Goal: Task Accomplishment & Management: Complete application form

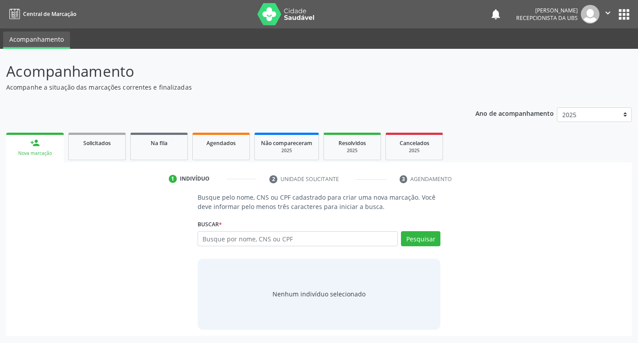
click at [319, 236] on input "text" at bounding box center [298, 238] width 201 height 15
type input "07699211405"
drag, startPoint x: 402, startPoint y: 232, endPoint x: 410, endPoint y: 238, distance: 9.5
click at [407, 238] on button "Pesquisar" at bounding box center [420, 238] width 39 height 15
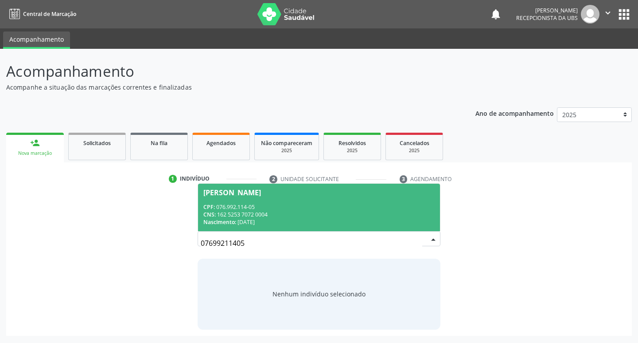
drag, startPoint x: 314, startPoint y: 202, endPoint x: 320, endPoint y: 225, distance: 23.2
click at [316, 204] on span "Stefany Caroline Mendes CPF: 076.992.114-05 CNS: 162 5253 7072 0004 Nascimento:…" at bounding box center [319, 206] width 242 height 47
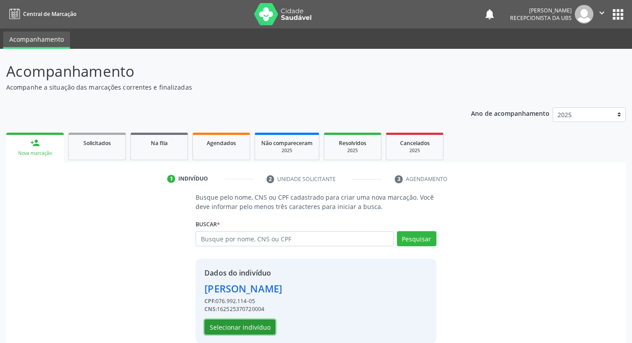
click at [244, 334] on button "Selecionar indivíduo" at bounding box center [239, 326] width 71 height 15
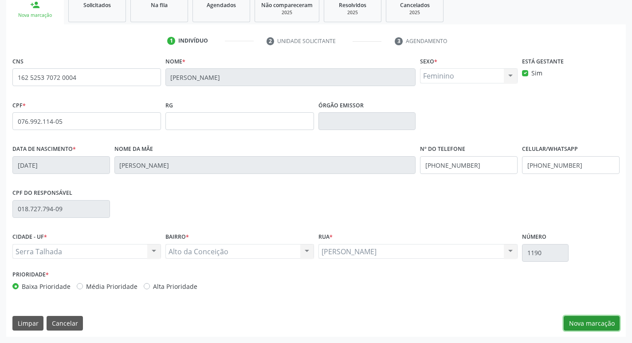
click at [582, 323] on button "Nova marcação" at bounding box center [591, 323] width 56 height 15
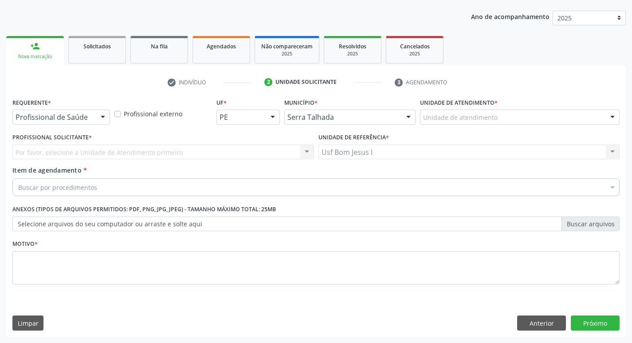
scroll to position [97, 0]
click at [56, 124] on div "Profissional de Saúde Paciente Nenhum resultado encontrado para: " " Não há nen…" at bounding box center [61, 116] width 98 height 15
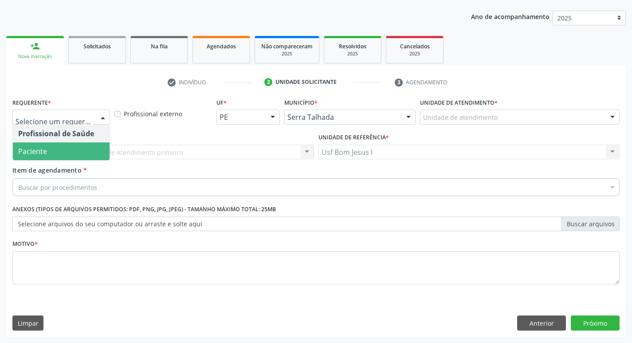
click at [69, 151] on span "Paciente" at bounding box center [61, 151] width 97 height 18
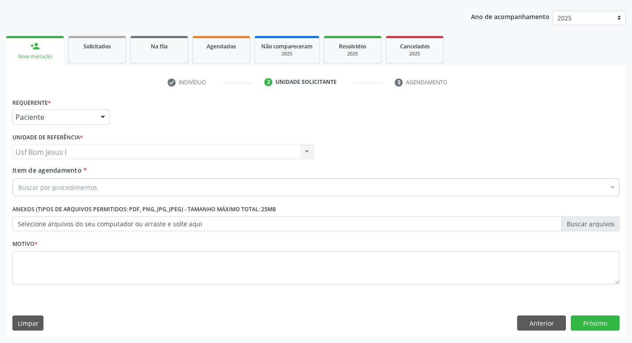
click at [99, 189] on div "Buscar por procedimentos" at bounding box center [315, 187] width 607 height 18
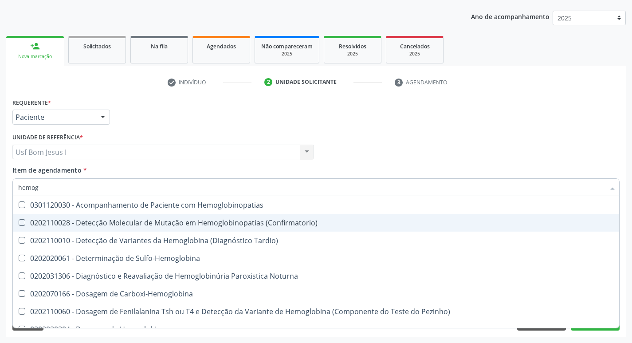
type input "hemogr"
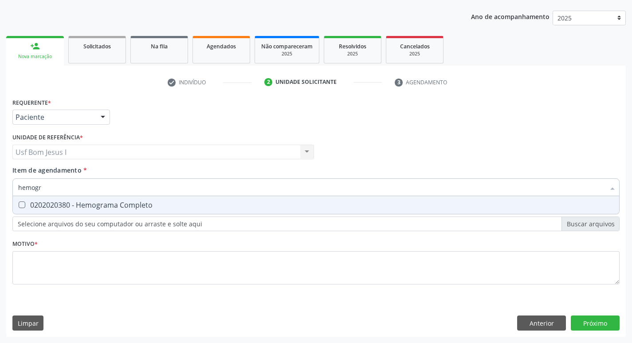
click at [168, 209] on span "0202020380 - Hemograma Completo" at bounding box center [316, 205] width 606 height 18
checkbox Completo "true"
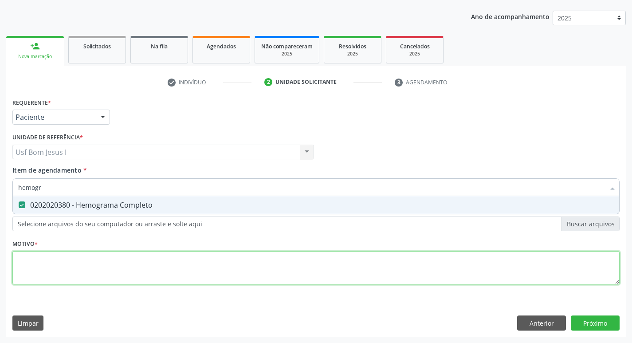
click at [168, 273] on div "Requerente * Paciente Profissional de Saúde Paciente Nenhum resultado encontrad…" at bounding box center [315, 196] width 607 height 201
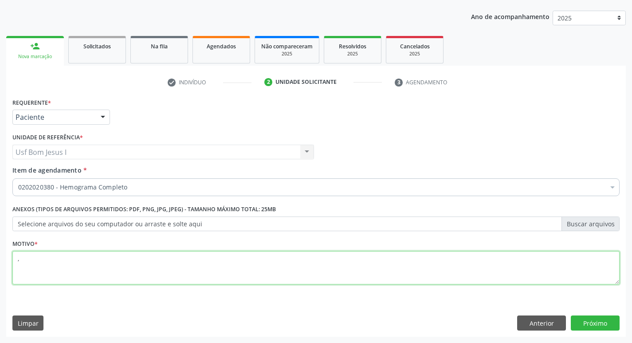
click at [176, 273] on textarea "," at bounding box center [315, 268] width 607 height 34
type textarea ","
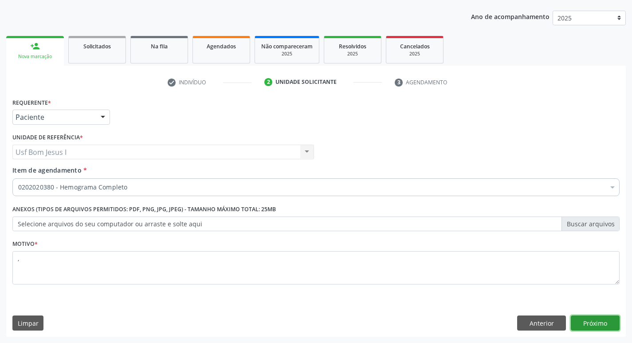
click at [609, 320] on button "Próximo" at bounding box center [594, 322] width 49 height 15
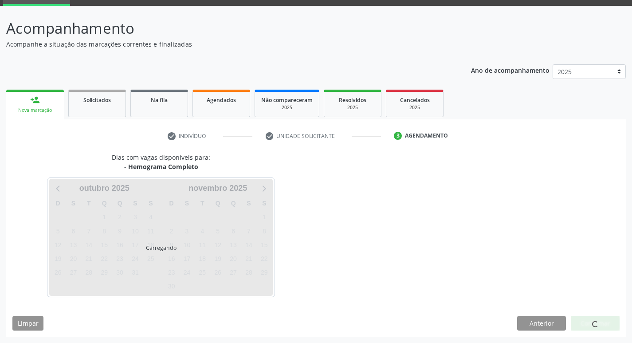
scroll to position [43, 0]
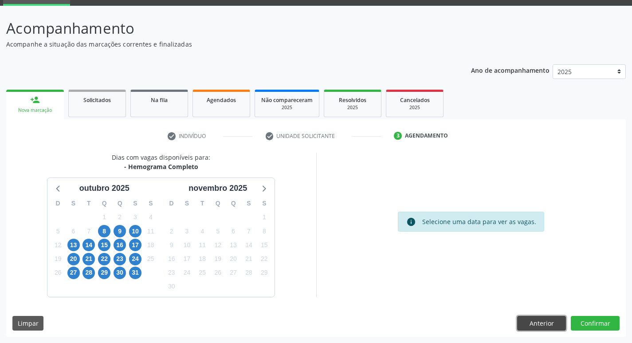
click at [557, 323] on button "Anterior" at bounding box center [541, 323] width 49 height 15
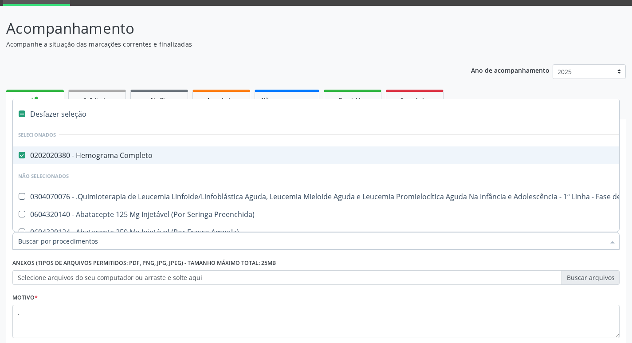
click at [22, 154] on Completo at bounding box center [22, 155] width 7 height 7
click at [19, 154] on Completo "checkbox" at bounding box center [16, 155] width 6 height 6
checkbox Completo "false"
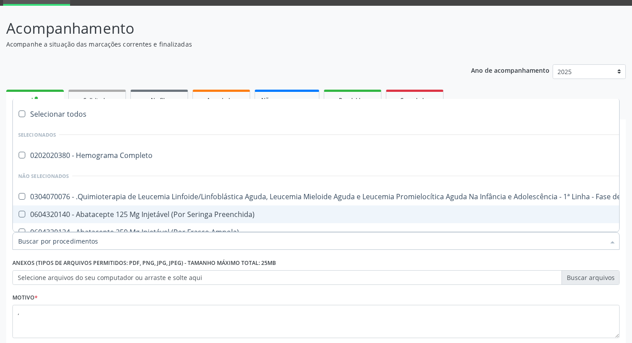
click at [72, 242] on input "Item de agendamento *" at bounding box center [311, 241] width 586 height 18
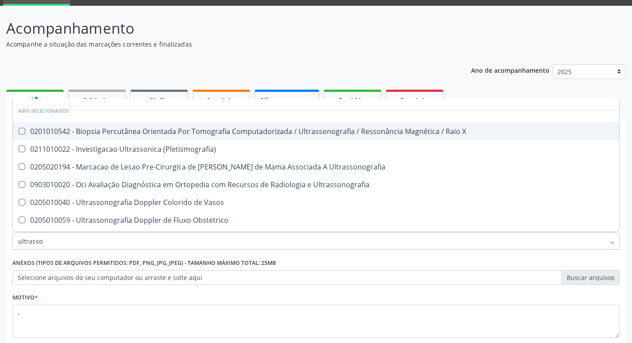
type input "ultrasson"
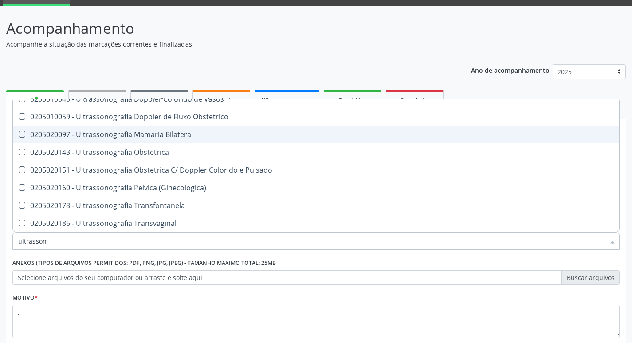
scroll to position [118, 0]
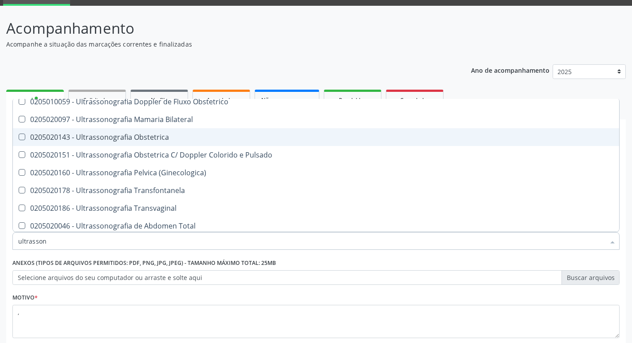
click at [167, 143] on span "0205020143 - Ultrassonografia Obstetrica" at bounding box center [316, 137] width 606 height 18
checkbox Obstetrica "true"
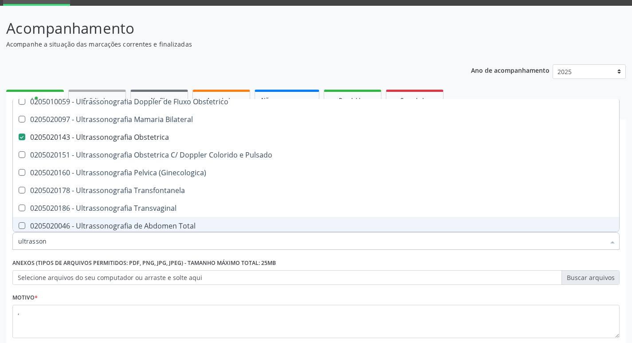
type input "ultrasson"
click at [590, 296] on div "Motivo * ," at bounding box center [315, 314] width 607 height 47
checkbox X "true"
checkbox Obstetrica "false"
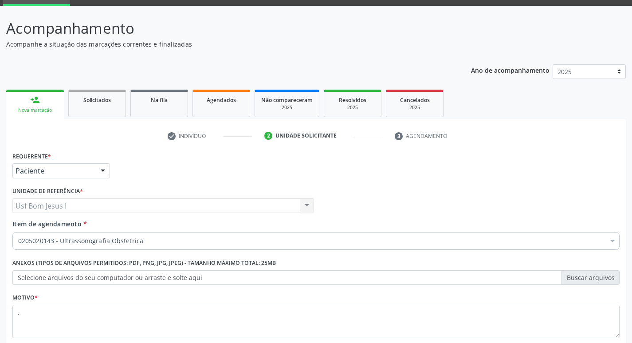
scroll to position [0, 0]
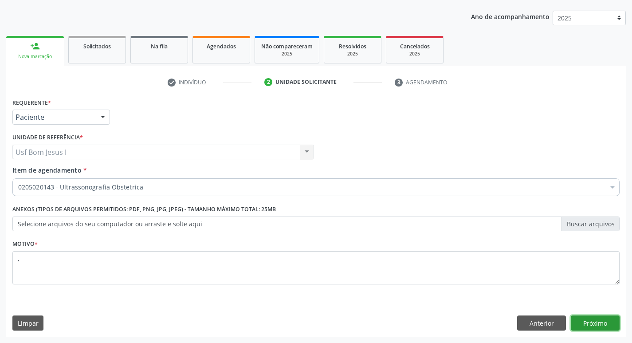
click at [606, 319] on button "Próximo" at bounding box center [594, 322] width 49 height 15
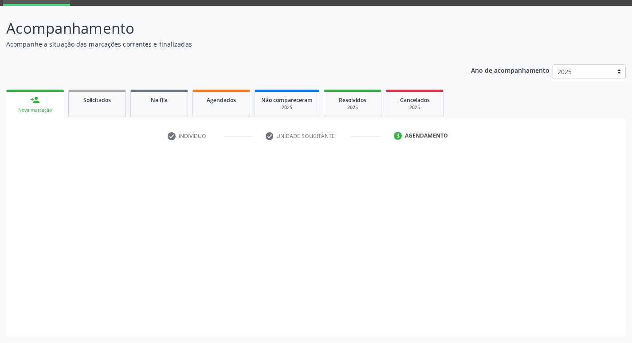
scroll to position [43, 0]
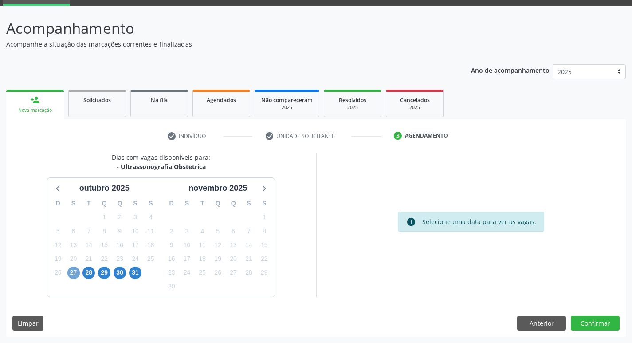
click at [74, 274] on span "27" at bounding box center [73, 272] width 12 height 12
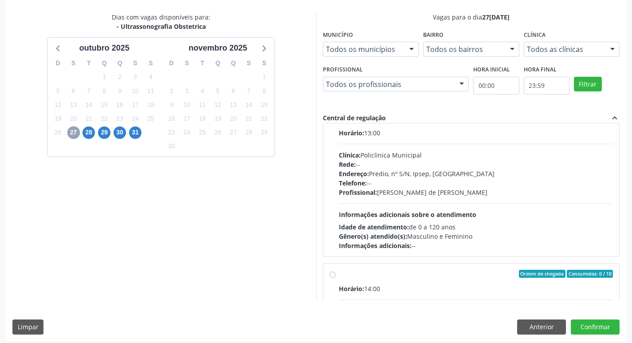
scroll to position [187, 0]
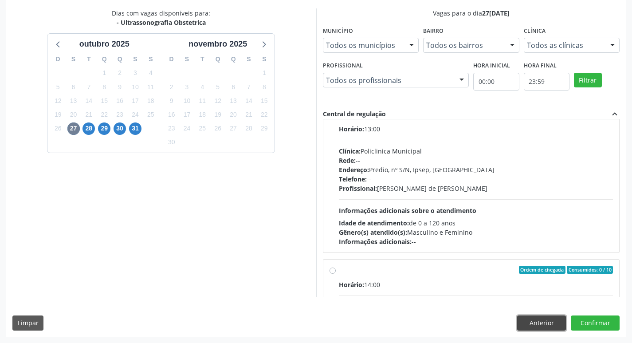
click at [536, 323] on button "Anterior" at bounding box center [541, 322] width 49 height 15
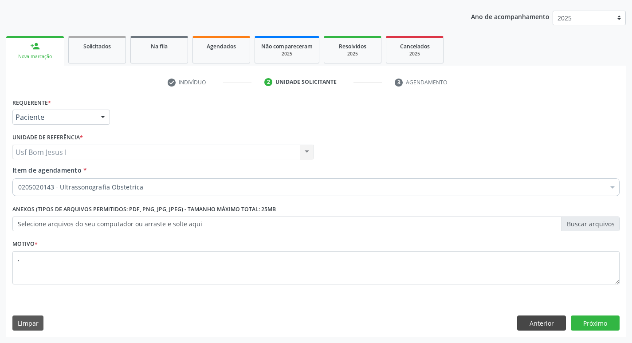
scroll to position [97, 0]
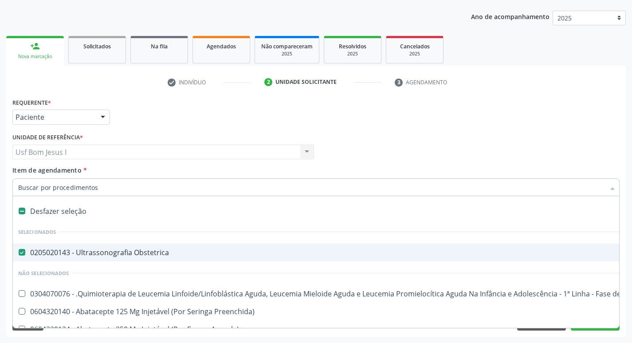
click at [26, 250] on div "0205020143 - Ultrassonografia Obstetrica" at bounding box center [363, 252] width 690 height 7
checkbox Obstetrica "false"
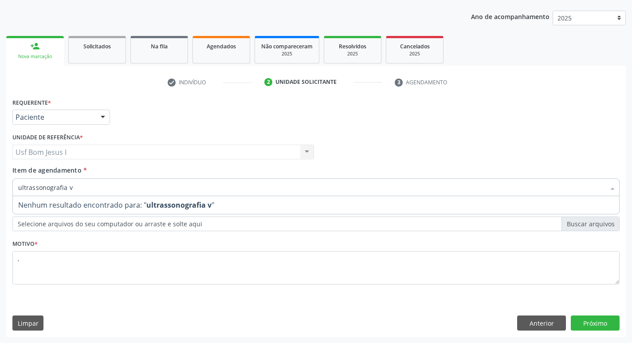
type input "ultrassonografia"
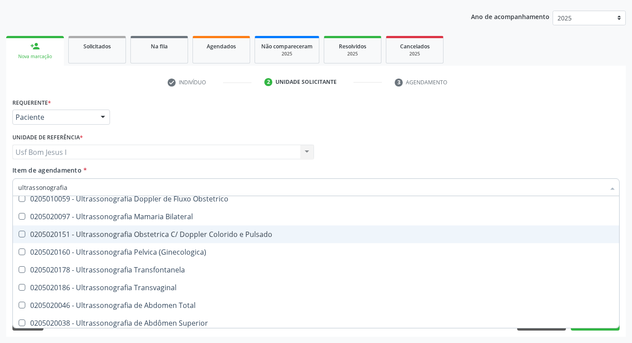
scroll to position [148, 0]
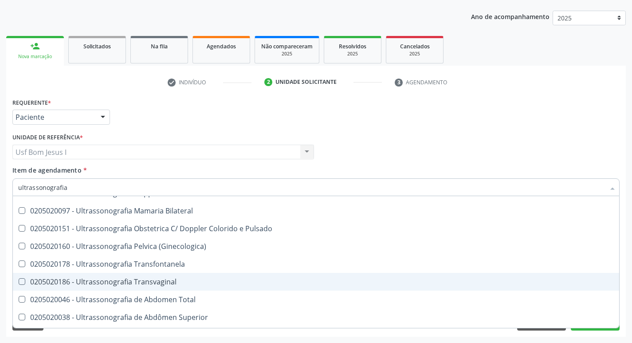
click at [198, 283] on div "0205020186 - Ultrassonografia Transvaginal" at bounding box center [315, 281] width 595 height 7
checkbox Transvaginal "true"
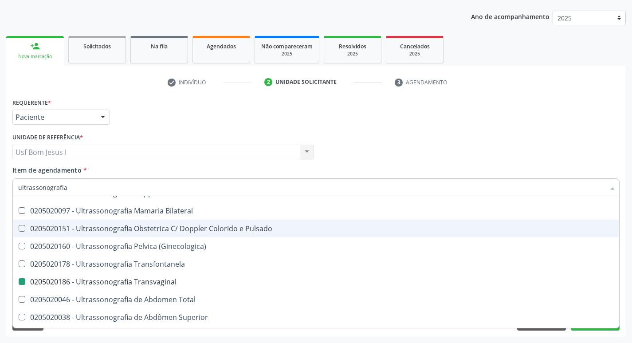
click at [502, 112] on div "Requerente * Paciente Profissional de Saúde Paciente Nenhum resultado encontrad…" at bounding box center [315, 113] width 611 height 35
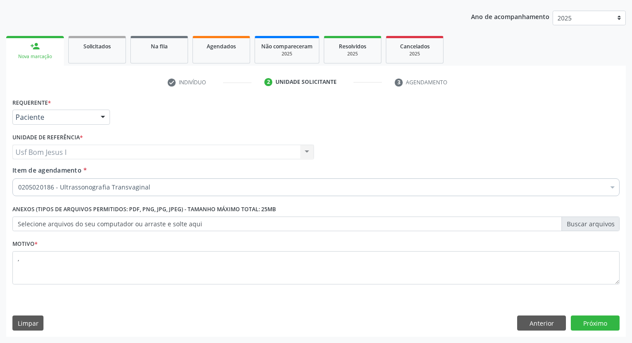
scroll to position [0, 0]
click at [605, 324] on button "Próximo" at bounding box center [594, 322] width 49 height 15
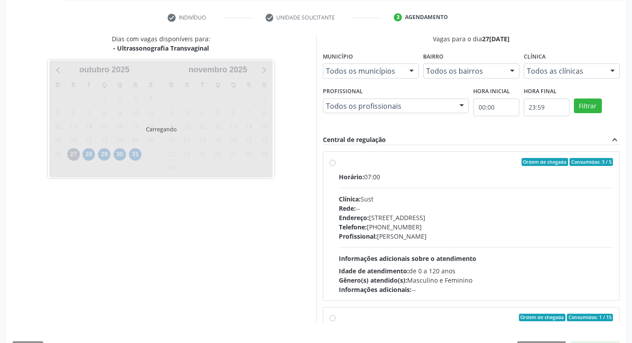
scroll to position [187, 0]
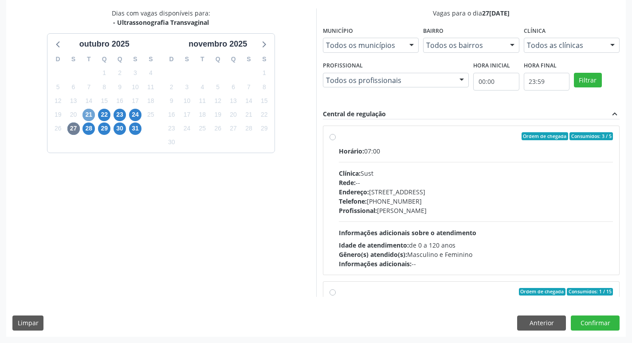
click at [93, 115] on span "21" at bounding box center [88, 115] width 12 height 12
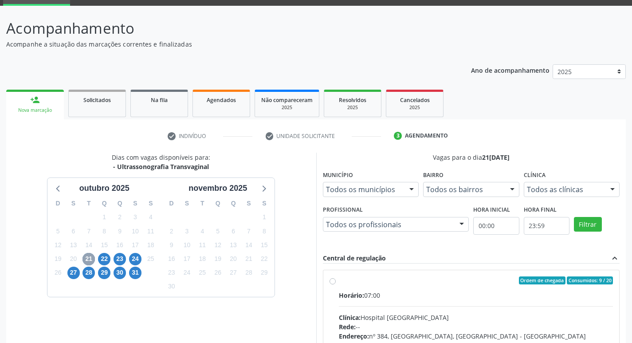
scroll to position [171, 0]
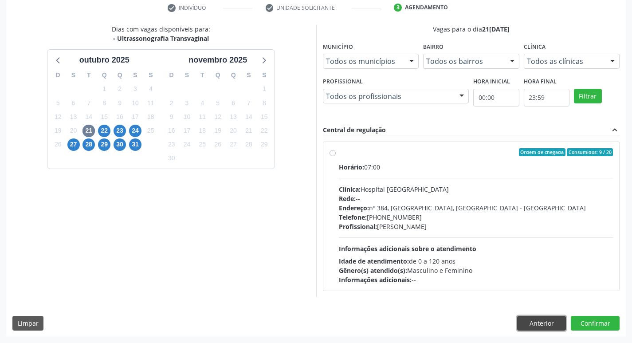
click at [542, 319] on button "Anterior" at bounding box center [541, 323] width 49 height 15
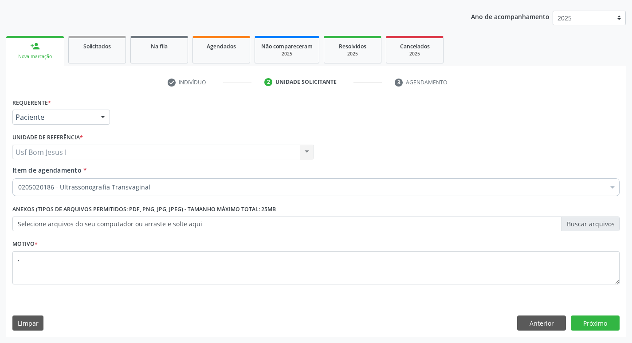
scroll to position [97, 0]
click at [33, 327] on button "Limpar" at bounding box center [27, 322] width 31 height 15
click at [31, 324] on button "Limpar" at bounding box center [27, 322] width 31 height 15
click at [550, 321] on button "Anterior" at bounding box center [541, 322] width 49 height 15
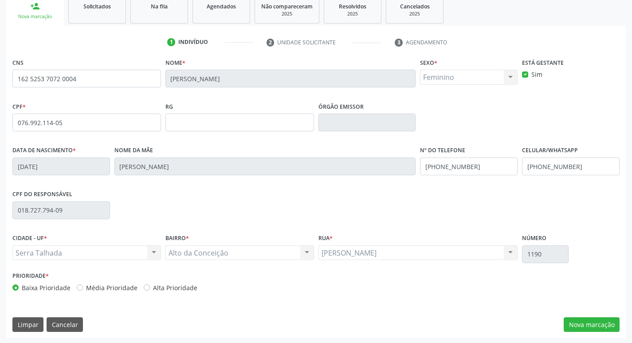
scroll to position [138, 0]
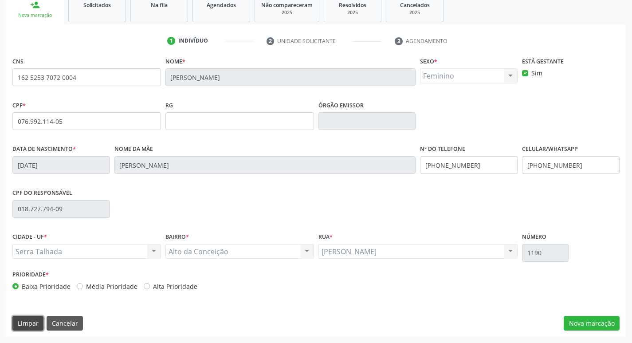
click at [36, 320] on button "Limpar" at bounding box center [27, 323] width 31 height 15
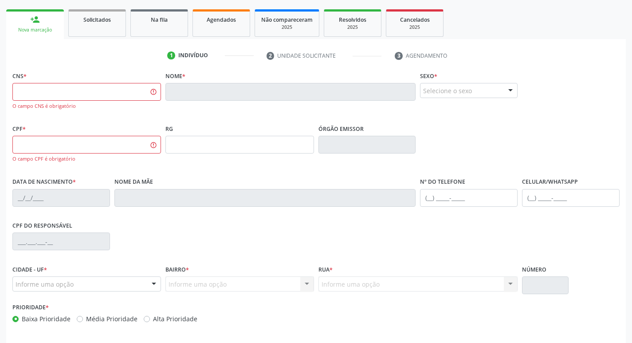
scroll to position [156, 0]
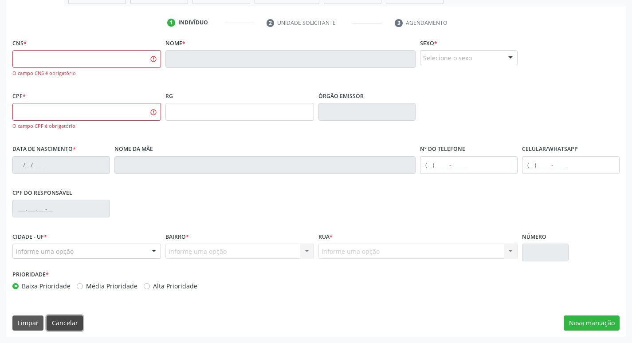
click at [67, 324] on button "Cancelar" at bounding box center [65, 322] width 36 height 15
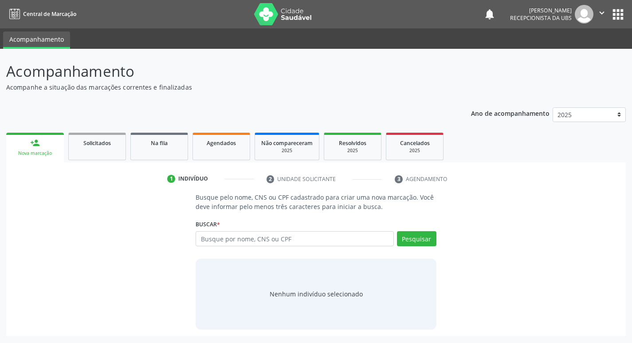
scroll to position [0, 0]
click at [301, 241] on input "text" at bounding box center [298, 238] width 201 height 15
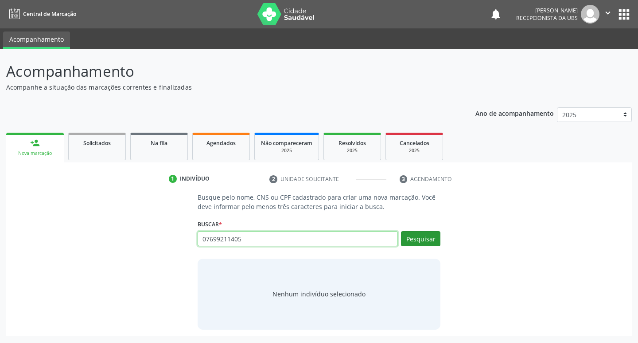
type input "07699211405"
click at [415, 241] on button "Pesquisar" at bounding box center [420, 238] width 39 height 15
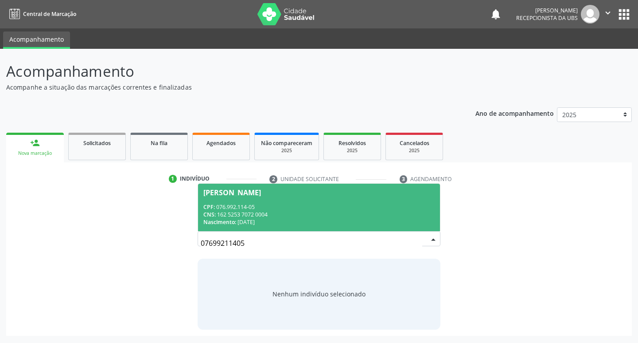
click at [302, 213] on div "CNS: 162 5253 7072 0004" at bounding box center [319, 215] width 232 height 8
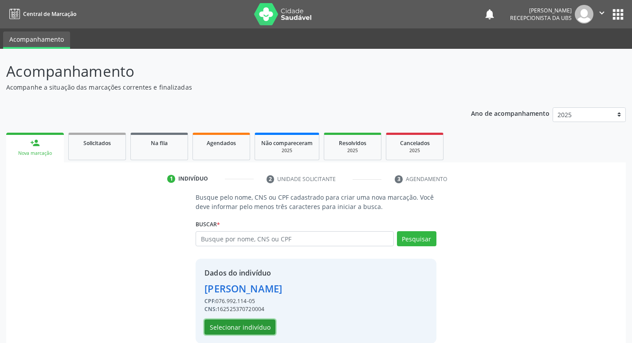
click at [248, 330] on button "Selecionar indivíduo" at bounding box center [239, 326] width 71 height 15
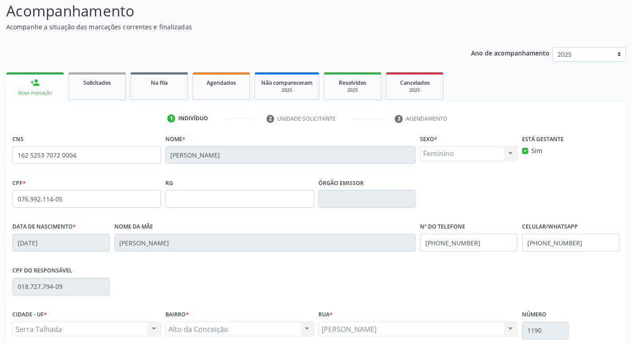
scroll to position [138, 0]
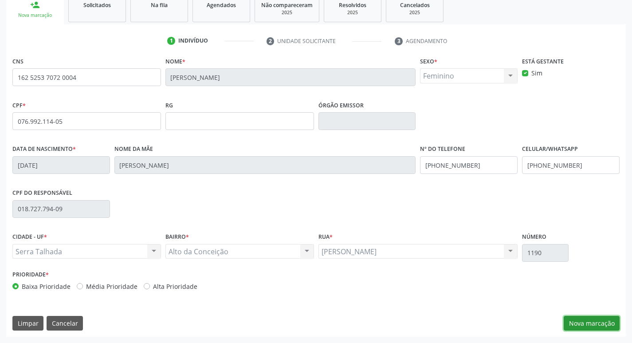
click at [591, 321] on button "Nova marcação" at bounding box center [591, 323] width 56 height 15
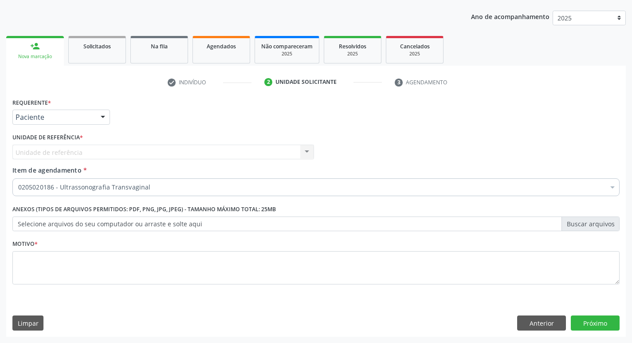
click at [202, 180] on div "0205020186 - Ultrassonografia Transvaginal" at bounding box center [315, 187] width 607 height 18
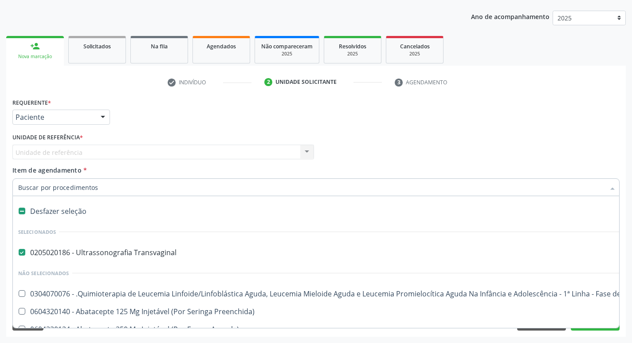
click at [201, 181] on input "Item de agendamento *" at bounding box center [311, 187] width 586 height 18
click at [22, 210] on label at bounding box center [22, 210] width 7 height 7
checkbox Transvaginal "false"
click at [50, 186] on input "Item de agendamento *" at bounding box center [311, 187] width 586 height 18
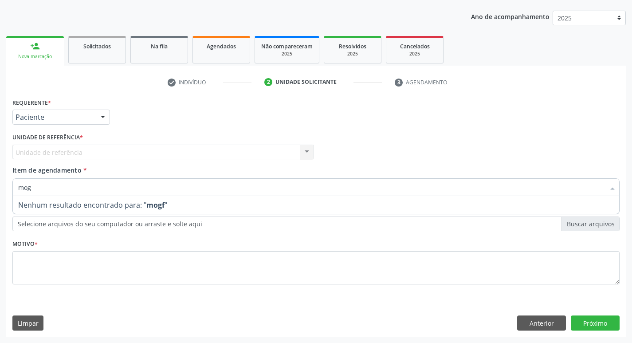
scroll to position [40, 0]
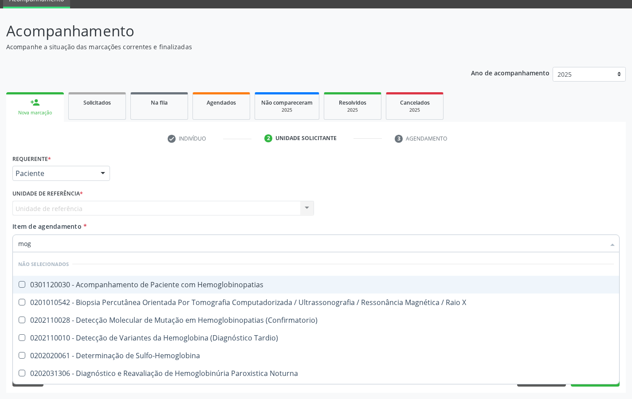
drag, startPoint x: 33, startPoint y: 181, endPoint x: 258, endPoint y: 69, distance: 251.5
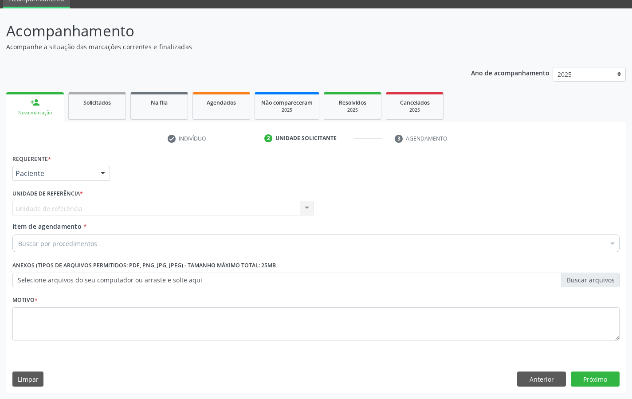
drag, startPoint x: 258, startPoint y: 69, endPoint x: 433, endPoint y: 35, distance: 178.4
click at [433, 35] on p "Acompanhamento" at bounding box center [222, 31] width 433 height 22
click at [359, 19] on div "Acompanhamento Acompanhe a situação das marcações correntes e finalizadas Relat…" at bounding box center [316, 203] width 632 height 390
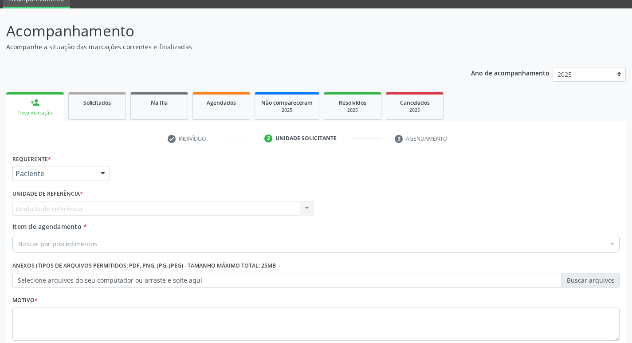
drag, startPoint x: 141, startPoint y: 235, endPoint x: 428, endPoint y: 246, distance: 286.9
click at [427, 251] on div "Buscar por procedimentos" at bounding box center [315, 243] width 607 height 18
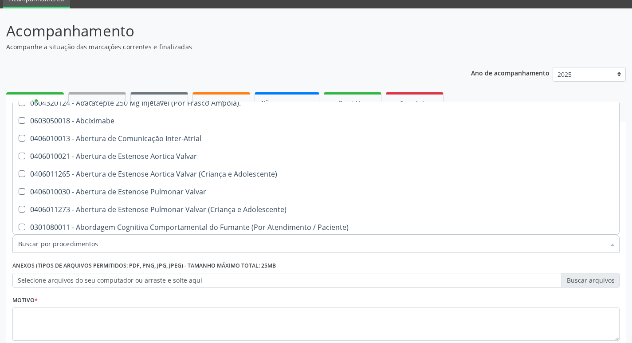
scroll to position [177, 0]
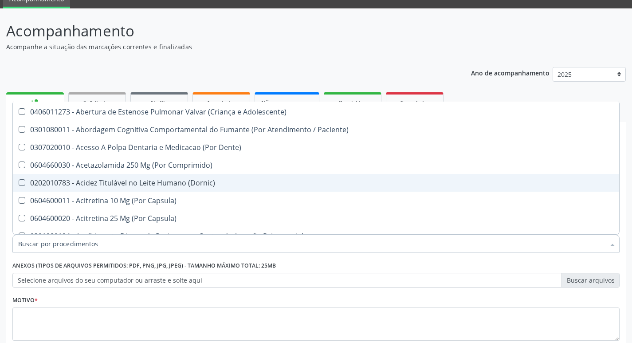
click at [137, 247] on input "Item de agendamento *" at bounding box center [311, 243] width 586 height 18
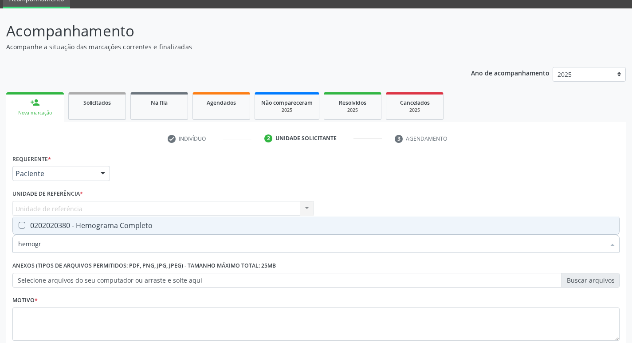
scroll to position [0, 0]
type input "hemograma"
click at [130, 225] on div "0202020380 - Hemograma Completo" at bounding box center [315, 225] width 595 height 7
checkbox Completo "true"
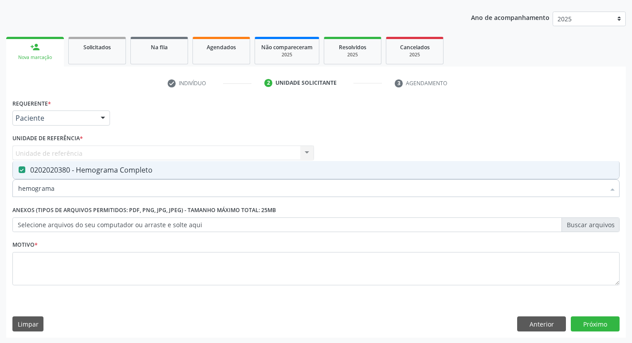
scroll to position [97, 0]
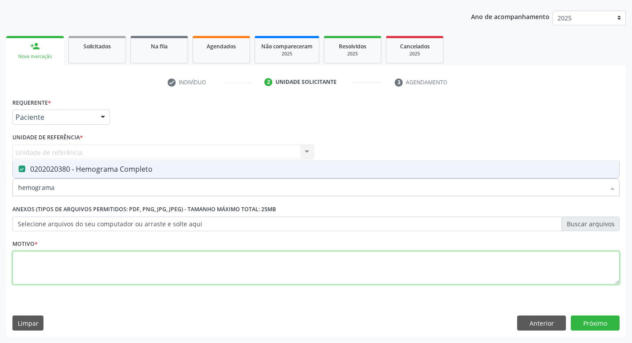
click at [307, 275] on textarea at bounding box center [315, 268] width 607 height 34
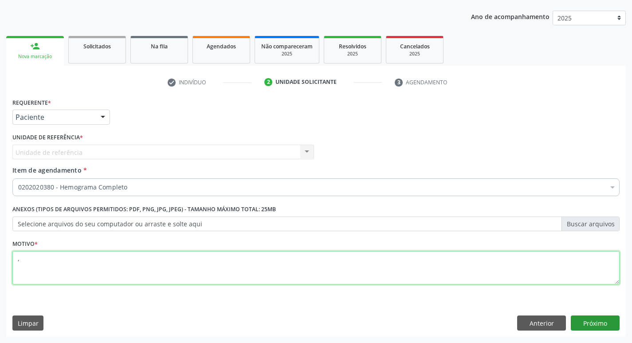
type textarea ","
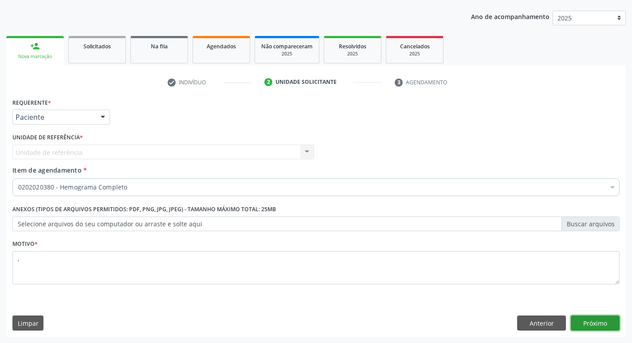
click at [606, 326] on button "Próximo" at bounding box center [594, 322] width 49 height 15
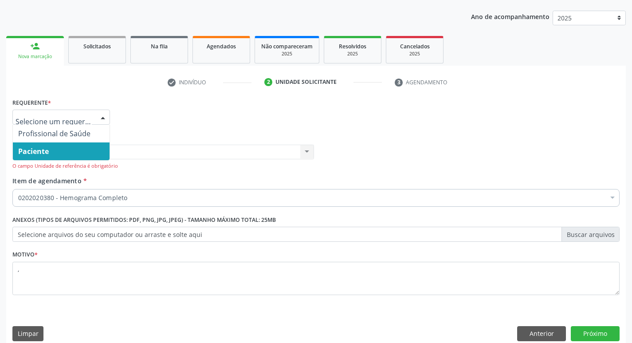
click at [55, 150] on span "Paciente" at bounding box center [61, 151] width 97 height 18
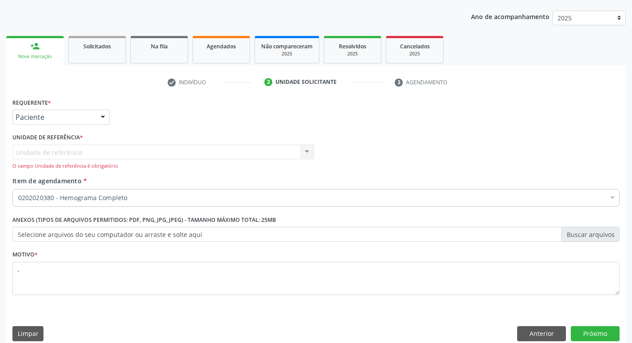
click at [61, 148] on div "Unidade de referência Usf Bom Jesus I Nenhum resultado encontrado para: " " Não…" at bounding box center [162, 156] width 301 height 25
drag, startPoint x: 453, startPoint y: 161, endPoint x: 638, endPoint y: 342, distance: 258.6
click at [459, 168] on div "Profissional Solicitante Por favor, selecione a Unidade de Atendimento primeiro…" at bounding box center [315, 153] width 611 height 45
click at [594, 332] on button "Próximo" at bounding box center [594, 333] width 49 height 15
click at [592, 331] on button "Próximo" at bounding box center [594, 333] width 49 height 15
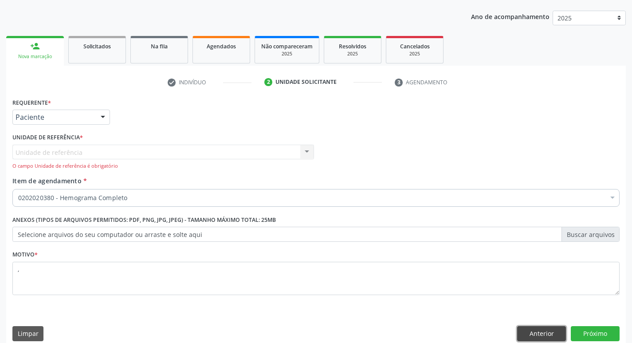
click at [540, 332] on button "Anterior" at bounding box center [541, 333] width 49 height 15
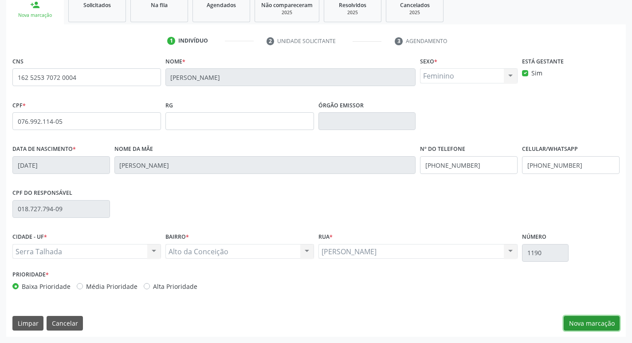
click at [597, 320] on button "Nova marcação" at bounding box center [591, 323] width 56 height 15
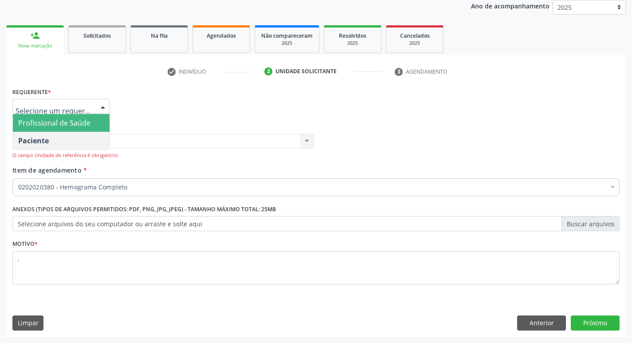
click at [60, 117] on span "Profissional de Saúde" at bounding box center [61, 123] width 97 height 18
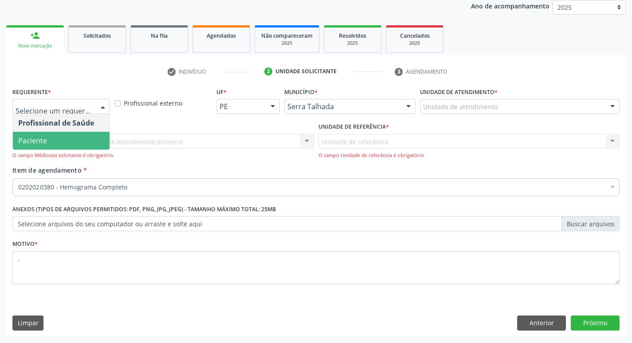
click at [70, 135] on span "Paciente" at bounding box center [61, 141] width 97 height 18
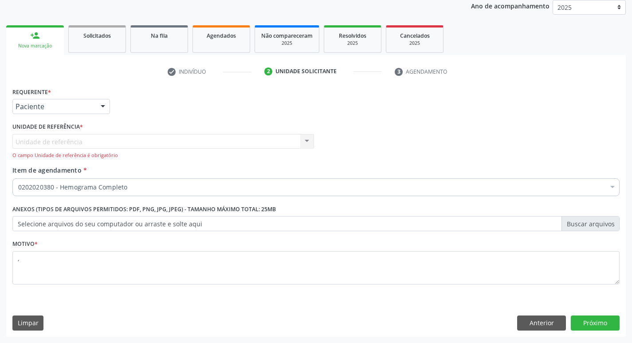
click at [75, 139] on div "Unidade de referência Usf Bom Jesus I Nenhum resultado encontrado para: " " Não…" at bounding box center [162, 146] width 301 height 25
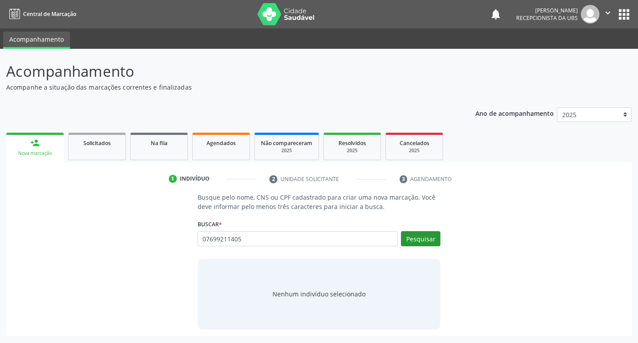
type input "07699211405"
click at [429, 237] on button "Pesquisar" at bounding box center [420, 238] width 39 height 15
click at [422, 234] on button "Pesquisar" at bounding box center [420, 238] width 39 height 15
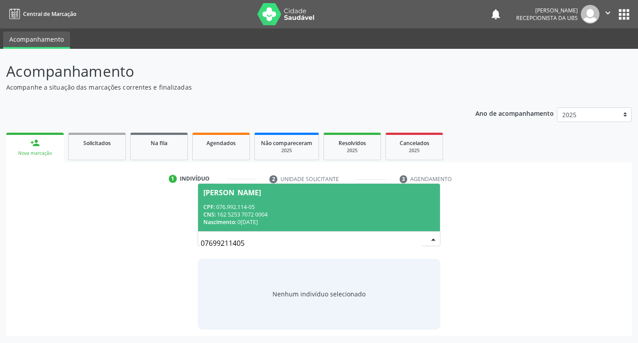
click at [306, 192] on div "Stefany Caroline Mendes" at bounding box center [319, 192] width 232 height 7
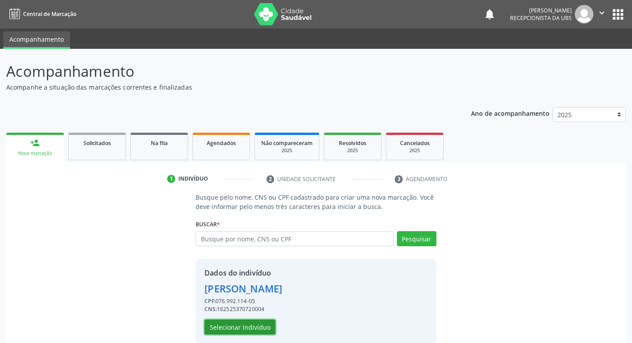
click at [227, 329] on button "Selecionar indivíduo" at bounding box center [239, 326] width 71 height 15
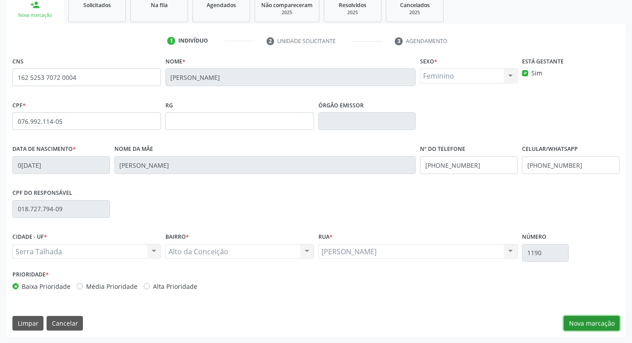
click at [609, 323] on button "Nova marcação" at bounding box center [591, 323] width 56 height 15
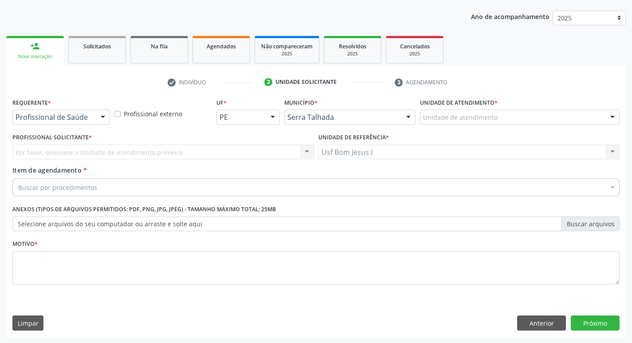
click at [81, 124] on div "Requerente * Profissional de Saúde Profissional de Saúde Paciente Nenhum result…" at bounding box center [61, 113] width 102 height 35
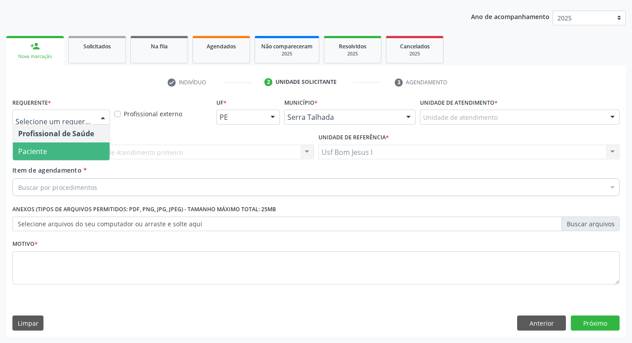
click at [66, 150] on span "Paciente" at bounding box center [61, 151] width 97 height 18
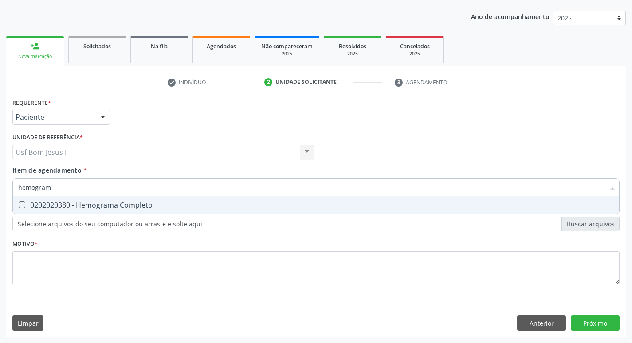
type input "hemograma"
click at [88, 204] on div "0202020380 - Hemograma Completo" at bounding box center [315, 204] width 595 height 7
checkbox Completo "true"
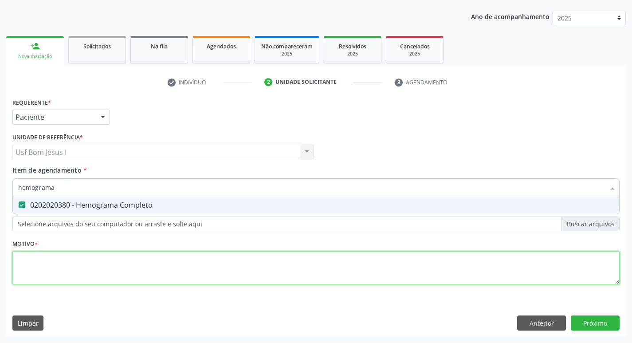
click at [99, 260] on div "Requerente * Paciente Profissional de Saúde Paciente Nenhum resultado encontrad…" at bounding box center [315, 196] width 607 height 201
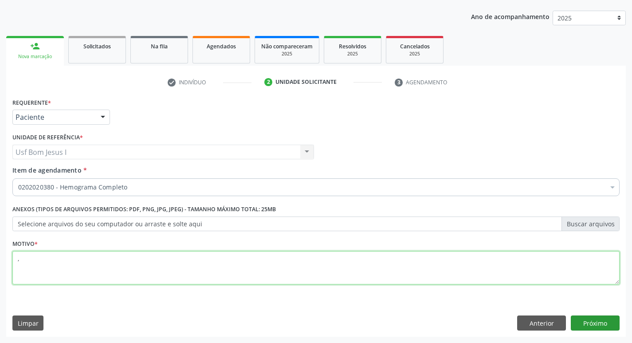
type textarea ","
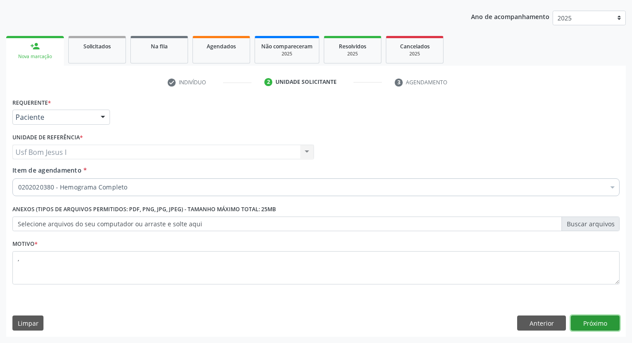
click at [593, 320] on button "Próximo" at bounding box center [594, 322] width 49 height 15
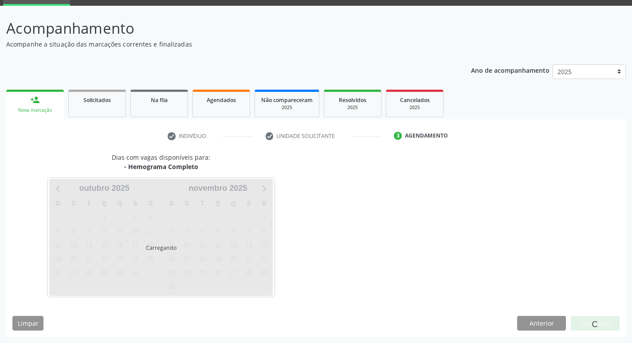
scroll to position [43, 0]
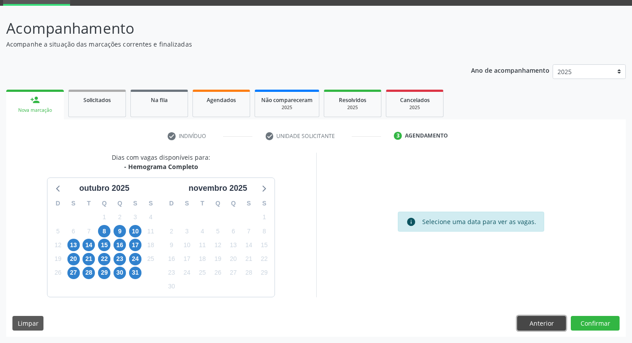
click at [535, 322] on button "Anterior" at bounding box center [541, 323] width 49 height 15
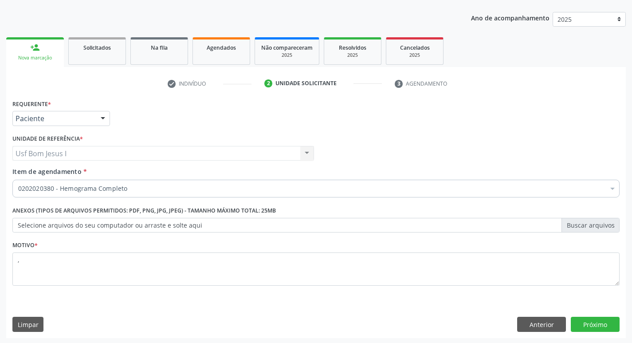
scroll to position [97, 0]
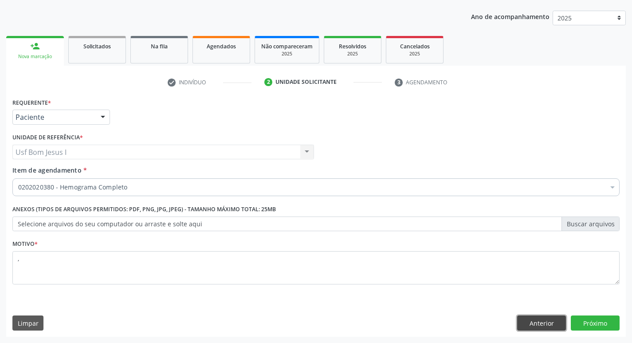
click at [539, 323] on button "Anterior" at bounding box center [541, 322] width 49 height 15
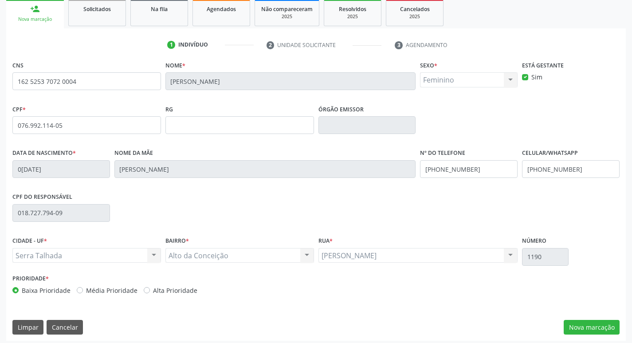
scroll to position [138, 0]
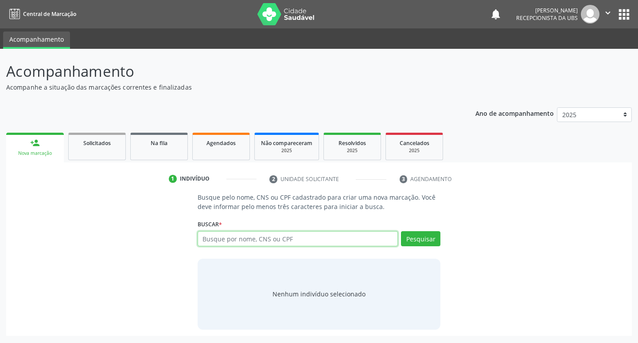
click at [363, 240] on input "text" at bounding box center [298, 238] width 201 height 15
click at [305, 237] on input "text" at bounding box center [298, 238] width 201 height 15
click at [258, 239] on input "text" at bounding box center [298, 238] width 201 height 15
type input "898003971556436"
click at [421, 235] on button "Pesquisar" at bounding box center [420, 238] width 39 height 15
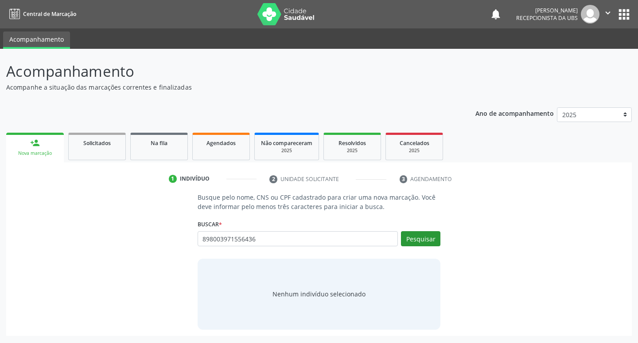
type input "898003971556436"
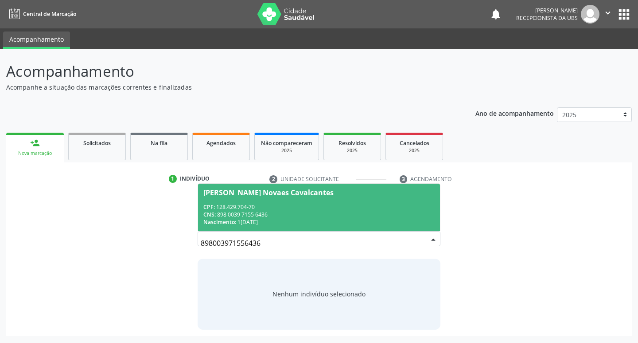
click at [332, 210] on div "CPF: 128.429.704-70 CNS: 898 0039 7155 6436 Nascimento: [DATE]" at bounding box center [319, 214] width 232 height 23
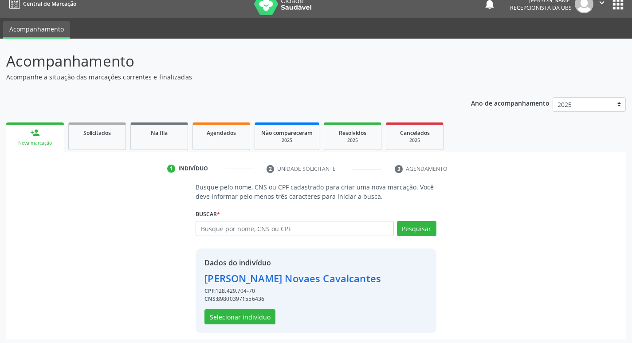
scroll to position [13, 0]
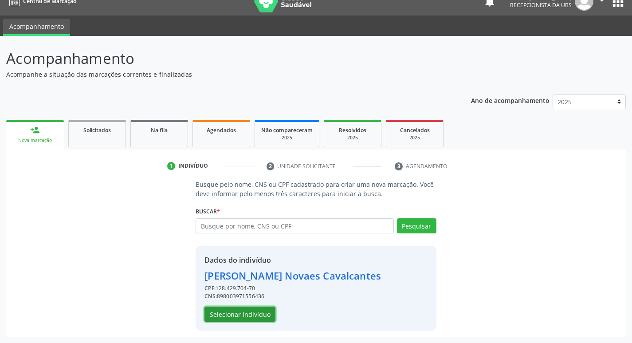
click at [261, 315] on button "Selecionar indivíduo" at bounding box center [239, 313] width 71 height 15
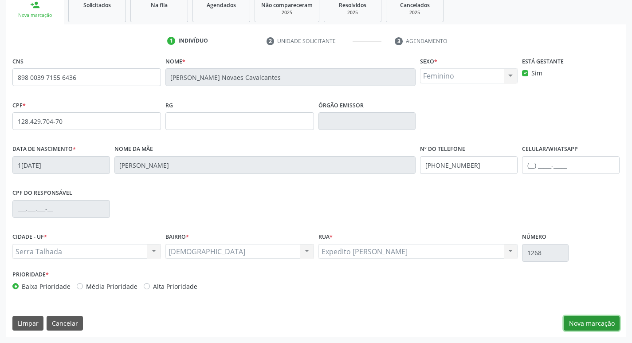
click at [576, 320] on button "Nova marcação" at bounding box center [591, 323] width 56 height 15
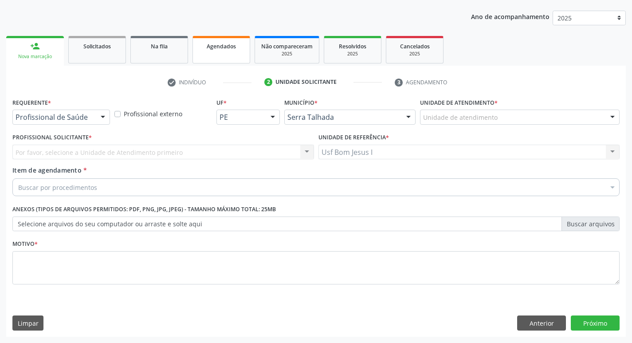
click at [219, 51] on link "Agendados" at bounding box center [221, 49] width 58 height 27
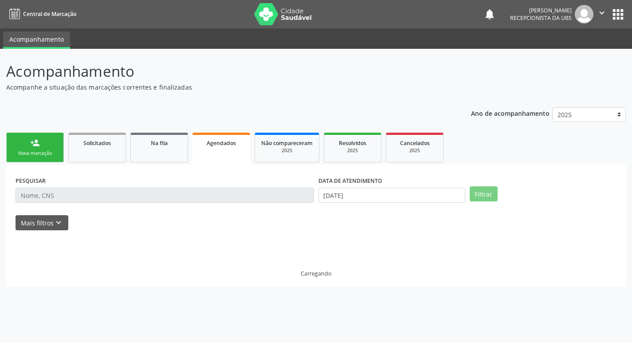
scroll to position [0, 0]
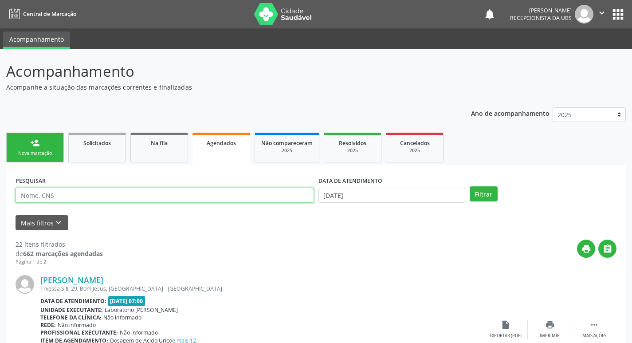
click at [140, 196] on input "text" at bounding box center [165, 194] width 298 height 15
type input "n"
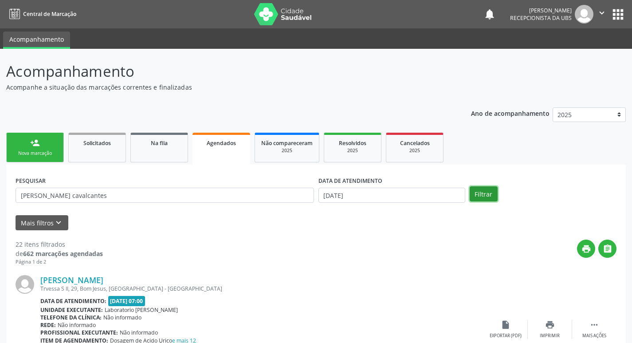
click at [477, 191] on button "Filtrar" at bounding box center [483, 193] width 28 height 15
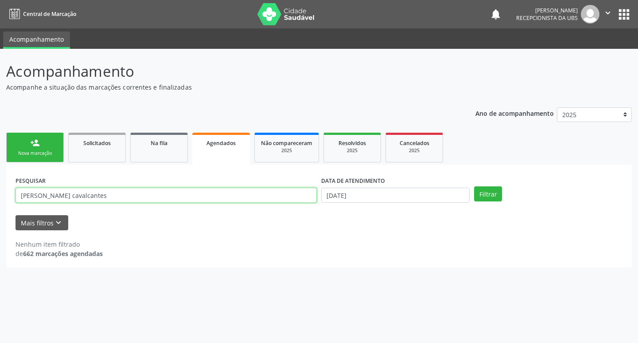
click at [149, 195] on input "[PERSON_NAME] cavalcantes" at bounding box center [166, 194] width 301 height 15
click at [140, 189] on input "[PERSON_NAME] cavalcantes" at bounding box center [166, 194] width 301 height 15
type input "[PERSON_NAME] novaes cavalcante"
drag, startPoint x: 135, startPoint y: 195, endPoint x: 0, endPoint y: 199, distance: 134.8
click at [0, 199] on div "Acompanhamento Acompanhe a situação das marcações correntes e finalizadas Relat…" at bounding box center [319, 196] width 638 height 294
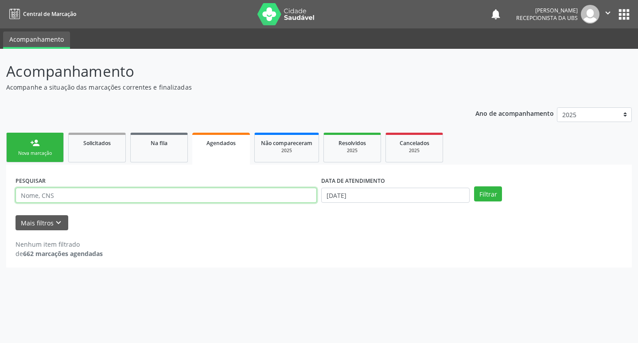
click at [60, 196] on input "text" at bounding box center [166, 194] width 301 height 15
type input "898003971556436"
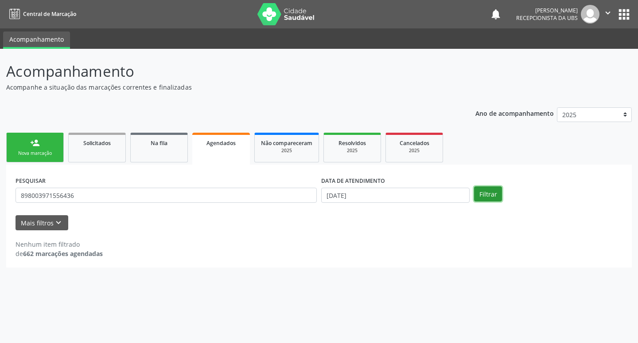
click at [487, 201] on button "Filtrar" at bounding box center [488, 193] width 28 height 15
click at [105, 203] on div "PESQUISAR 898003971556436" at bounding box center [166, 191] width 306 height 35
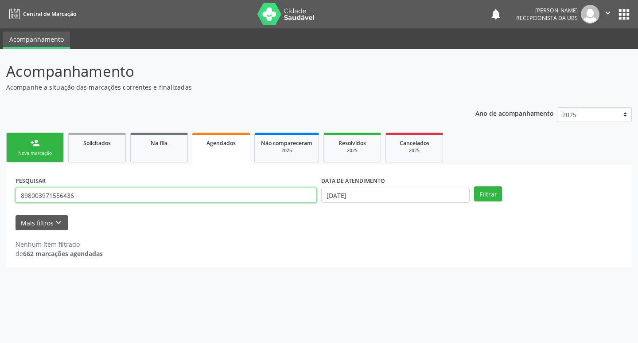
click at [109, 197] on input "898003971556436" at bounding box center [166, 194] width 301 height 15
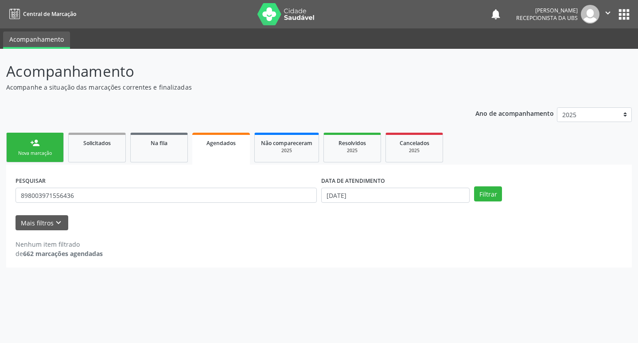
click at [480, 184] on div "PESQUISAR 898003971556436 DATA DE ATENDIMENTO [DATE] Filtrar" at bounding box center [319, 191] width 612 height 35
click at [483, 187] on button "Filtrar" at bounding box center [488, 193] width 28 height 15
click at [96, 149] on link "Solicitados" at bounding box center [97, 148] width 58 height 30
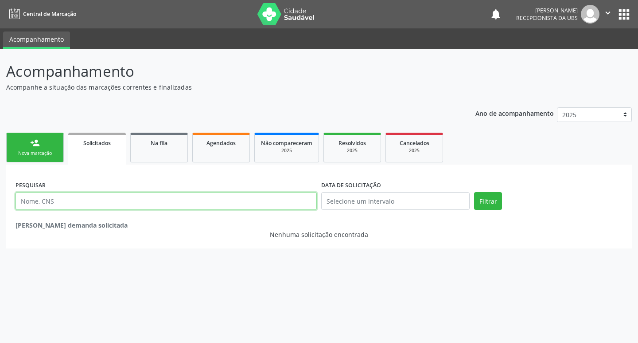
click at [109, 201] on input "text" at bounding box center [166, 201] width 301 height 18
type input "898003971556436"
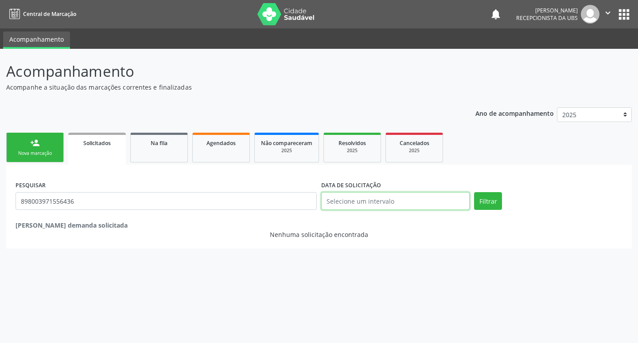
click at [409, 203] on input "text" at bounding box center [395, 201] width 148 height 18
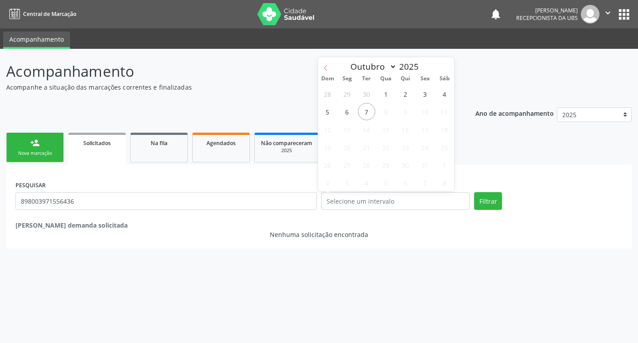
click at [329, 65] on span at bounding box center [325, 64] width 15 height 15
select select "8"
click at [351, 169] on span "29" at bounding box center [347, 164] width 17 height 17
type input "29/09/2025"
click at [497, 203] on button "Filtrar" at bounding box center [488, 201] width 28 height 18
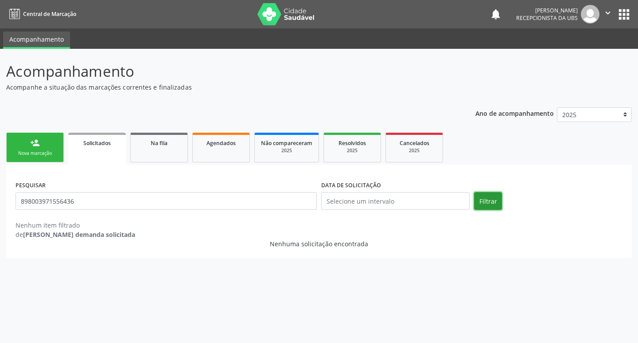
click at [499, 204] on button "Filtrar" at bounding box center [488, 201] width 28 height 18
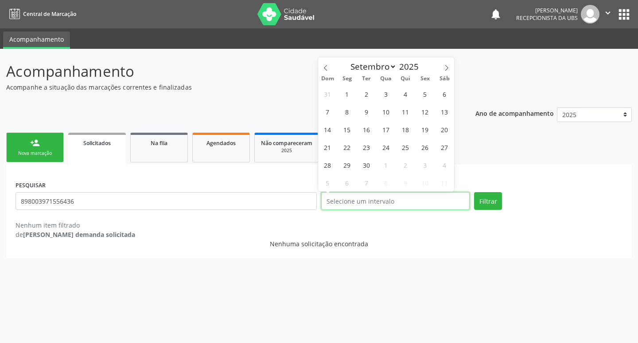
drag, startPoint x: 399, startPoint y: 202, endPoint x: 391, endPoint y: 199, distance: 8.1
click at [399, 201] on input "text" at bounding box center [395, 201] width 148 height 18
click at [448, 68] on icon at bounding box center [446, 68] width 3 height 6
select select "9"
click at [367, 118] on span "7" at bounding box center [366, 111] width 17 height 17
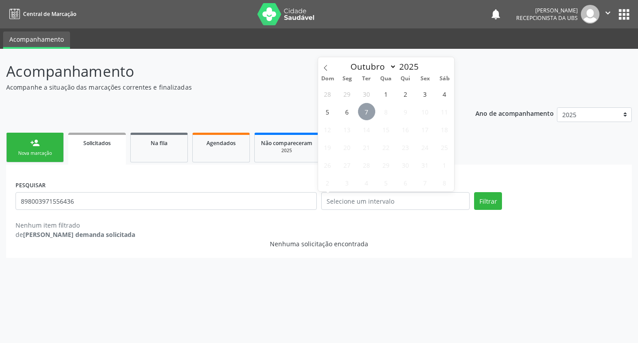
type input "07/10/2025"
click at [502, 202] on div "Filtrar" at bounding box center [548, 204] width 153 height 24
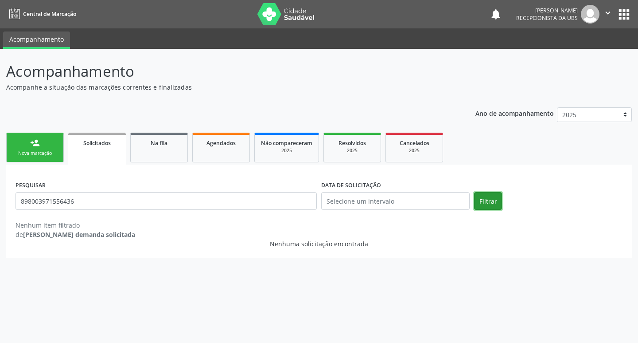
click at [497, 200] on button "Filtrar" at bounding box center [488, 201] width 28 height 18
click at [147, 145] on div "Na fila" at bounding box center [159, 142] width 44 height 9
click at [226, 151] on link "Agendados" at bounding box center [221, 148] width 58 height 30
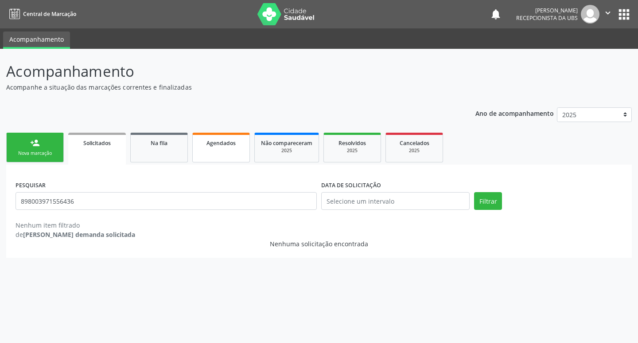
click at [226, 151] on link "Agendados" at bounding box center [221, 148] width 58 height 30
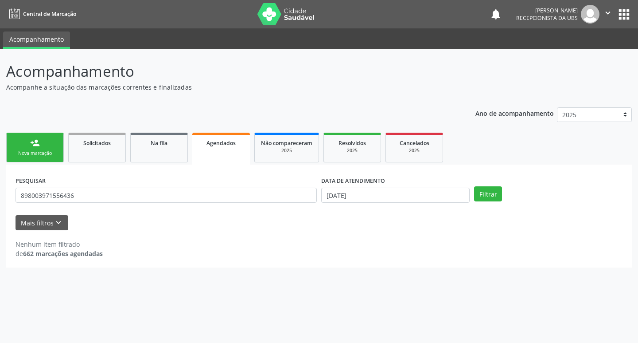
click at [226, 151] on link "Agendados" at bounding box center [221, 149] width 58 height 32
click at [223, 149] on link "Agendados" at bounding box center [221, 149] width 58 height 32
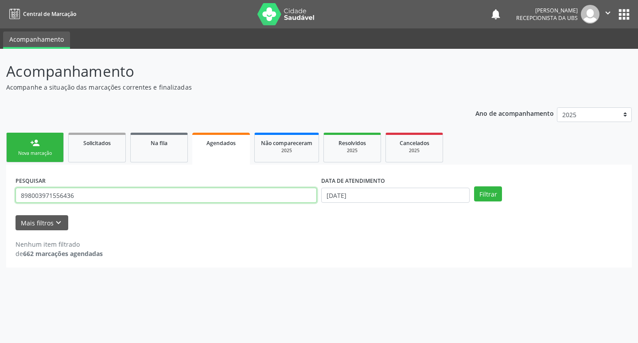
click at [172, 195] on input "898003971556436" at bounding box center [166, 194] width 301 height 15
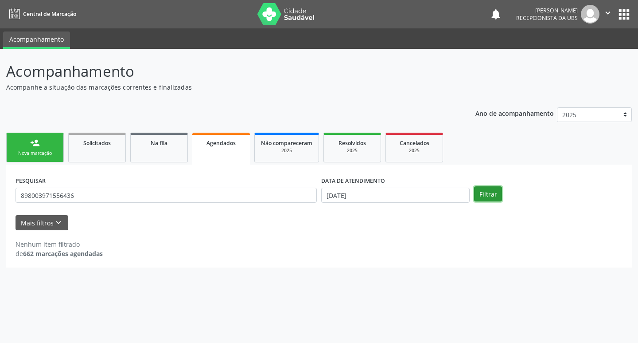
click at [490, 192] on button "Filtrar" at bounding box center [488, 193] width 28 height 15
click at [102, 152] on link "Solicitados" at bounding box center [97, 148] width 58 height 30
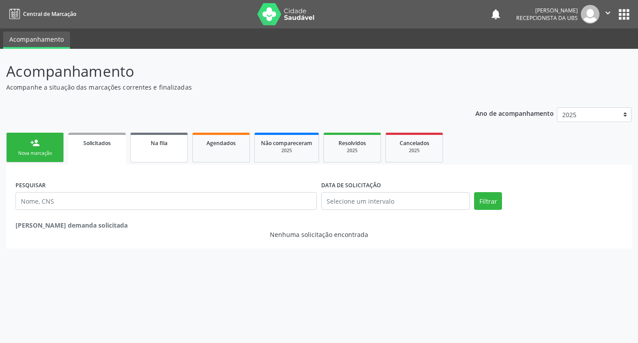
click at [158, 147] on link "Na fila" at bounding box center [159, 148] width 58 height 30
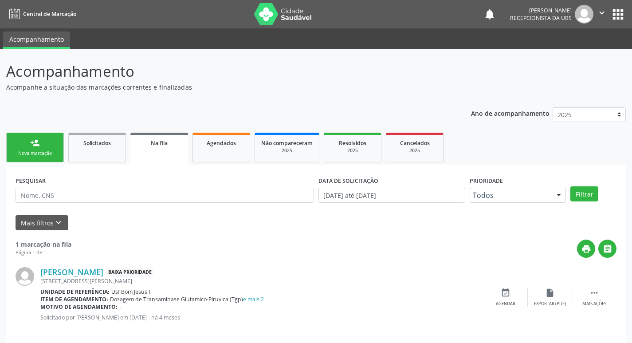
click at [32, 156] on div "Nova marcação" at bounding box center [35, 153] width 44 height 7
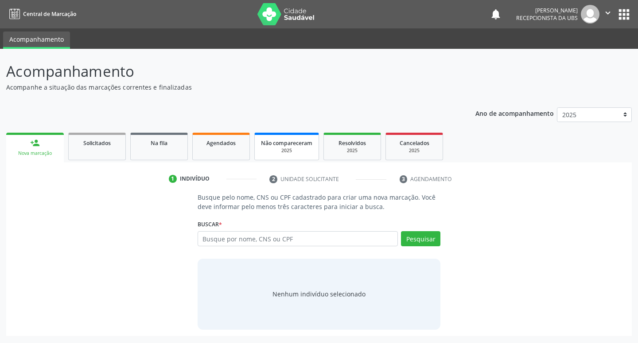
click at [296, 150] on div "2025" at bounding box center [286, 150] width 51 height 7
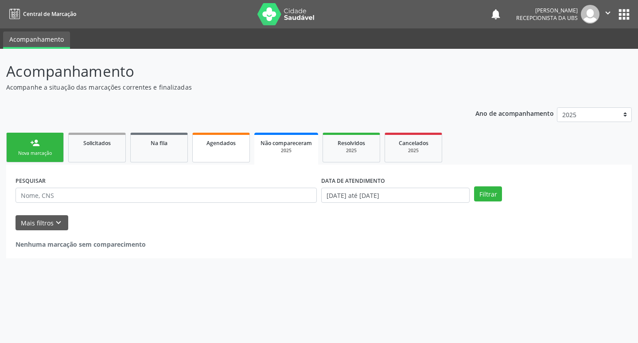
click at [233, 144] on span "Agendados" at bounding box center [221, 143] width 29 height 8
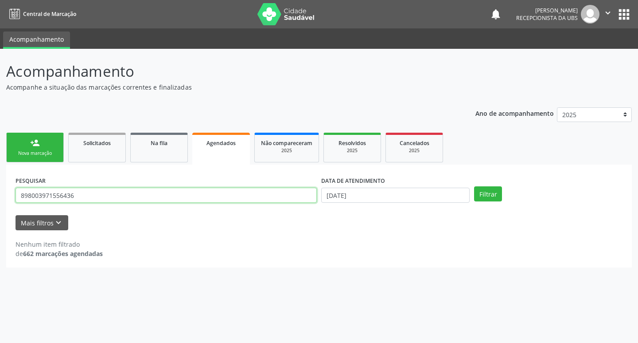
drag, startPoint x: 93, startPoint y: 195, endPoint x: 0, endPoint y: 202, distance: 93.3
click at [0, 202] on div "Acompanhamento Acompanhe a situação das marcações correntes e finalizadas Relat…" at bounding box center [319, 196] width 638 height 294
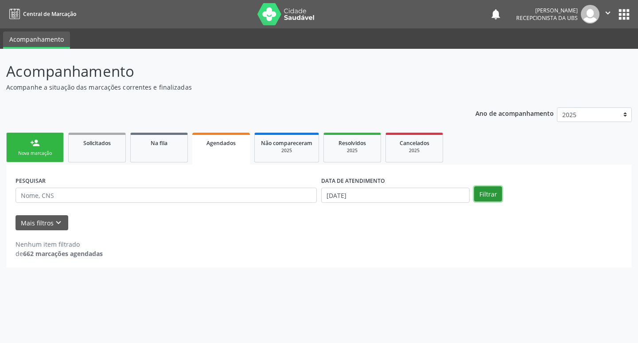
click at [498, 191] on button "Filtrar" at bounding box center [488, 193] width 28 height 15
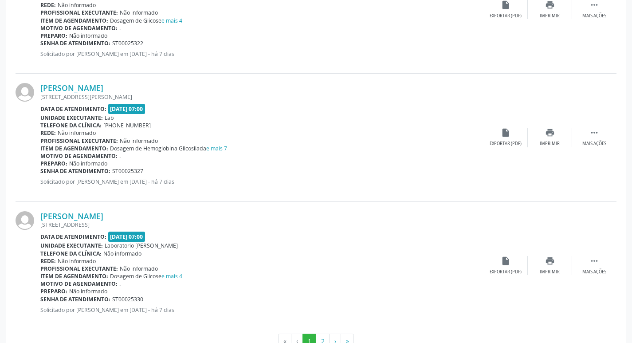
scroll to position [1880, 0]
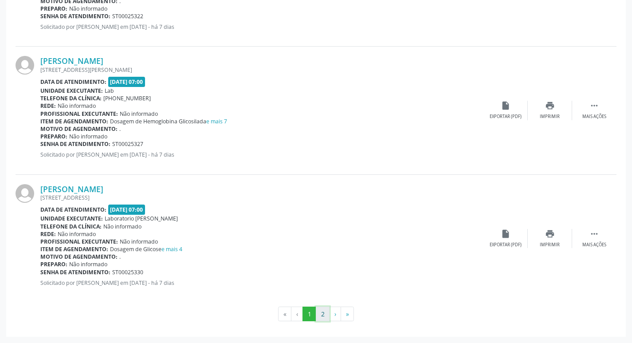
click at [322, 315] on button "2" at bounding box center [323, 313] width 14 height 15
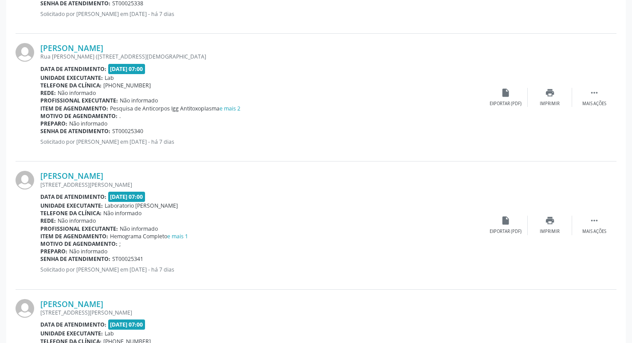
scroll to position [858, 0]
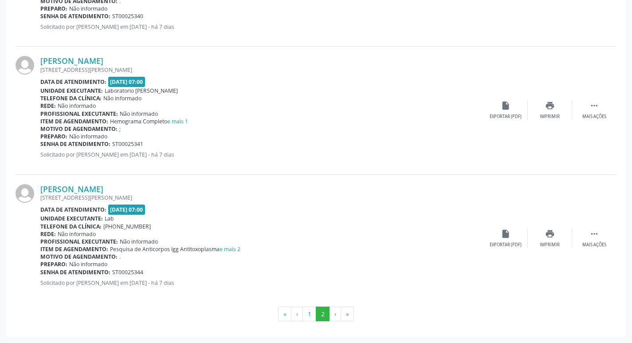
click at [335, 312] on li "›" at bounding box center [335, 313] width 12 height 15
click at [336, 315] on li "›" at bounding box center [335, 313] width 12 height 15
click at [345, 315] on li "»" at bounding box center [347, 313] width 13 height 15
click at [351, 316] on li "»" at bounding box center [347, 313] width 13 height 15
click at [311, 314] on button "1" at bounding box center [309, 313] width 14 height 15
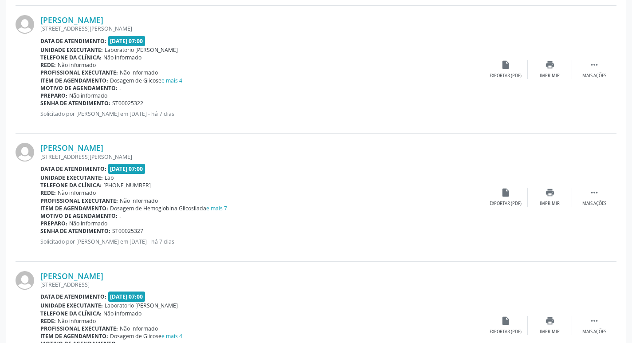
scroll to position [1880, 0]
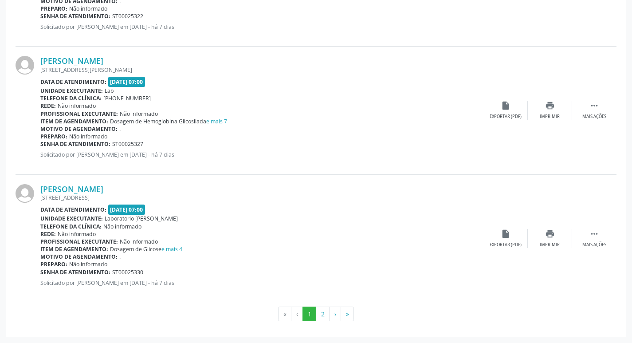
click at [297, 313] on li "‹" at bounding box center [297, 313] width 12 height 15
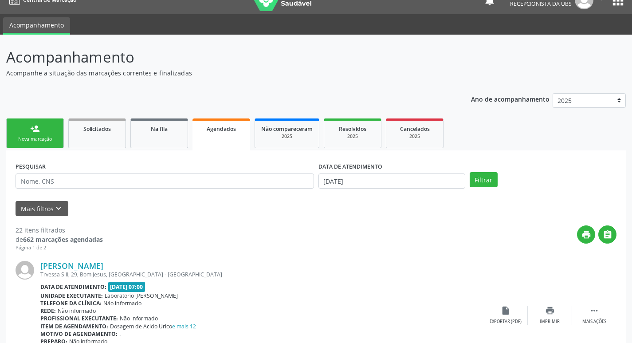
scroll to position [0, 0]
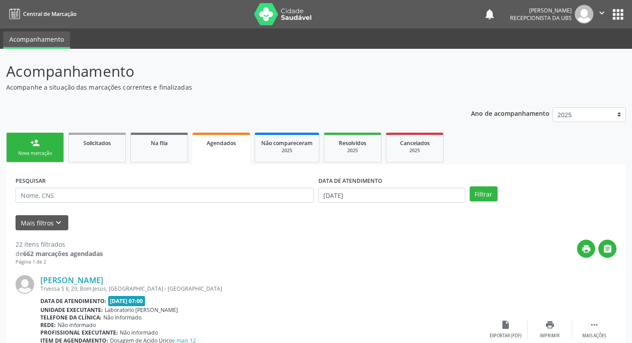
click at [41, 143] on link "person_add Nova marcação" at bounding box center [35, 148] width 58 height 30
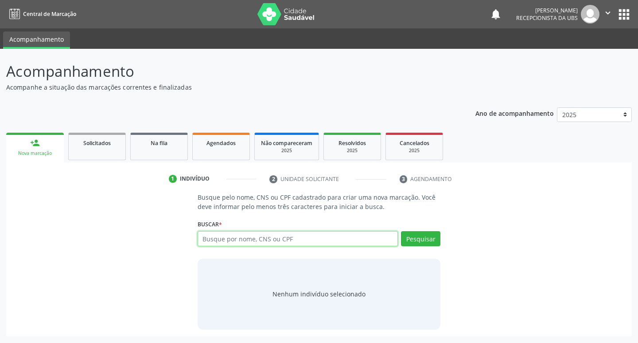
click at [297, 237] on input "text" at bounding box center [298, 238] width 201 height 15
type input "898003971556436"
click at [422, 243] on button "Pesquisar" at bounding box center [420, 238] width 39 height 15
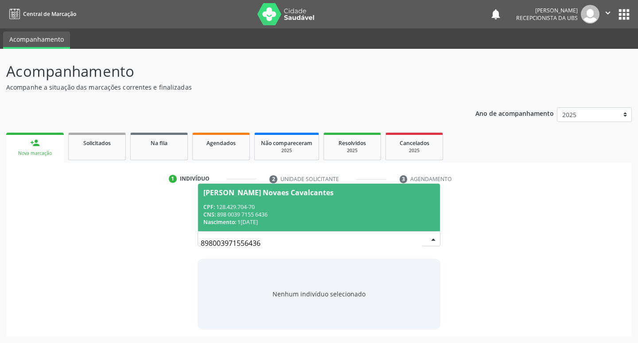
click at [361, 215] on div "CNS: 898 0039 7155 6436" at bounding box center [319, 215] width 232 height 8
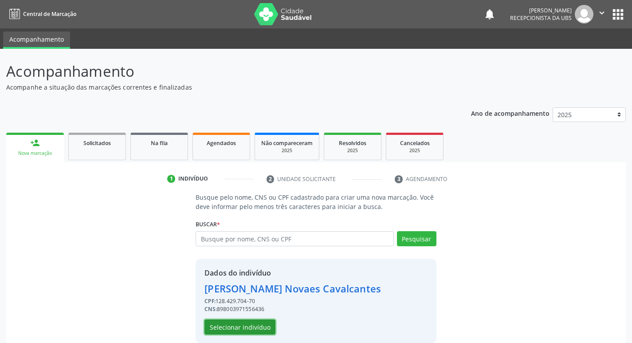
click at [244, 328] on button "Selecionar indivíduo" at bounding box center [239, 326] width 71 height 15
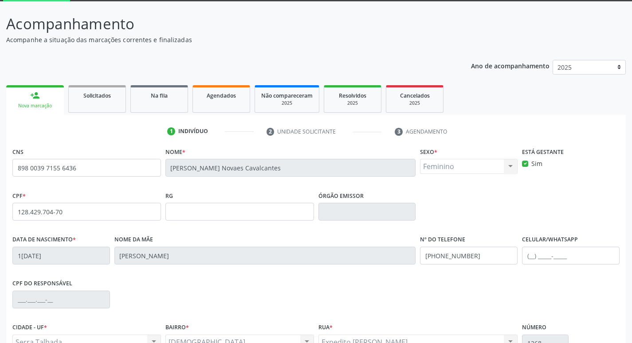
scroll to position [138, 0]
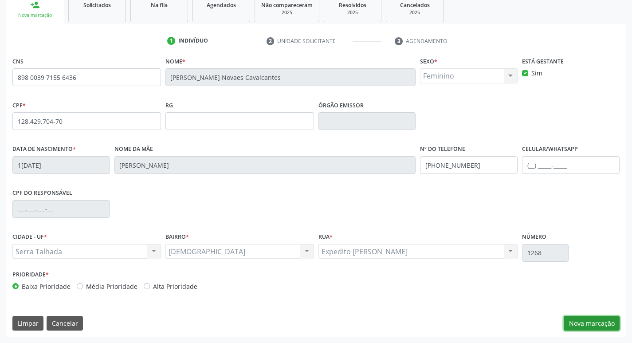
drag, startPoint x: 605, startPoint y: 321, endPoint x: 589, endPoint y: 311, distance: 19.3
click at [605, 321] on button "Nova marcação" at bounding box center [591, 323] width 56 height 15
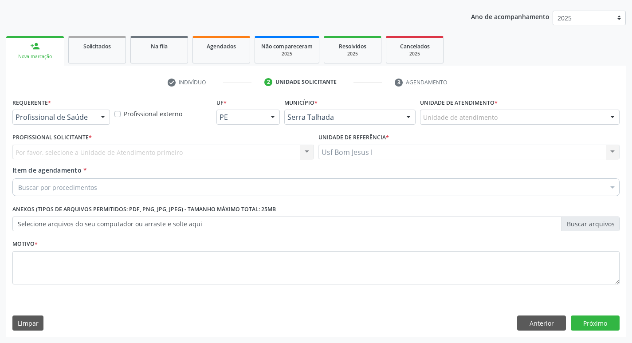
scroll to position [97, 0]
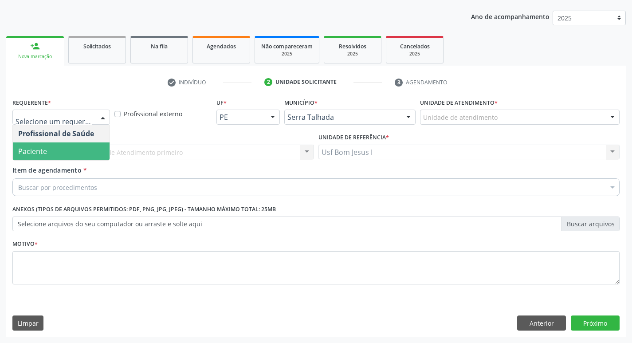
drag, startPoint x: 58, startPoint y: 149, endPoint x: 62, endPoint y: 156, distance: 8.6
click at [57, 150] on span "Paciente" at bounding box center [61, 151] width 97 height 18
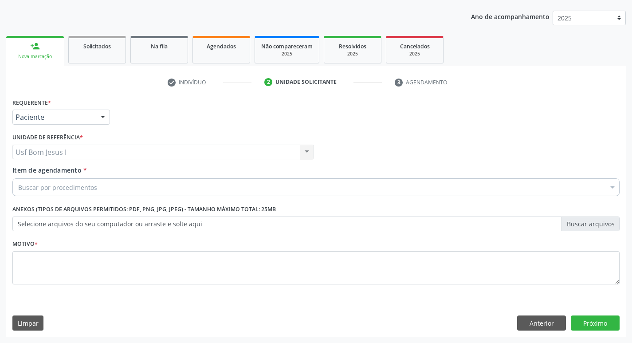
click at [98, 186] on div "Buscar por procedimentos" at bounding box center [315, 187] width 607 height 18
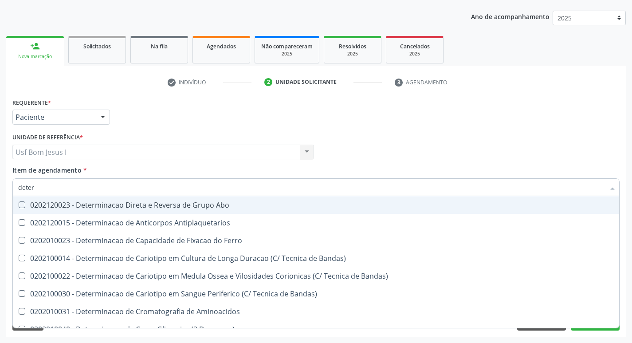
type input "determ"
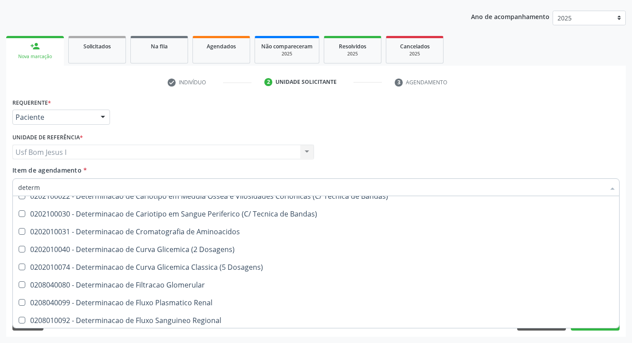
scroll to position [89, 0]
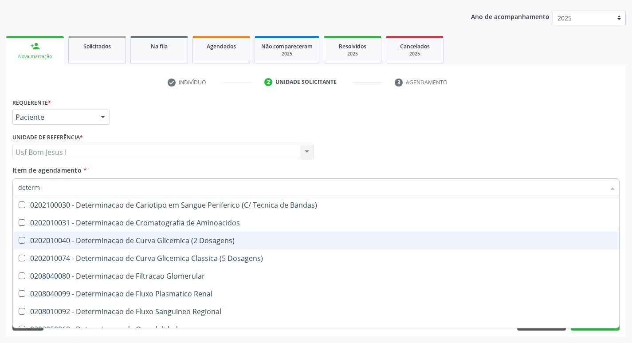
click at [233, 244] on span "0202010040 - Determinacao de Curva Glicemica (2 Dosagens)" at bounding box center [316, 240] width 606 height 18
checkbox Dosagens\) "true"
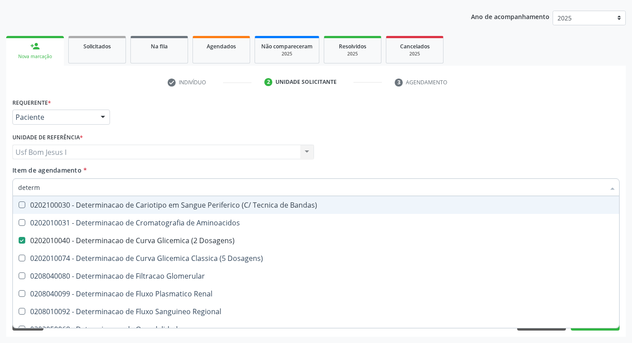
type input "determ"
click at [414, 134] on div "Profissional Solicitante Por favor, selecione a Unidade de Atendimento primeiro…" at bounding box center [315, 148] width 611 height 35
checkbox Antiplaquetarios "true"
checkbox Dosagens\) "false"
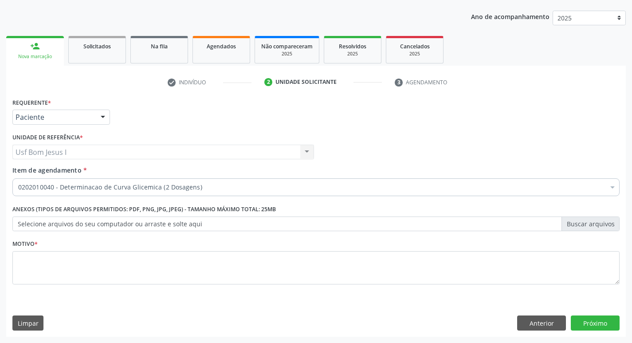
scroll to position [0, 0]
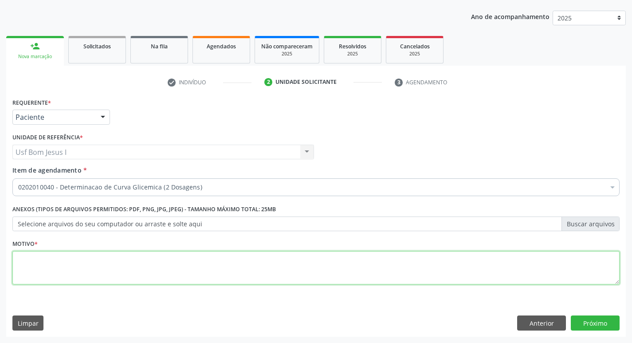
click at [185, 275] on textarea at bounding box center [315, 268] width 607 height 34
type textarea "."
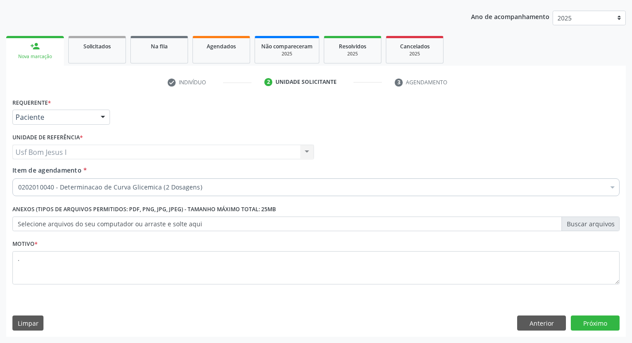
click at [284, 177] on div "Item de agendamento * 0202010040 - Determinacao de Curva Glicemica (2 Dosagens)…" at bounding box center [315, 179] width 607 height 28
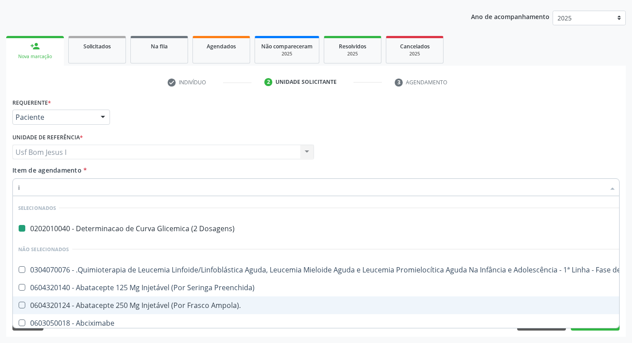
type input "ig"
checkbox Dosagens\) "false"
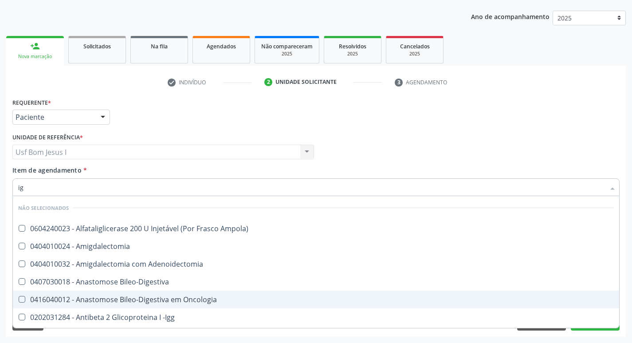
type input "igg"
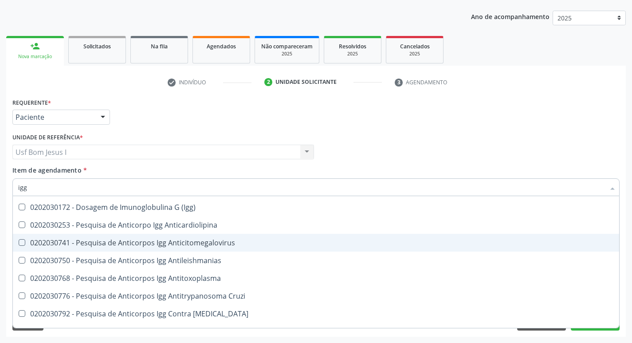
scroll to position [59, 0]
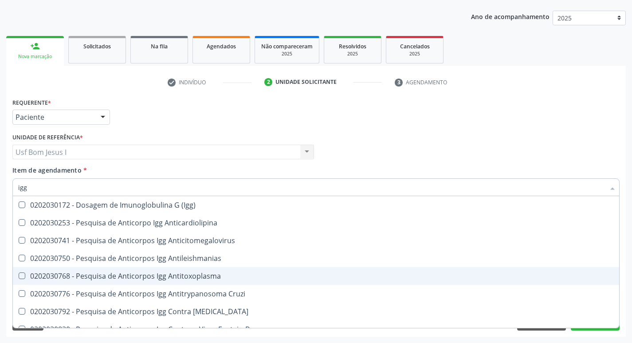
click at [208, 277] on div "0202030768 - Pesquisa de Anticorpos Igg Antitoxoplasma" at bounding box center [315, 275] width 595 height 7
checkbox Antitoxoplasma "true"
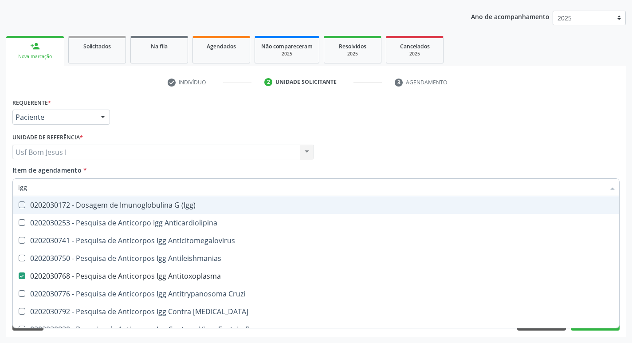
click at [378, 159] on div "Profissional Solicitante Por favor, selecione a Unidade de Atendimento primeiro…" at bounding box center [315, 148] width 611 height 35
checkbox -Igg "true"
checkbox Antitoxoplasma "false"
checkbox Igg "true"
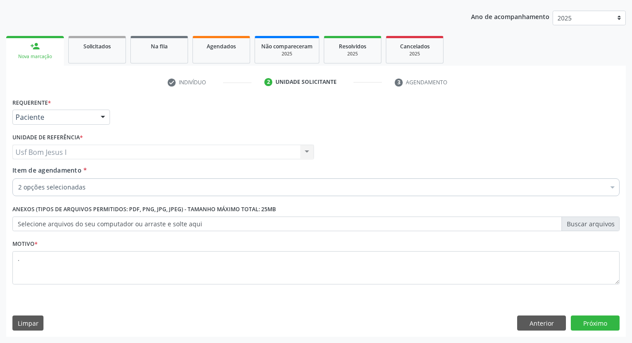
scroll to position [0, 0]
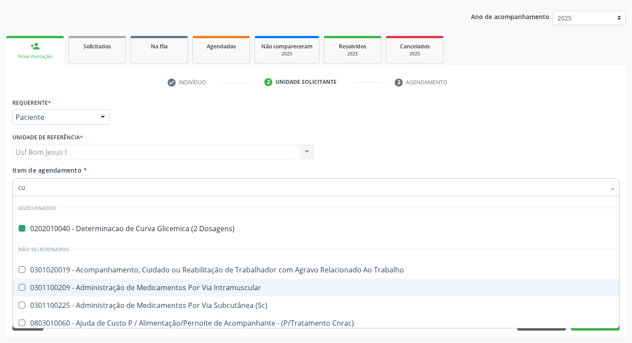
type input "cul"
checkbox Dosagens\) "false"
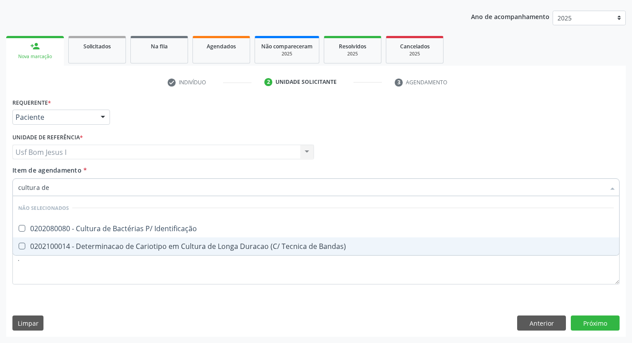
type input "cultura de b"
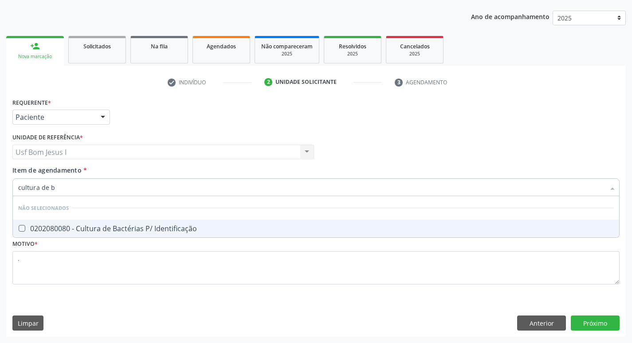
click at [109, 225] on div "0202080080 - Cultura de Bactérias P/ Identificação" at bounding box center [315, 228] width 595 height 7
checkbox Identificação "true"
drag, startPoint x: 593, startPoint y: 328, endPoint x: 137, endPoint y: 238, distance: 465.2
click at [593, 327] on div "Requerente * Paciente Profissional de Saúde Paciente Nenhum resultado encontrad…" at bounding box center [315, 216] width 619 height 241
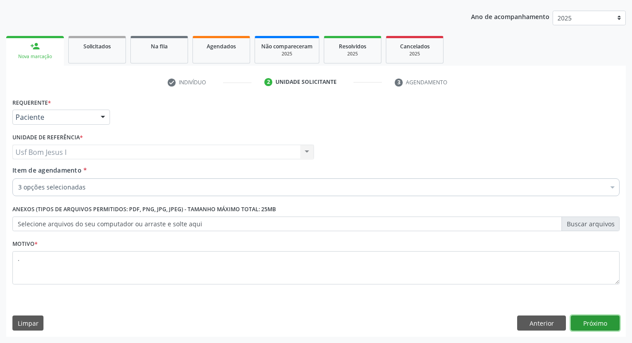
click at [605, 315] on button "Próximo" at bounding box center [594, 322] width 49 height 15
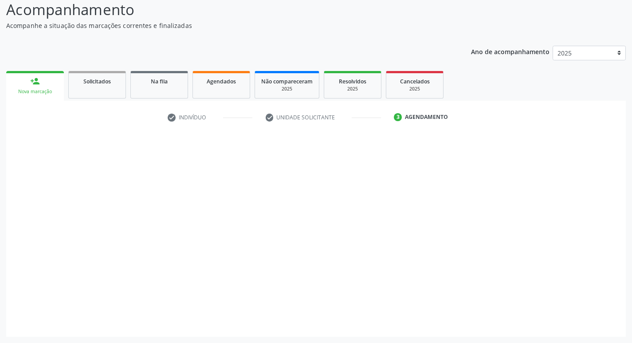
scroll to position [62, 0]
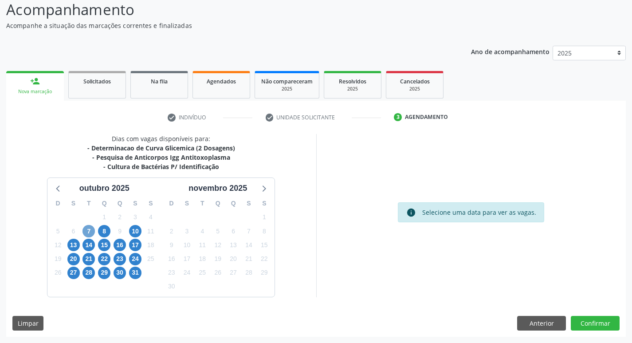
click at [91, 232] on span "7" at bounding box center [88, 231] width 12 height 12
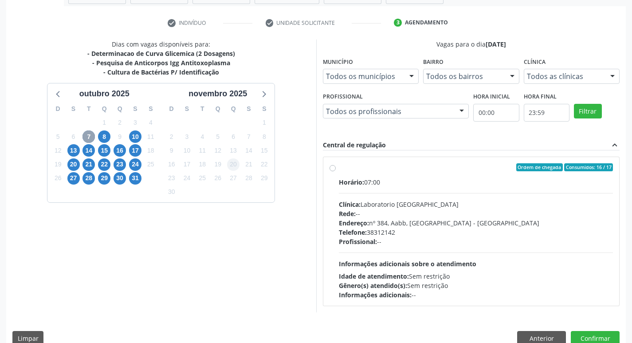
scroll to position [141, 0]
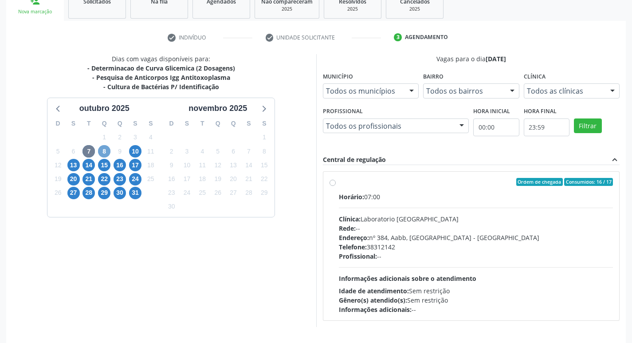
click at [104, 151] on span "8" at bounding box center [104, 151] width 12 height 12
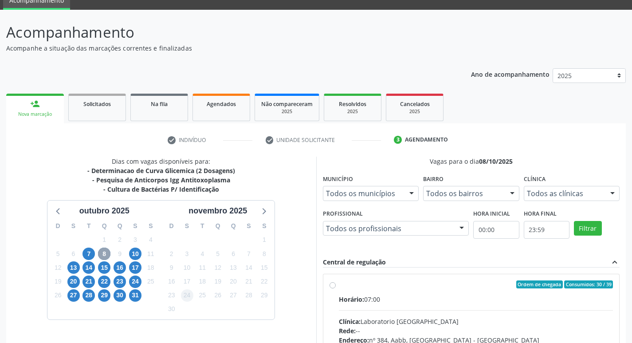
scroll to position [118, 0]
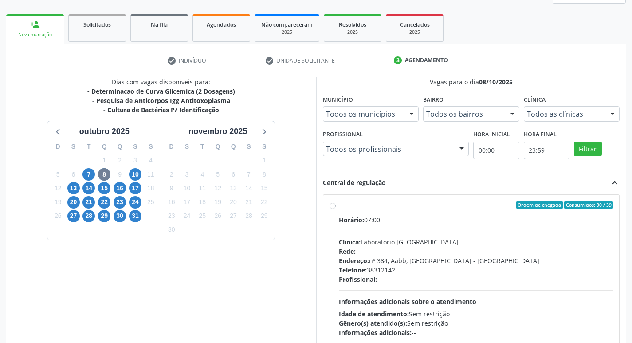
click at [80, 172] on div "6" at bounding box center [74, 175] width 16 height 14
click at [86, 175] on span "7" at bounding box center [88, 174] width 12 height 12
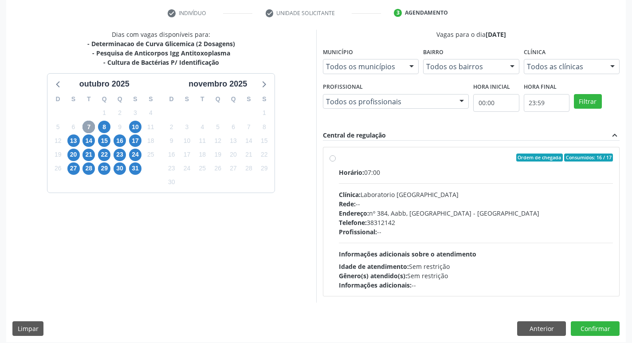
scroll to position [171, 0]
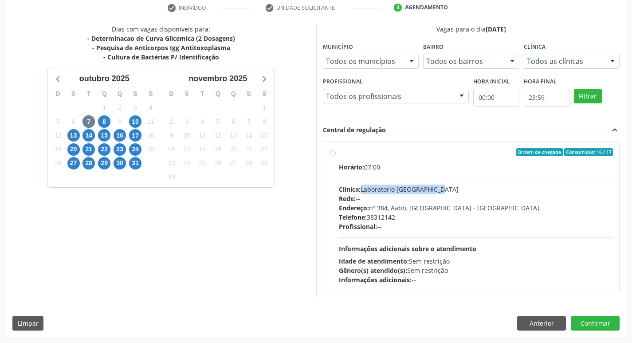
drag, startPoint x: 363, startPoint y: 187, endPoint x: 443, endPoint y: 185, distance: 80.2
click at [440, 185] on div "Clínica: Laboratorio Sao Francisco" at bounding box center [476, 188] width 274 height 9
radio input "true"
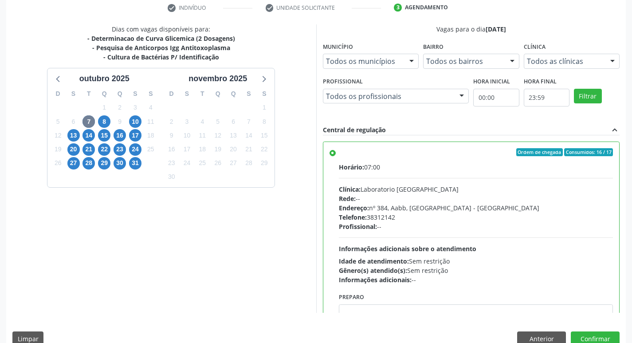
click at [482, 201] on div "Rede: --" at bounding box center [476, 198] width 274 height 9
click at [336, 156] on input "Ordem de chegada Consumidos: 16 / 17 Horário: 07:00 Clínica: Laboratorio Sao Fr…" at bounding box center [332, 152] width 6 height 8
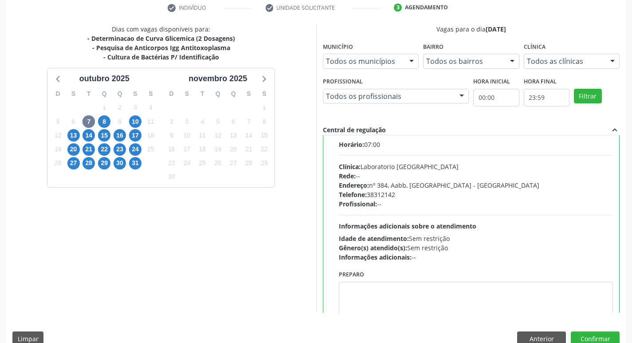
scroll to position [44, 0]
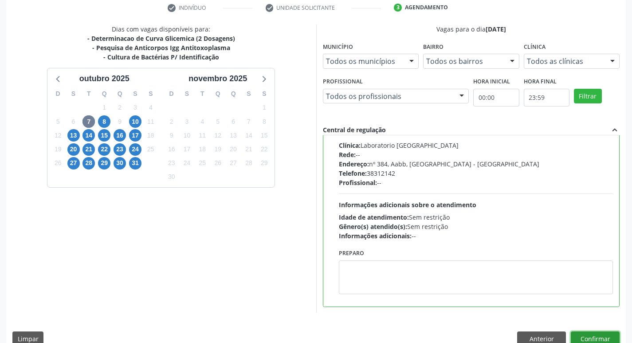
click at [610, 336] on button "Confirmar" at bounding box center [594, 338] width 49 height 15
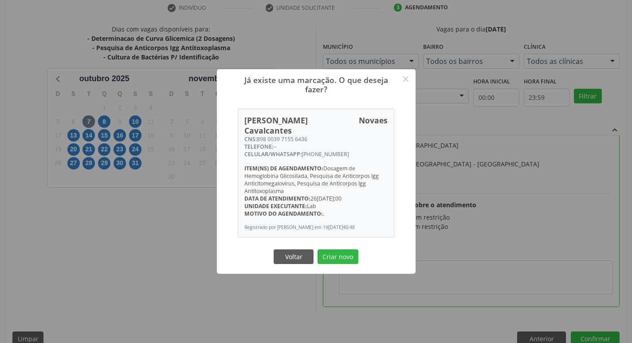
drag, startPoint x: 311, startPoint y: 194, endPoint x: 342, endPoint y: 193, distance: 31.5
click at [342, 195] on div "Data de atendimento: 26/08/2025 - 07:00" at bounding box center [315, 199] width 143 height 8
click at [344, 203] on div "Unidade executante: Lab" at bounding box center [315, 206] width 143 height 8
click at [340, 260] on button "Criar novo" at bounding box center [337, 256] width 41 height 15
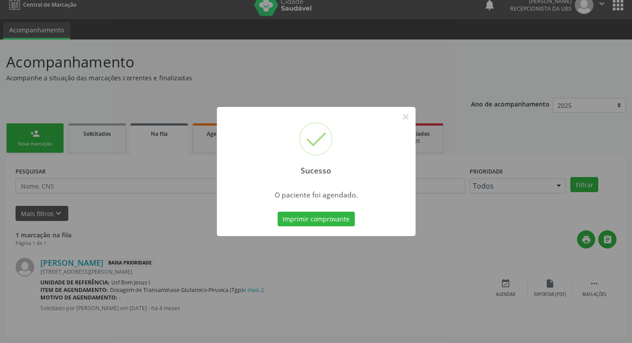
scroll to position [0, 0]
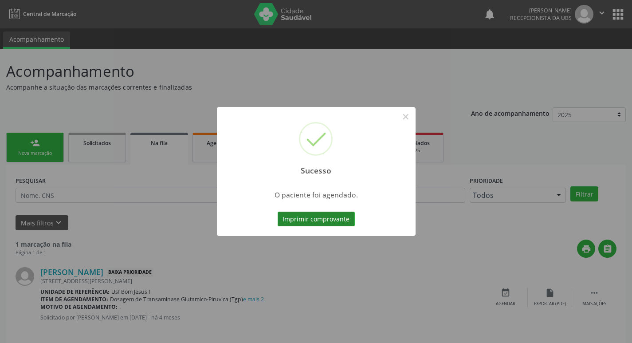
click at [322, 217] on button "Imprimir comprovante" at bounding box center [315, 218] width 77 height 15
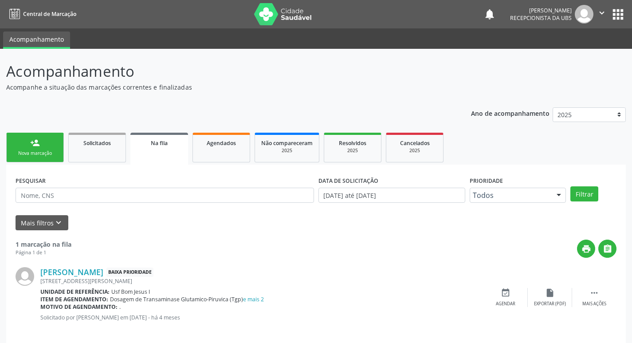
click at [43, 152] on div "Nova marcação" at bounding box center [35, 153] width 44 height 7
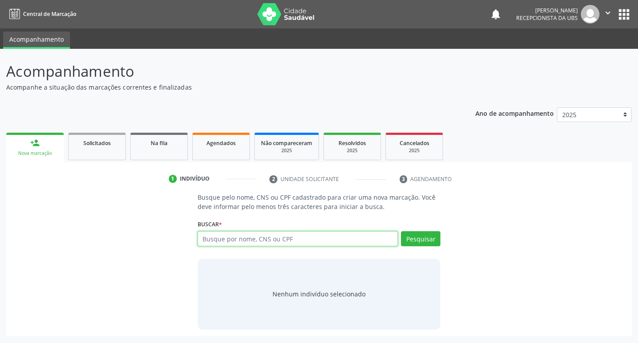
click at [323, 238] on input "text" at bounding box center [298, 238] width 201 height 15
type input "898003971556436"
click at [428, 237] on button "Pesquisar" at bounding box center [420, 238] width 39 height 15
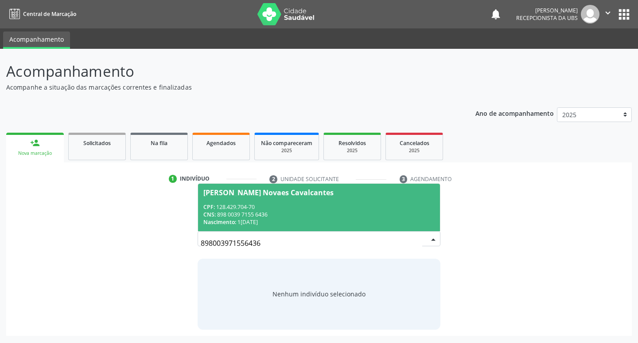
click at [289, 213] on div "CNS: 898 0039 7155 6436" at bounding box center [319, 215] width 232 height 8
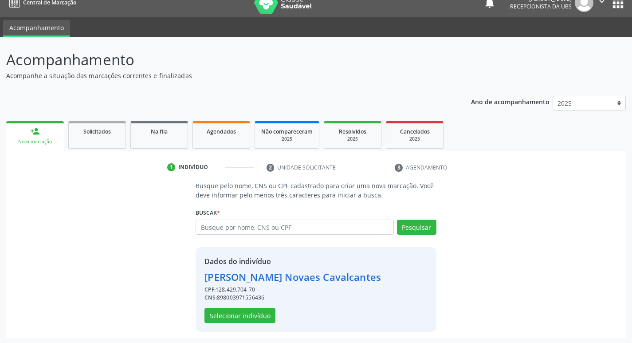
scroll to position [13, 0]
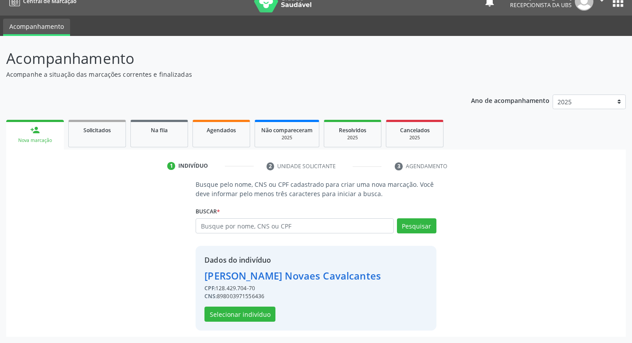
click at [238, 323] on div "Dados do indivíduo Ana Julia Ferreira Novaes Cavalcantes CPF: 128.429.704-70 CN…" at bounding box center [315, 288] width 240 height 85
click at [243, 312] on button "Selecionar indivíduo" at bounding box center [239, 313] width 71 height 15
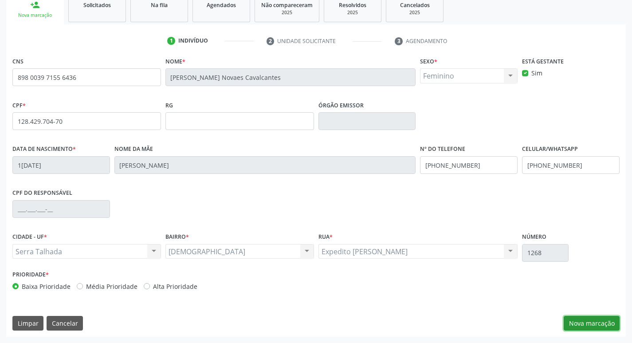
click at [589, 321] on button "Nova marcação" at bounding box center [591, 323] width 56 height 15
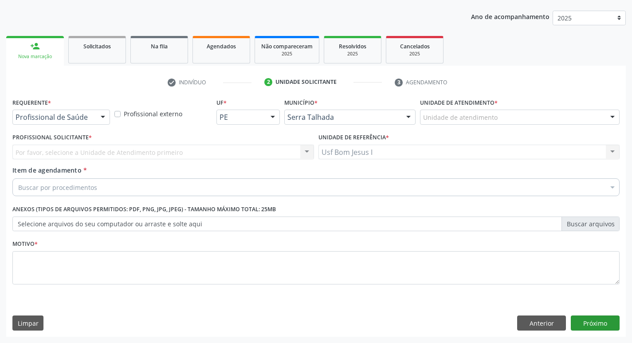
scroll to position [97, 0]
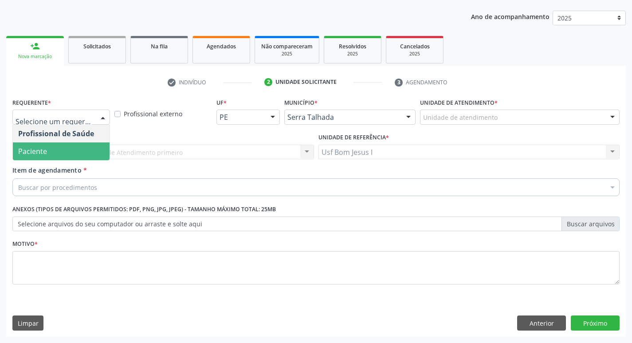
click at [64, 152] on span "Paciente" at bounding box center [61, 151] width 97 height 18
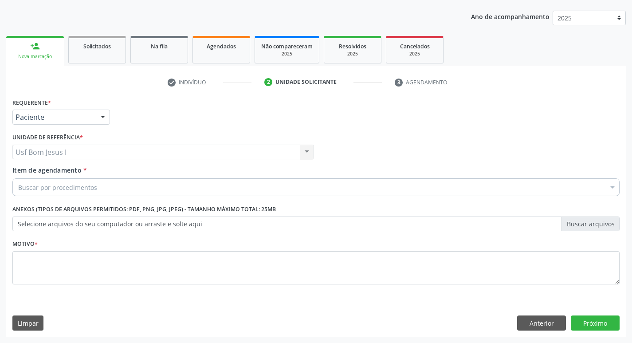
click at [101, 187] on div "Buscar por procedimentos" at bounding box center [315, 187] width 607 height 18
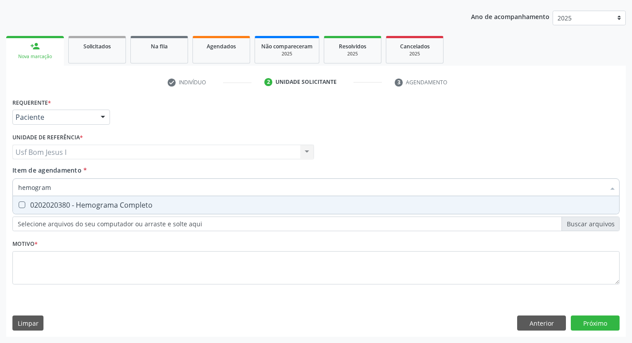
type input "hemograma"
click at [109, 207] on div "0202020380 - Hemograma Completo" at bounding box center [315, 204] width 595 height 7
checkbox Completo "true"
click at [77, 187] on input "hemograma" at bounding box center [311, 187] width 586 height 18
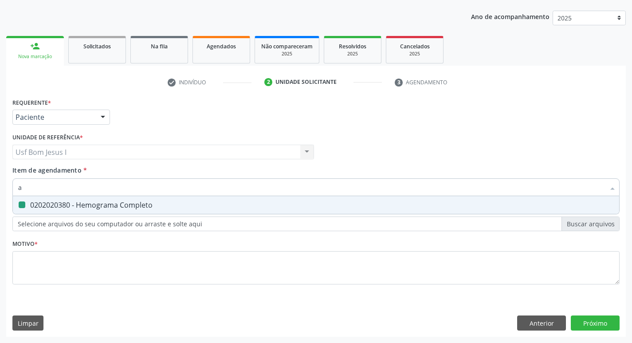
type input "ab"
checkbox Completo "false"
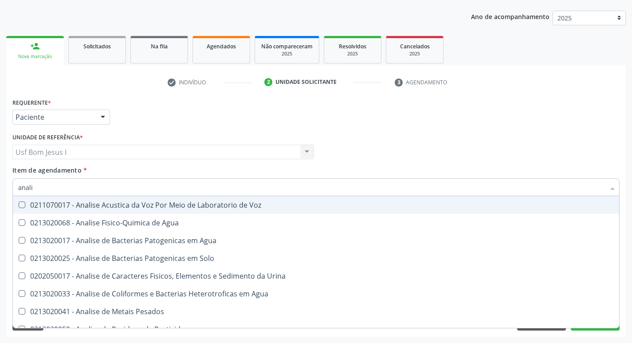
type input "analis"
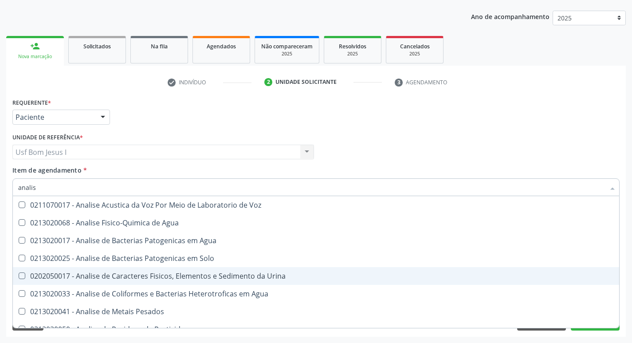
click at [170, 272] on div "0202050017 - Analise de Caracteres Fisicos, Elementos e Sedimento da Urina" at bounding box center [315, 275] width 595 height 7
checkbox Urina "true"
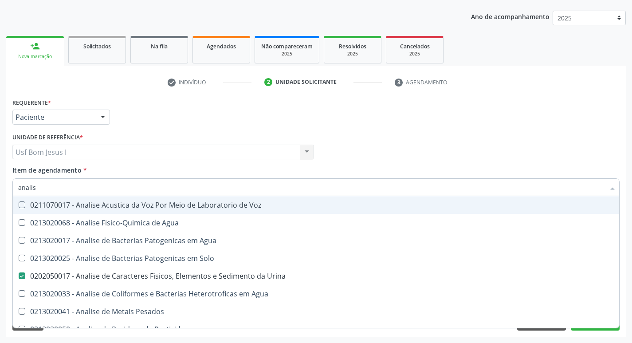
click at [447, 140] on div "Profissional Solicitante Por favor, selecione a Unidade de Atendimento primeiro…" at bounding box center [315, 148] width 611 height 35
checkbox Agua "true"
checkbox Urina "false"
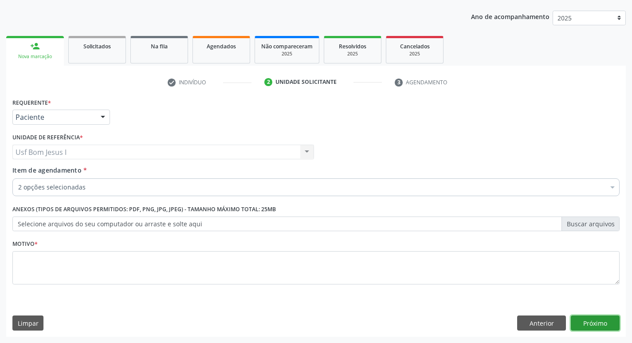
click at [603, 323] on button "Próximo" at bounding box center [594, 322] width 49 height 15
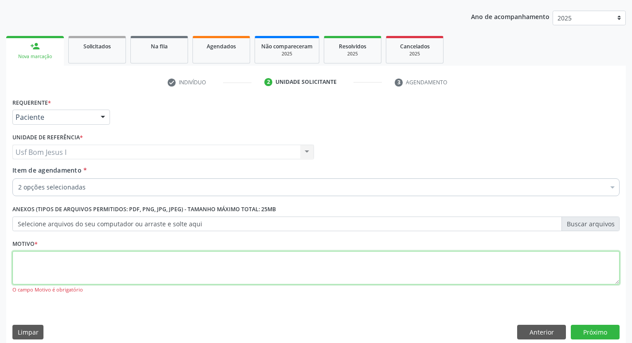
click at [287, 267] on textarea at bounding box center [315, 268] width 607 height 34
type textarea "~,"
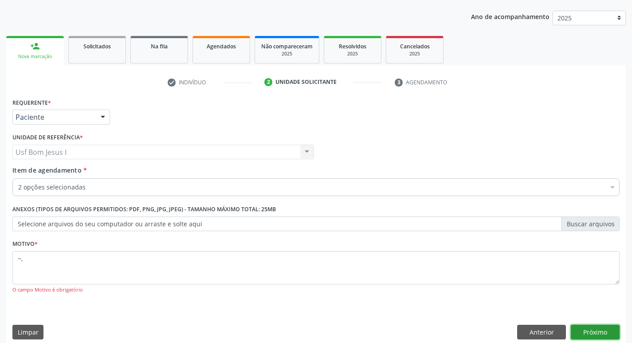
click at [600, 329] on button "Próximo" at bounding box center [594, 331] width 49 height 15
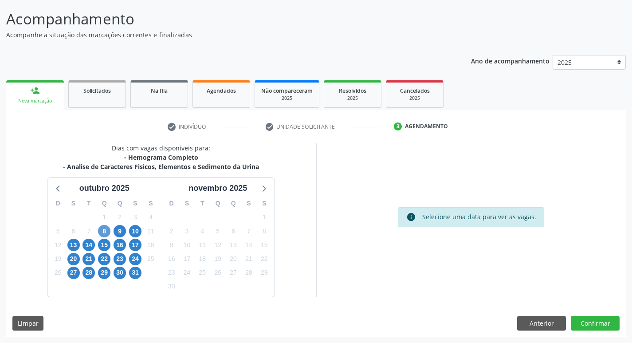
scroll to position [52, 0]
click at [105, 231] on span "8" at bounding box center [104, 231] width 12 height 12
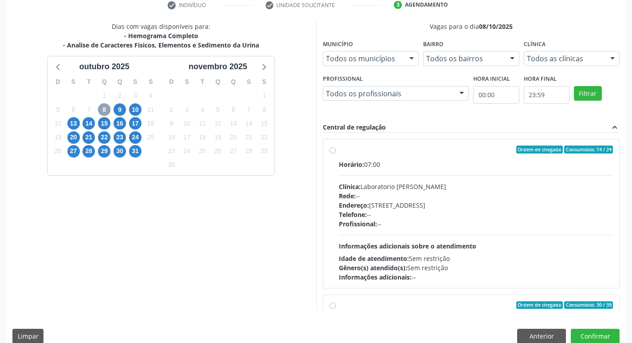
scroll to position [187, 0]
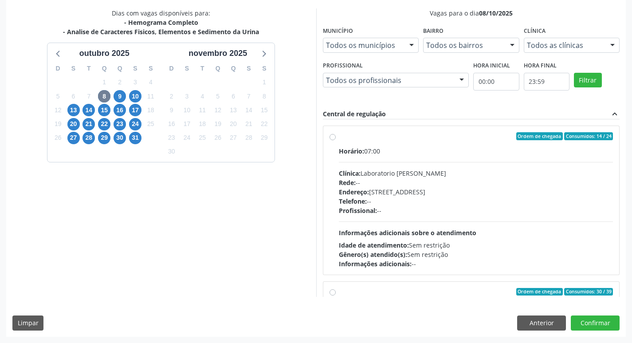
click at [406, 197] on div "Telefone: --" at bounding box center [476, 200] width 274 height 9
click at [336, 140] on input "Ordem de chegada Consumidos: 14 / 24 Horário: 07:00 Clínica: Laboratorio Jose P…" at bounding box center [332, 136] width 6 height 8
radio input "true"
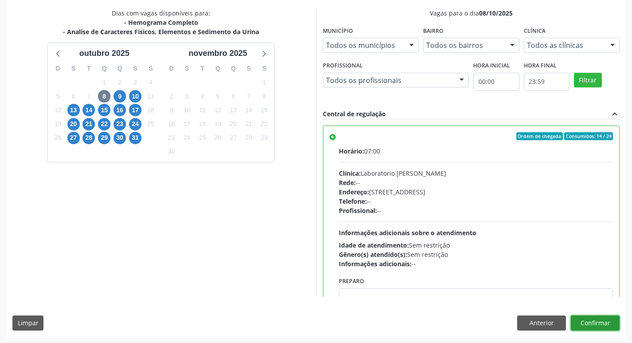
click at [592, 319] on button "Confirmar" at bounding box center [594, 322] width 49 height 15
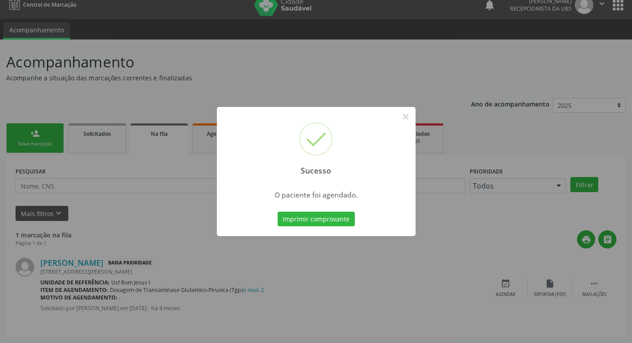
scroll to position [0, 0]
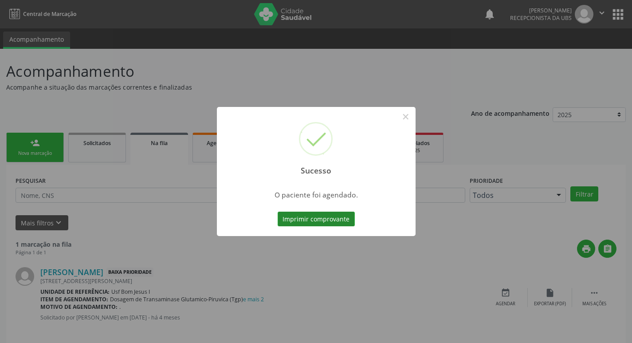
click at [325, 224] on button "Imprimir comprovante" at bounding box center [315, 218] width 77 height 15
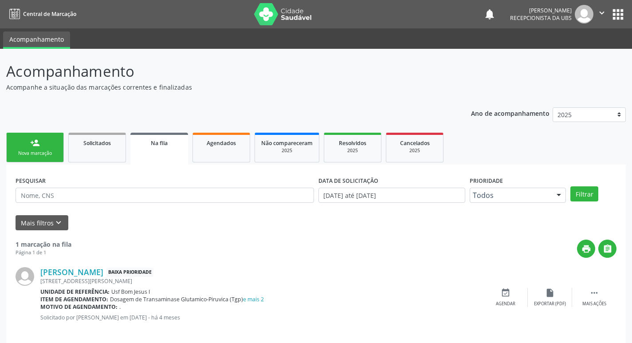
click at [42, 148] on link "person_add Nova marcação" at bounding box center [35, 148] width 58 height 30
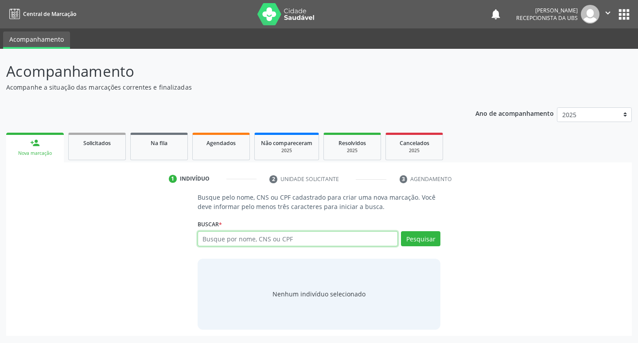
click at [324, 245] on input "text" at bounding box center [298, 238] width 201 height 15
type input "74730827449"
click at [419, 234] on button "Pesquisar" at bounding box center [420, 238] width 39 height 15
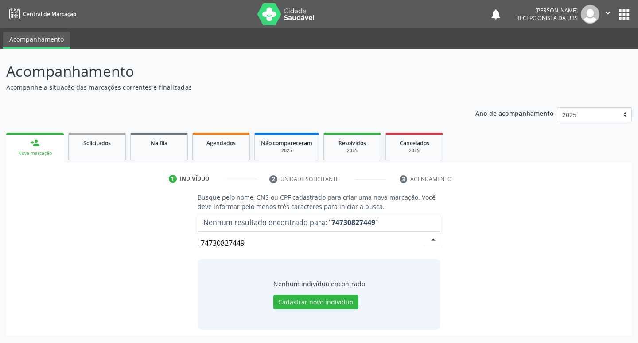
drag, startPoint x: 265, startPoint y: 243, endPoint x: 141, endPoint y: 252, distance: 124.4
click at [141, 252] on div "Busque pelo nome, CNS ou CPF cadastrado para criar uma nova marcação. Você deve…" at bounding box center [318, 260] width 613 height 137
click at [153, 253] on div "Busque pelo nome, CNS ou CPF cadastrado para criar uma nova marcação. Você deve…" at bounding box center [318, 260] width 613 height 137
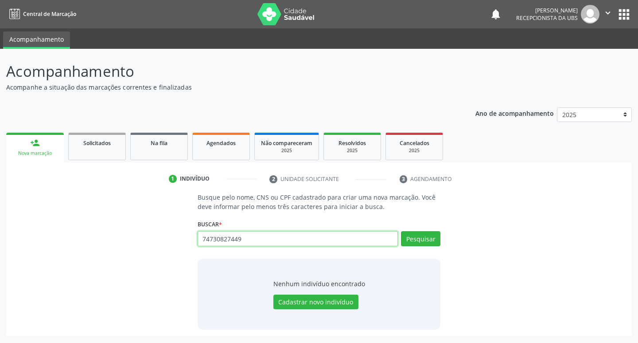
click at [267, 243] on input "74730827449" at bounding box center [298, 238] width 201 height 15
drag, startPoint x: 237, startPoint y: 245, endPoint x: 177, endPoint y: 245, distance: 59.4
click at [177, 245] on div "Busque pelo nome, CNS ou CPF cadastrado para criar uma nova marcação. Você deve…" at bounding box center [318, 260] width 613 height 137
type input "CICERO DAMIÃO BARROS"
click at [414, 238] on button "Pesquisar" at bounding box center [420, 238] width 39 height 15
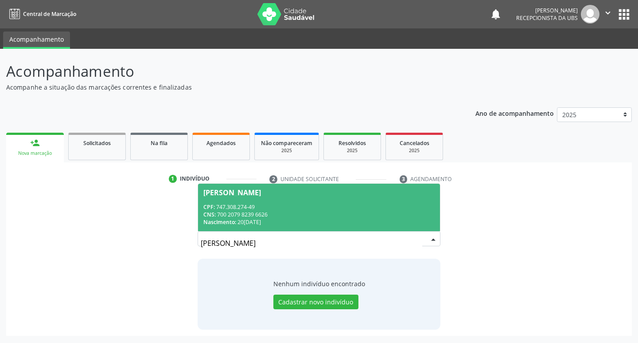
click at [329, 195] on div "Cicero Damião Barros" at bounding box center [319, 192] width 232 height 7
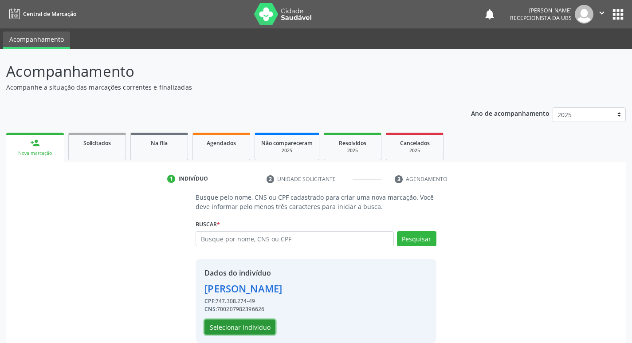
click at [254, 321] on button "Selecionar indivíduo" at bounding box center [239, 326] width 71 height 15
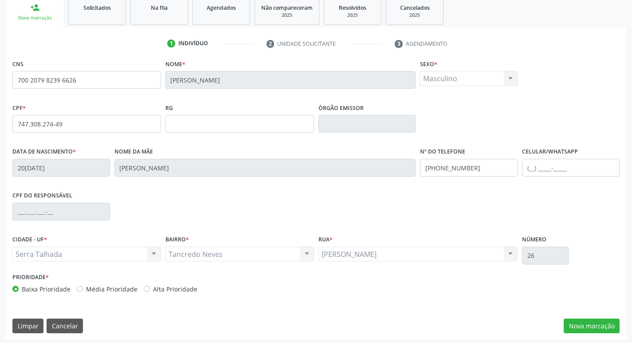
scroll to position [138, 0]
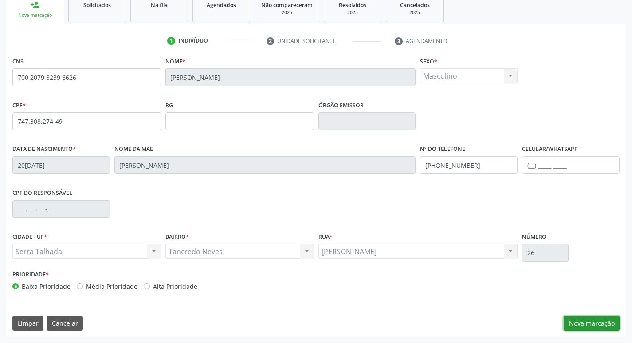
click at [597, 320] on button "Nova marcação" at bounding box center [591, 323] width 56 height 15
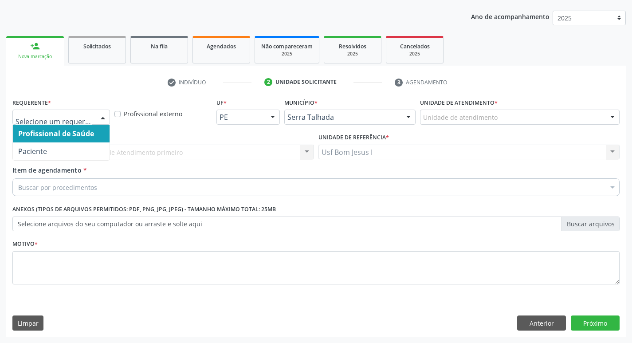
click at [107, 119] on div at bounding box center [102, 117] width 13 height 15
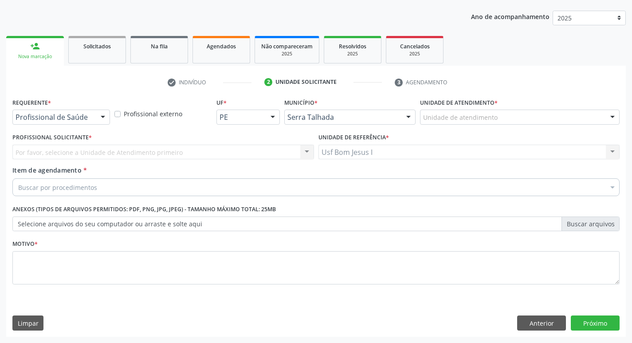
click at [75, 160] on div "Requerente * Profissional de Saúde Profissional de Saúde Paciente Nenhum result…" at bounding box center [315, 196] width 607 height 201
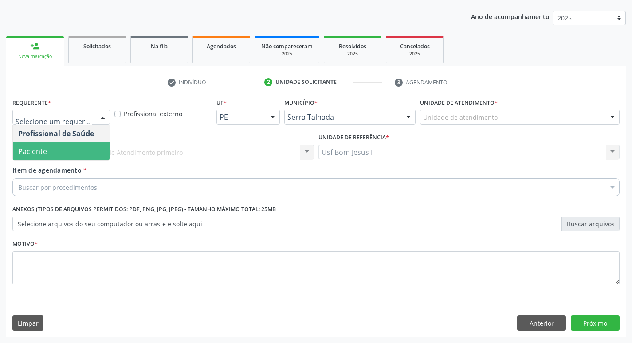
click at [71, 146] on span "Paciente" at bounding box center [61, 151] width 97 height 18
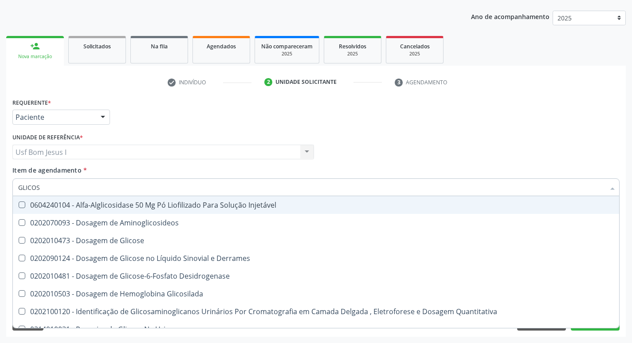
type input "GLICOSE"
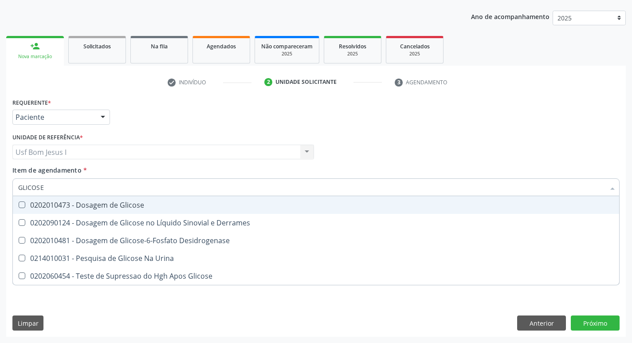
click at [90, 207] on div "0202010473 - Dosagem de Glicose" at bounding box center [315, 204] width 595 height 7
checkbox Glicose "true"
click at [99, 188] on input "GLICOSE" at bounding box center [311, 187] width 586 height 18
checkbox Glicose "false"
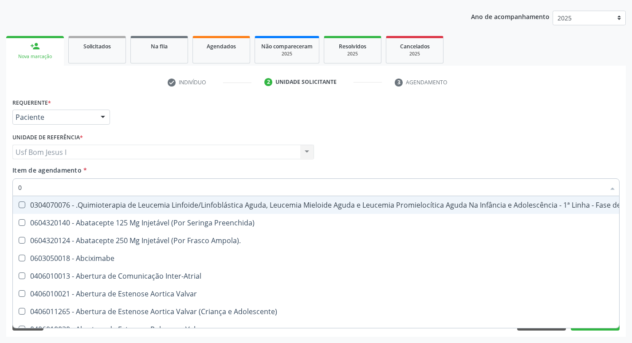
type input "02"
checkbox Coclear "true"
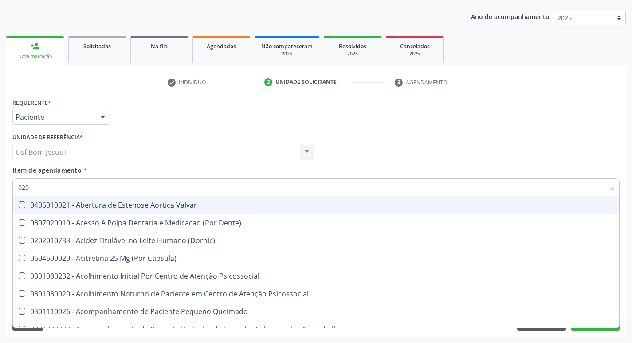
type input "0202"
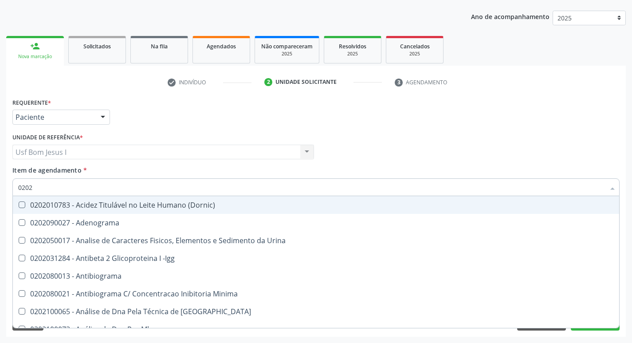
checkbox Glicose "true"
type input "02020"
checkbox Glicose "true"
checkbox Lactato "false"
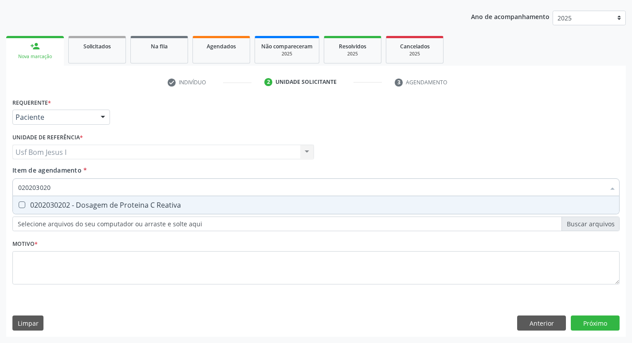
type input "0202030202"
click at [234, 191] on input "0202030202" at bounding box center [311, 187] width 586 height 18
click at [230, 205] on div "0202030202 - Dosagem de Proteina C Reativa" at bounding box center [315, 204] width 595 height 7
checkbox Reativa "true"
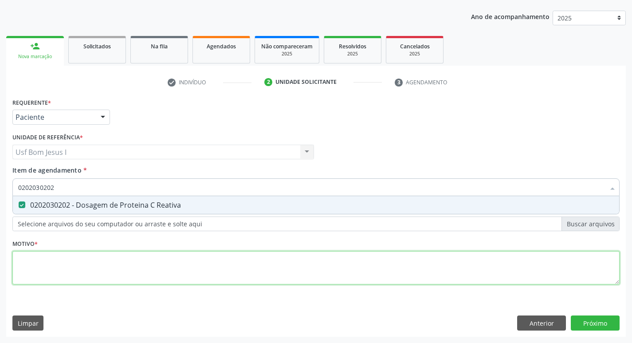
click at [207, 251] on div "Requerente * Paciente Profissional de Saúde Paciente Nenhum resultado encontrad…" at bounding box center [315, 196] width 607 height 201
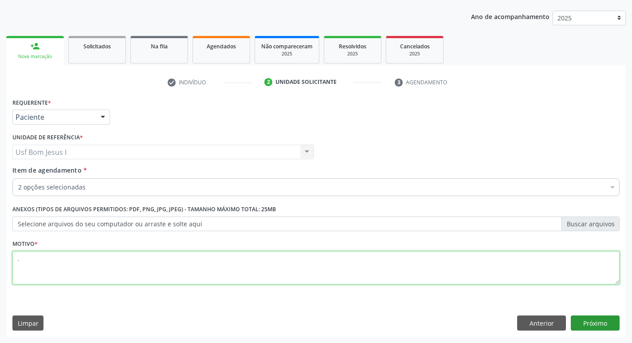
type textarea "."
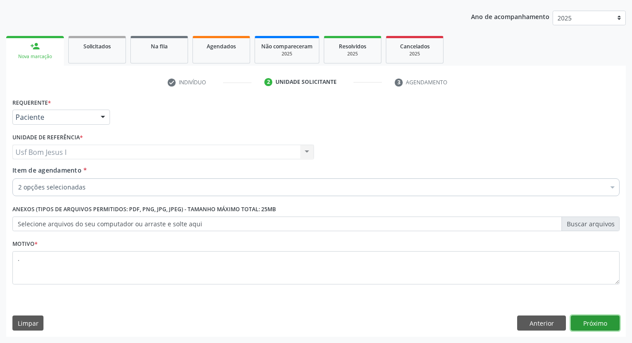
click at [585, 321] on button "Próximo" at bounding box center [594, 322] width 49 height 15
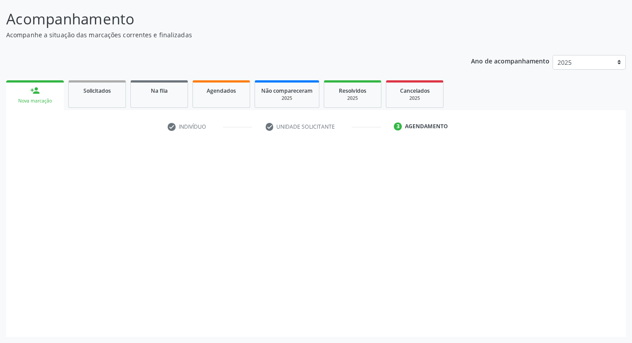
scroll to position [52, 0]
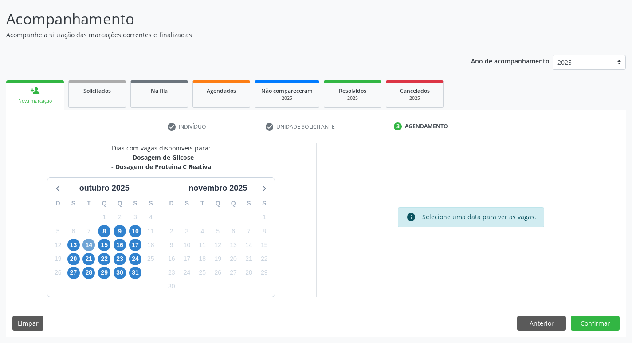
click at [90, 245] on span "14" at bounding box center [88, 244] width 12 height 12
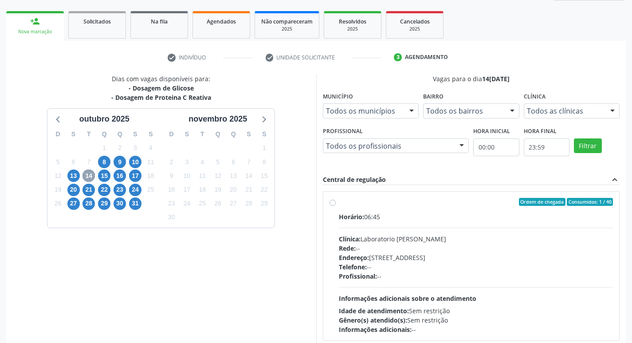
scroll to position [187, 0]
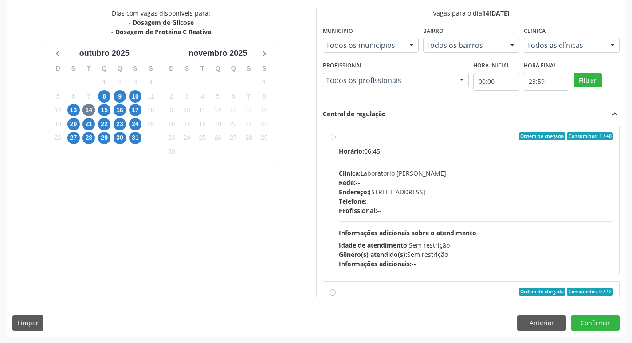
click at [472, 172] on div "Clínica: Laboratorio [PERSON_NAME]" at bounding box center [476, 172] width 274 height 9
click at [336, 140] on input "Ordem de chegada Consumidos: 1 / 40 Horário: 06:45 Clínica: Laboratorio Jose Pa…" at bounding box center [332, 136] width 6 height 8
radio input "true"
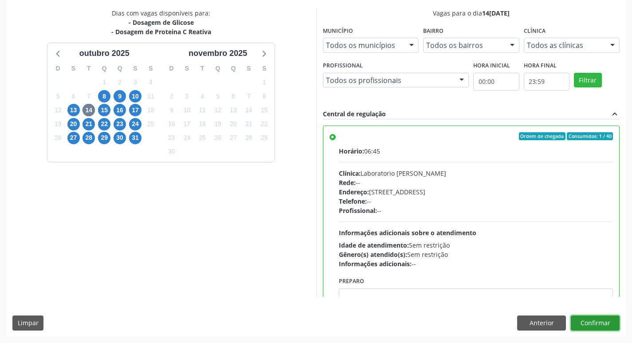
click at [601, 325] on button "Confirmar" at bounding box center [594, 322] width 49 height 15
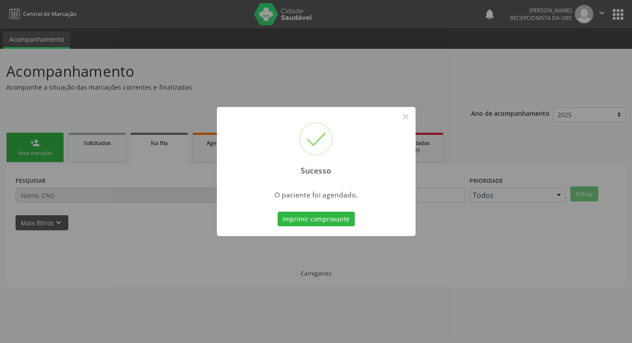
scroll to position [0, 0]
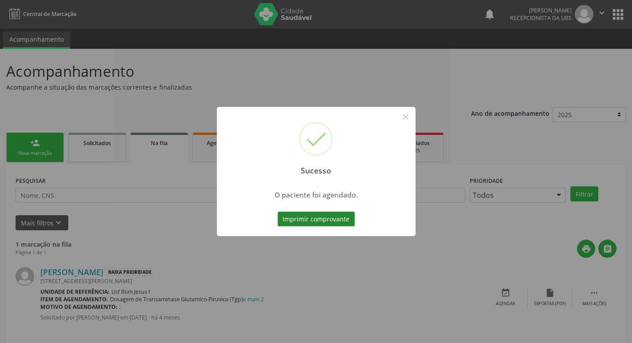
click at [325, 222] on button "Imprimir comprovante" at bounding box center [315, 218] width 77 height 15
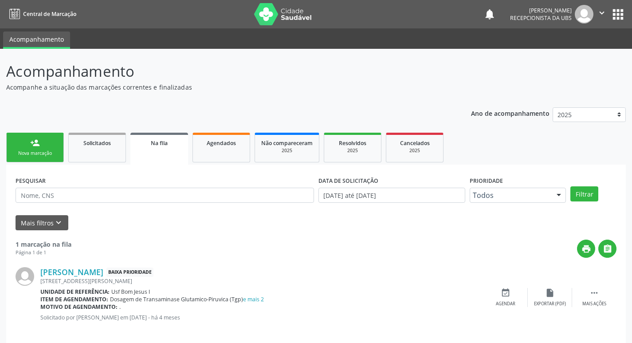
click at [43, 155] on div "Nova marcação" at bounding box center [35, 153] width 44 height 7
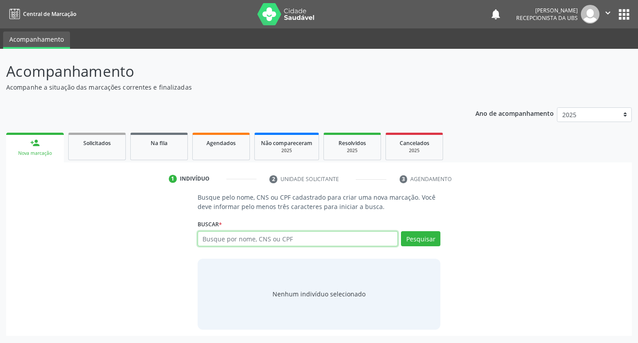
click at [222, 237] on input "text" at bounding box center [298, 238] width 201 height 15
paste input "700 2079 8239 6626"
type input "700 2079 8239 6626"
drag, startPoint x: 422, startPoint y: 230, endPoint x: 422, endPoint y: 236, distance: 6.7
click at [422, 231] on div "Buscar * Busque por nome, CNS ou CPF Nenhum resultado encontrado para: " " Não …" at bounding box center [319, 234] width 243 height 35
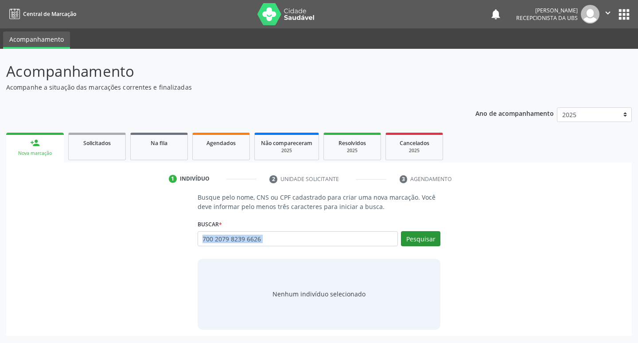
click at [418, 243] on button "Pesquisar" at bounding box center [420, 238] width 39 height 15
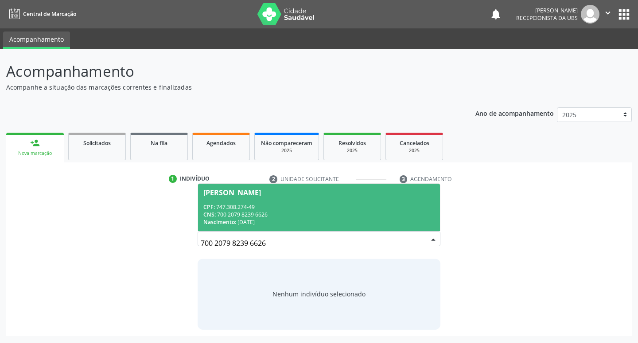
click at [254, 207] on div "CPF: 747.308.274-49" at bounding box center [319, 207] width 232 height 8
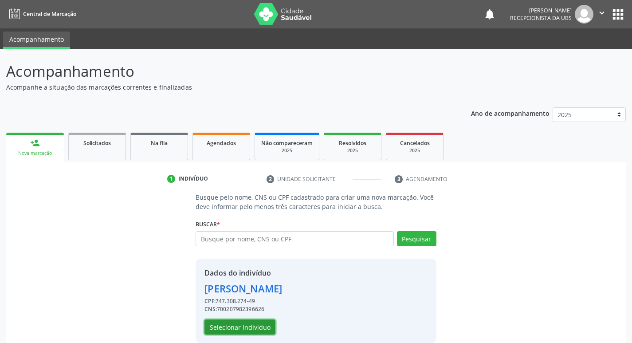
click at [236, 326] on button "Selecionar indivíduo" at bounding box center [239, 326] width 71 height 15
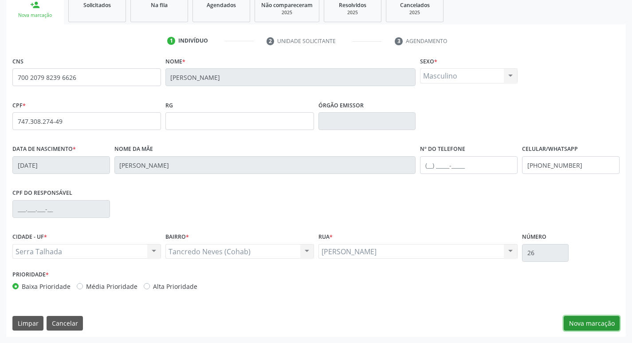
click at [591, 320] on button "Nova marcação" at bounding box center [591, 323] width 56 height 15
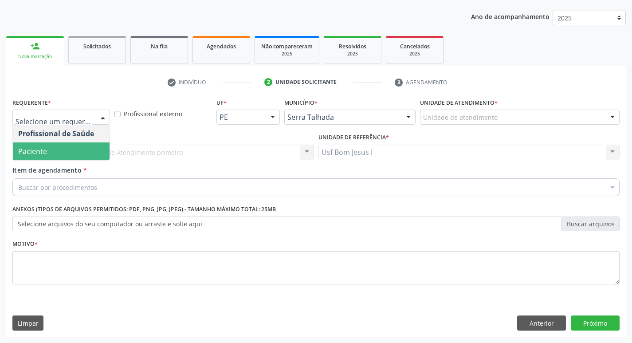
click at [37, 150] on span "Paciente" at bounding box center [32, 151] width 29 height 10
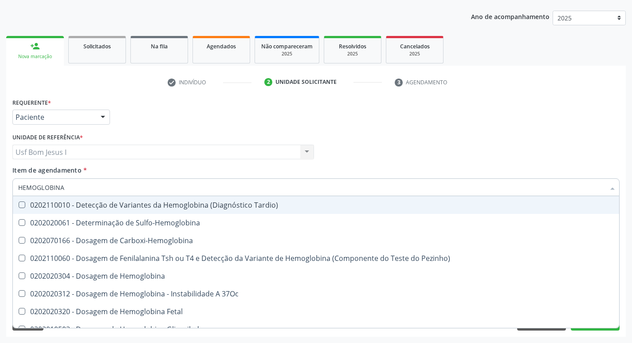
type input "HEMOGLOBINA G"
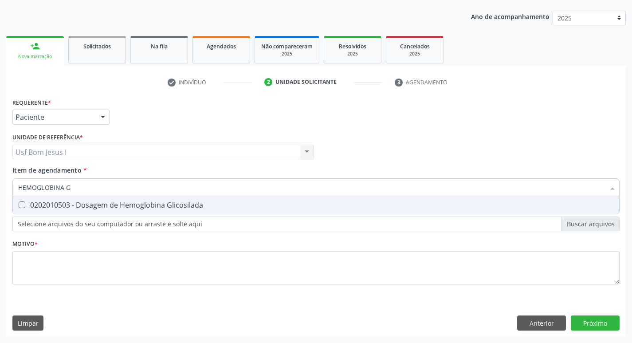
click at [89, 201] on div "0202010503 - Dosagem de Hemoglobina Glicosilada" at bounding box center [315, 204] width 595 height 7
checkbox Glicosilada "true"
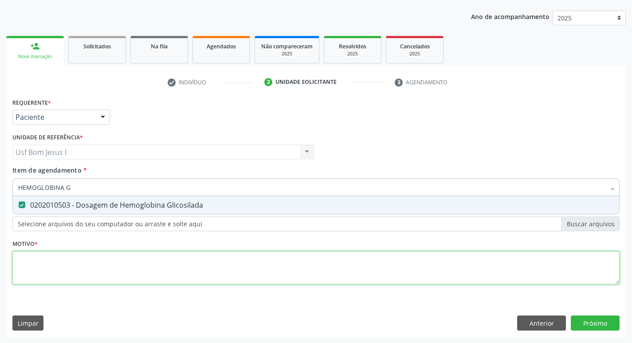
click at [85, 265] on div "Requerente * Paciente Profissional de Saúde Paciente Nenhum resultado encontrad…" at bounding box center [315, 196] width 607 height 201
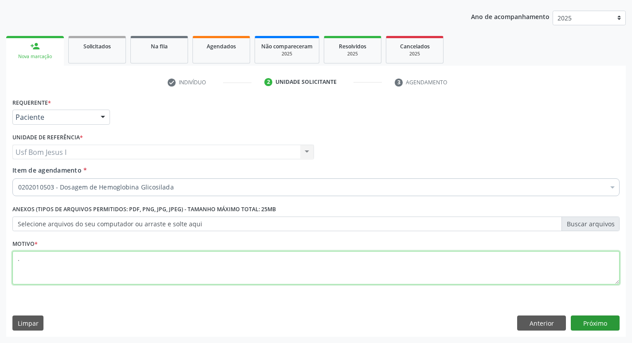
type textarea "."
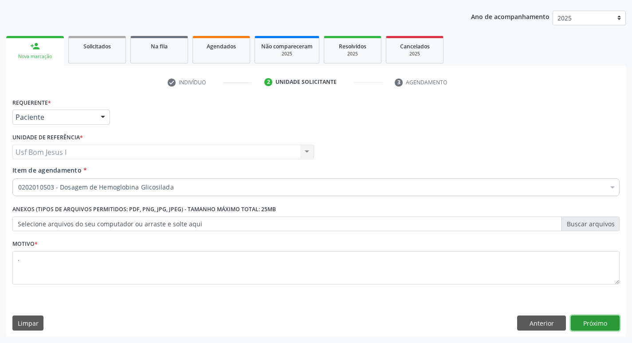
click at [591, 324] on button "Próximo" at bounding box center [594, 322] width 49 height 15
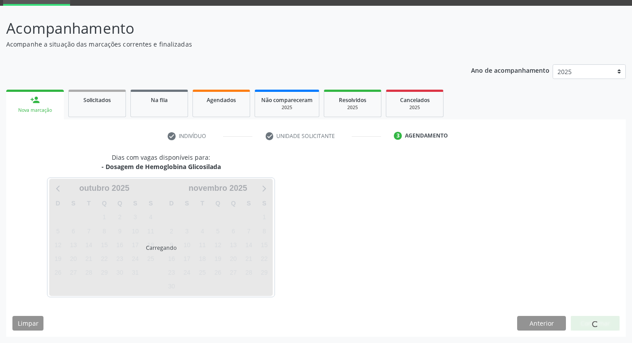
scroll to position [43, 0]
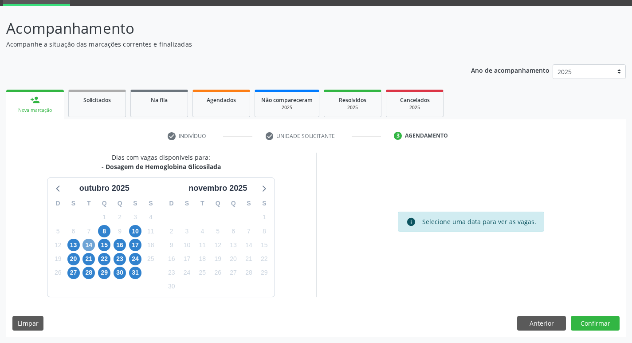
click at [89, 244] on span "14" at bounding box center [88, 244] width 12 height 12
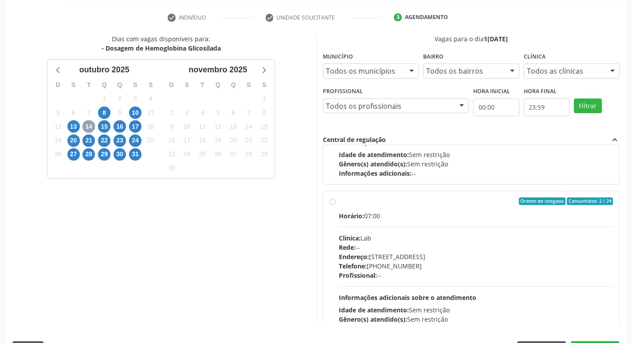
scroll to position [443, 0]
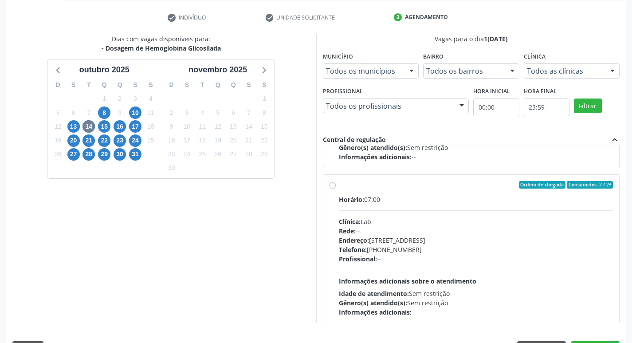
click at [424, 234] on div "Rede: --" at bounding box center [476, 230] width 274 height 9
click at [336, 189] on input "Ordem de chegada Consumidos: 2 / 24 Horário: 07:00 Clínica: Lab Rede: -- Endere…" at bounding box center [332, 185] width 6 height 8
radio input "true"
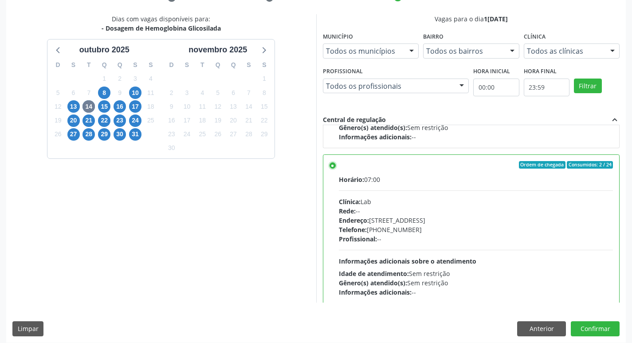
scroll to position [187, 0]
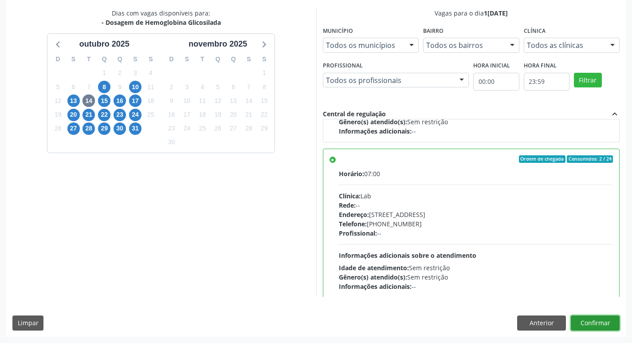
click at [606, 323] on button "Confirmar" at bounding box center [594, 322] width 49 height 15
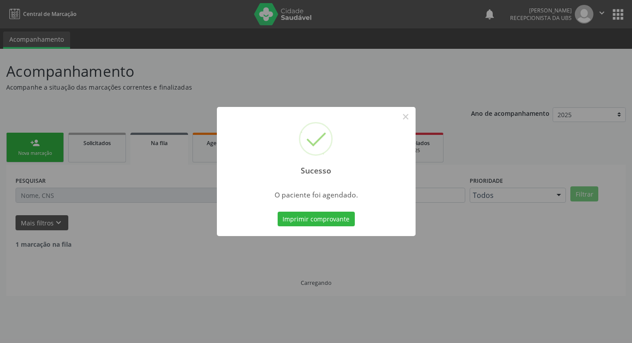
scroll to position [0, 0]
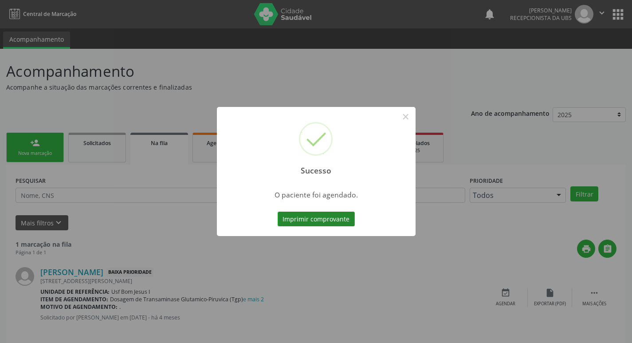
click at [333, 215] on button "Imprimir comprovante" at bounding box center [315, 218] width 77 height 15
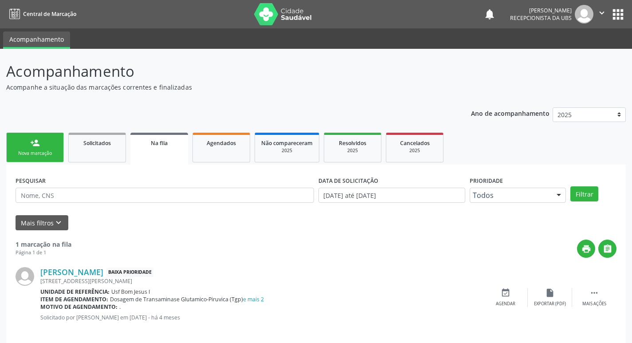
click at [35, 137] on link "person_add Nova marcação" at bounding box center [35, 148] width 58 height 30
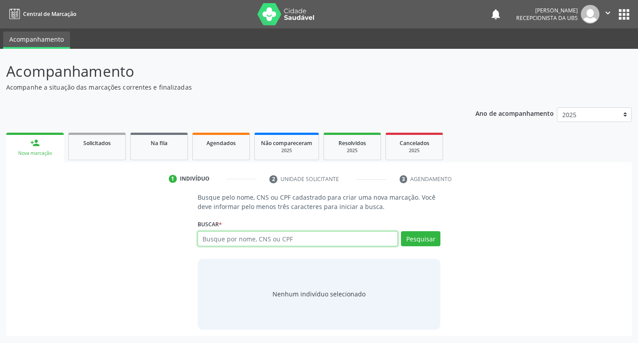
click at [276, 238] on input "text" at bounding box center [298, 238] width 201 height 15
type input "708205190853541"
click at [434, 241] on button "Pesquisar" at bounding box center [420, 238] width 39 height 15
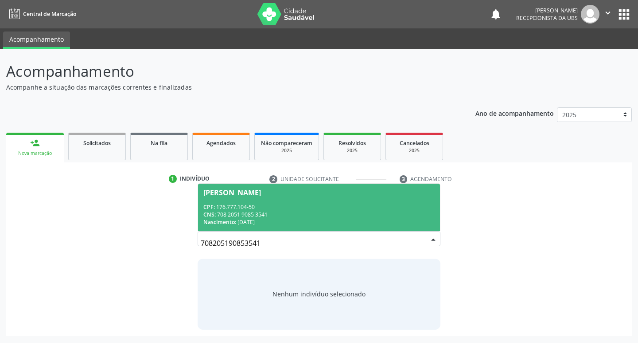
click at [254, 201] on span "Ana Cecilia Lemos de Souza CPF: 176.777.104-50 CNS: 708 2051 9085 3541 Nascimen…" at bounding box center [319, 206] width 242 height 47
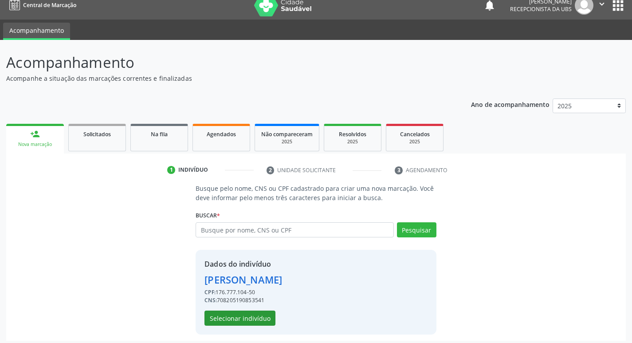
scroll to position [13, 0]
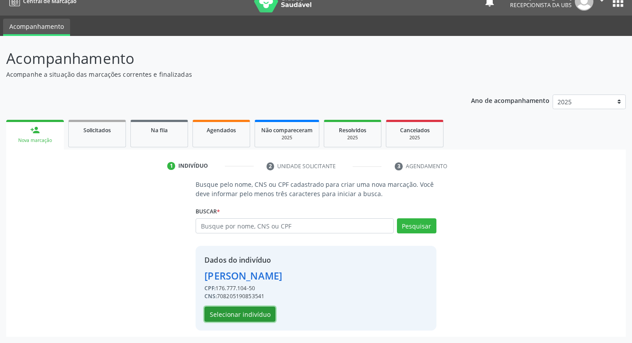
click at [254, 316] on button "Selecionar indivíduo" at bounding box center [239, 313] width 71 height 15
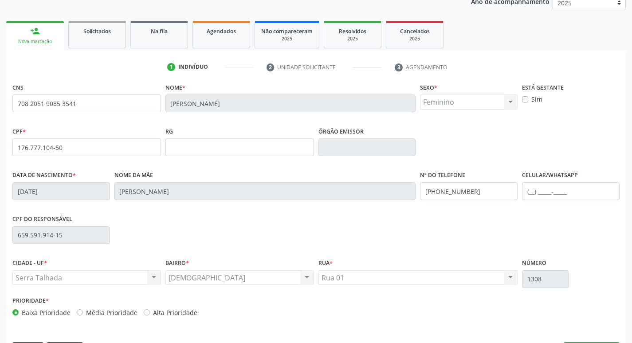
scroll to position [138, 0]
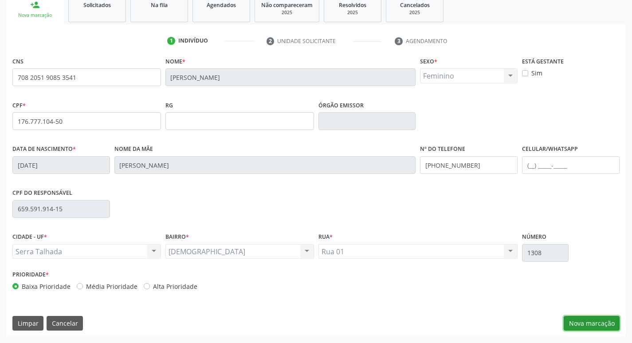
click at [594, 316] on button "Nova marcação" at bounding box center [591, 323] width 56 height 15
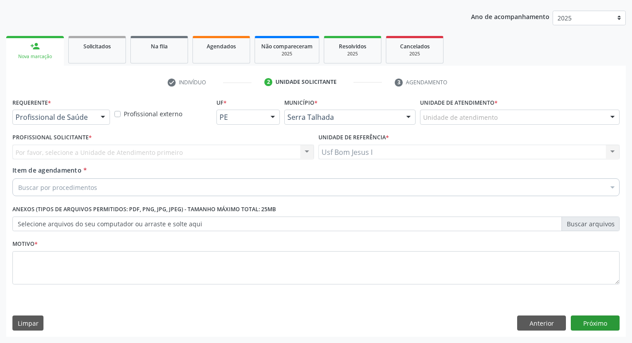
scroll to position [97, 0]
click at [44, 123] on div "Profissional de Saúde" at bounding box center [61, 116] width 98 height 15
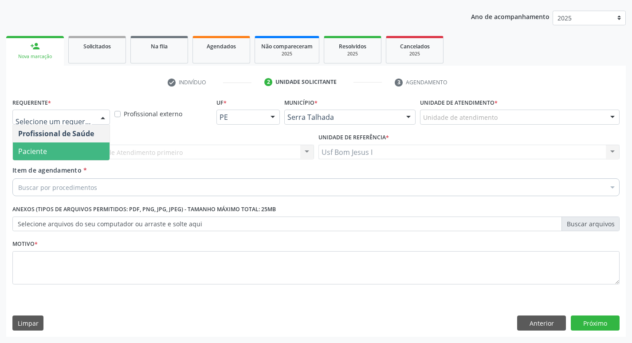
click at [47, 152] on span "Paciente" at bounding box center [61, 151] width 97 height 18
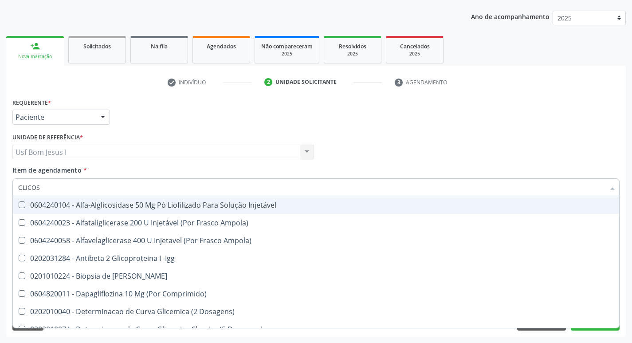
type input "GLICOSE"
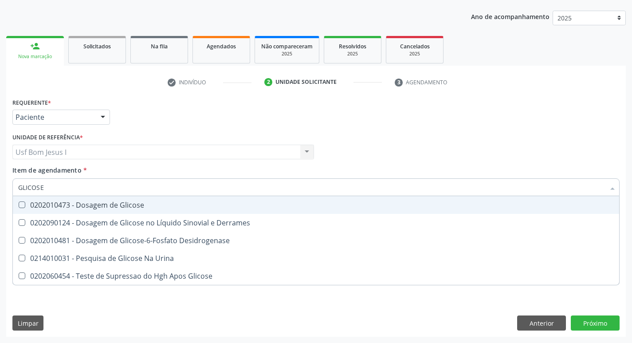
drag, startPoint x: 74, startPoint y: 206, endPoint x: 74, endPoint y: 198, distance: 7.5
click at [74, 205] on div "0202010473 - Dosagem de Glicose" at bounding box center [315, 204] width 595 height 7
checkbox Glicose "true"
click at [73, 189] on input "GLICOSE" at bounding box center [311, 187] width 586 height 18
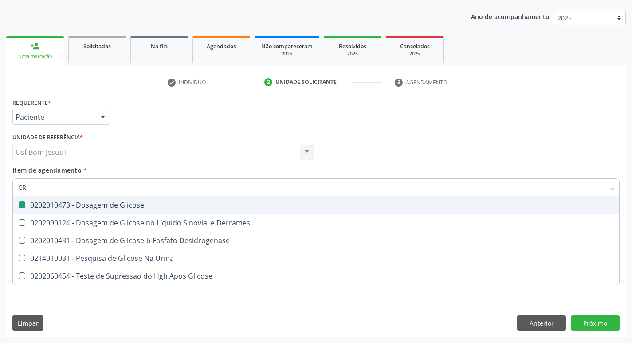
type input "CRE"
checkbox Glicose "false"
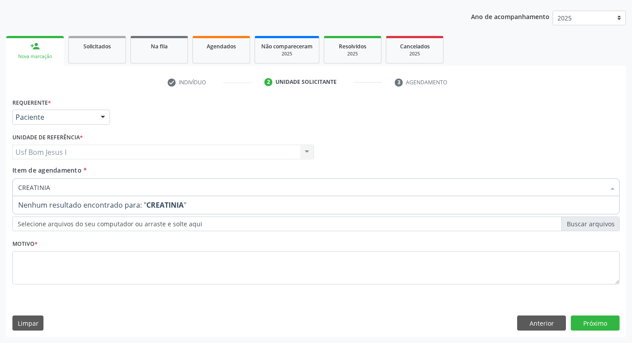
type input "CREATINI"
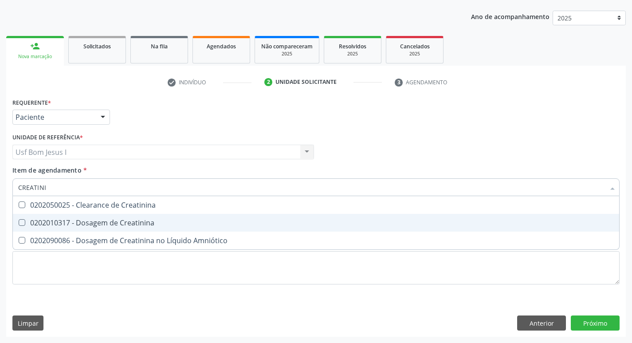
drag, startPoint x: 70, startPoint y: 215, endPoint x: 62, endPoint y: 193, distance: 23.0
click at [70, 215] on span "0202010317 - Dosagem de Creatinina" at bounding box center [316, 223] width 606 height 18
checkbox Creatinina "true"
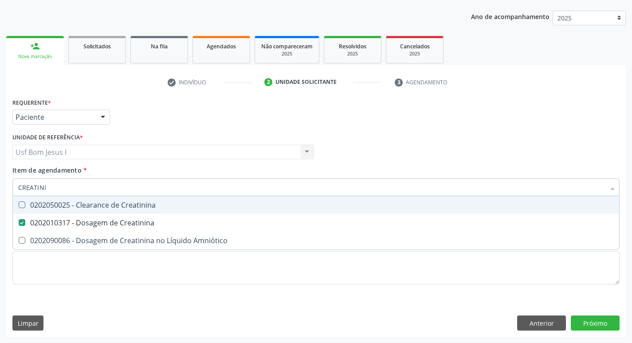
click at [49, 187] on input "CREATINI" at bounding box center [311, 187] width 586 height 18
type input "UR"
checkbox Creatinina "false"
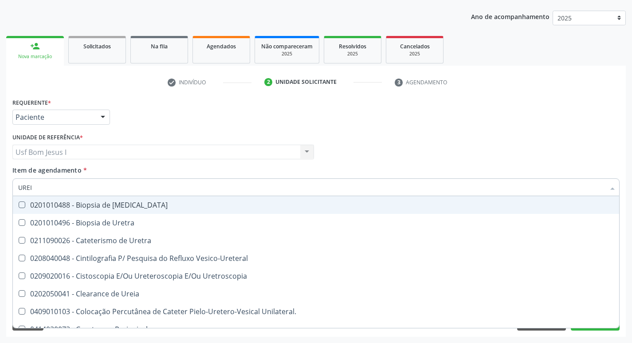
type input "UREIA"
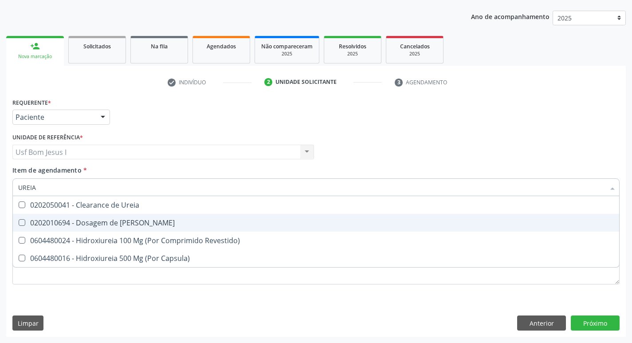
click at [40, 222] on div "0202010694 - Dosagem de Ureia" at bounding box center [315, 222] width 595 height 7
checkbox Ureia "true"
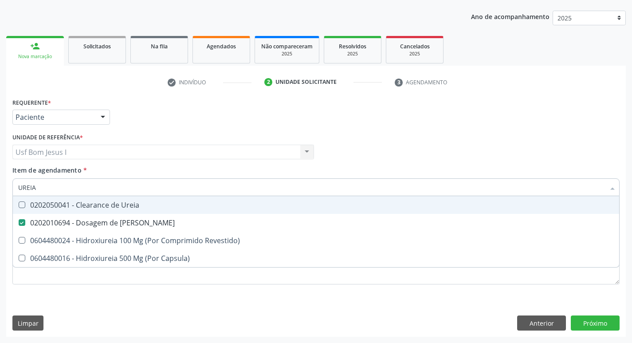
click at [42, 191] on input "UREIA" at bounding box center [311, 187] width 586 height 18
type input "CO"
checkbox Ureia "false"
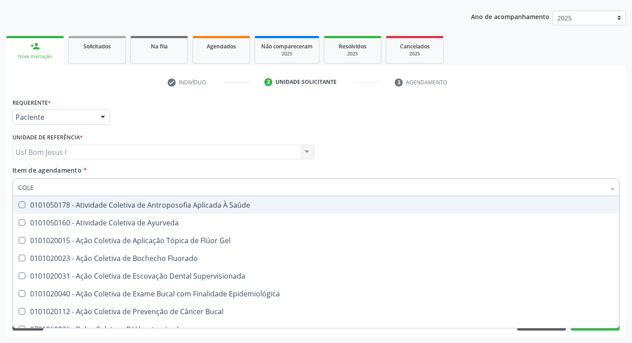
type input "COLES"
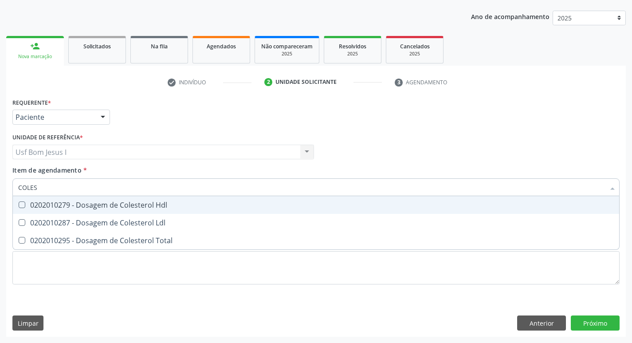
drag, startPoint x: 47, startPoint y: 203, endPoint x: 46, endPoint y: 211, distance: 8.1
click at [47, 203] on div "0202010279 - Dosagem de Colesterol Hdl" at bounding box center [315, 204] width 595 height 7
checkbox Hdl "true"
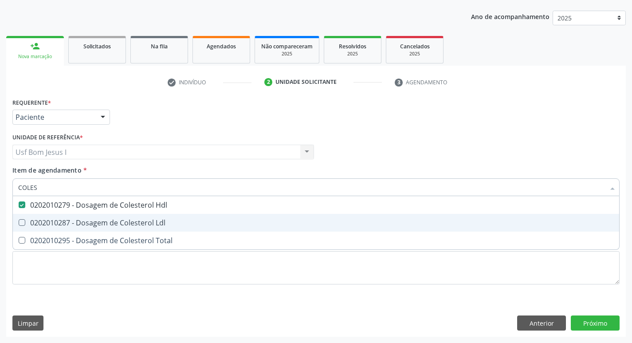
click at [46, 216] on span "0202010287 - Dosagem de Colesterol Ldl" at bounding box center [316, 223] width 606 height 18
checkbox Ldl "true"
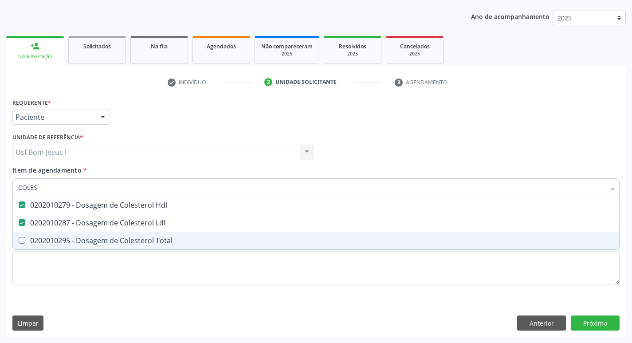
drag, startPoint x: 49, startPoint y: 240, endPoint x: 54, endPoint y: 204, distance: 35.7
click at [49, 238] on div "0202010295 - Dosagem de Colesterol Total" at bounding box center [315, 240] width 595 height 7
checkbox Total "true"
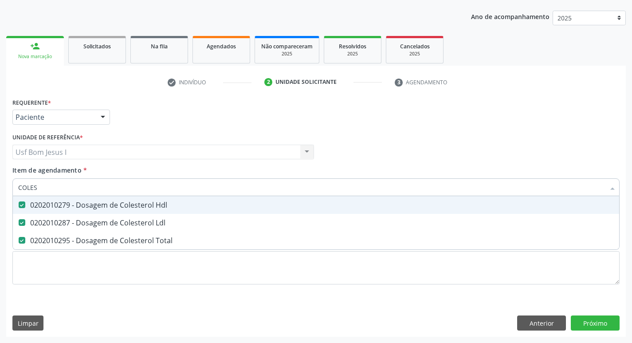
click at [56, 189] on input "COLES" at bounding box center [311, 187] width 586 height 18
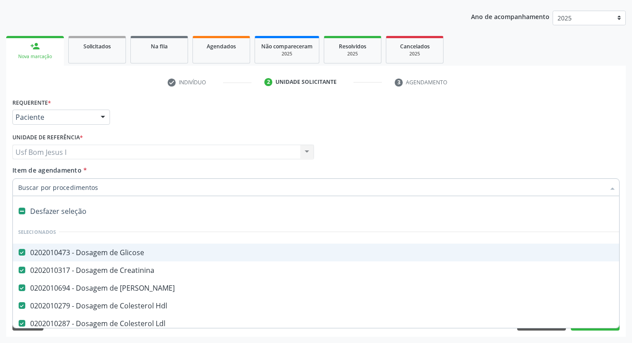
type input "T"
checkbox Total "false"
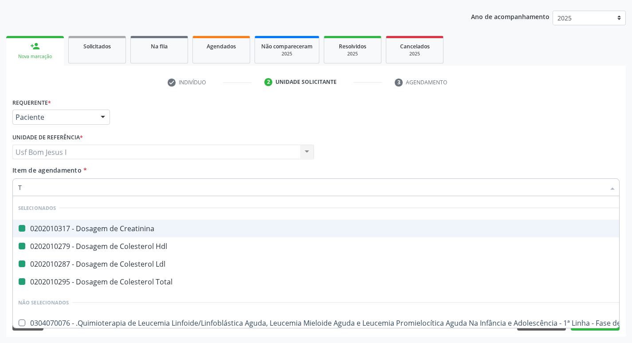
type input "TR"
checkbox Creatinina "false"
checkbox Hdl "false"
checkbox Ldl "false"
checkbox Total "false"
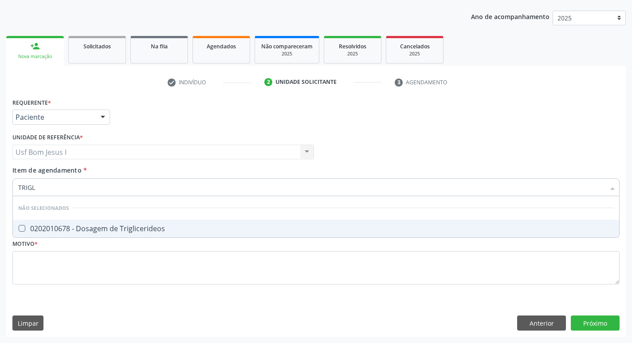
type input "TRIGLI"
click at [128, 230] on div "0202010678 - Dosagem de Triglicerideos" at bounding box center [315, 228] width 595 height 7
checkbox Triglicerideos "true"
click at [87, 188] on input "TRIGLI" at bounding box center [311, 187] width 586 height 18
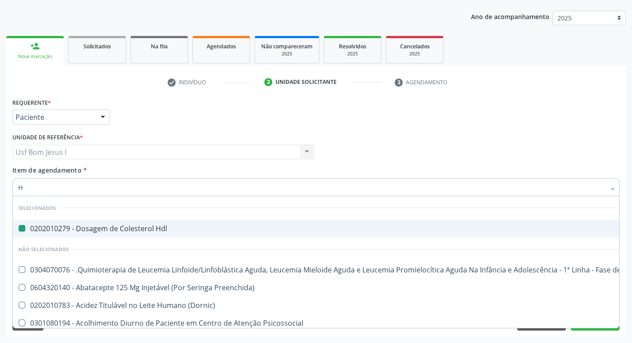
type input "HE"
checkbox Hdl "false"
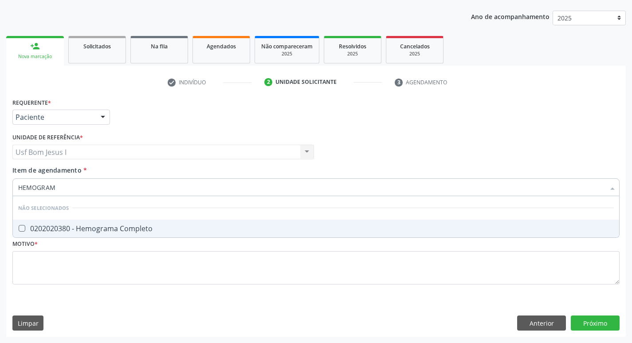
type input "HEMOGRAMA"
click at [44, 225] on div "0202020380 - Hemograma Completo" at bounding box center [315, 228] width 595 height 7
checkbox Completo "true"
click at [419, 141] on div "Profissional Solicitante Por favor, selecione a Unidade de Atendimento primeiro…" at bounding box center [315, 148] width 611 height 35
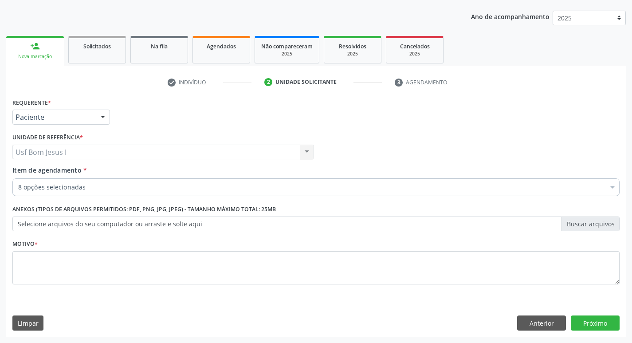
click at [181, 249] on div "0202010473 - Dosagem de Glicose" at bounding box center [363, 252] width 690 height 7
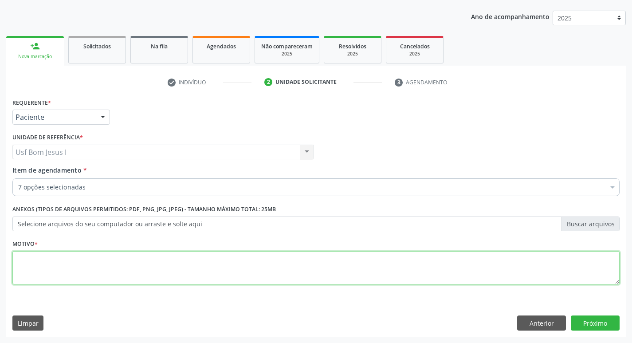
click at [144, 269] on textarea at bounding box center [315, 268] width 607 height 34
type textarea "."
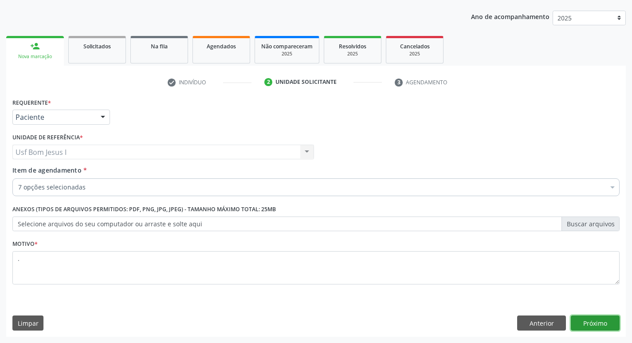
click at [593, 320] on button "Próximo" at bounding box center [594, 322] width 49 height 15
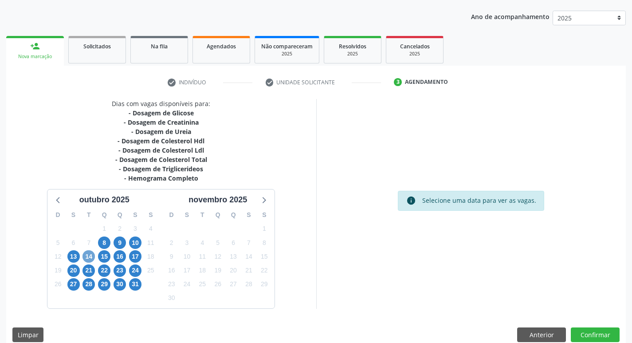
click at [87, 257] on span "14" at bounding box center [88, 256] width 12 height 12
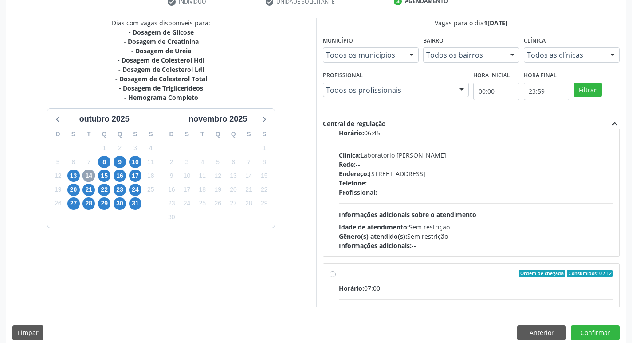
scroll to position [0, 0]
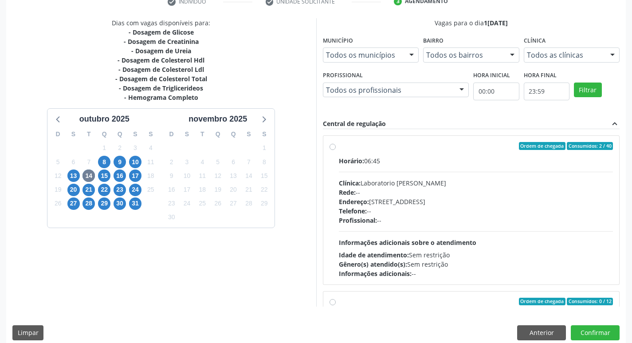
click at [450, 196] on div "Rede: --" at bounding box center [476, 191] width 274 height 9
click at [336, 150] on input "Ordem de chegada Consumidos: 2 / 40 Horário: 06:45 Clínica: Laboratorio Jose Pa…" at bounding box center [332, 146] width 6 height 8
radio input "true"
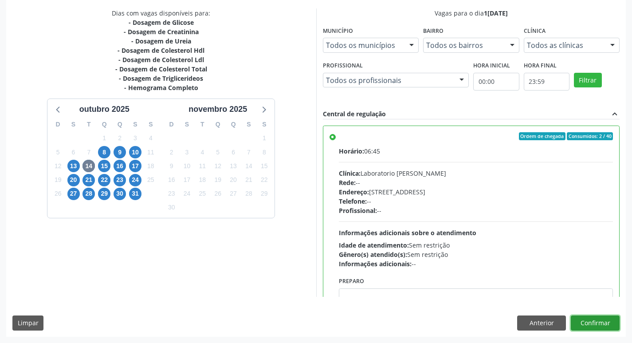
click at [592, 323] on button "Confirmar" at bounding box center [594, 322] width 49 height 15
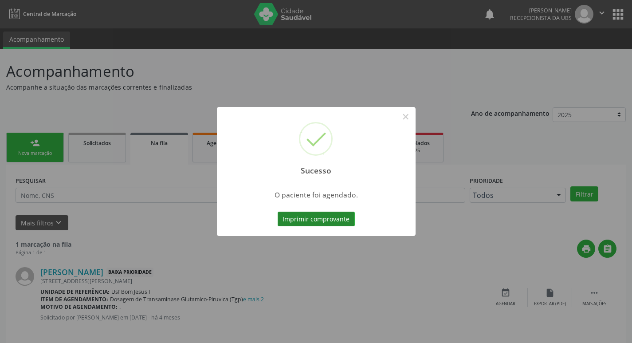
click at [286, 221] on button "Imprimir comprovante" at bounding box center [315, 218] width 77 height 15
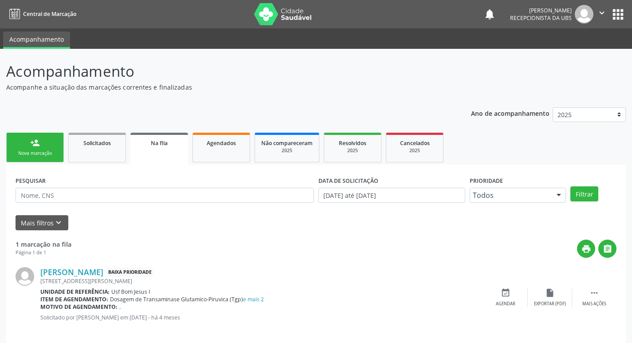
click at [42, 150] on div "Nova marcação" at bounding box center [35, 153] width 44 height 7
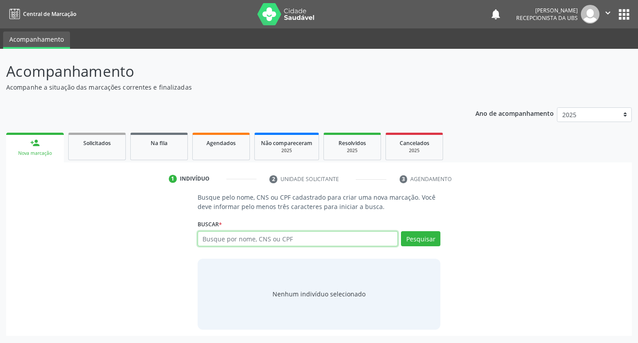
click at [309, 238] on input "text" at bounding box center [298, 238] width 201 height 15
paste input "708 2051 9085 3541"
type input "708 2051 9085 3541"
click at [410, 234] on button "Pesquisar" at bounding box center [420, 238] width 39 height 15
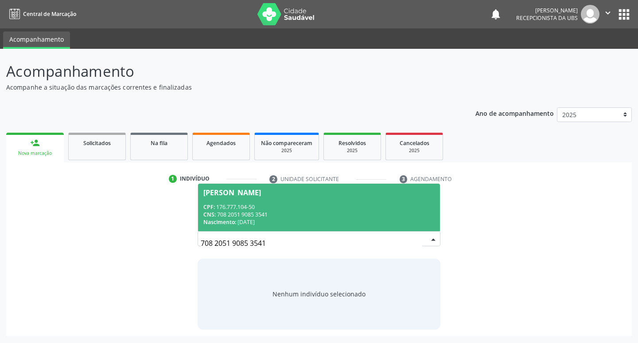
click at [247, 211] on div "CNS: 708 2051 9085 3541" at bounding box center [319, 215] width 232 height 8
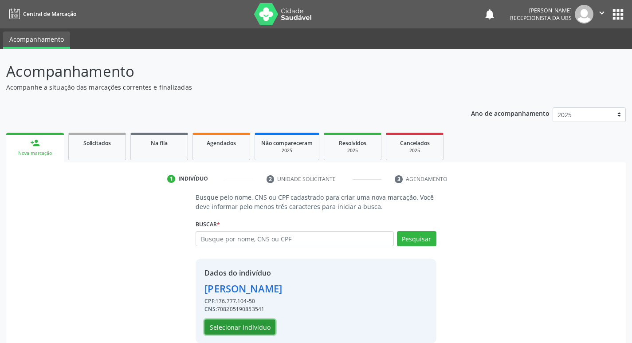
click at [225, 324] on button "Selecionar indivíduo" at bounding box center [239, 326] width 71 height 15
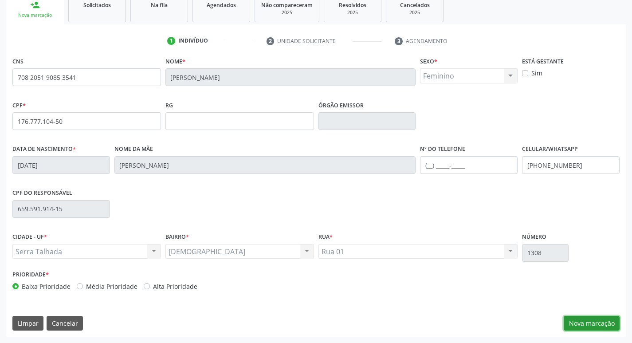
click at [605, 324] on button "Nova marcação" at bounding box center [591, 323] width 56 height 15
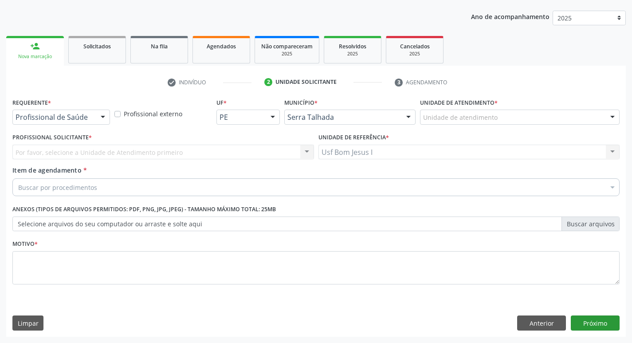
scroll to position [97, 0]
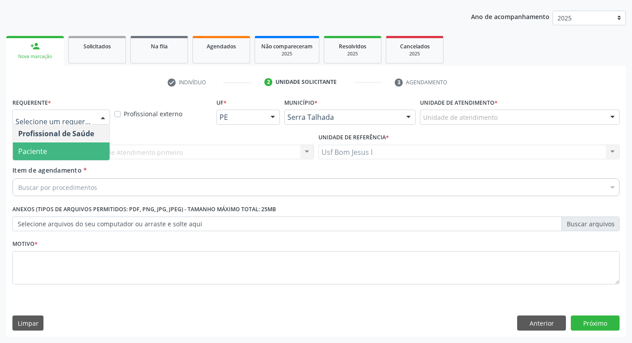
click at [54, 152] on span "Paciente" at bounding box center [61, 151] width 97 height 18
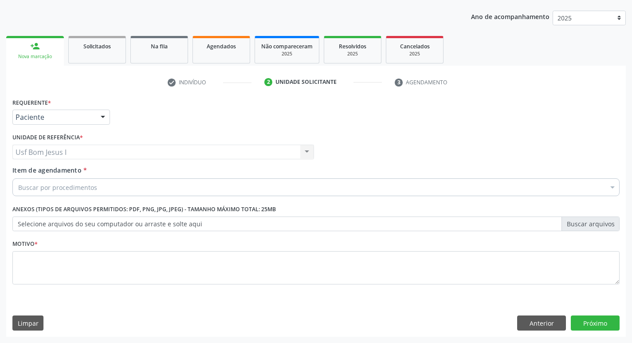
click at [125, 182] on div "Buscar por procedimentos" at bounding box center [315, 187] width 607 height 18
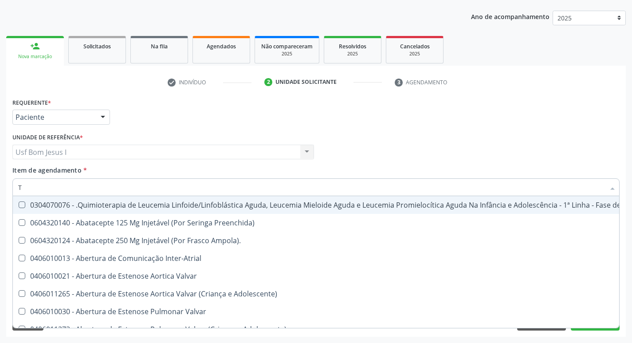
type input "T4"
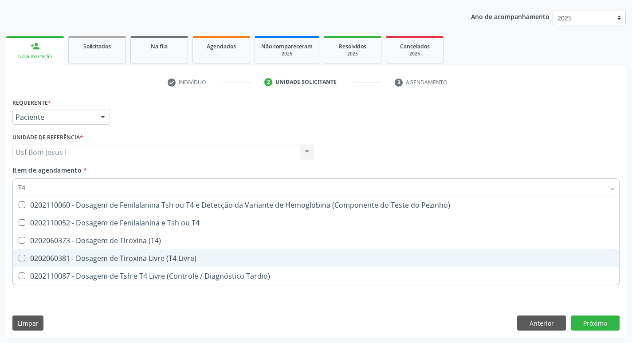
click at [220, 262] on span "0202060381 - Dosagem de Tiroxina Livre (T4 Livre)" at bounding box center [316, 258] width 606 height 18
checkbox Livre\) "true"
type input "T"
checkbox Livre\) "false"
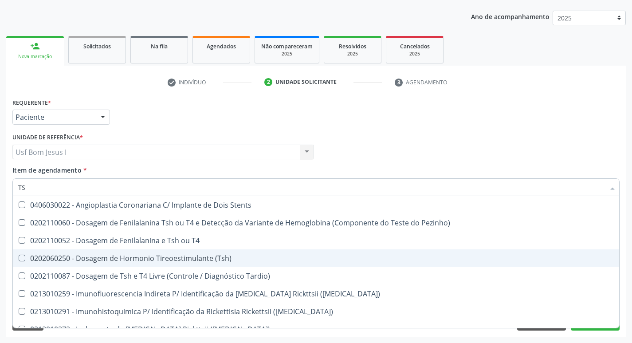
type input "TSH"
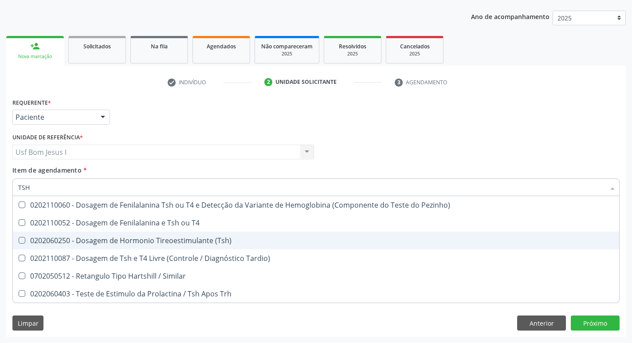
click at [230, 245] on span "0202060250 - Dosagem de Hormonio Tireoestimulante (Tsh)" at bounding box center [316, 240] width 606 height 18
checkbox \(Tsh\) "true"
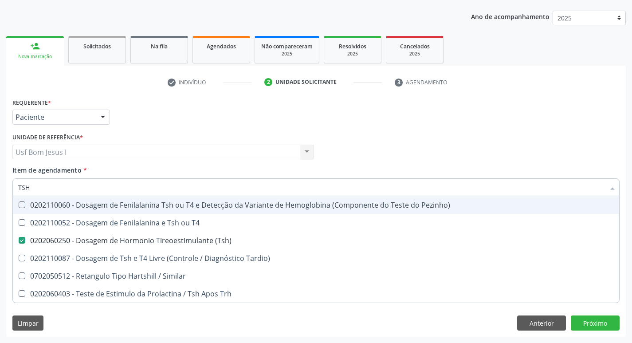
click at [466, 145] on div "Profissional Solicitante Por favor, selecione a Unidade de Atendimento primeiro…" at bounding box center [315, 148] width 611 height 35
checkbox T4 "true"
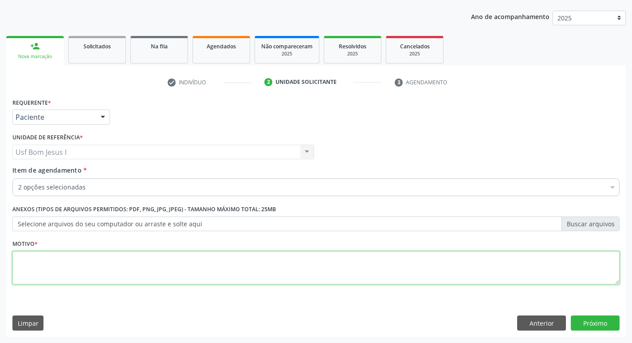
click at [236, 263] on textarea at bounding box center [315, 268] width 607 height 34
type textarea "."
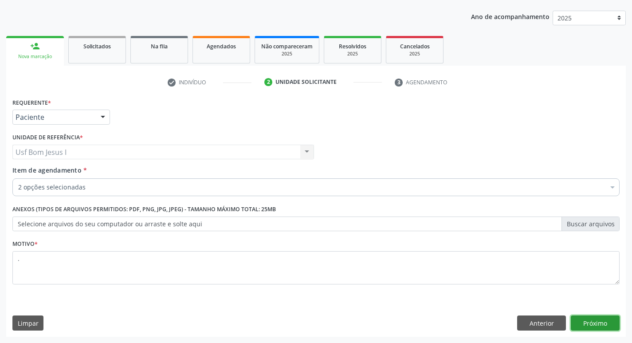
click at [598, 326] on button "Próximo" at bounding box center [594, 322] width 49 height 15
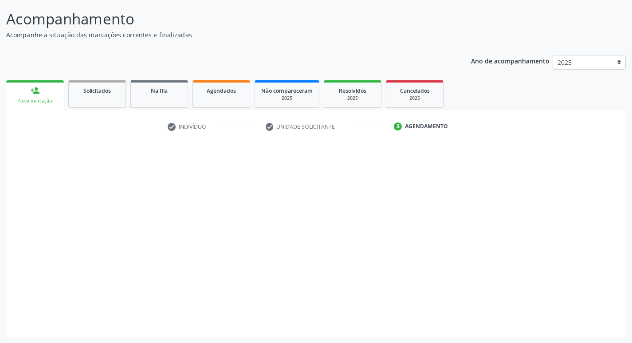
scroll to position [52, 0]
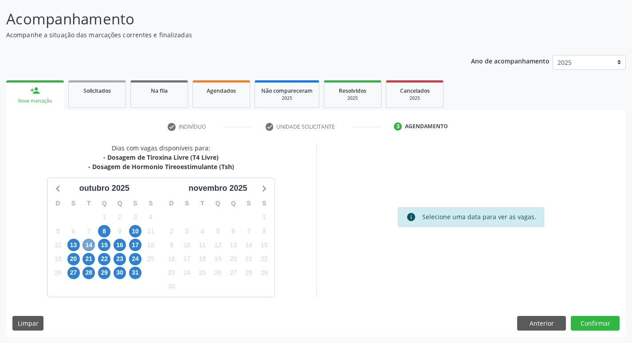
click at [90, 243] on span "14" at bounding box center [88, 244] width 12 height 12
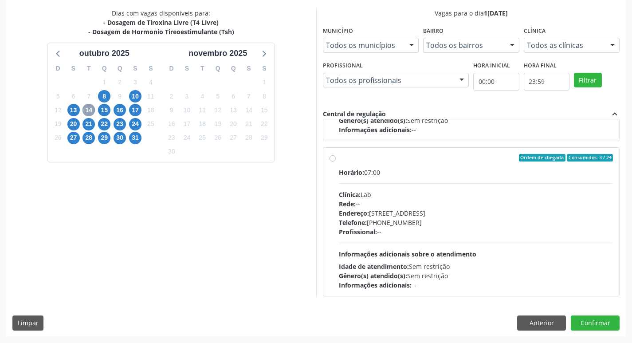
scroll to position [450, 0]
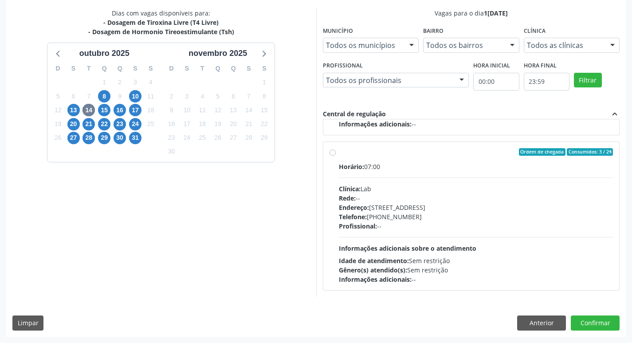
click at [464, 230] on div "Profissional: --" at bounding box center [476, 225] width 274 height 9
click at [336, 156] on input "Ordem de chegada Consumidos: 3 / 24 Horário: 07:00 Clínica: Lab Rede: -- Endere…" at bounding box center [332, 152] width 6 height 8
radio input "true"
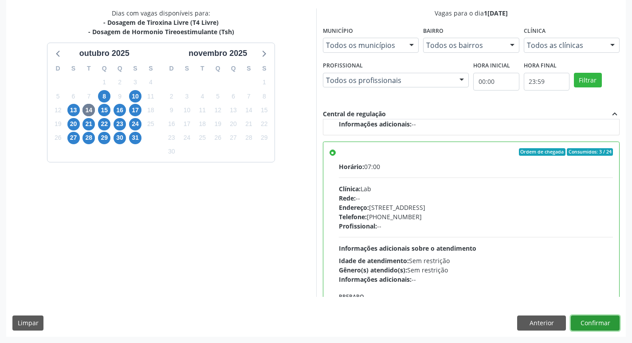
click at [612, 325] on button "Confirmar" at bounding box center [594, 322] width 49 height 15
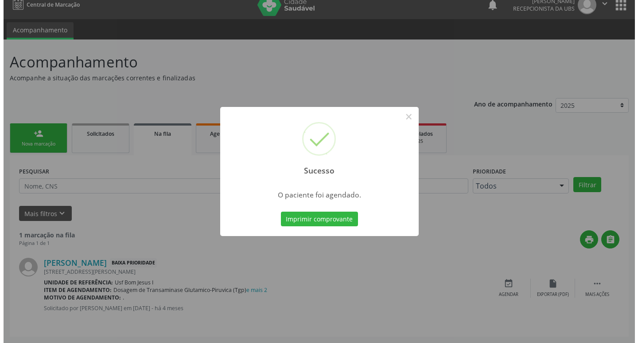
scroll to position [0, 0]
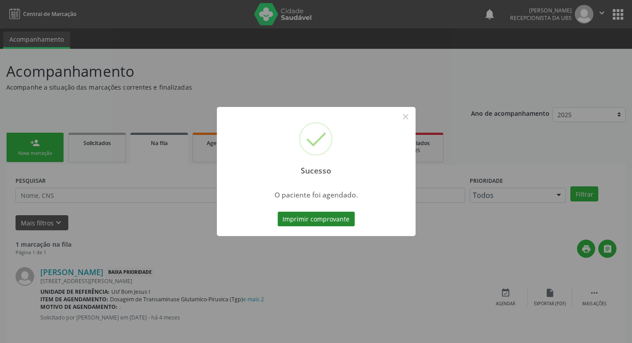
click at [337, 220] on button "Imprimir comprovante" at bounding box center [315, 218] width 77 height 15
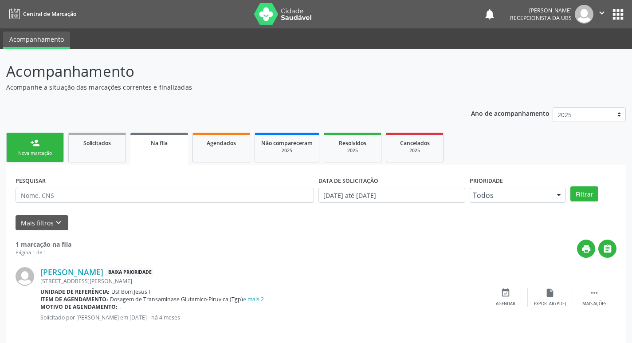
click at [33, 159] on link "person_add Nova marcação" at bounding box center [35, 148] width 58 height 30
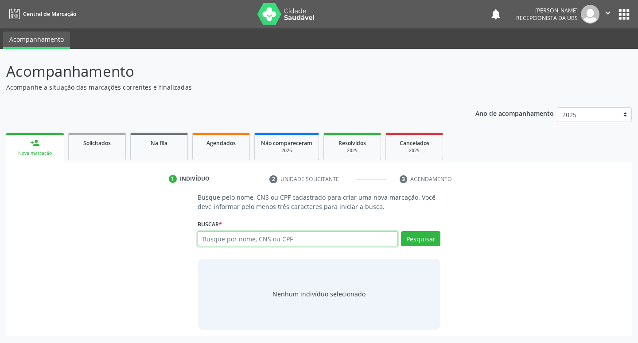
click at [242, 236] on input "text" at bounding box center [298, 238] width 201 height 15
drag, startPoint x: 244, startPoint y: 238, endPoint x: 224, endPoint y: 241, distance: 20.6
click at [224, 241] on input "[PERSON_NAME]" at bounding box center [298, 238] width 201 height 15
type input "[PERSON_NAME]"
click at [412, 246] on button "Pesquisar" at bounding box center [420, 238] width 39 height 15
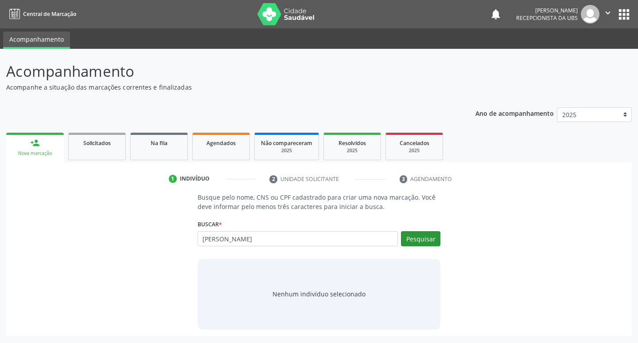
type input "[PERSON_NAME]"
click at [334, 238] on input "[PERSON_NAME]" at bounding box center [298, 238] width 201 height 15
click at [424, 236] on button "Pesquisar" at bounding box center [420, 238] width 39 height 15
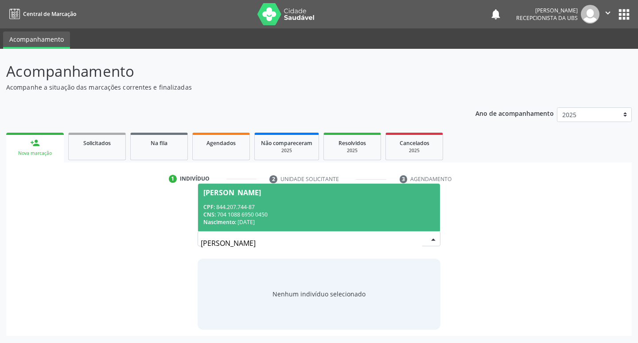
drag, startPoint x: 292, startPoint y: 240, endPoint x: 202, endPoint y: 237, distance: 90.0
click at [199, 236] on div "[PERSON_NAME]" at bounding box center [319, 238] width 243 height 15
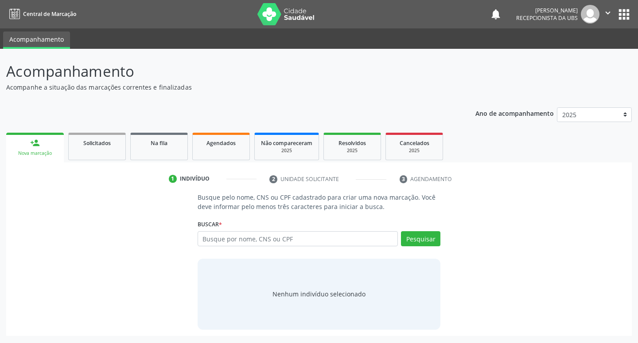
click at [246, 234] on input "text" at bounding box center [298, 238] width 201 height 15
type input "705608439585918"
click at [427, 243] on button "Pesquisar" at bounding box center [420, 238] width 39 height 15
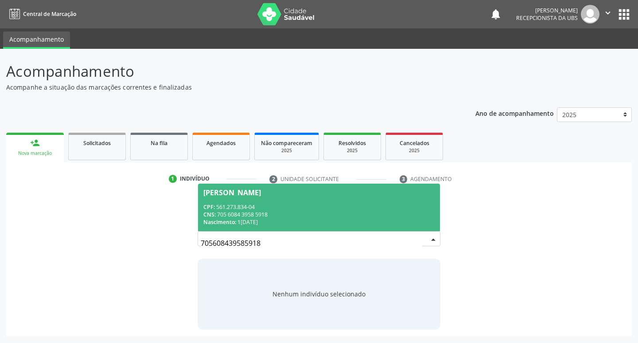
click at [270, 203] on div "CPF: 561.273.834-04" at bounding box center [319, 207] width 232 height 8
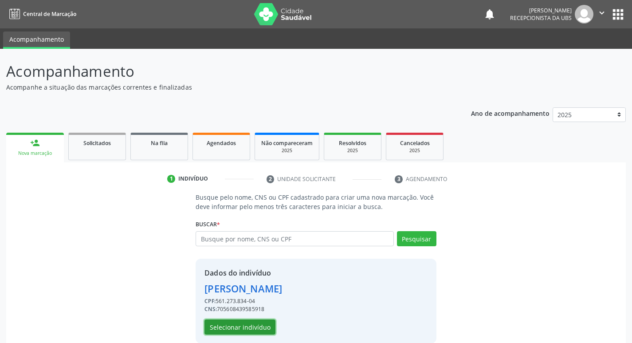
click at [246, 320] on button "Selecionar indivíduo" at bounding box center [239, 326] width 71 height 15
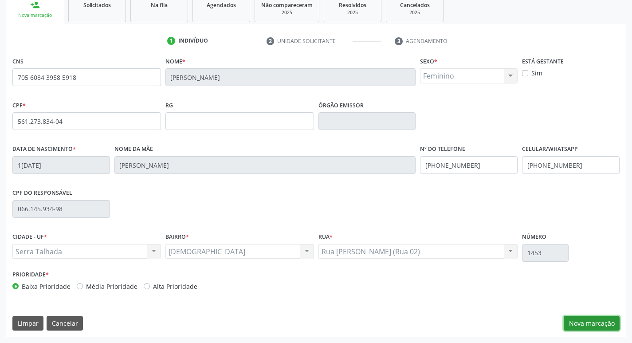
click at [593, 324] on button "Nova marcação" at bounding box center [591, 323] width 56 height 15
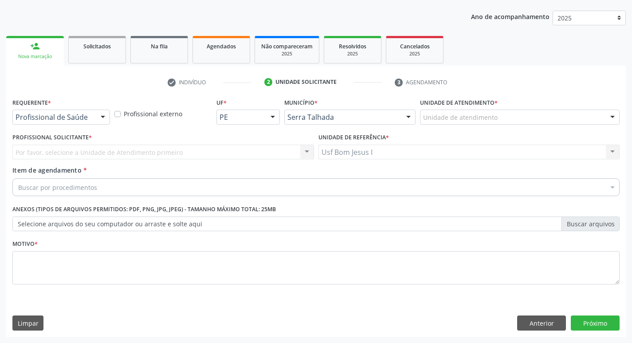
scroll to position [97, 0]
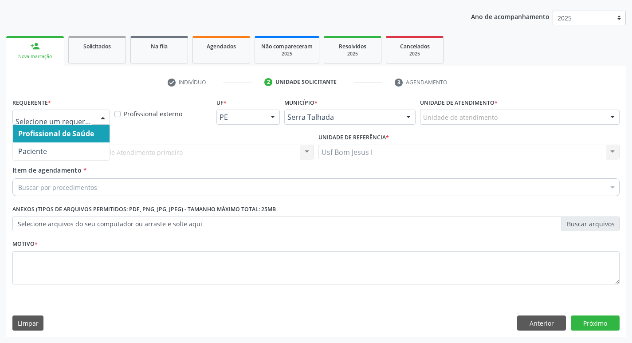
click at [100, 121] on div at bounding box center [102, 117] width 13 height 15
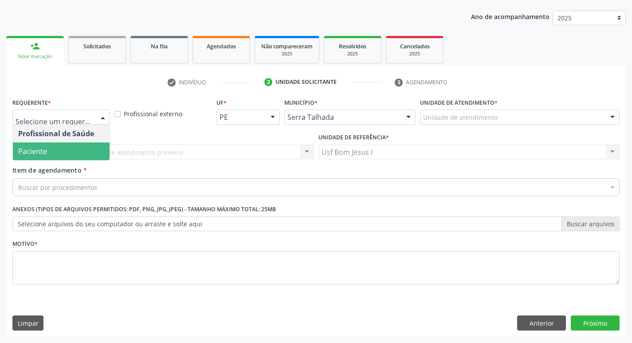
click at [77, 148] on span "Paciente" at bounding box center [61, 151] width 97 height 18
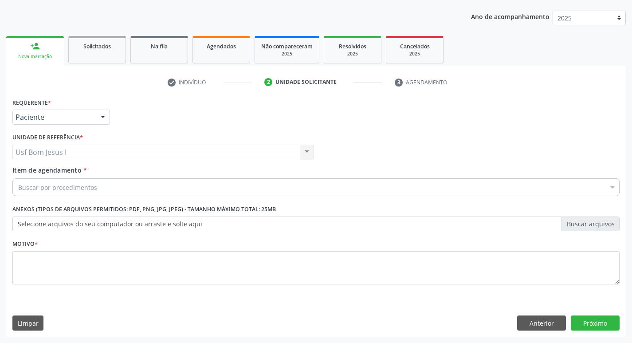
click at [102, 186] on div "Buscar por procedimentos" at bounding box center [315, 187] width 607 height 18
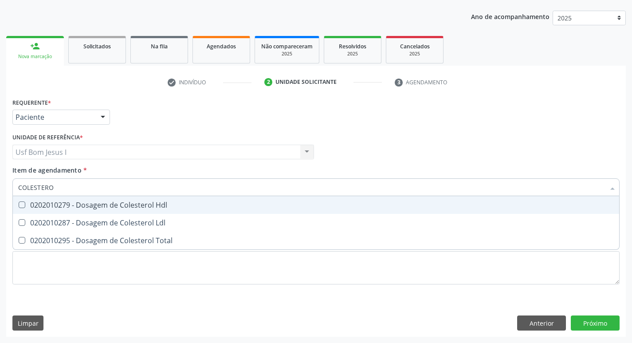
type input "COLESTEROL"
click at [114, 206] on div "0202010279 - Dosagem de Colesterol Hdl" at bounding box center [315, 204] width 595 height 7
checkbox Hdl "true"
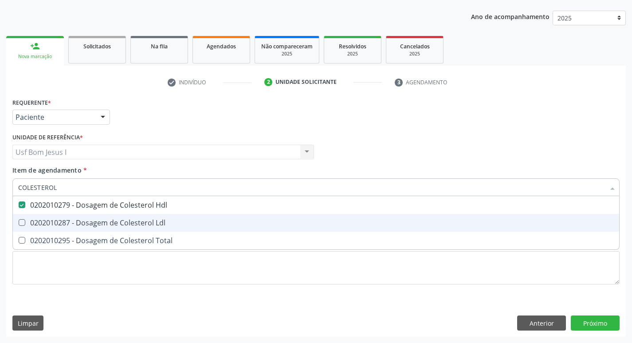
click at [116, 221] on div "0202010287 - Dosagem de Colesterol Ldl" at bounding box center [315, 222] width 595 height 7
checkbox Ldl "true"
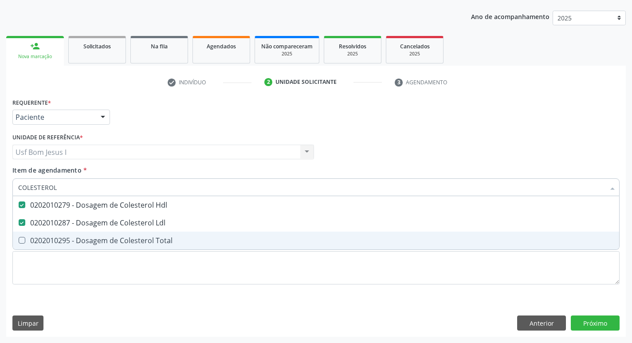
click at [113, 237] on div "0202010295 - Dosagem de Colesterol Total" at bounding box center [315, 240] width 595 height 7
checkbox Total "true"
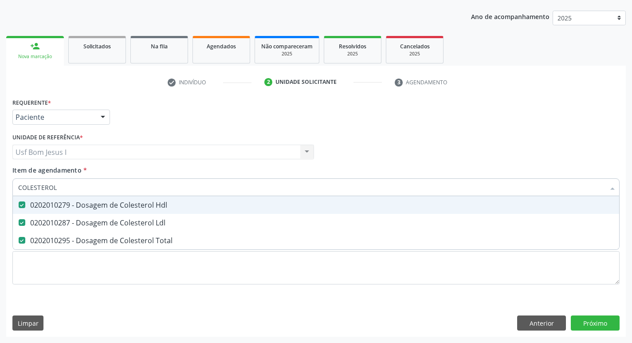
click at [98, 192] on input "COLESTEROL" at bounding box center [311, 187] width 586 height 18
type input "CR"
checkbox Hdl "false"
checkbox Ldl "false"
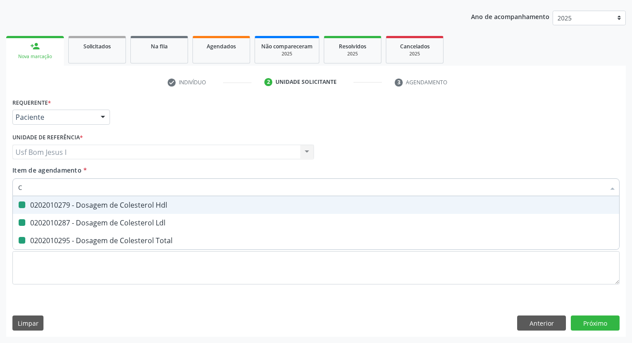
checkbox Total "false"
type input "CREATININA"
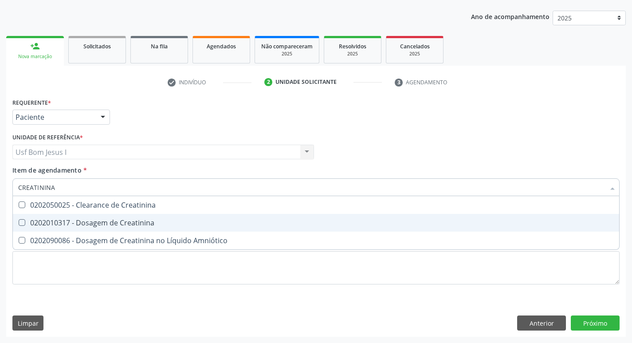
click at [93, 216] on span "0202010317 - Dosagem de Creatinina" at bounding box center [316, 223] width 606 height 18
checkbox Creatinina "true"
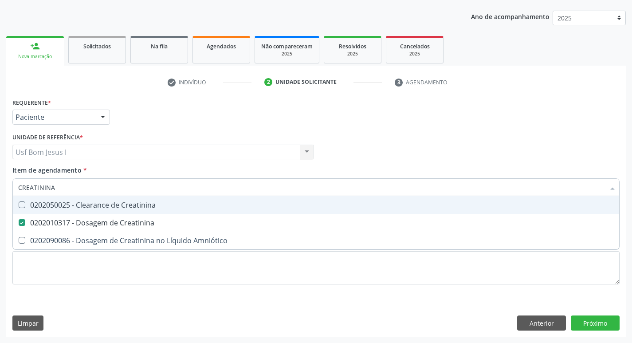
click at [61, 192] on input "CREATININA" at bounding box center [311, 187] width 586 height 18
type input "GL"
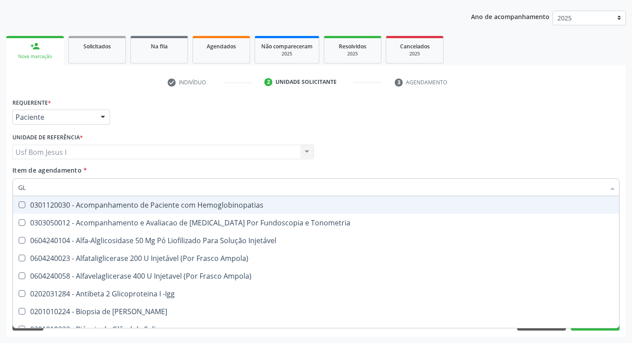
checkbox Tonometria "false"
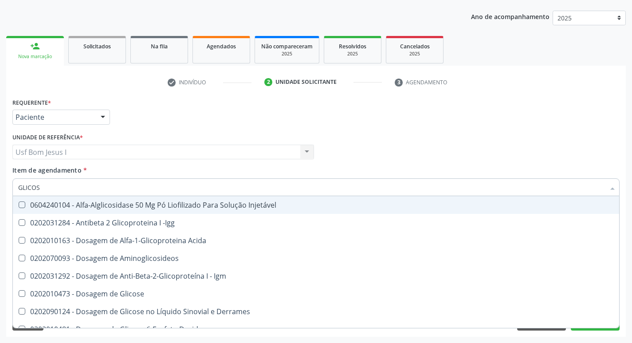
type input "GLICOSE"
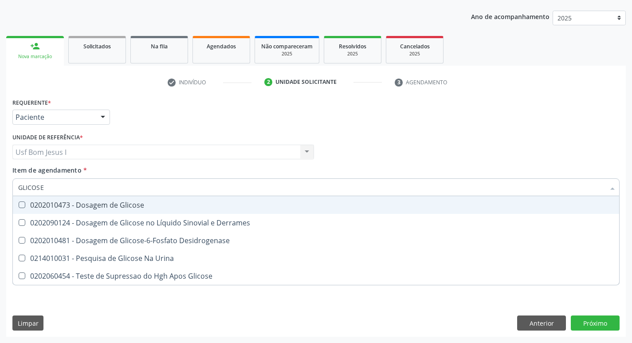
click at [80, 210] on span "0202010473 - Dosagem de Glicose" at bounding box center [316, 205] width 606 height 18
checkbox Glicose "true"
click at [63, 187] on input "GLICOSE" at bounding box center [311, 187] width 586 height 18
type input "TR"
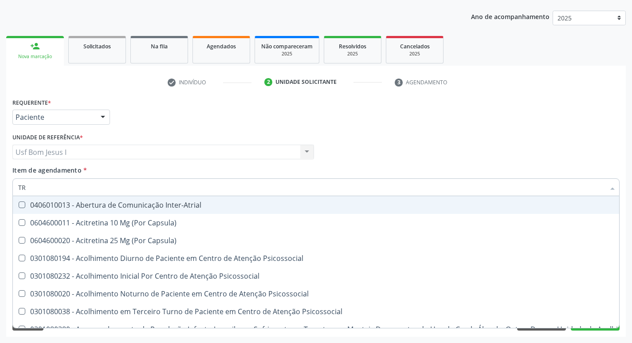
checkbox Inter-Atrial "false"
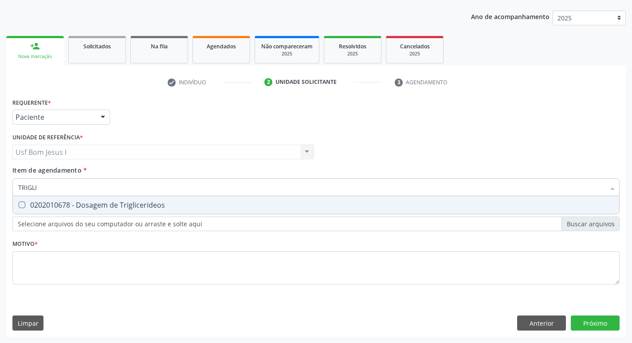
type input "TRIGLIC"
click at [50, 210] on span "0202010678 - Dosagem de Triglicerideos" at bounding box center [316, 205] width 606 height 18
checkbox Triglicerideos "true"
click at [50, 189] on input "TRIGLIC" at bounding box center [311, 187] width 586 height 18
click at [51, 189] on input "TRIGLIC" at bounding box center [311, 187] width 586 height 18
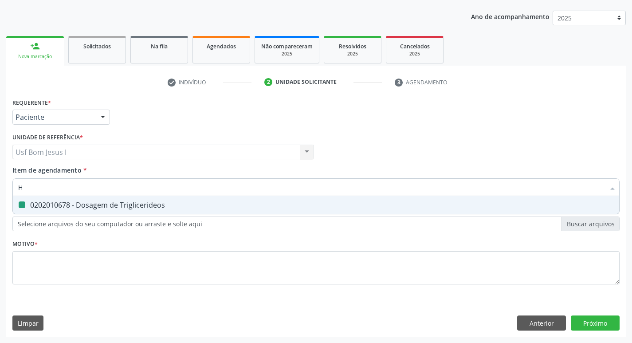
type input "HE"
checkbox Triglicerideos "false"
type input "HEMOGRA"
click at [46, 204] on div "0202020380 - Hemograma Completo" at bounding box center [315, 204] width 595 height 7
checkbox Completo "true"
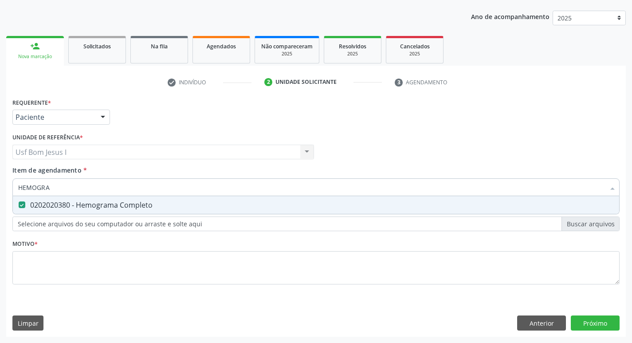
click at [55, 184] on input "HEMOGRA" at bounding box center [311, 187] width 586 height 18
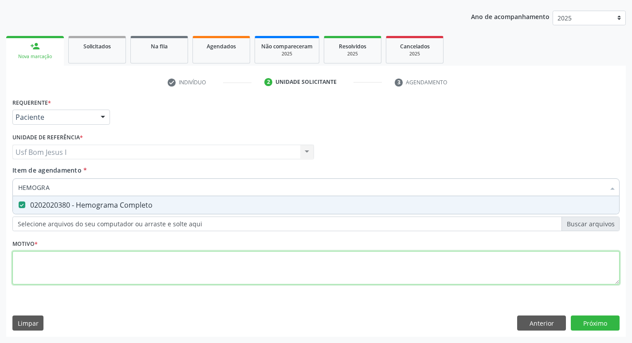
click at [60, 281] on div "Requerente * Paciente Profissional de Saúde Paciente Nenhum resultado encontrad…" at bounding box center [315, 196] width 607 height 201
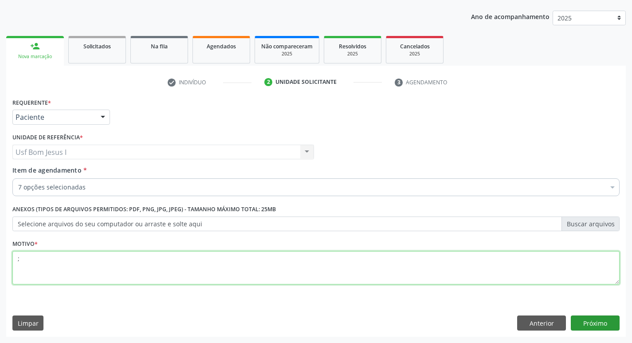
type textarea ";"
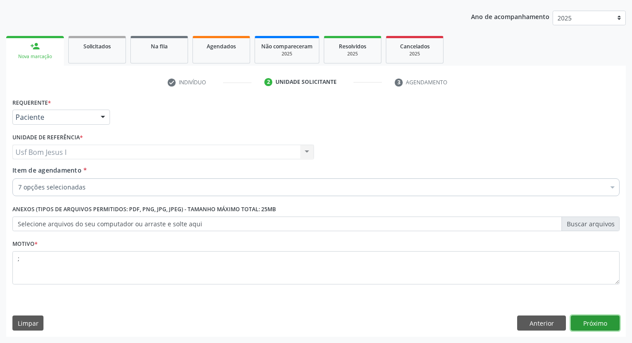
click at [597, 323] on button "Próximo" at bounding box center [594, 322] width 49 height 15
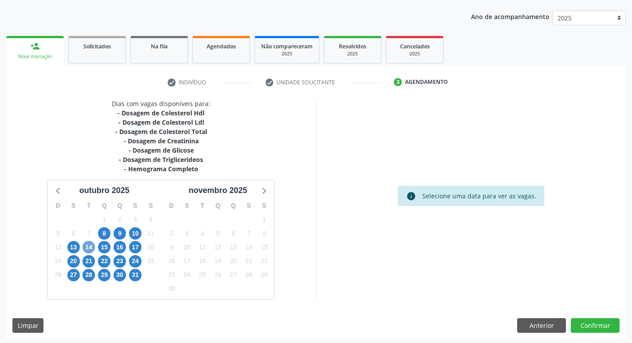
click at [91, 248] on span "14" at bounding box center [88, 247] width 12 height 12
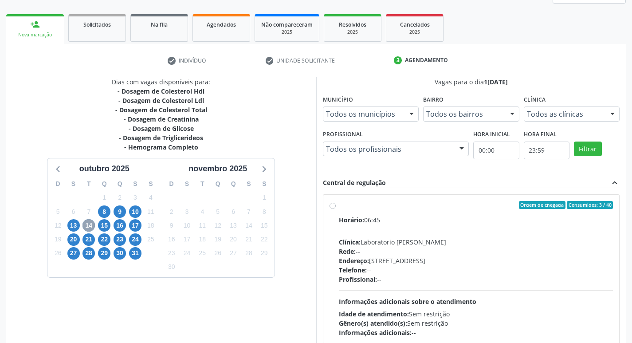
scroll to position [187, 0]
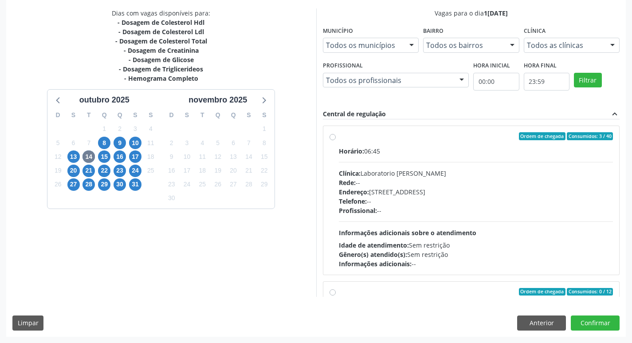
click at [398, 194] on div "Endereço: [STREET_ADDRESS]" at bounding box center [476, 191] width 274 height 9
click at [336, 140] on input "Ordem de chegada Consumidos: 3 / 40 Horário: 06:45 Clínica: Laboratorio Jose Pa…" at bounding box center [332, 136] width 6 height 8
radio input "true"
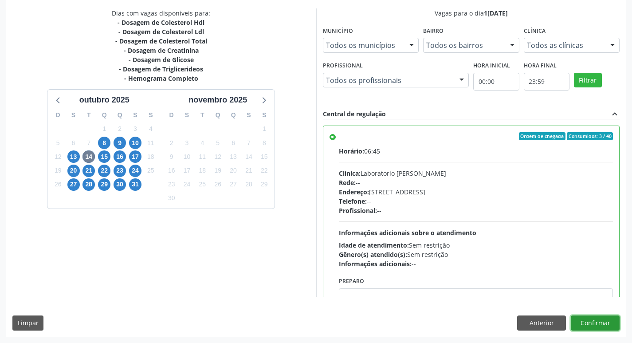
click at [595, 321] on button "Confirmar" at bounding box center [594, 322] width 49 height 15
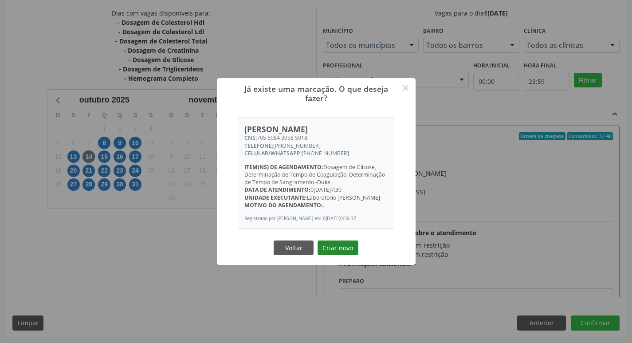
click at [338, 244] on button "Criar novo" at bounding box center [337, 247] width 41 height 15
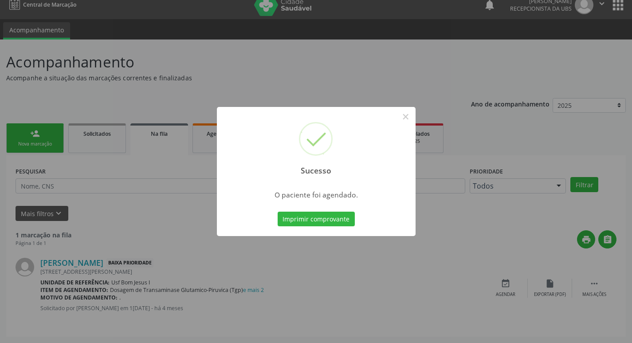
scroll to position [0, 0]
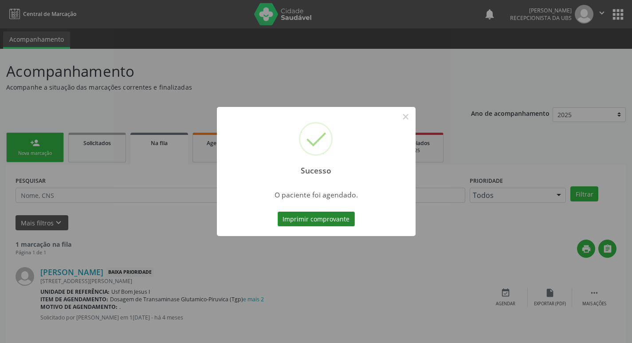
click at [335, 222] on button "Imprimir comprovante" at bounding box center [315, 218] width 77 height 15
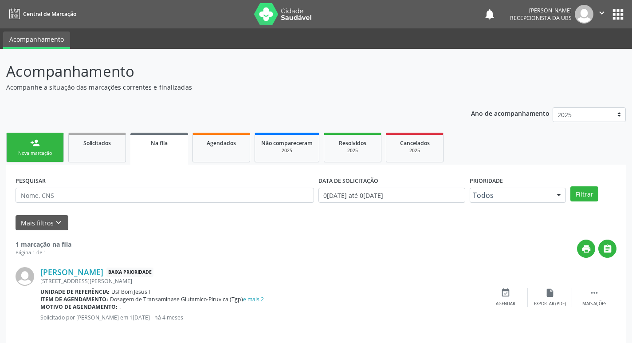
click at [24, 153] on div "Nova marcação" at bounding box center [35, 153] width 44 height 7
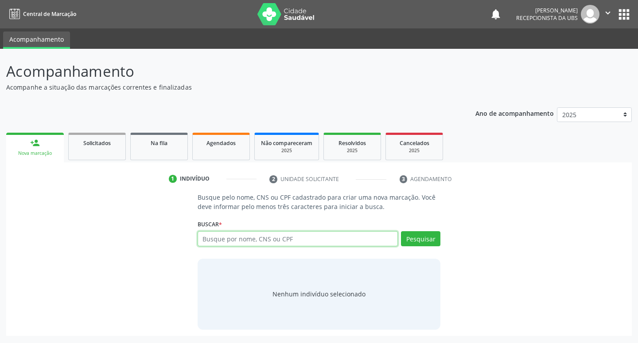
click at [312, 236] on input "text" at bounding box center [298, 238] width 201 height 15
paste input "705 6084 3958 5918"
type input "705 6084 3958 5918"
click at [433, 233] on button "Pesquisar" at bounding box center [420, 238] width 39 height 15
type input "705 6084 3958 5918"
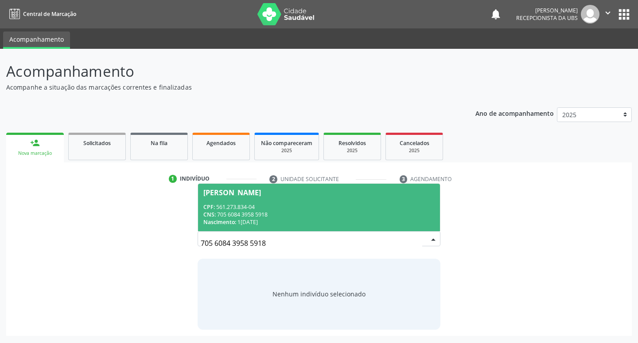
click at [246, 218] on div "CNS: 705 6084 3958 5918" at bounding box center [319, 215] width 232 height 8
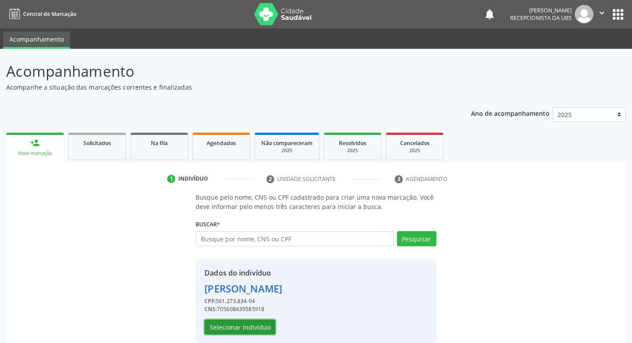
click at [235, 324] on button "Selecionar indivíduo" at bounding box center [239, 326] width 71 height 15
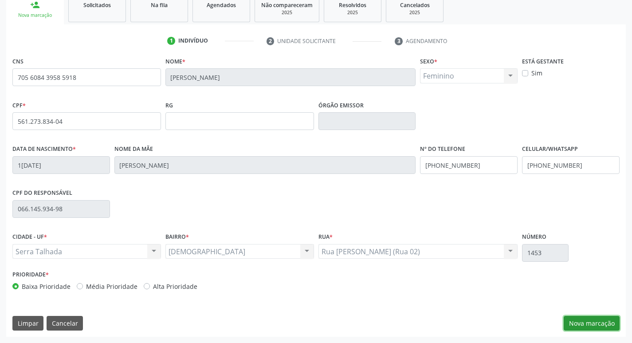
click at [600, 326] on button "Nova marcação" at bounding box center [591, 323] width 56 height 15
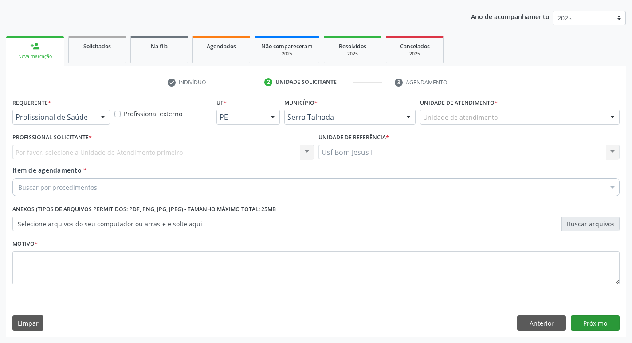
scroll to position [97, 0]
click at [99, 119] on div at bounding box center [102, 117] width 13 height 15
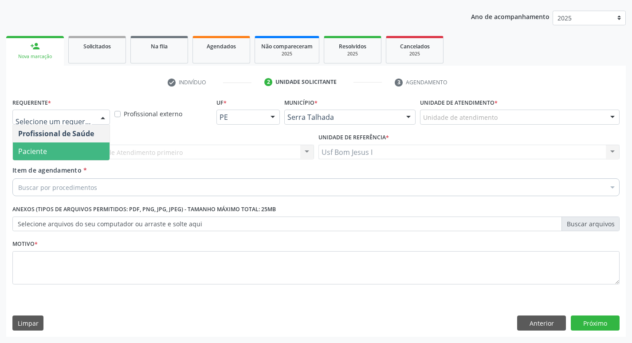
click at [92, 152] on span "Paciente" at bounding box center [61, 151] width 97 height 18
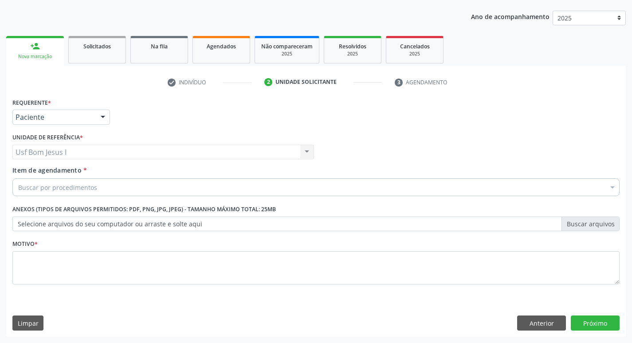
click at [129, 187] on div "Buscar por procedimentos" at bounding box center [315, 187] width 607 height 18
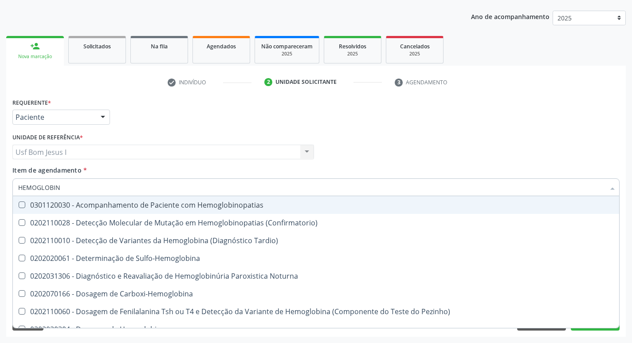
type input "HEMOGLOBINA"
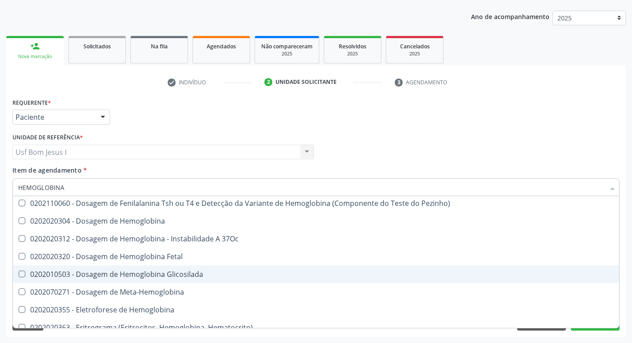
scroll to position [59, 0]
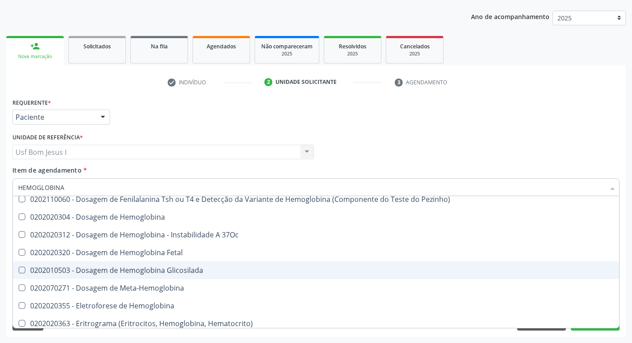
click at [201, 266] on div "0202010503 - Dosagem de Hemoglobina Glicosilada" at bounding box center [315, 269] width 595 height 7
checkbox Glicosilada "true"
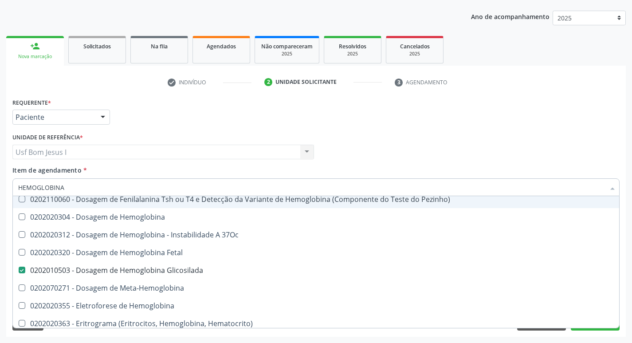
click at [87, 185] on input "HEMOGLOBINA" at bounding box center [311, 187] width 586 height 18
click at [86, 184] on input "HEMOGLOBINA" at bounding box center [311, 187] width 586 height 18
click at [83, 186] on input "HEMOGLOBINA" at bounding box center [311, 187] width 586 height 18
click at [82, 186] on input "HEMOGLOBINA" at bounding box center [311, 187] width 586 height 18
drag, startPoint x: 82, startPoint y: 186, endPoint x: 79, endPoint y: 180, distance: 6.5
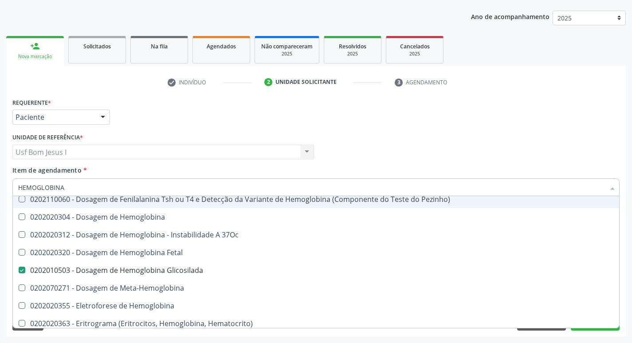
click at [80, 182] on input "HEMOGLOBINA" at bounding box center [311, 187] width 586 height 18
click at [79, 180] on input "HEMOGLOBINA" at bounding box center [311, 187] width 586 height 18
type input "T"
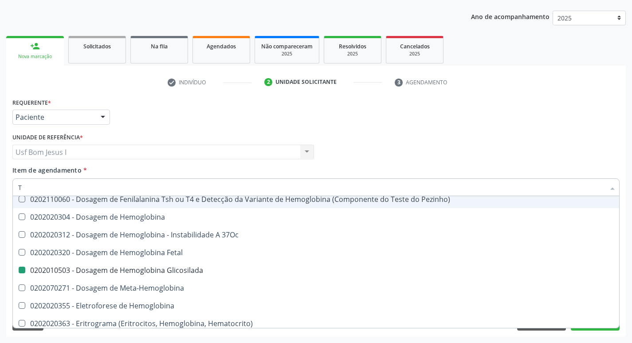
checkbox Glicosilada "false"
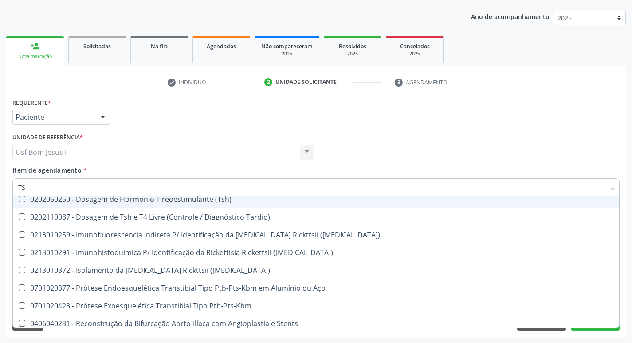
type input "TSH"
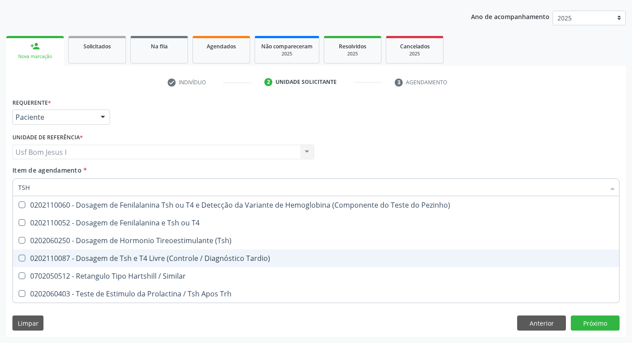
scroll to position [0, 0]
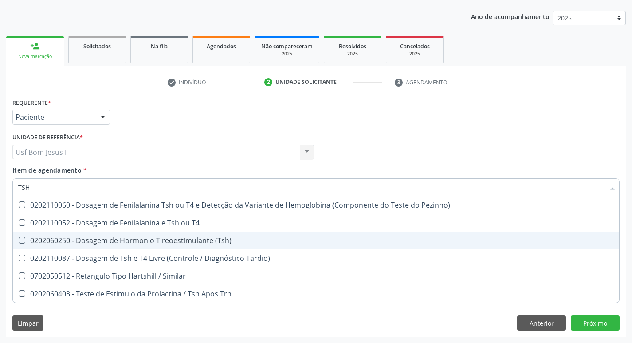
click at [145, 239] on div "0202060250 - Dosagem de Hormonio Tireoestimulante (Tsh)" at bounding box center [315, 240] width 595 height 7
checkbox \(Tsh\) "true"
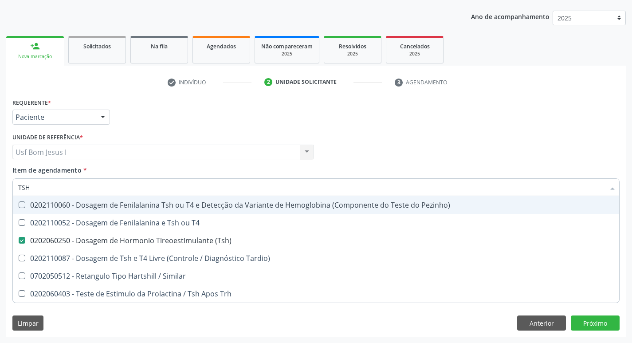
type input "TS"
checkbox \(Tsh\) "false"
checkbox Tardio\) "true"
type input "T"
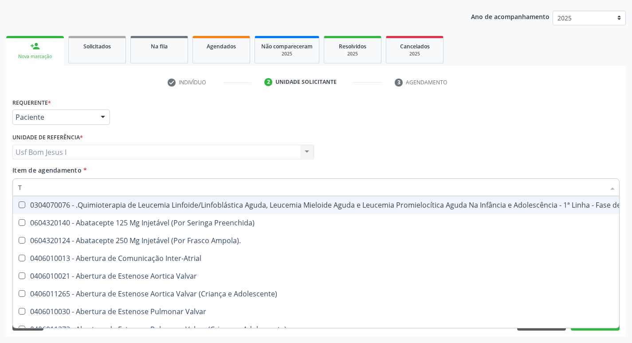
checkbox Inter-Atrial "false"
type input "T4"
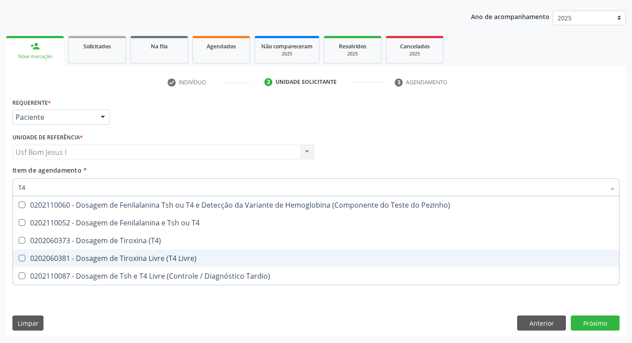
click at [163, 257] on div "0202060381 - Dosagem de Tiroxina Livre (T4 Livre)" at bounding box center [315, 257] width 595 height 7
checkbox Livre\) "true"
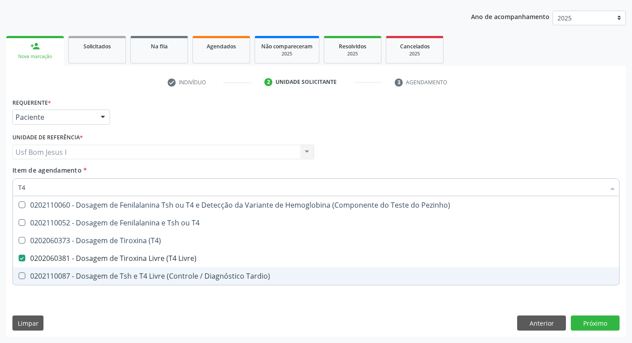
click at [161, 312] on div "Requerente * Paciente Profissional de Saúde Paciente Nenhum resultado encontrad…" at bounding box center [315, 216] width 619 height 241
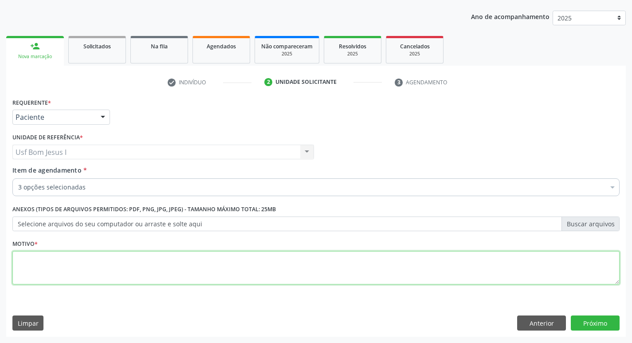
click at [140, 261] on textarea at bounding box center [315, 268] width 607 height 34
type textarea "3"
type textarea ","
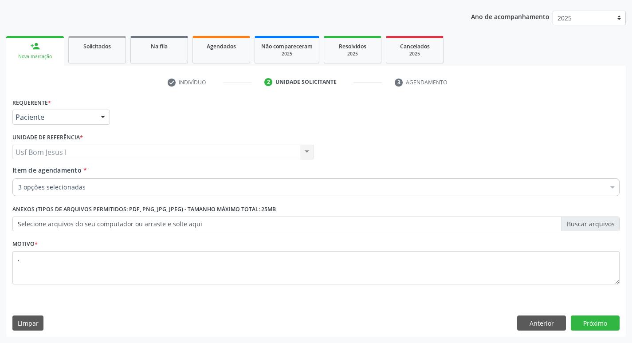
click at [568, 320] on div "Anterior Próximo" at bounding box center [568, 322] width 102 height 15
click at [588, 320] on button "Próximo" at bounding box center [594, 322] width 49 height 15
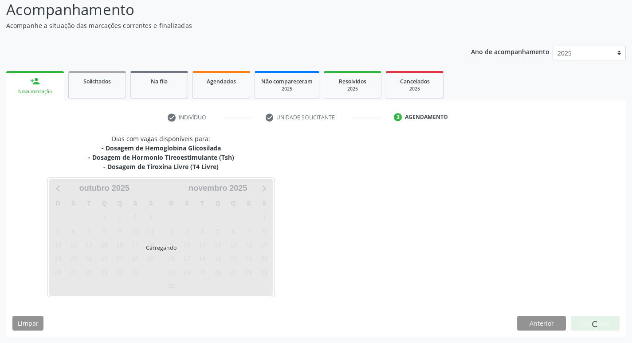
scroll to position [62, 0]
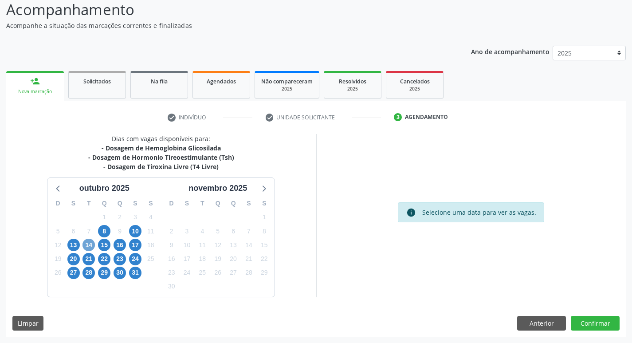
click at [89, 245] on span "14" at bounding box center [88, 244] width 12 height 12
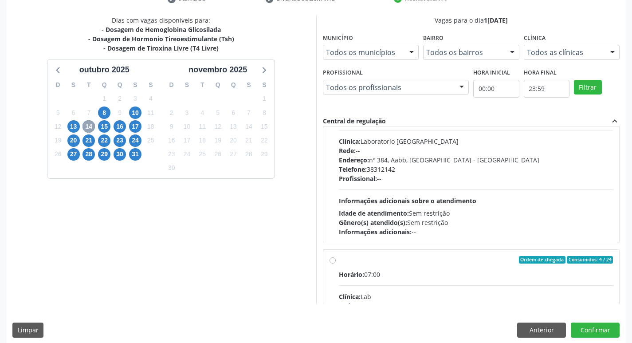
scroll to position [414, 0]
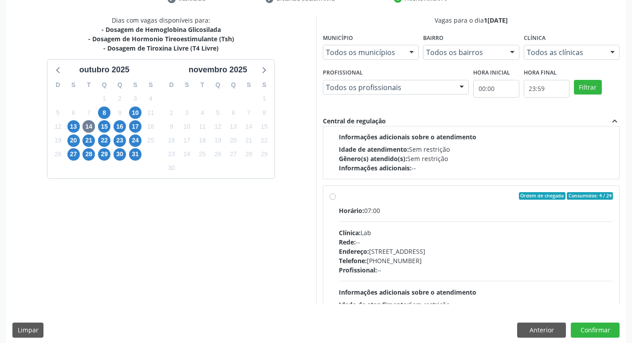
click at [447, 214] on div "Horário: 07:00" at bounding box center [476, 210] width 274 height 9
click at [336, 200] on input "Ordem de chegada Consumidos: 4 / 24 Horário: 07:00 Clínica: Lab Rede: -- Endere…" at bounding box center [332, 196] width 6 height 8
radio input "true"
click at [600, 330] on button "Confirmar" at bounding box center [594, 329] width 49 height 15
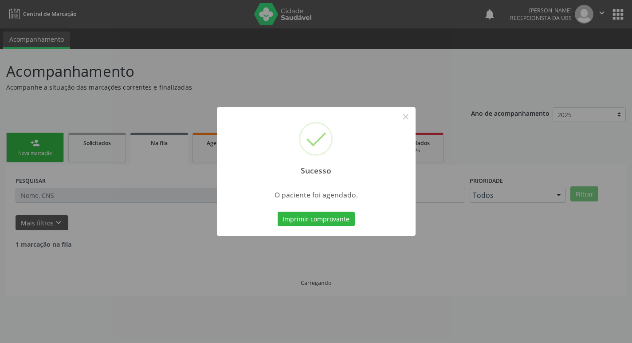
scroll to position [0, 0]
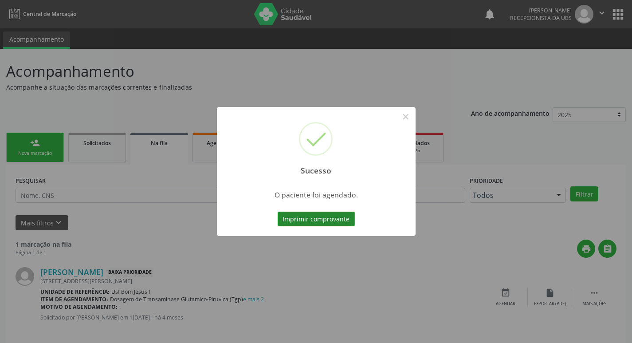
click at [322, 226] on button "Imprimir comprovante" at bounding box center [315, 218] width 77 height 15
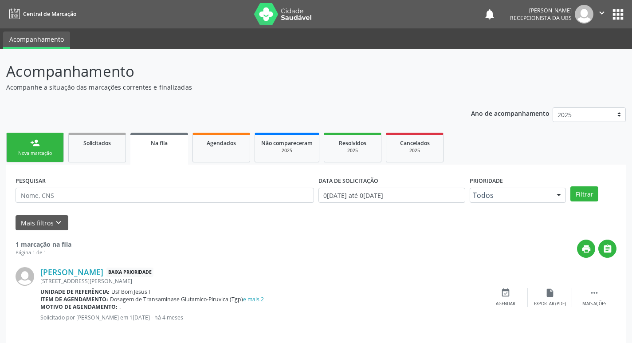
click at [39, 159] on link "person_add Nova marcação" at bounding box center [35, 148] width 58 height 30
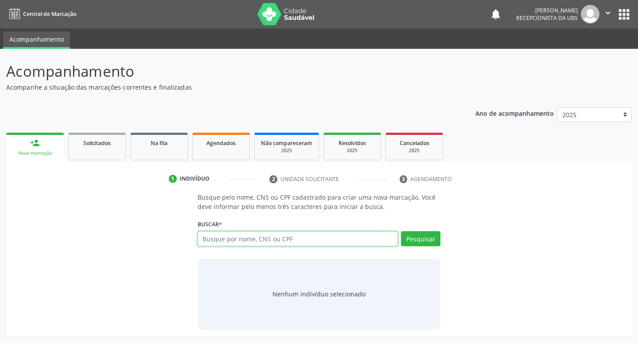
click at [288, 239] on input "text" at bounding box center [298, 238] width 201 height 15
type input "898005902988499"
click at [415, 248] on div "Pesquisar" at bounding box center [419, 241] width 43 height 21
click at [416, 237] on button "Pesquisar" at bounding box center [420, 238] width 39 height 15
type input "898005902988499"
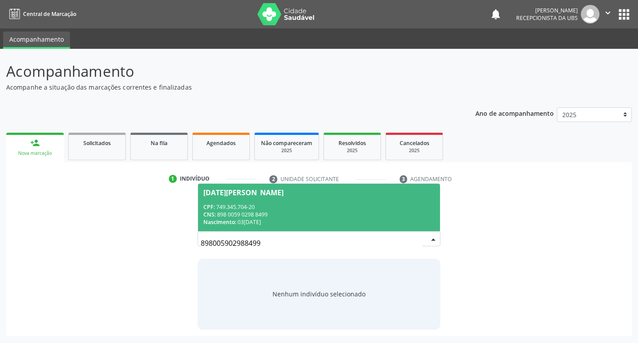
click at [363, 206] on div "CPF: 749.345.704-20" at bounding box center [319, 207] width 232 height 8
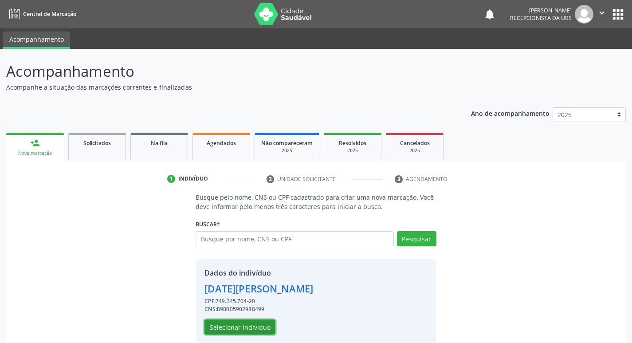
click at [243, 322] on button "Selecionar indivíduo" at bounding box center [239, 326] width 71 height 15
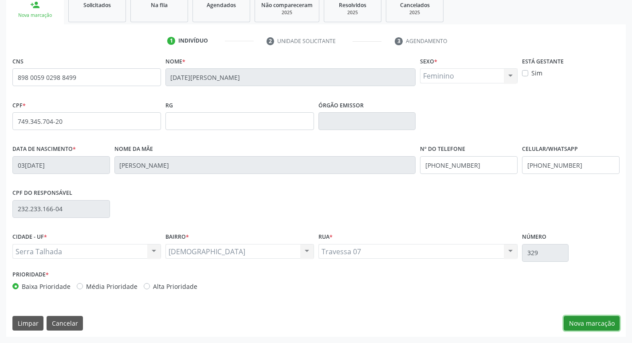
click at [582, 329] on button "Nova marcação" at bounding box center [591, 323] width 56 height 15
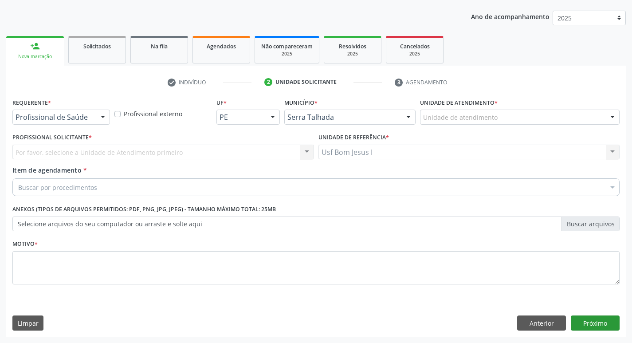
scroll to position [97, 0]
click at [87, 122] on div "Profissional de Saúde" at bounding box center [61, 116] width 98 height 15
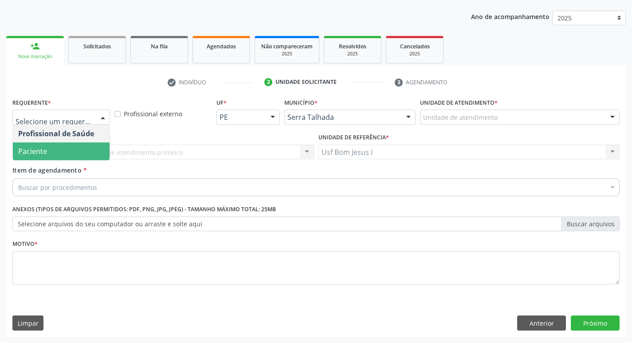
click at [79, 147] on span "Paciente" at bounding box center [61, 151] width 97 height 18
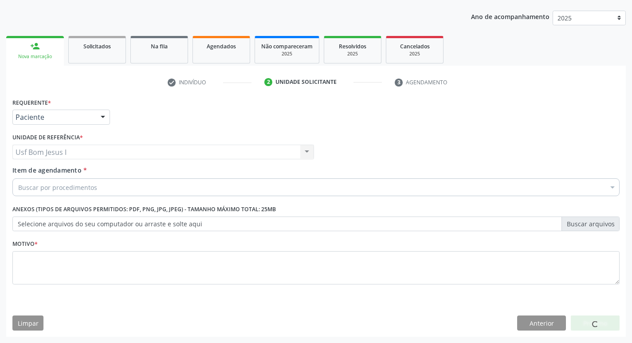
click at [119, 189] on div "Buscar por procedimentos" at bounding box center [315, 187] width 607 height 18
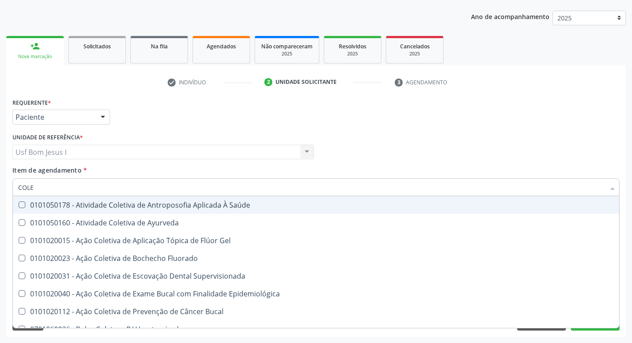
type input "COLES"
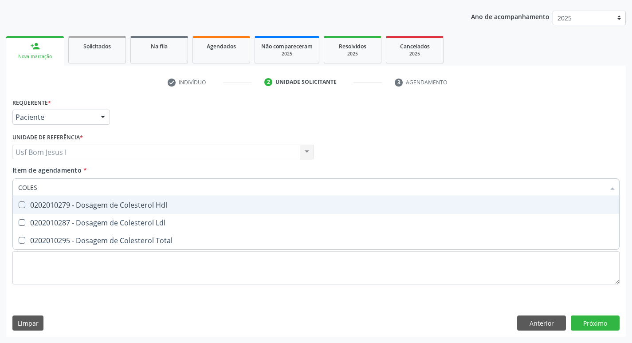
click at [30, 203] on div "0202010279 - Dosagem de Colesterol Hdl" at bounding box center [315, 204] width 595 height 7
checkbox Hdl "true"
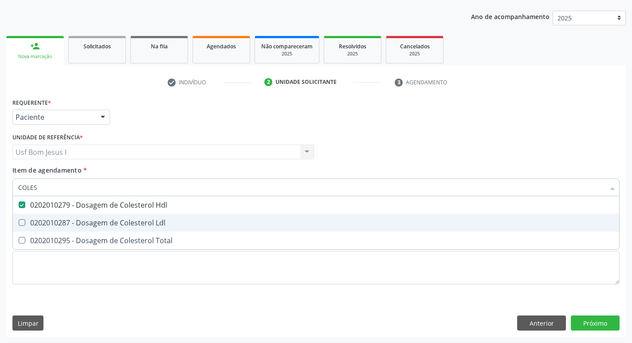
drag, startPoint x: 36, startPoint y: 217, endPoint x: 33, endPoint y: 227, distance: 10.8
click at [37, 217] on span "0202010287 - Dosagem de Colesterol Ldl" at bounding box center [316, 223] width 606 height 18
checkbox Ldl "true"
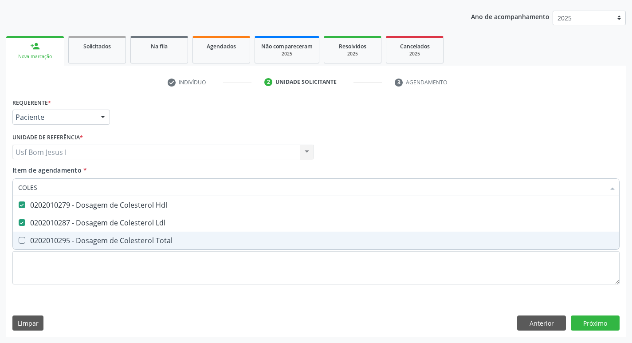
click at [33, 238] on div "0202010295 - Dosagem de Colesterol Total" at bounding box center [315, 240] width 595 height 7
checkbox Total "true"
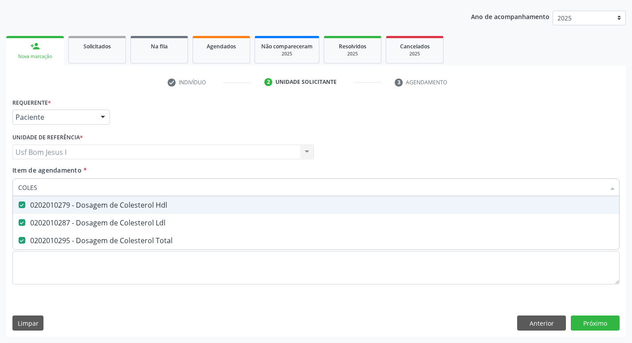
click at [41, 189] on input "COLES" at bounding box center [311, 187] width 586 height 18
type input "CR"
checkbox Hdl "false"
checkbox Ldl "false"
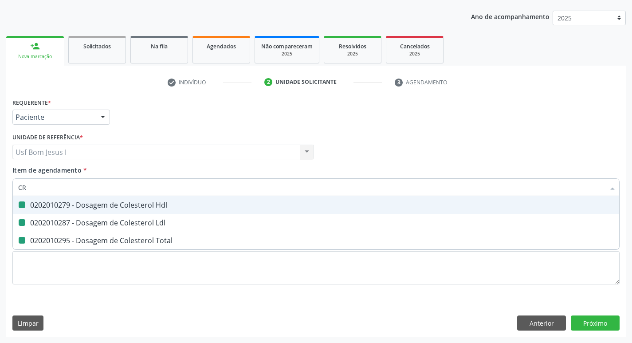
checkbox Total "false"
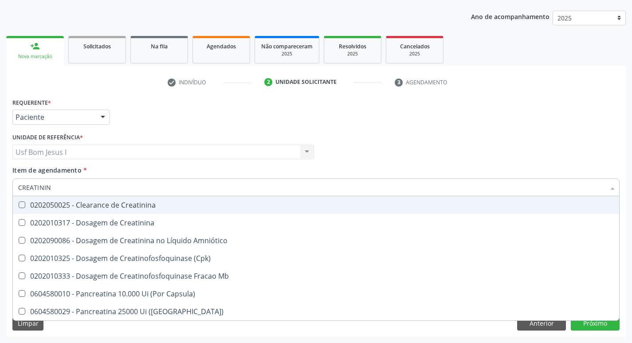
type input "CREATININA"
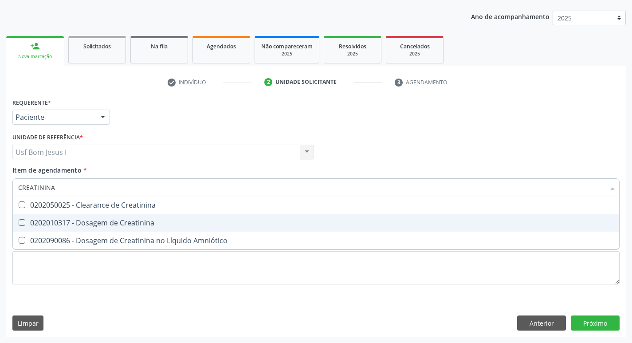
click at [53, 222] on div "0202010317 - Dosagem de Creatinina" at bounding box center [315, 222] width 595 height 7
checkbox Creatinina "true"
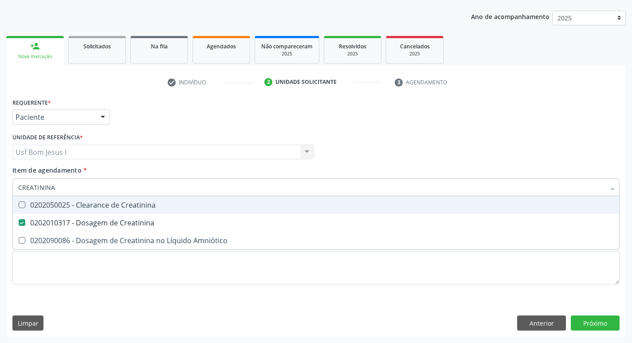
click at [81, 186] on input "CREATININA" at bounding box center [311, 187] width 586 height 18
type input "TR"
checkbox Creatinina "false"
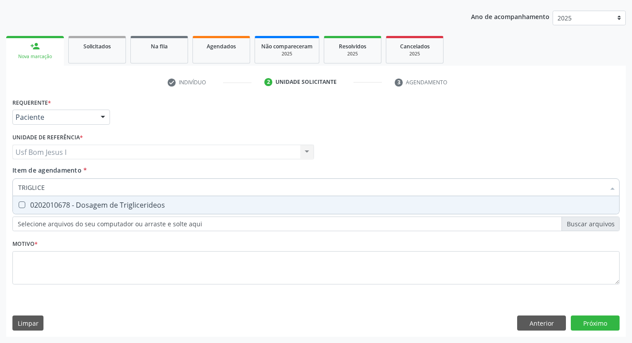
type input "TRIGLICER"
click at [79, 199] on span "0202010678 - Dosagem de Triglicerideos" at bounding box center [316, 205] width 606 height 18
checkbox Triglicerideos "true"
click at [81, 189] on input "TRIGLICER" at bounding box center [311, 187] width 586 height 18
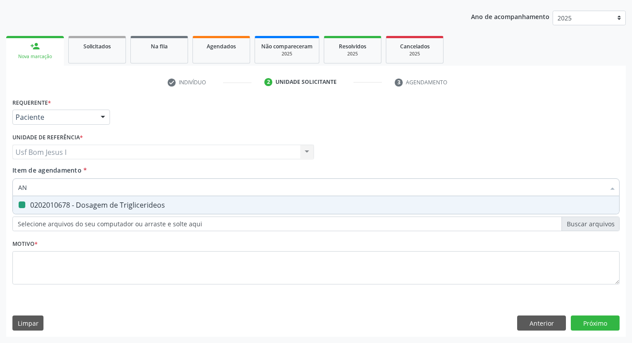
type input "ANA"
checkbox Triglicerideos "false"
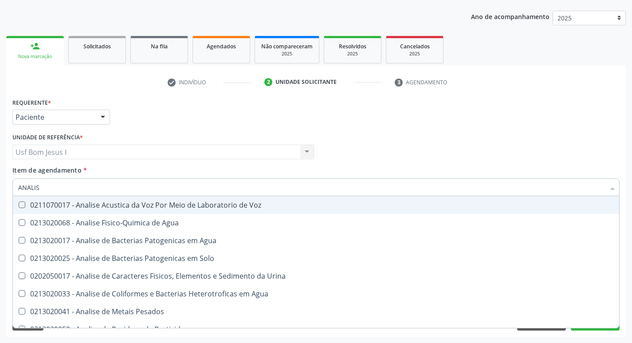
type input "ANALISE"
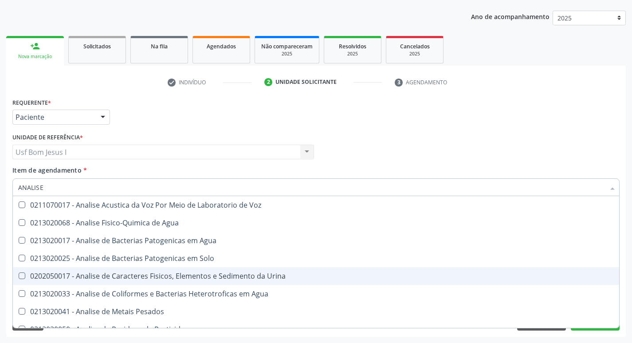
click at [103, 275] on div "0202050017 - Analise de Caracteres Fisicos, Elementos e Sedimento da Urina" at bounding box center [315, 275] width 595 height 7
checkbox Urina "true"
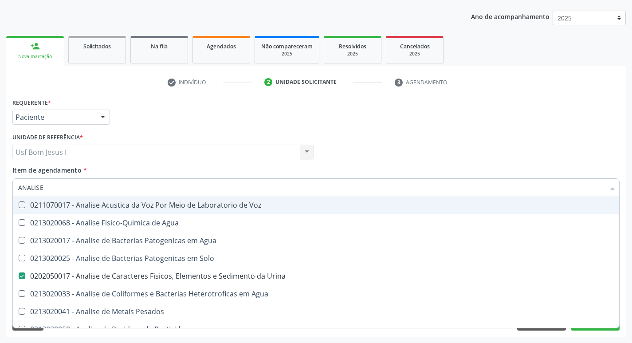
click at [69, 191] on input "ANALISE" at bounding box center [311, 187] width 586 height 18
click at [65, 191] on input "ANALISE" at bounding box center [311, 187] width 586 height 18
click at [63, 189] on input "ANALISE" at bounding box center [311, 187] width 586 height 18
click at [62, 186] on input "ANALISE" at bounding box center [311, 187] width 586 height 18
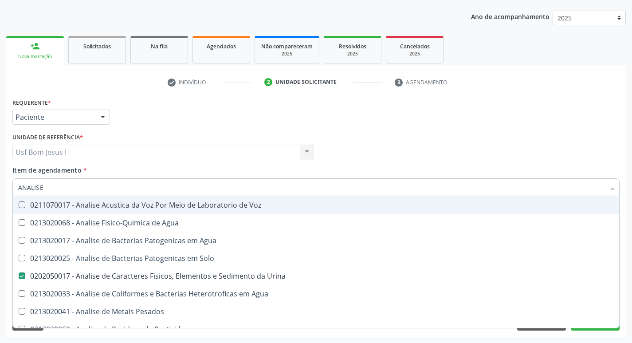
click at [62, 186] on input "ANALISE" at bounding box center [311, 187] width 586 height 18
type input "GL"
checkbox Urina "false"
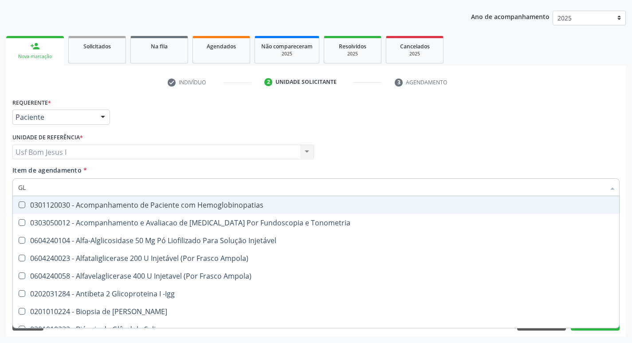
type input "GLI"
checkbox Glomerular "true"
type input "GLIC"
checkbox Tardio\) "true"
checkbox Glomerular "false"
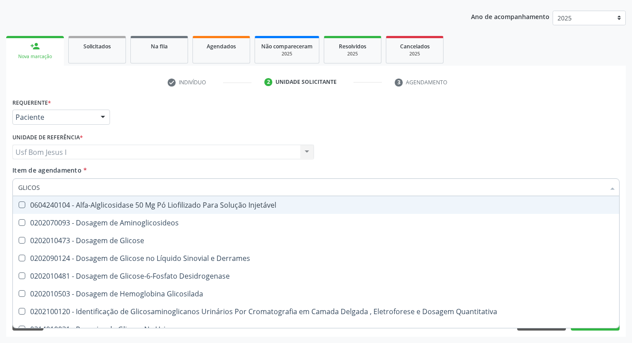
type input "GLICOSE"
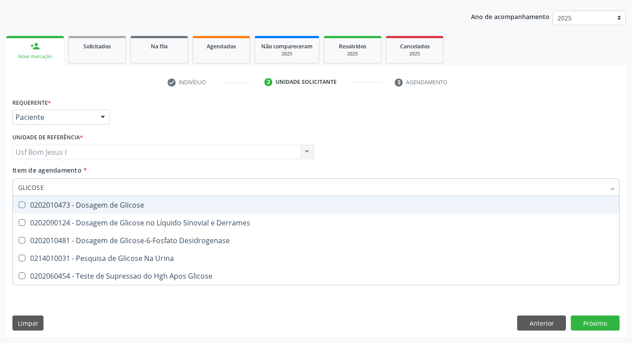
click at [71, 207] on div "0202010473 - Dosagem de Glicose" at bounding box center [315, 204] width 595 height 7
checkbox Glicose "true"
click at [53, 188] on input "GLICOSE" at bounding box center [311, 187] width 586 height 18
click at [53, 187] on input "GLICOSE" at bounding box center [311, 187] width 586 height 18
checkbox Glicose "false"
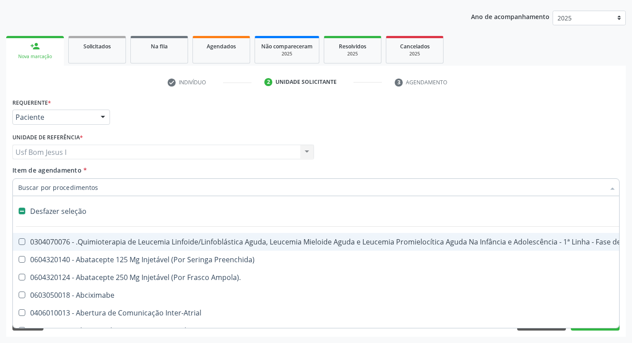
type input "H"
checkbox Urina "false"
checkbox A "true"
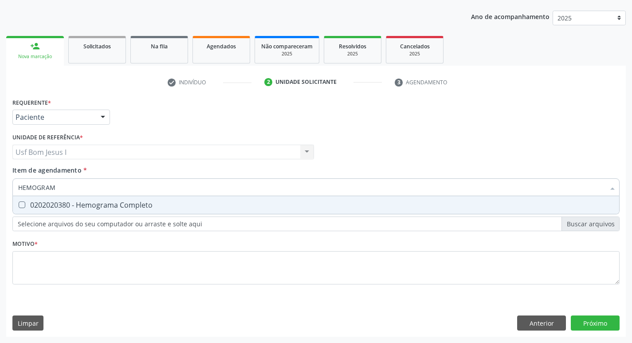
type input "HEMOGRAMA"
click at [55, 203] on div "0202020380 - Hemograma Completo" at bounding box center [315, 204] width 595 height 7
checkbox Completo "true"
click at [73, 189] on input "HEMOGRAMA" at bounding box center [311, 187] width 586 height 18
click at [72, 189] on input "HEMOGRAMA" at bounding box center [311, 187] width 586 height 18
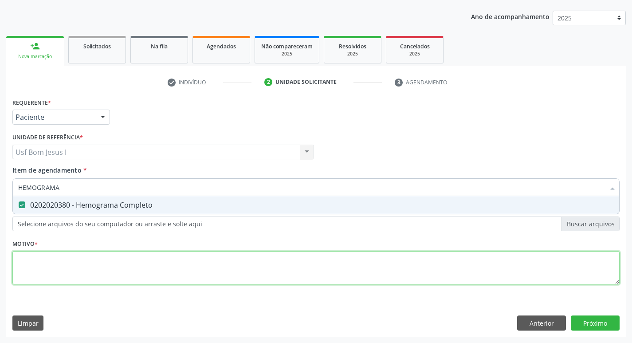
click at [81, 269] on div "Requerente * Paciente Profissional de Saúde Paciente Nenhum resultado encontrad…" at bounding box center [315, 196] width 607 height 201
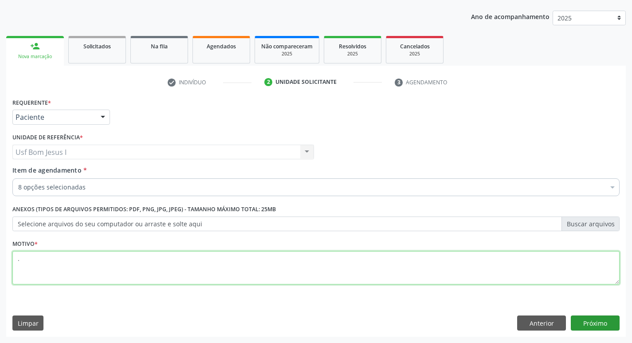
type textarea "."
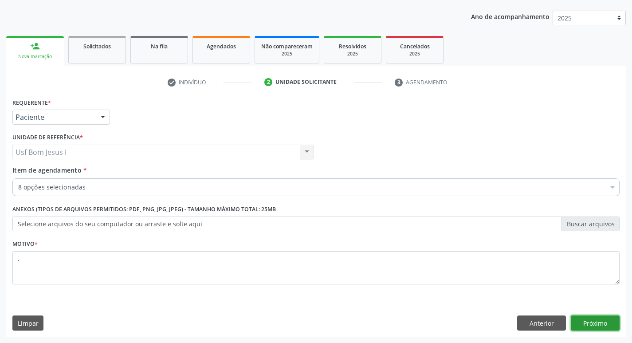
click at [590, 323] on button "Próximo" at bounding box center [594, 322] width 49 height 15
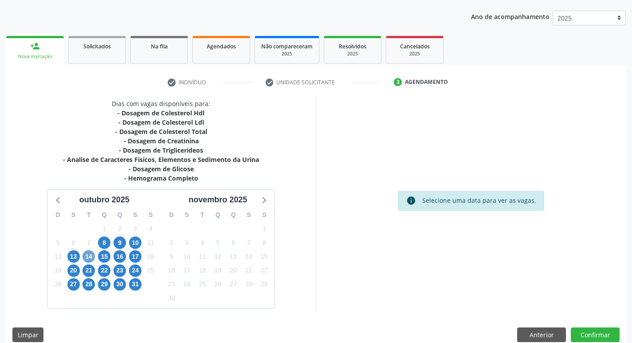
click at [85, 257] on span "14" at bounding box center [88, 256] width 12 height 12
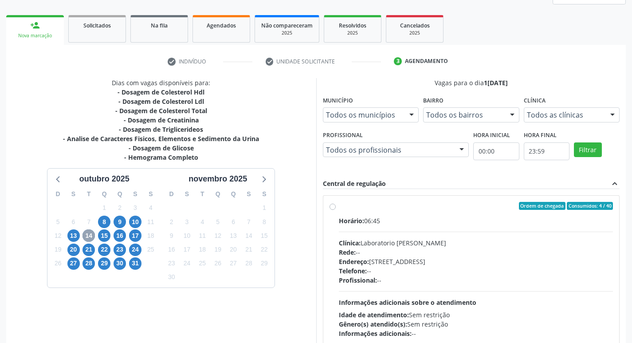
scroll to position [156, 0]
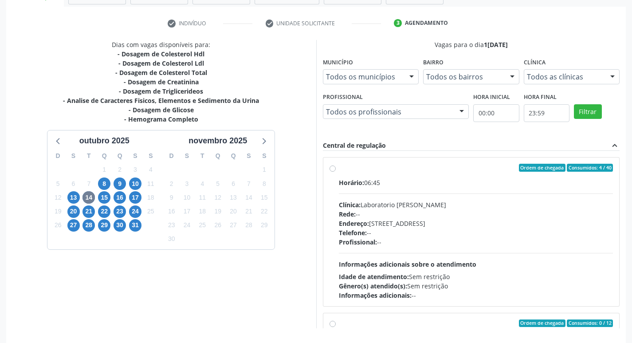
click at [466, 232] on div "Telefone: --" at bounding box center [476, 232] width 274 height 9
click at [336, 172] on input "Ordem de chegada Consumidos: 4 / 40 Horário: 06:45 Clínica: Laboratorio Jose Pa…" at bounding box center [332, 168] width 6 height 8
radio input "true"
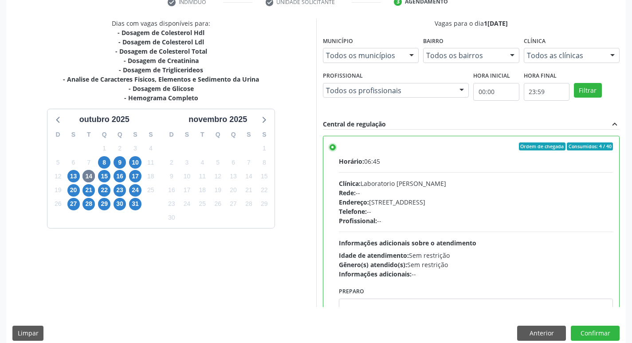
scroll to position [187, 0]
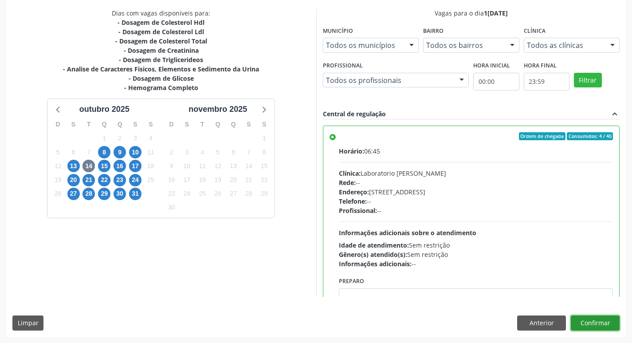
click at [596, 324] on button "Confirmar" at bounding box center [594, 322] width 49 height 15
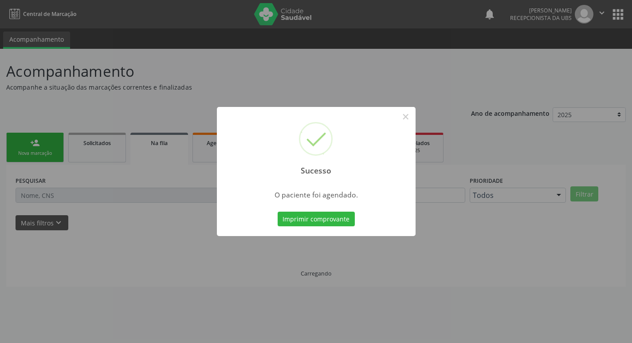
scroll to position [0, 0]
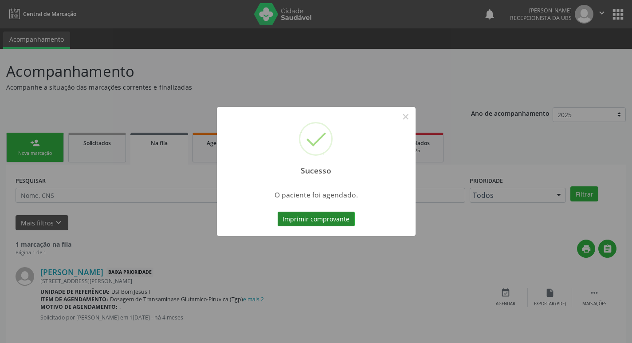
click at [328, 220] on button "Imprimir comprovante" at bounding box center [315, 218] width 77 height 15
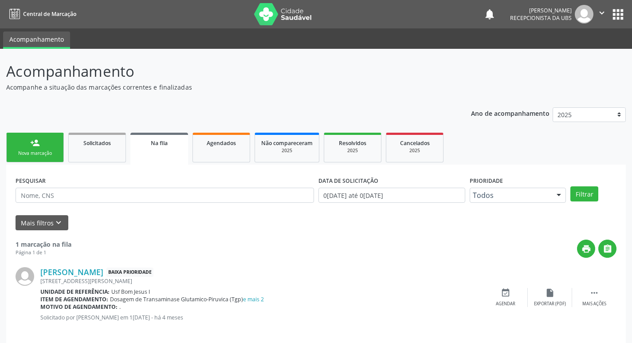
click at [27, 148] on div "Sucesso × O paciente foi agendado. Imprimir comprovante Cancel" at bounding box center [316, 171] width 632 height 343
click at [28, 148] on link "person_add Nova marcação" at bounding box center [35, 148] width 58 height 30
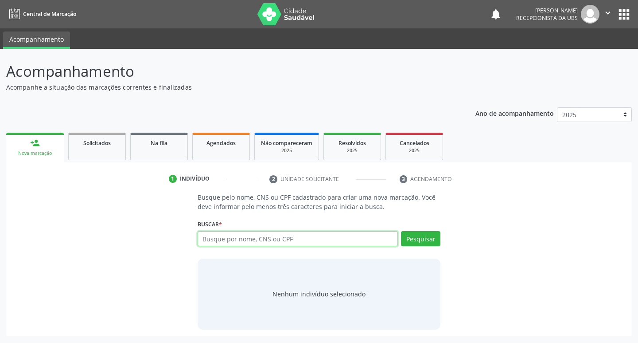
click at [319, 241] on input "text" at bounding box center [298, 238] width 201 height 15
paste input "898 0059 0298 8499"
type input "898 0059 0298 8499"
click at [426, 235] on button "Pesquisar" at bounding box center [420, 238] width 39 height 15
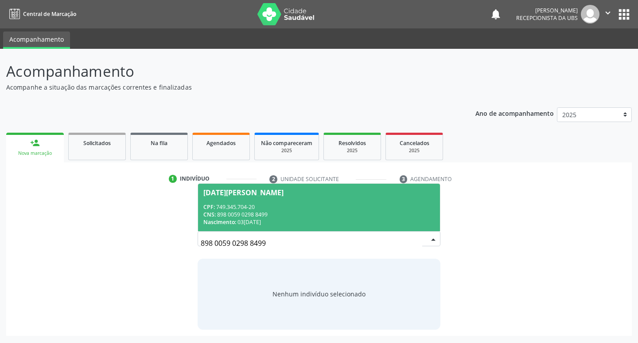
click at [347, 214] on div "CNS: 898 0059 0298 8499" at bounding box center [319, 215] width 232 height 8
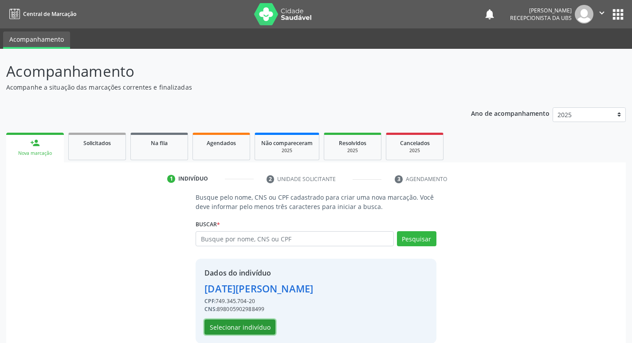
click at [229, 328] on button "Selecionar indivíduo" at bounding box center [239, 326] width 71 height 15
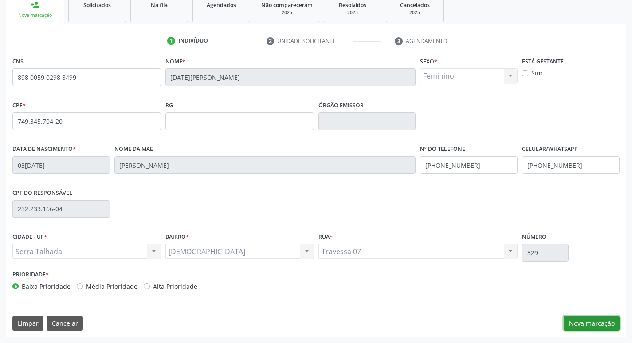
click at [588, 318] on button "Nova marcação" at bounding box center [591, 323] width 56 height 15
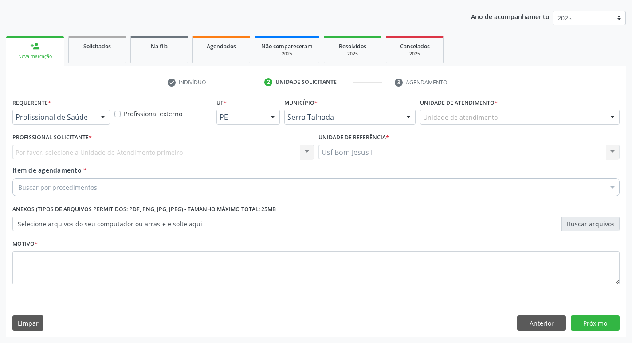
scroll to position [97, 0]
drag, startPoint x: 53, startPoint y: 125, endPoint x: 52, endPoint y: 121, distance: 4.5
click at [53, 125] on div "Requerente * Profissional de Saúde Profissional de Saúde Paciente Nenhum result…" at bounding box center [61, 113] width 102 height 35
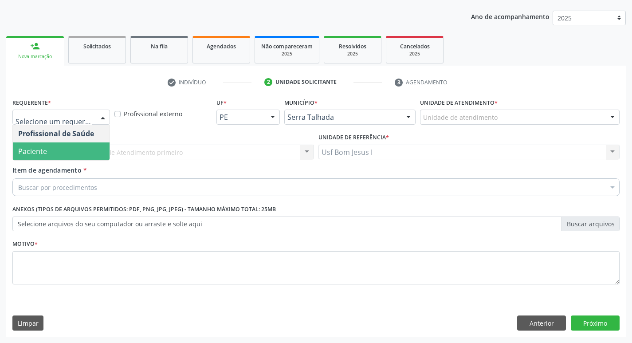
click at [66, 156] on span "Paciente" at bounding box center [61, 151] width 97 height 18
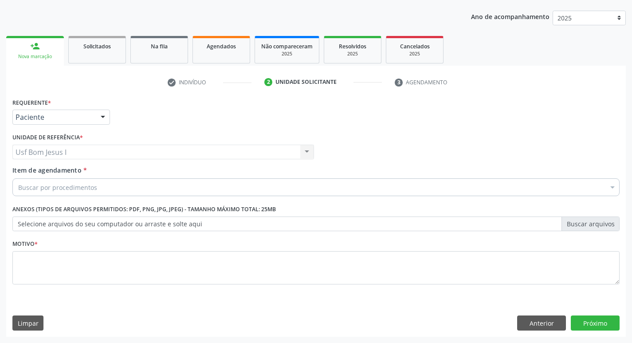
click at [86, 181] on div "Buscar por procedimentos" at bounding box center [315, 187] width 607 height 18
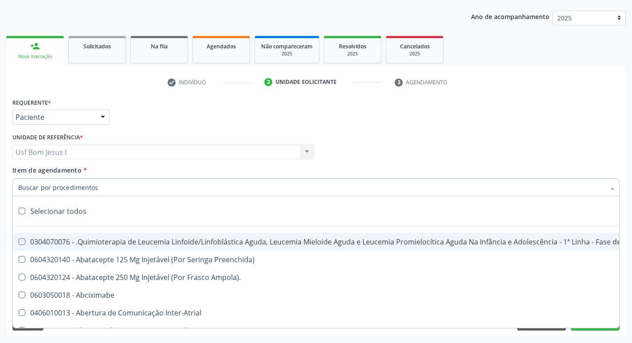
click at [80, 191] on input "Item de agendamento *" at bounding box center [311, 187] width 586 height 18
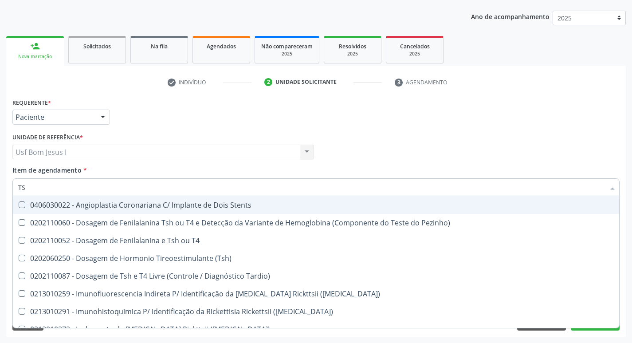
type input "TSH"
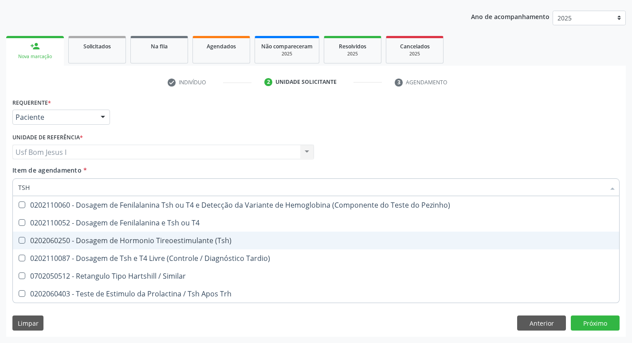
click at [103, 238] on div "0202060250 - Dosagem de Hormonio Tireoestimulante (Tsh)" at bounding box center [315, 240] width 595 height 7
checkbox \(Tsh\) "true"
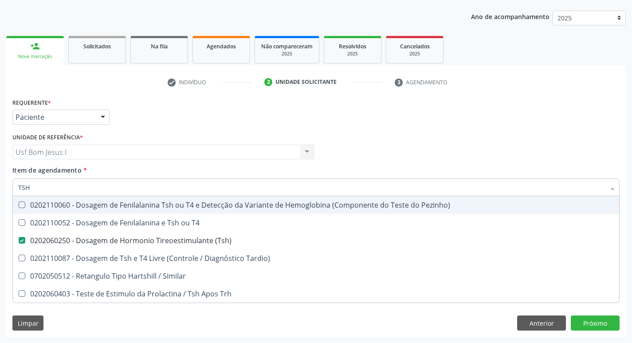
click at [60, 191] on input "TSH" at bounding box center [311, 187] width 586 height 18
type input "T"
checkbox \(Tsh\) "false"
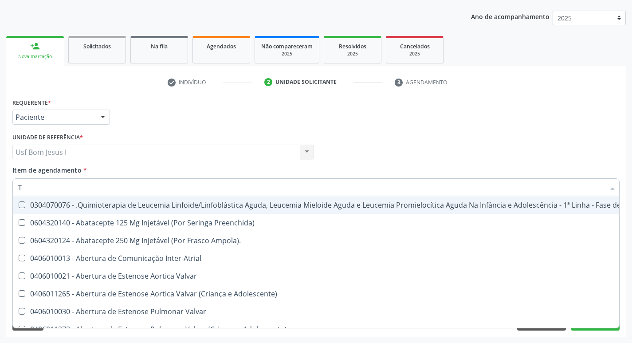
type input "T4"
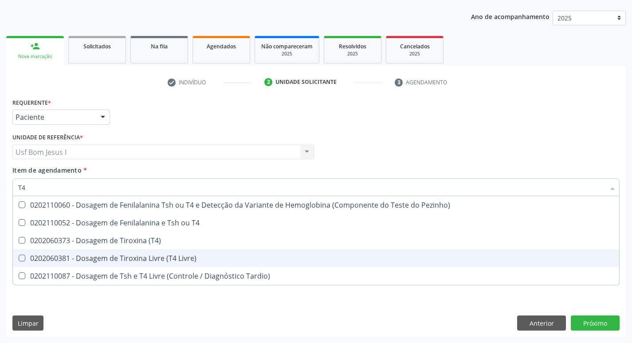
click at [92, 257] on div "0202060381 - Dosagem de Tiroxina Livre (T4 Livre)" at bounding box center [315, 257] width 595 height 7
checkbox Livre\) "true"
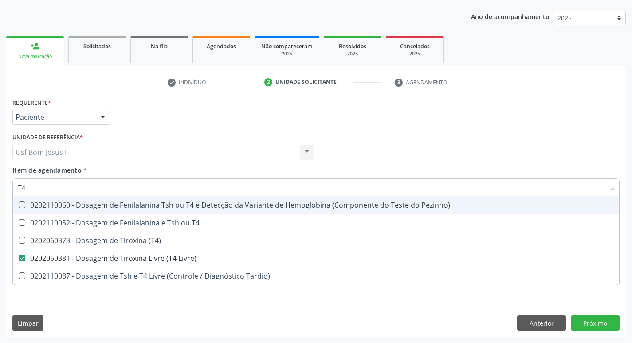
click at [34, 186] on input "T4" at bounding box center [311, 187] width 586 height 18
type input "H"
checkbox Livre\) "false"
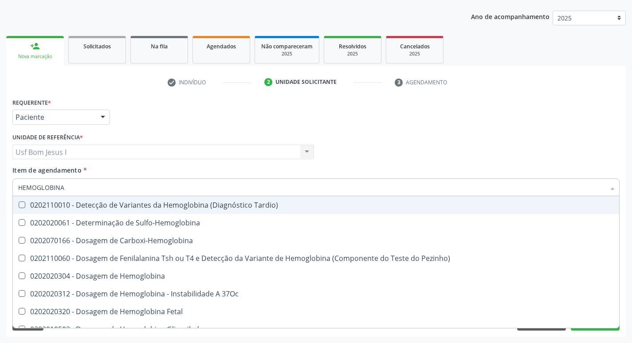
type input "HEMOGLOBINA G"
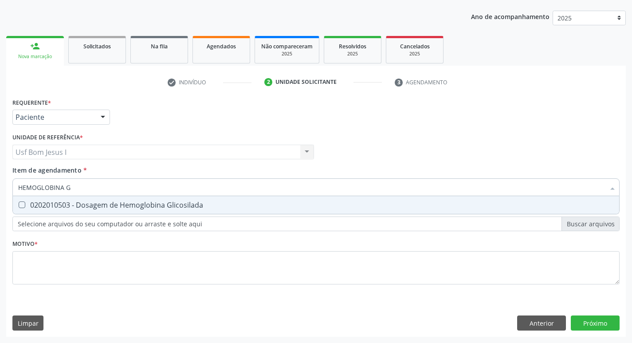
click at [163, 207] on div "0202010503 - Dosagem de Hemoglobina Glicosilada" at bounding box center [315, 204] width 595 height 7
checkbox Glicosilada "true"
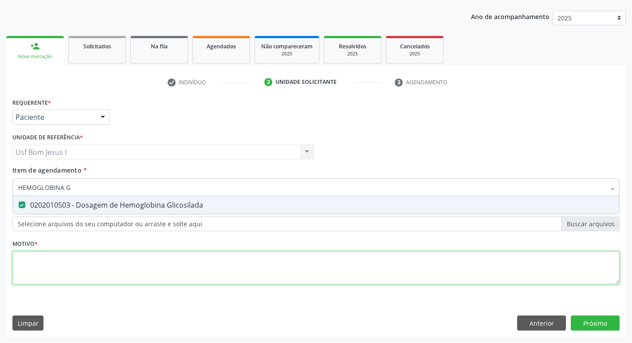
click at [160, 277] on div "Requerente * Paciente Profissional de Saúde Paciente Nenhum resultado encontrad…" at bounding box center [315, 196] width 607 height 201
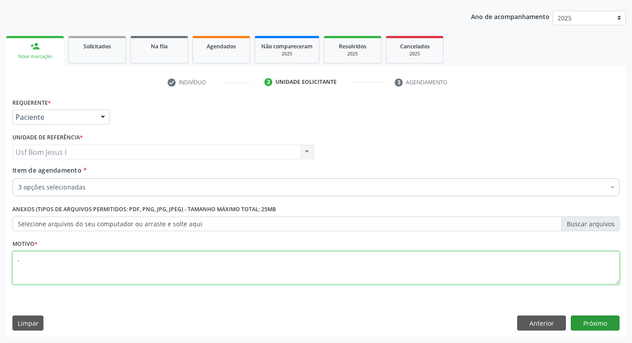
type textarea ","
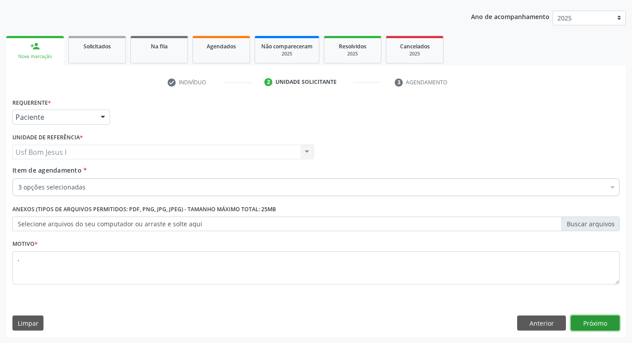
click at [599, 322] on button "Próximo" at bounding box center [594, 322] width 49 height 15
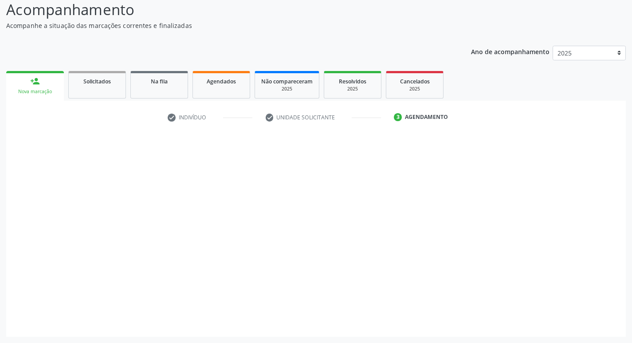
scroll to position [62, 0]
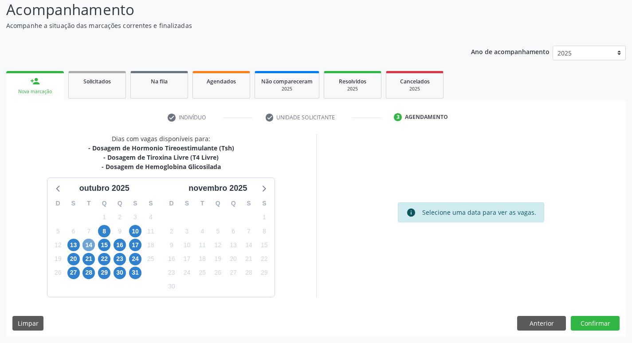
click at [91, 246] on span "14" at bounding box center [88, 244] width 12 height 12
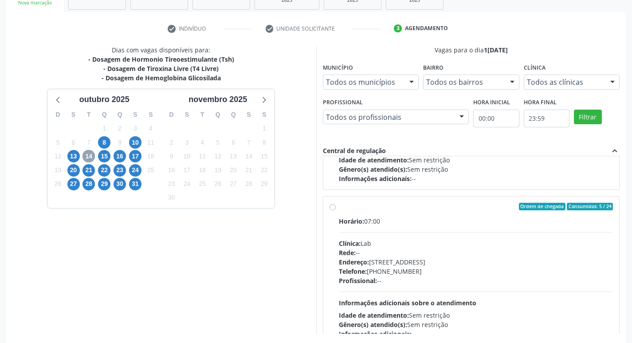
scroll to position [443, 0]
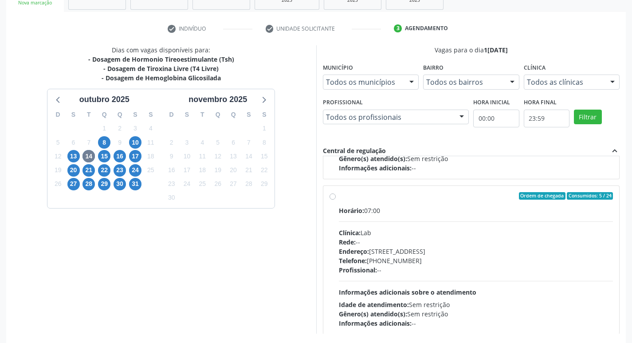
click at [451, 253] on div "Endereço: Casa, nº 1037, N S da Penha, Serra Talhada - PE" at bounding box center [476, 250] width 274 height 9
click at [336, 200] on input "Ordem de chegada Consumidos: 5 / 24 Horário: 07:00 Clínica: Lab Rede: -- Endere…" at bounding box center [332, 196] width 6 height 8
radio input "true"
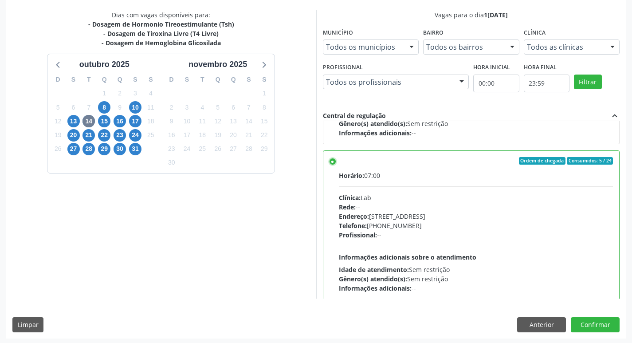
scroll to position [187, 0]
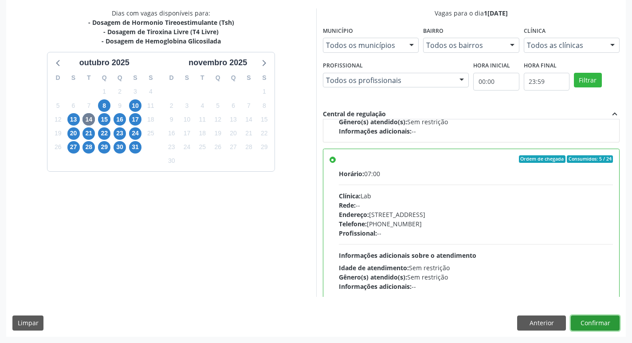
click at [593, 318] on button "Confirmar" at bounding box center [594, 322] width 49 height 15
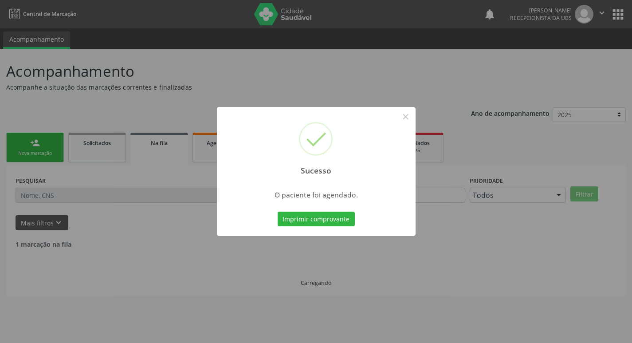
scroll to position [0, 0]
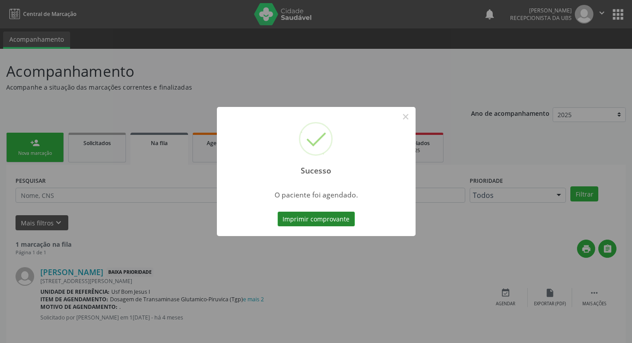
click at [317, 218] on button "Imprimir comprovante" at bounding box center [315, 218] width 77 height 15
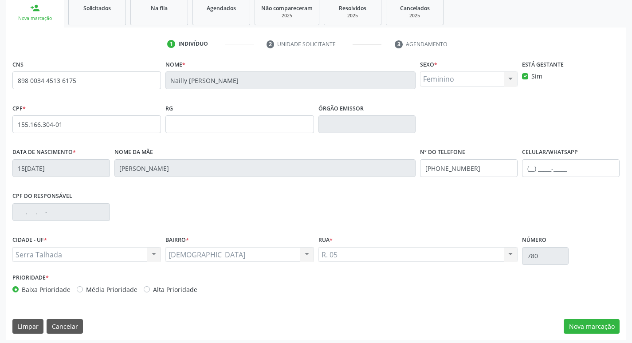
scroll to position [138, 0]
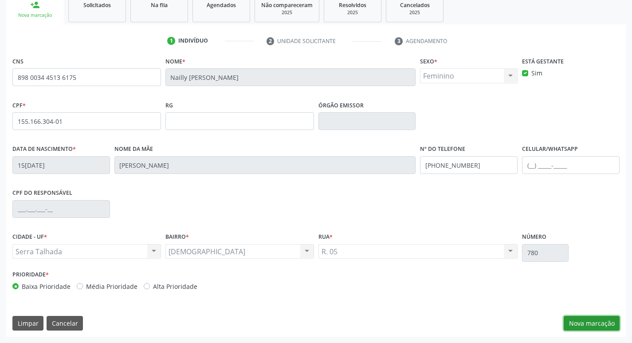
click at [589, 323] on button "Nova marcação" at bounding box center [591, 323] width 56 height 15
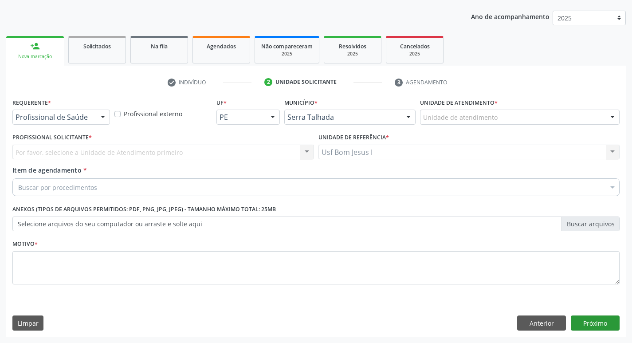
scroll to position [97, 0]
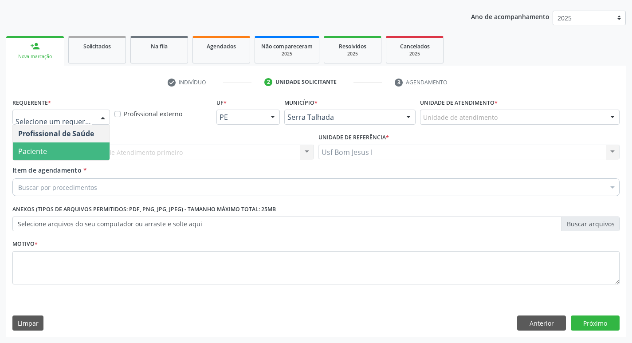
click at [79, 143] on span "Paciente" at bounding box center [61, 151] width 97 height 18
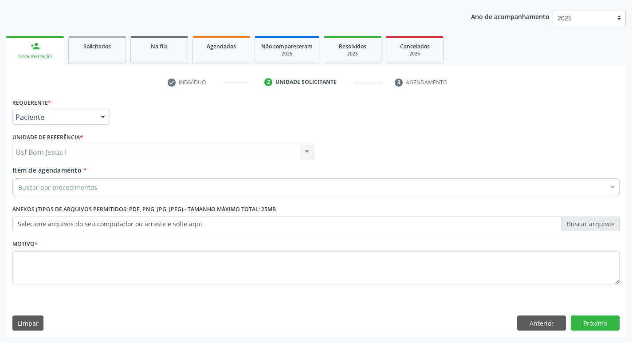
click at [107, 187] on div "Buscar por procedimentos" at bounding box center [315, 187] width 607 height 18
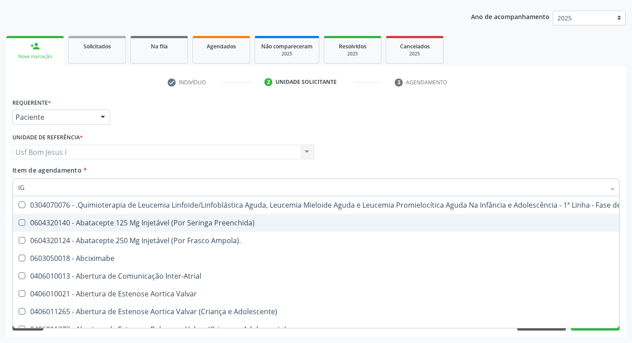
type input "IGG"
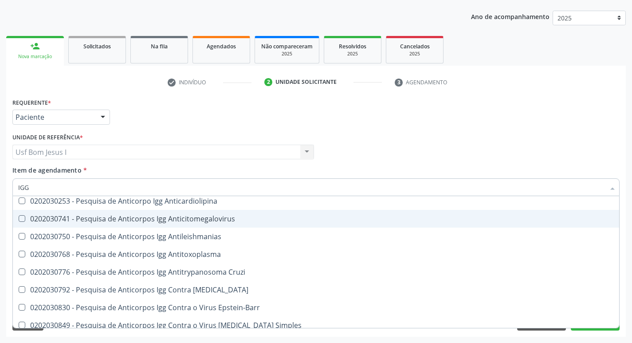
scroll to position [59, 0]
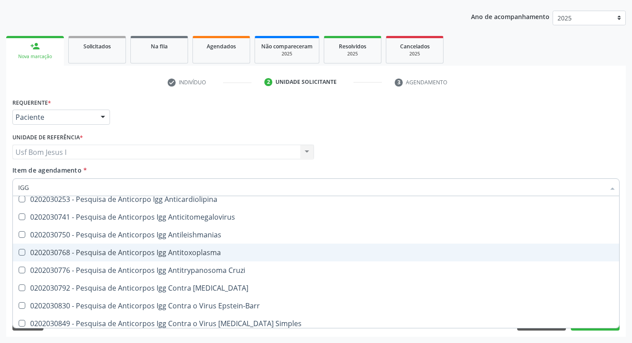
click at [225, 251] on div "0202030768 - Pesquisa de Anticorpos Igg Antitoxoplasma" at bounding box center [315, 252] width 595 height 7
checkbox Antitoxoplasma "true"
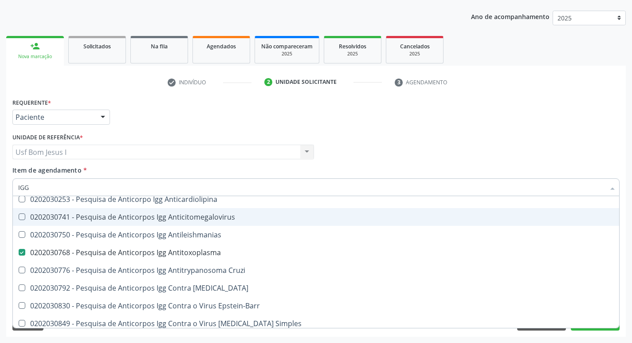
click at [235, 221] on span "0202030741 - Pesquisa de Anticorpos Igg Anticitomegalovirus" at bounding box center [316, 217] width 606 height 18
checkbox Anticitomegalovirus "true"
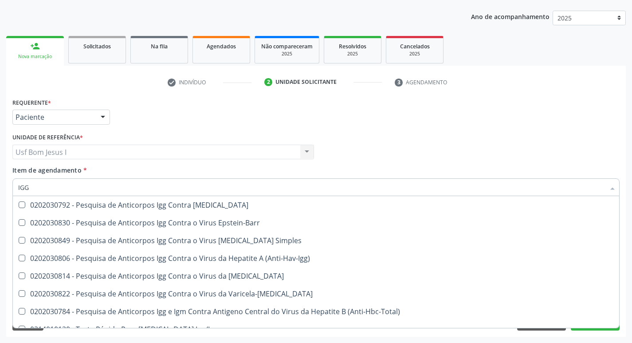
scroll to position [148, 0]
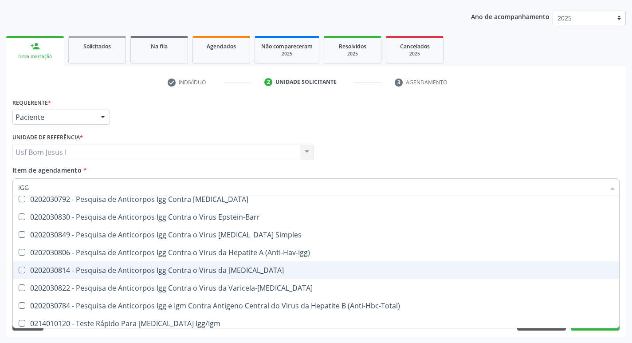
click at [256, 266] on span "0202030814 - Pesquisa de Anticorpos Igg Contra o Virus da [MEDICAL_DATA]" at bounding box center [316, 270] width 606 height 18
checkbox Rubeola "true"
type input "IG"
checkbox Anticitomegalovirus "false"
checkbox Antitoxoplasma "false"
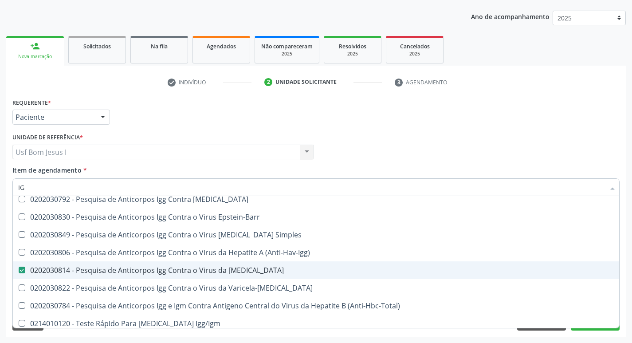
checkbox Rubeola "false"
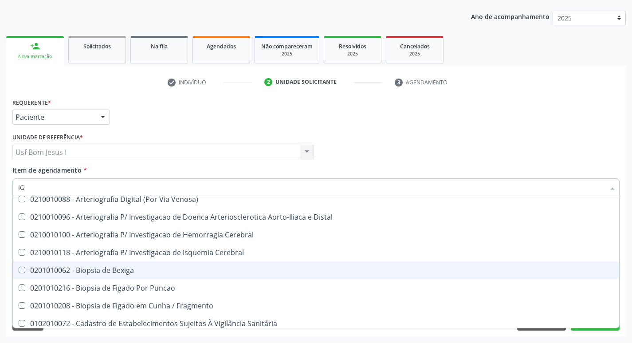
type input "IGM"
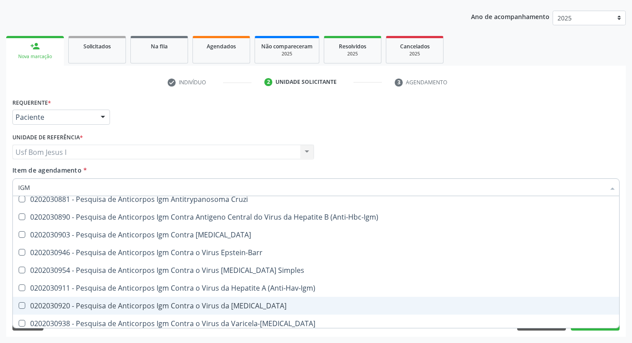
click at [244, 308] on div "0202030920 - Pesquisa de Anticorpos Igm Contra o Virus da [MEDICAL_DATA]" at bounding box center [315, 305] width 595 height 7
checkbox Rubeola "true"
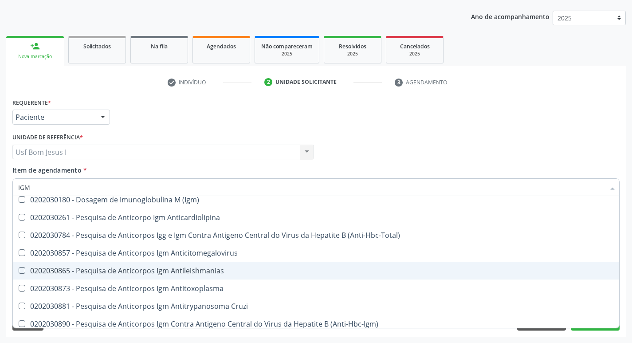
scroll to position [30, 0]
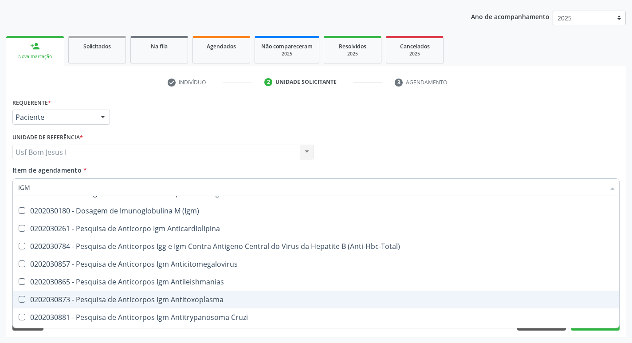
click at [223, 300] on div "0202030873 - Pesquisa de Anticorpos Igm Antitoxoplasma" at bounding box center [315, 299] width 595 height 7
checkbox Antitoxoplasma "true"
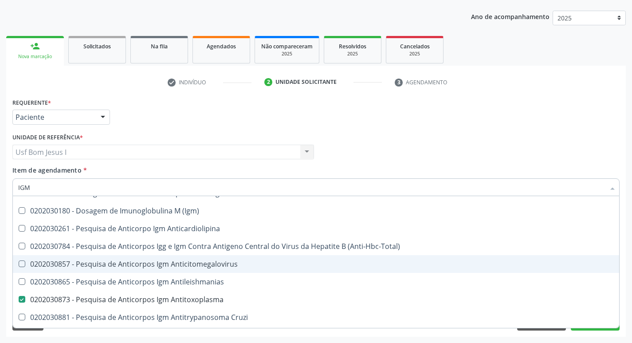
click at [215, 260] on div "0202030857 - Pesquisa de Anticorpos Igm Anticitomegalovirus" at bounding box center [315, 263] width 595 height 7
checkbox Anticitomegalovirus "true"
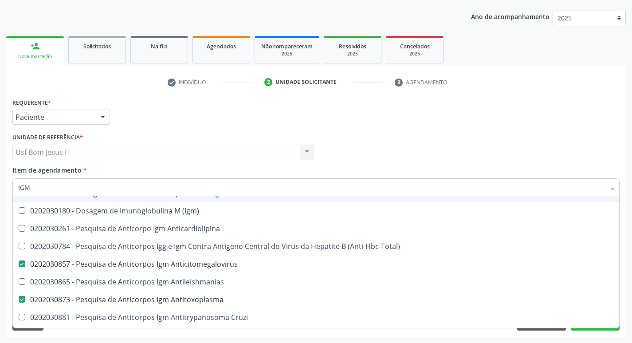
type input "IGM"
click at [410, 144] on div "Profissional Solicitante Por favor, selecione a Unidade de Atendimento primeiro…" at bounding box center [315, 148] width 611 height 35
checkbox Igm "true"
checkbox \(Igm\) "true"
checkbox Anticardiolipina "true"
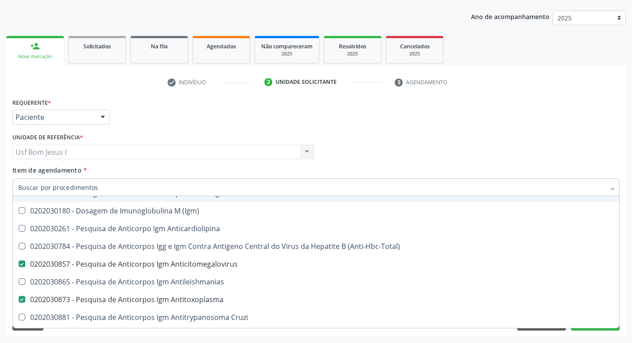
checkbox \(Anti-Hbc-Total\) "true"
checkbox Antileishmanias "true"
checkbox Rubeola "false"
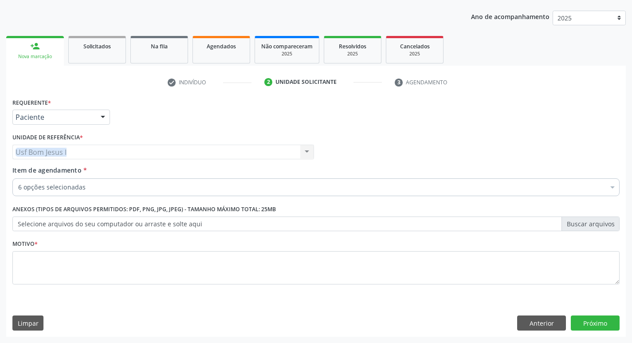
scroll to position [0, 0]
drag, startPoint x: 103, startPoint y: 184, endPoint x: 105, endPoint y: 190, distance: 6.5
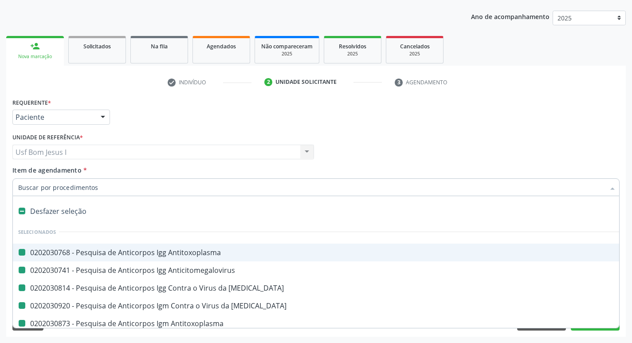
type input "H"
checkbox Antitoxoplasma "false"
checkbox Anticitomegalovirus "false"
checkbox Rubeola "false"
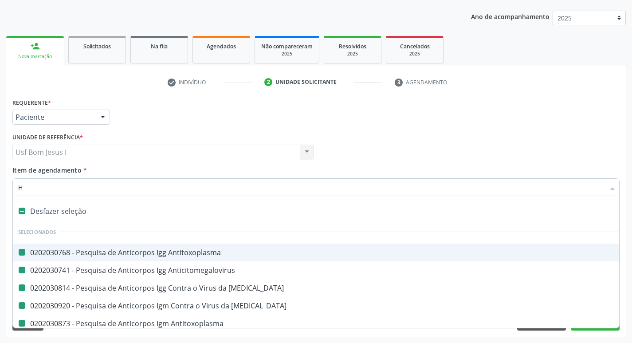
checkbox Antitoxoplasma "false"
checkbox Anticitomegalovirus "false"
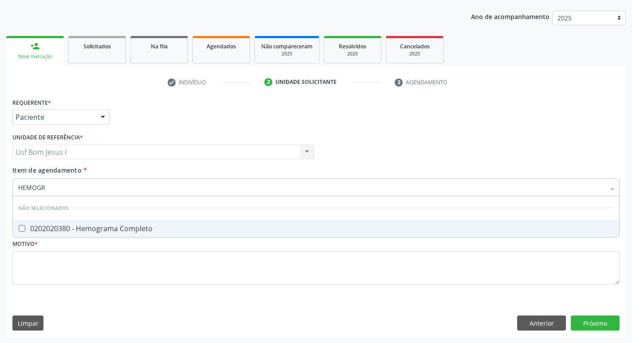
type input "HEMOGRA"
click at [71, 234] on span "0202020380 - Hemograma Completo" at bounding box center [316, 228] width 606 height 18
checkbox Completo "true"
click at [62, 191] on input "HEMOGRA" at bounding box center [311, 187] width 586 height 18
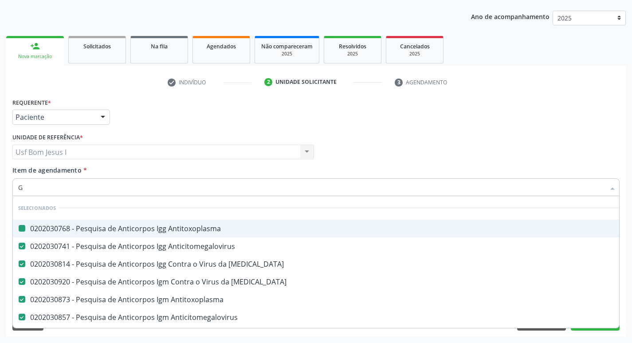
type input "GL"
checkbox Antitoxoplasma "false"
checkbox Anticitomegalovirus "false"
checkbox Rubeola "false"
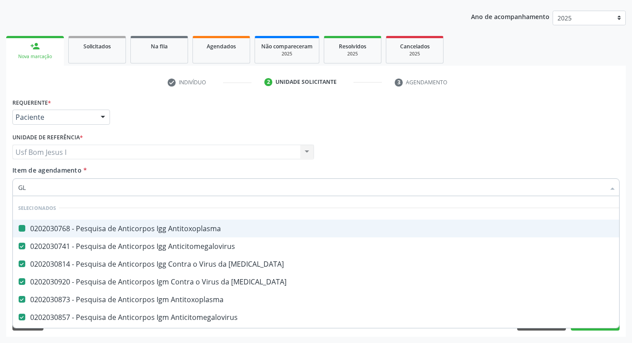
checkbox Antitoxoplasma "false"
checkbox Anticitomegalovirus "false"
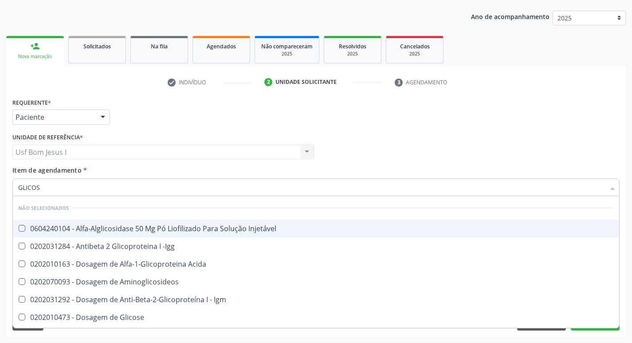
type input "GLICOSE"
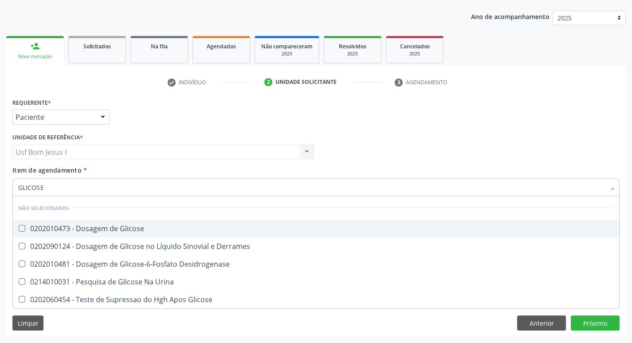
click at [66, 221] on span "0202010473 - Dosagem de Glicose" at bounding box center [316, 228] width 606 height 18
checkbox Glicose "true"
click at [52, 195] on input "GLICOSE" at bounding box center [311, 187] width 586 height 18
type input "A"
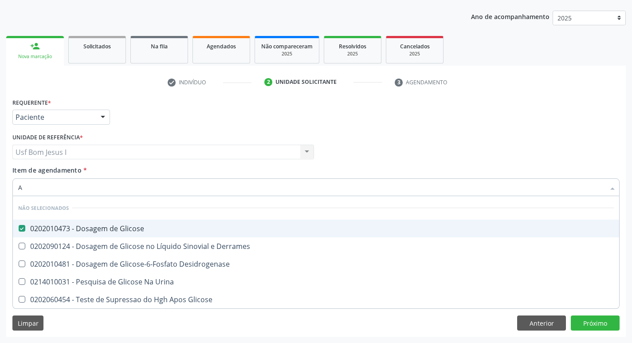
checkbox Derrames "true"
checkbox Desidrogenase "true"
checkbox Urina "true"
checkbox Glicose "true"
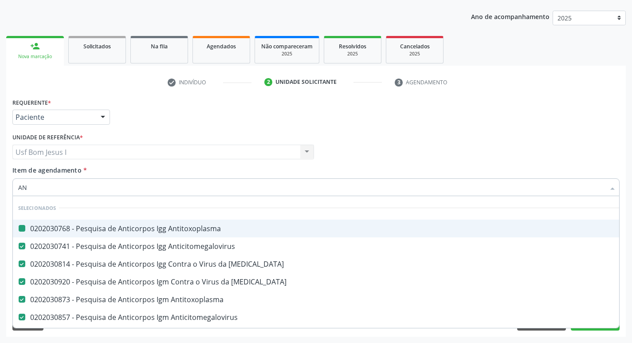
type input "ANA"
checkbox Antitoxoplasma "false"
checkbox Anticitomegalovirus "false"
checkbox Rubeola "false"
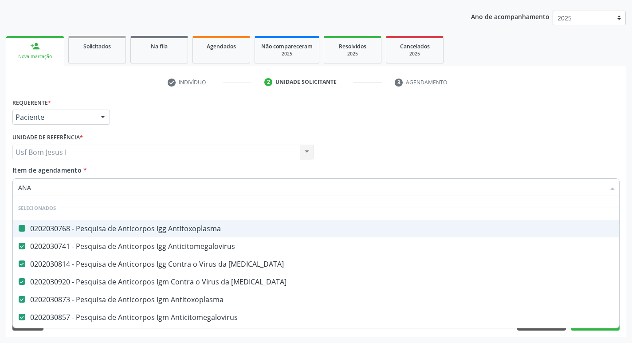
checkbox Antitoxoplasma "false"
checkbox Anticitomegalovirus "false"
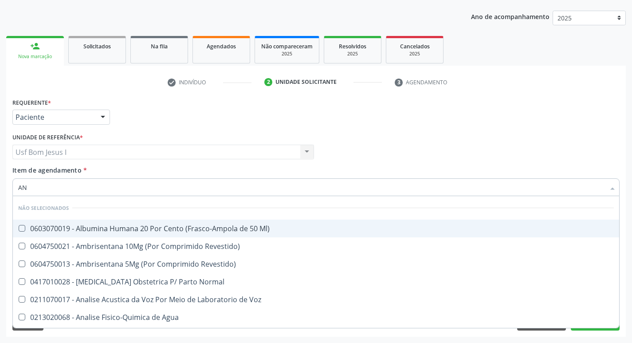
type input "A"
checkbox Ml\) "true"
checkbox Revestido\) "true"
checkbox Normal "true"
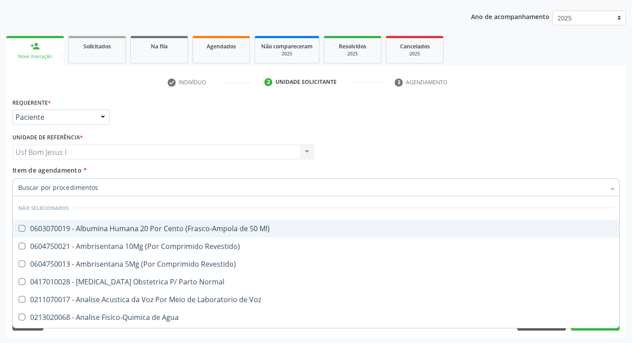
checkbox Voz "true"
checkbox Agua "true"
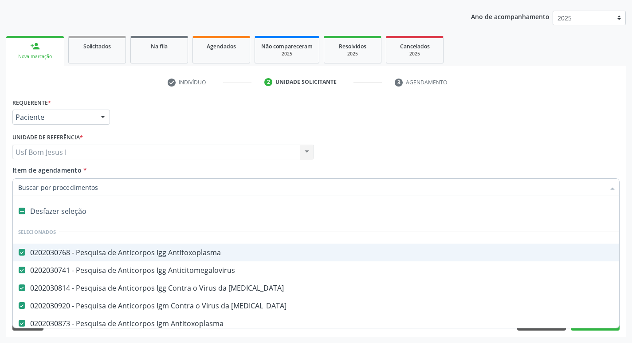
click at [86, 187] on input "Item de agendamento *" at bounding box center [311, 187] width 586 height 18
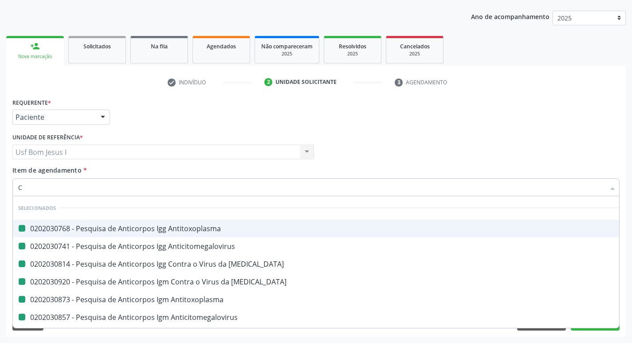
type input "CU"
checkbox Antitoxoplasma "false"
checkbox Anticitomegalovirus "false"
checkbox Rubeola "false"
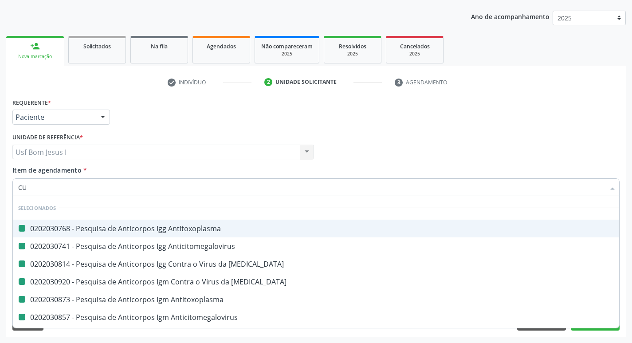
checkbox Antitoxoplasma "false"
checkbox Anticitomegalovirus "false"
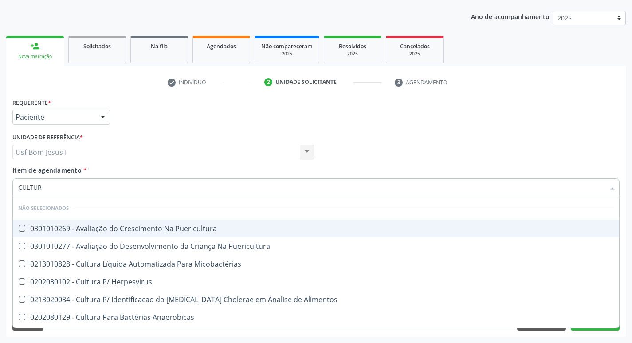
type input "CULTURA"
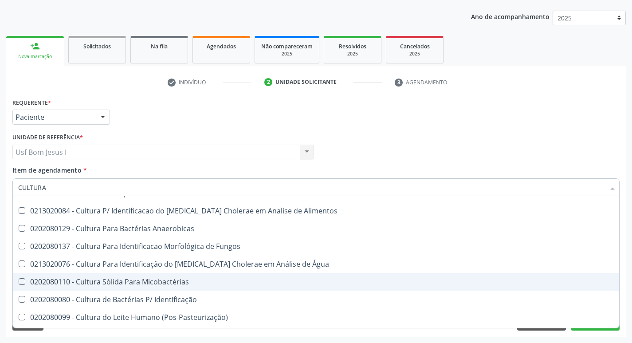
scroll to position [118, 0]
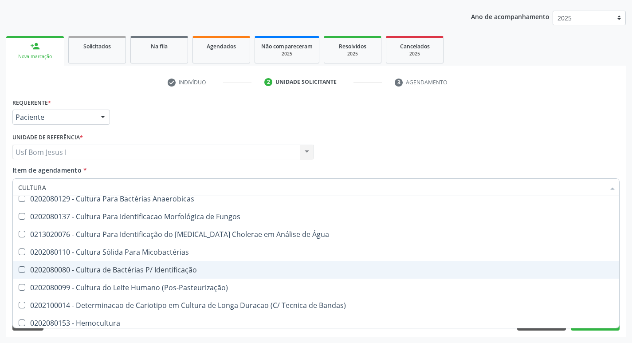
click at [192, 269] on div "0202080080 - Cultura de Bactérias P/ Identificação" at bounding box center [315, 269] width 595 height 7
checkbox Identificação "true"
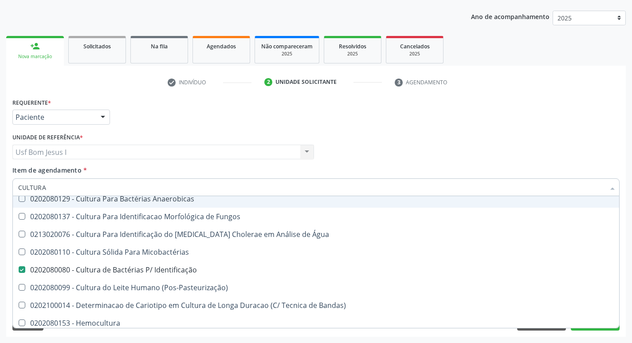
click at [76, 184] on input "CULTURA" at bounding box center [311, 187] width 586 height 18
click at [76, 183] on input "CULTURA" at bounding box center [311, 187] width 586 height 18
click at [64, 186] on input "CULTURA" at bounding box center [311, 187] width 586 height 18
type input "H"
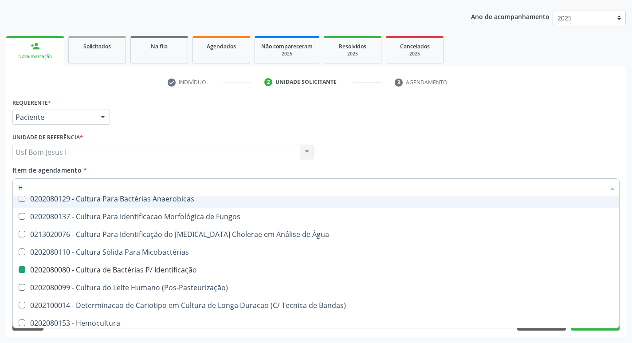
checkbox Identificação "false"
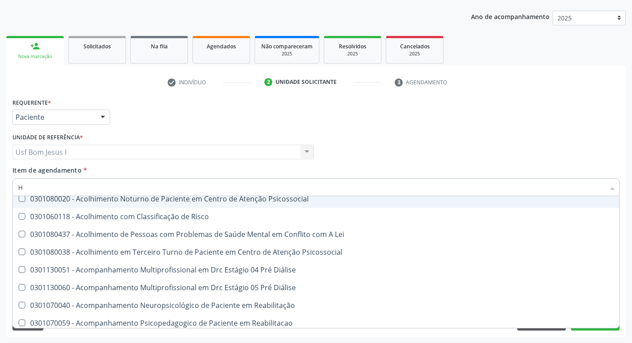
type input "HE"
checkbox Removível "true"
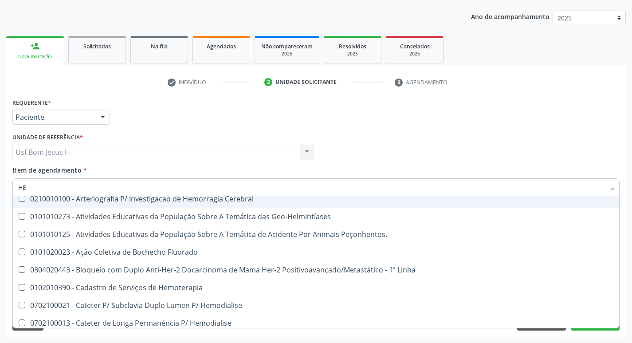
type input "HEM"
checkbox II "true"
checkbox Completo "false"
type input "HEMO"
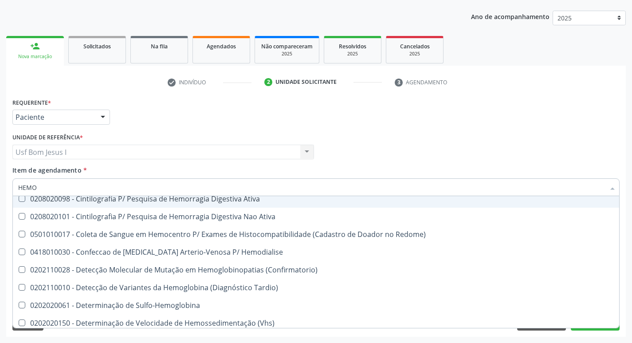
checkbox Completo "true"
checkbox Elástica "false"
type input "HEMOG"
checkbox Carboxi-Hemoglobina "true"
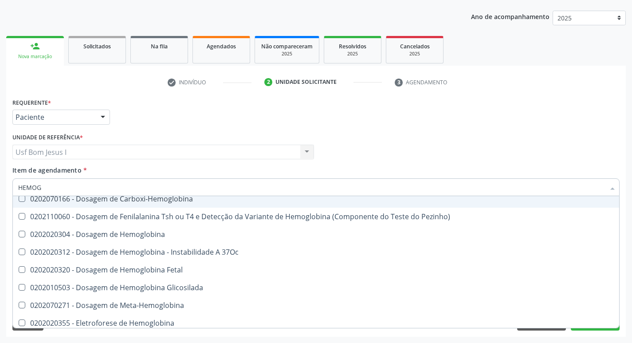
type input "HEMOGL"
checkbox Completo "false"
type input "HEMOGLOBIN"
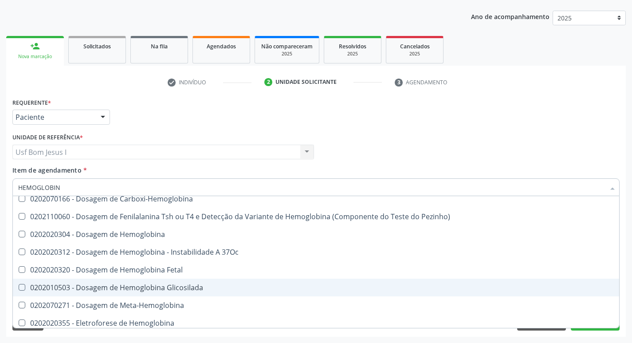
click at [175, 293] on span "0202010503 - Dosagem de Hemoglobina Glicosilada" at bounding box center [316, 287] width 606 height 18
checkbox Glicosilada "true"
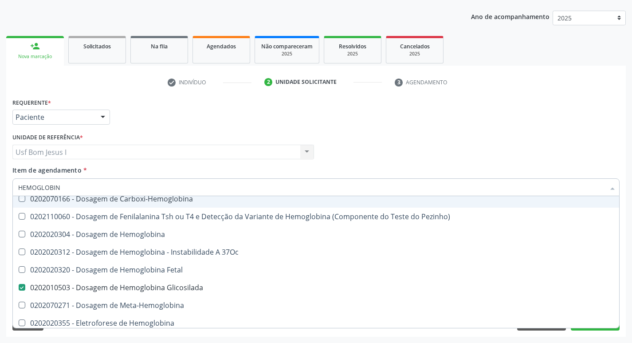
drag, startPoint x: 401, startPoint y: 143, endPoint x: 561, endPoint y: 157, distance: 161.1
click at [401, 142] on div "Profissional Solicitante Por favor, selecione a Unidade de Atendimento primeiro…" at bounding box center [315, 148] width 611 height 35
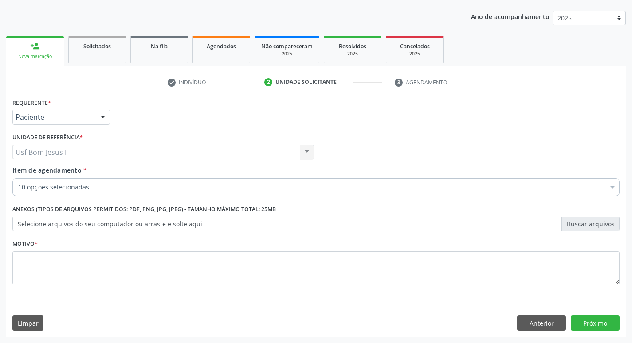
checkbox Antitoxoplasma "true"
checkbox Anticitomegalovirus "true"
checkbox Rubeola "true"
checkbox Antitoxoplasma "true"
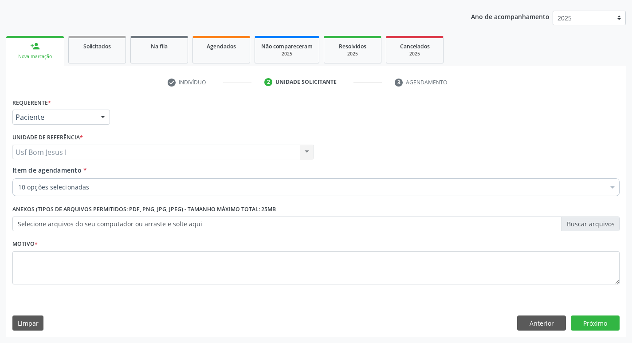
checkbox Anticitomegalovirus "true"
checkbox Completo "true"
checkbox Glicose "true"
checkbox Identificação "true"
checkbox Glicosilada "true"
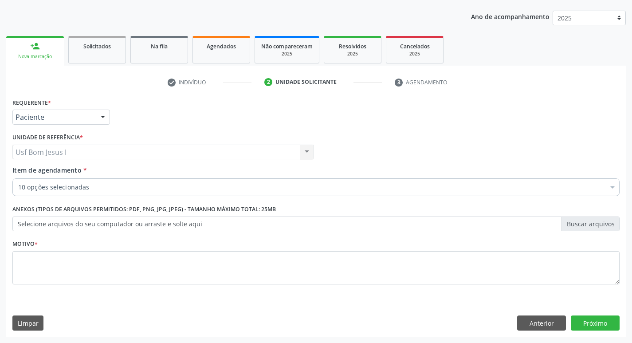
scroll to position [0, 0]
click at [482, 126] on div "Requerente * Paciente Profissional de Saúde Paciente Nenhum resultado encontrad…" at bounding box center [315, 113] width 611 height 35
click at [188, 179] on div "10 opções selecionadas" at bounding box center [315, 187] width 607 height 18
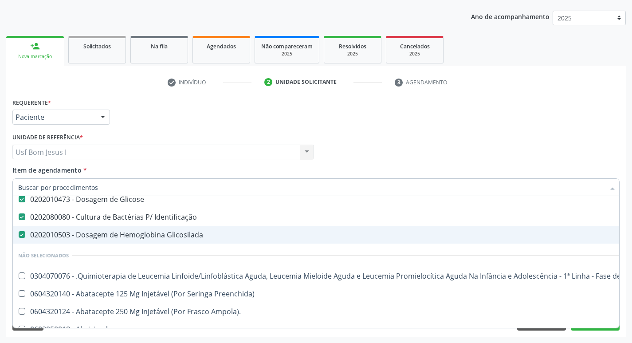
scroll to position [118, 0]
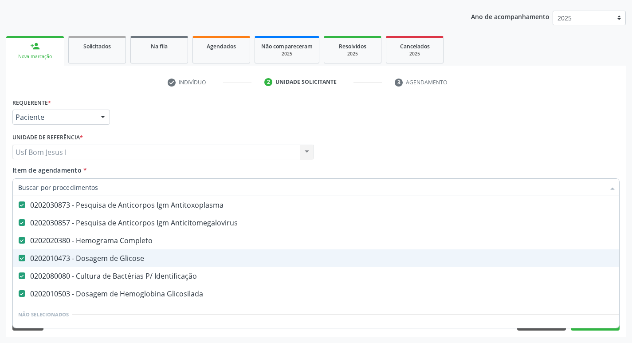
click at [19, 256] on Glicose at bounding box center [22, 257] width 7 height 7
click at [19, 256] on Glicose "checkbox" at bounding box center [16, 258] width 6 height 6
checkbox Glicose "false"
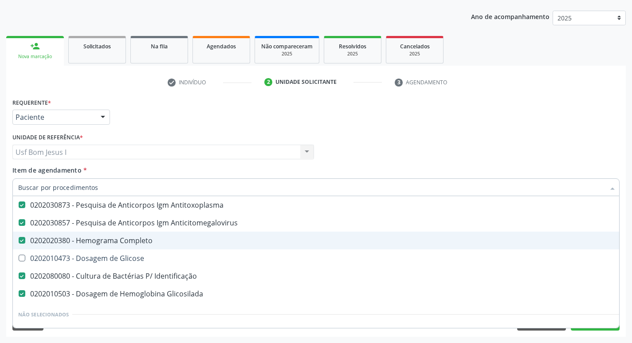
click at [21, 241] on Completo at bounding box center [22, 240] width 7 height 7
click at [19, 241] on Completo "checkbox" at bounding box center [16, 240] width 6 height 6
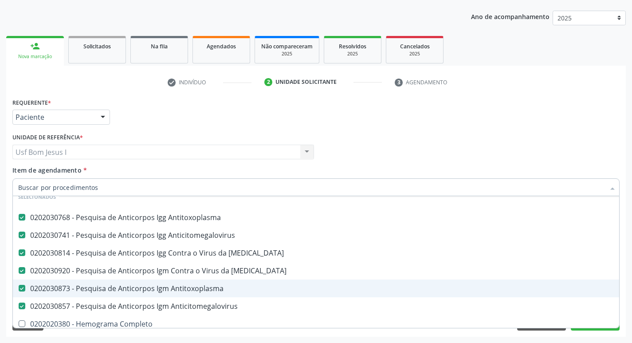
scroll to position [30, 0]
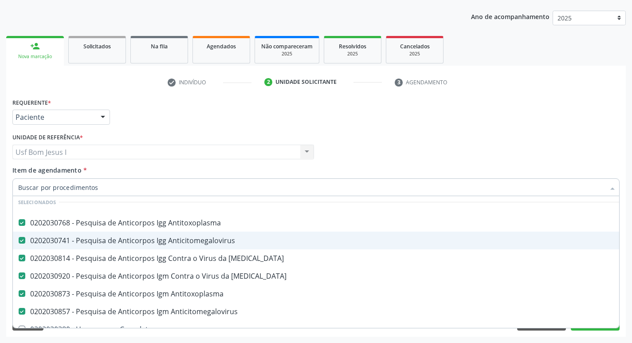
click at [472, 121] on div "Requerente * Paciente Profissional de Saúde Paciente Nenhum resultado encontrad…" at bounding box center [315, 113] width 611 height 35
checkbox Completo "true"
checkbox Glicose "true"
checkbox Glicosilada "false"
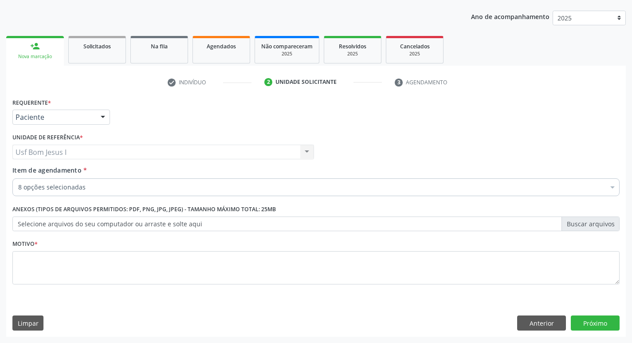
scroll to position [0, 0]
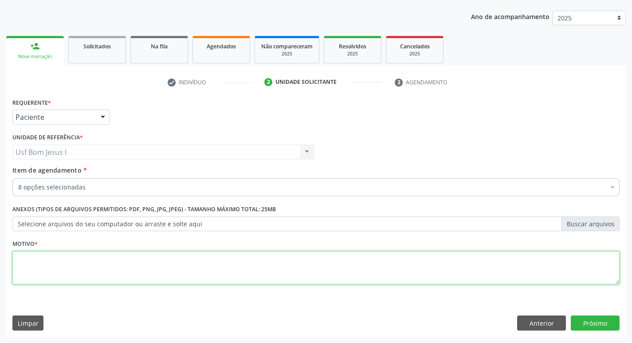
click at [481, 271] on textarea at bounding box center [315, 268] width 607 height 34
type textarea "."
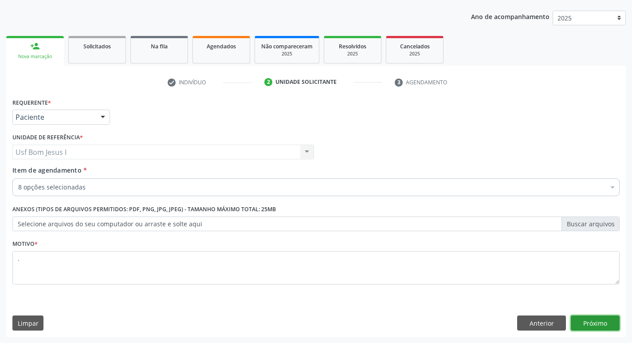
click at [601, 317] on button "Próximo" at bounding box center [594, 322] width 49 height 15
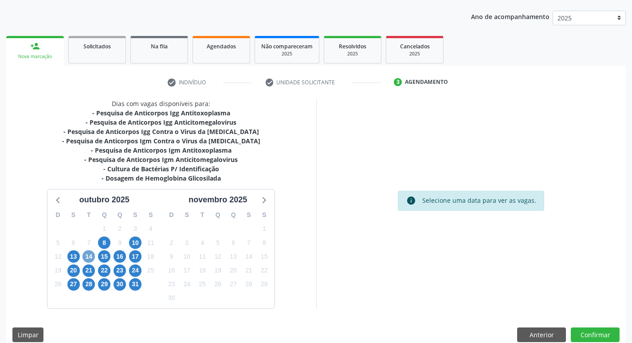
click at [92, 257] on span "14" at bounding box center [88, 256] width 12 height 12
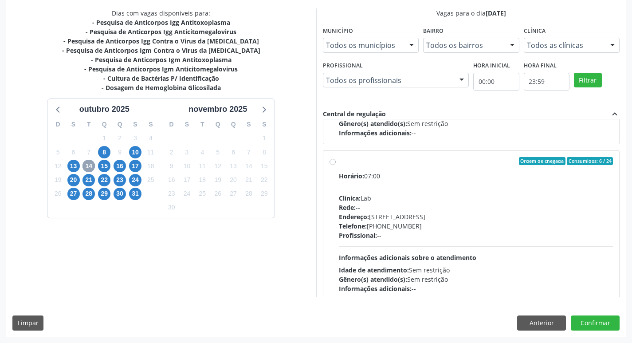
scroll to position [296, 0]
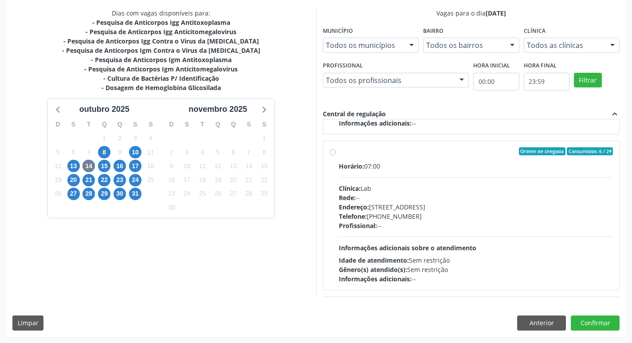
click at [474, 218] on div "Telefone: (81) 38312481" at bounding box center [476, 215] width 274 height 9
click at [336, 155] on input "Ordem de chegada Consumidos: 6 / 24 Horário: 07:00 Clínica: Lab Rede: -- Endere…" at bounding box center [332, 151] width 6 height 8
radio input "true"
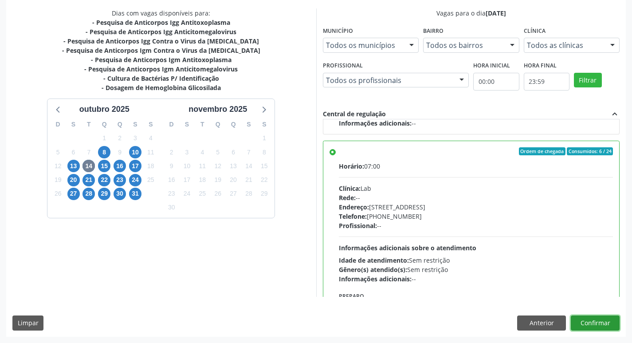
click at [596, 321] on button "Confirmar" at bounding box center [594, 322] width 49 height 15
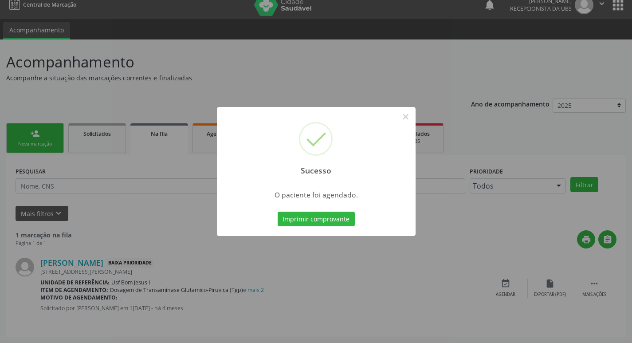
scroll to position [0, 0]
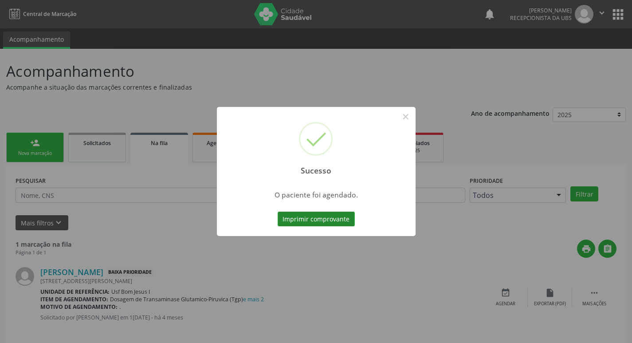
click at [315, 213] on button "Imprimir comprovante" at bounding box center [315, 218] width 77 height 15
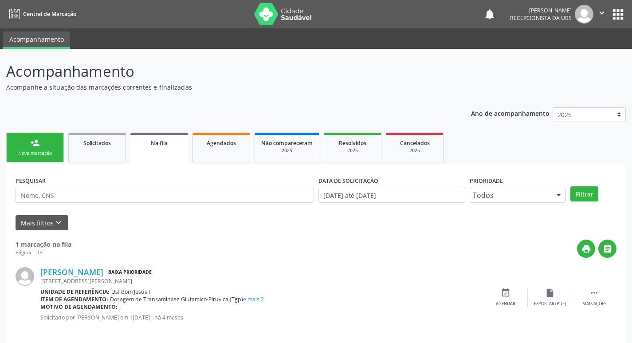
click at [39, 154] on div "Nova marcação" at bounding box center [35, 153] width 44 height 7
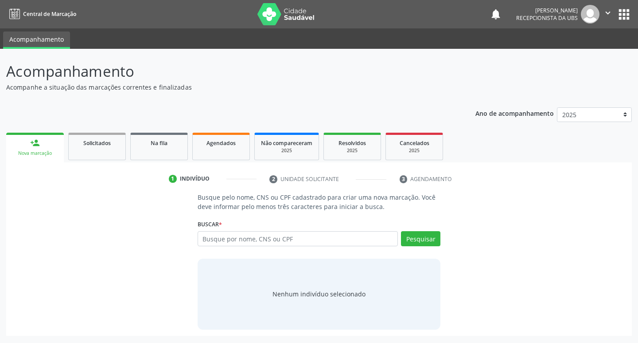
click at [365, 246] on div "Busque por nome, CNS ou CPF Nenhum resultado encontrado para: " " Digite nome, …" at bounding box center [319, 241] width 243 height 21
click at [365, 234] on input "text" at bounding box center [298, 238] width 201 height 15
type input "15516630401"
click at [419, 241] on button "Pesquisar" at bounding box center [420, 238] width 39 height 15
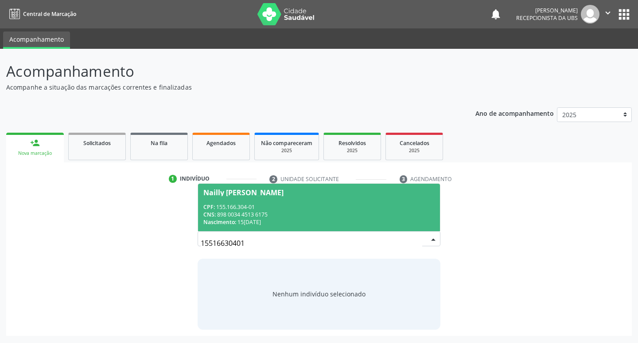
click at [271, 204] on div "CPF: 155.166.304-01" at bounding box center [319, 207] width 232 height 8
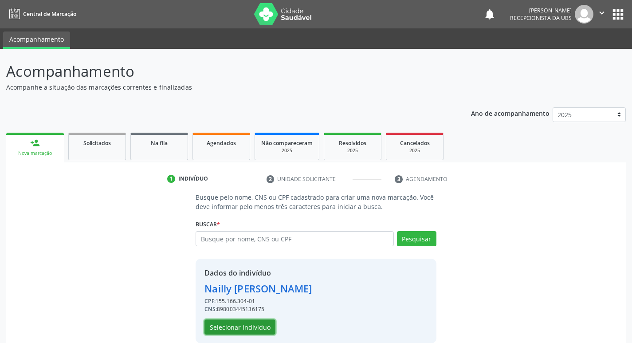
click at [262, 329] on button "Selecionar indivíduo" at bounding box center [239, 326] width 71 height 15
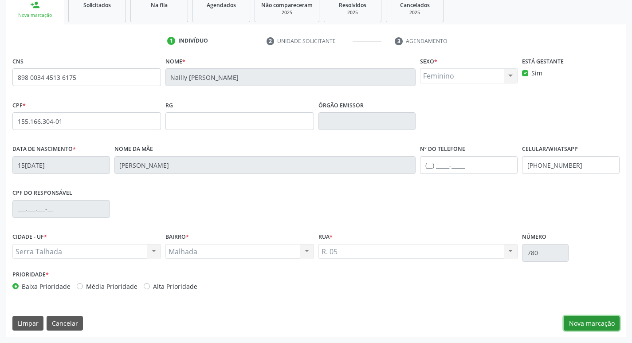
click at [604, 323] on button "Nova marcação" at bounding box center [591, 323] width 56 height 15
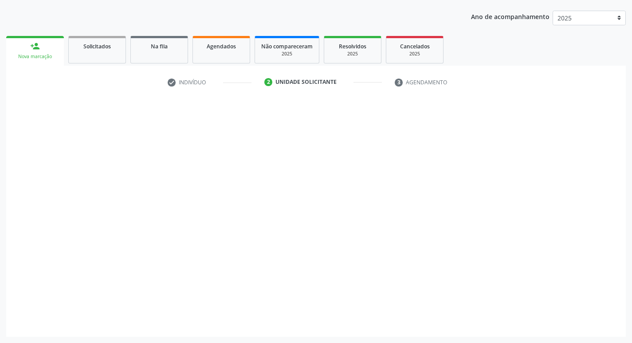
scroll to position [97, 0]
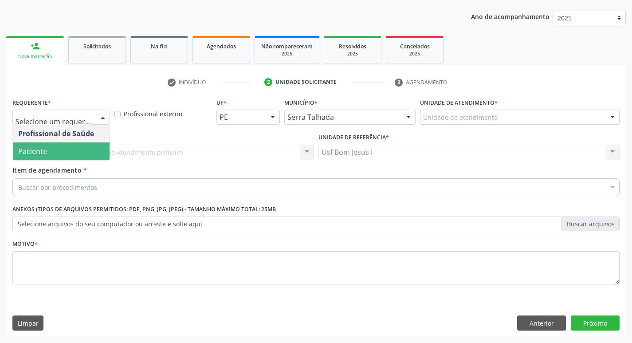
click at [54, 152] on span "Paciente" at bounding box center [61, 151] width 97 height 18
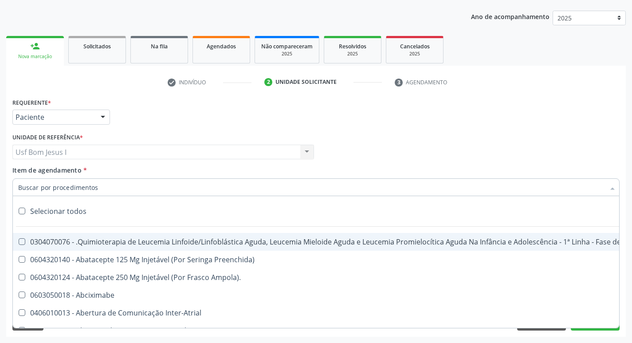
click at [86, 182] on input "Item de agendamento *" at bounding box center [311, 187] width 586 height 18
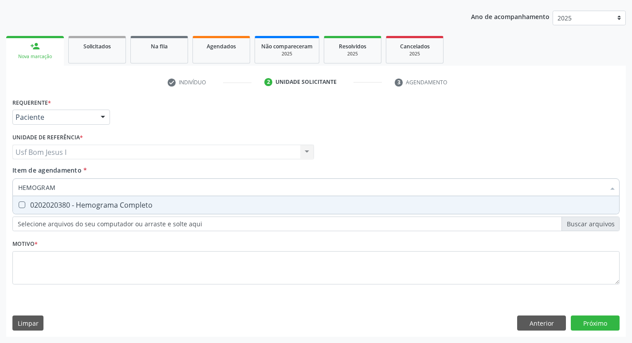
type input "HEMOGRAMA"
drag, startPoint x: 87, startPoint y: 203, endPoint x: 85, endPoint y: 189, distance: 14.7
click at [87, 204] on div "0202020380 - Hemograma Completo" at bounding box center [315, 204] width 595 height 7
checkbox Completo "true"
click at [83, 186] on input "HEMOGRAMA" at bounding box center [311, 187] width 586 height 18
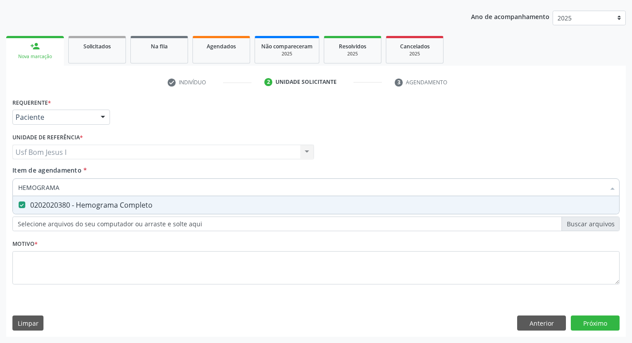
click at [82, 186] on input "HEMOGRAMA" at bounding box center [311, 187] width 586 height 18
click at [80, 188] on input "HEMOGRAMA" at bounding box center [311, 187] width 586 height 18
click at [80, 189] on input "HEMOGRAMA" at bounding box center [311, 187] width 586 height 18
drag, startPoint x: 66, startPoint y: 189, endPoint x: 22, endPoint y: 180, distance: 44.9
click at [13, 186] on div "HEMOGRAMA" at bounding box center [315, 187] width 607 height 18
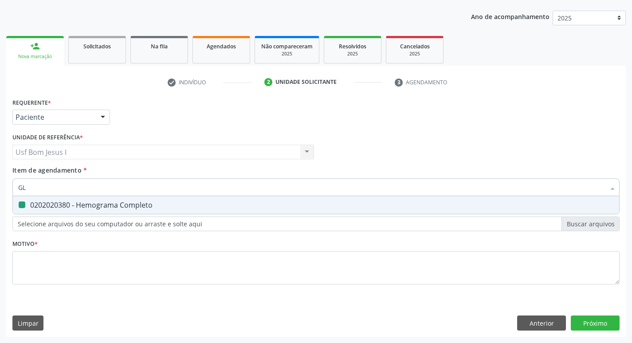
type input "GLI"
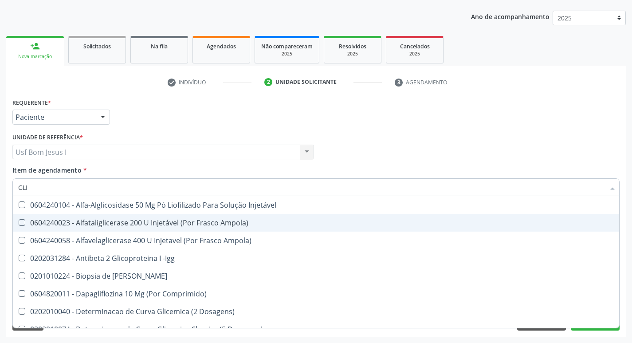
checkbox Injetável "false"
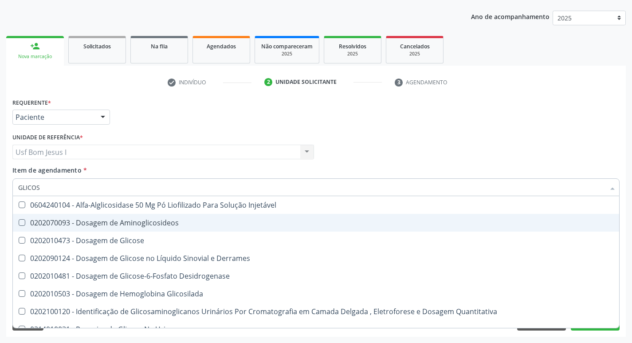
type input "GLICOSE"
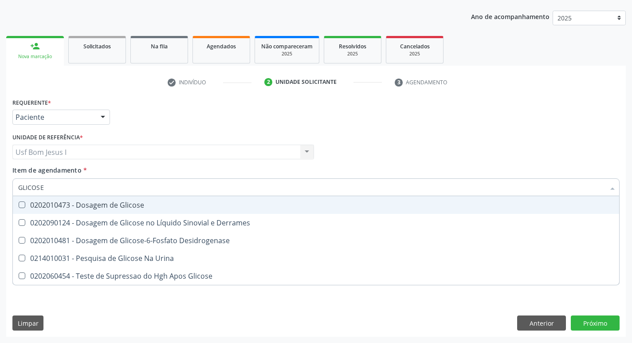
click at [175, 209] on span "0202010473 - Dosagem de Glicose" at bounding box center [316, 205] width 606 height 18
checkbox Glicose "true"
click at [148, 191] on input "GLICOSE" at bounding box center [311, 187] width 586 height 18
type input "DETE"
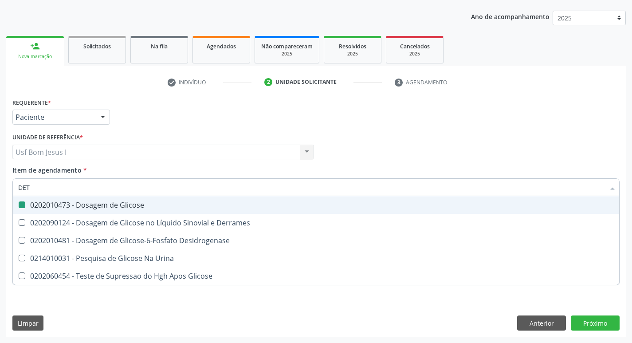
checkbox Glicose "false"
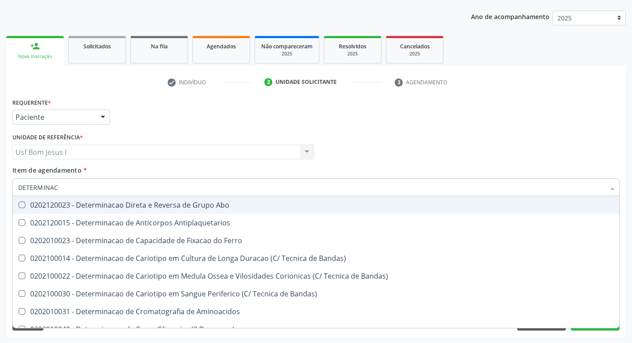
type input "DETERMINACA"
click at [131, 203] on div "0202120023 - Determinacao Direta e Reversa de Grupo Abo" at bounding box center [315, 204] width 595 height 7
checkbox Abo "true"
click at [69, 183] on input "DETERMINACA" at bounding box center [311, 187] width 586 height 18
click at [67, 184] on input "DETERMINACA" at bounding box center [311, 187] width 586 height 18
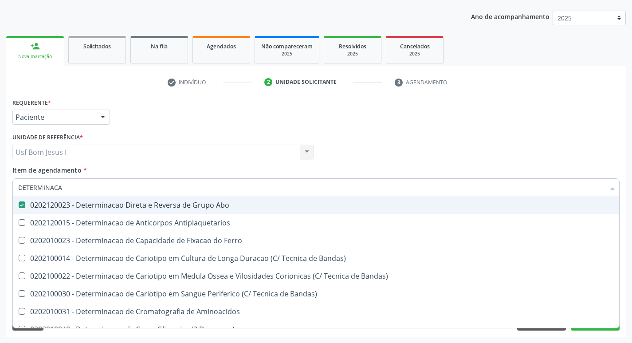
click at [67, 184] on input "DETERMINACA" at bounding box center [311, 187] width 586 height 18
type input "PE"
checkbox Abo "false"
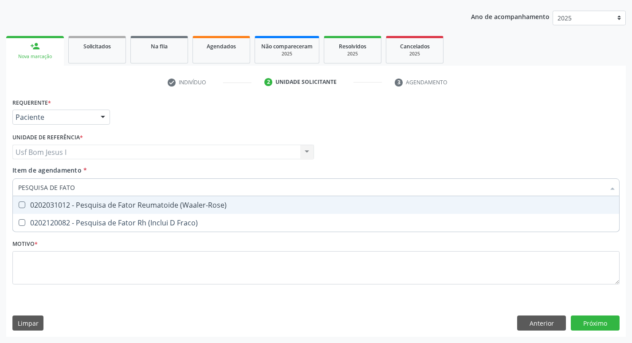
type input "PESQUISA DE FATOR"
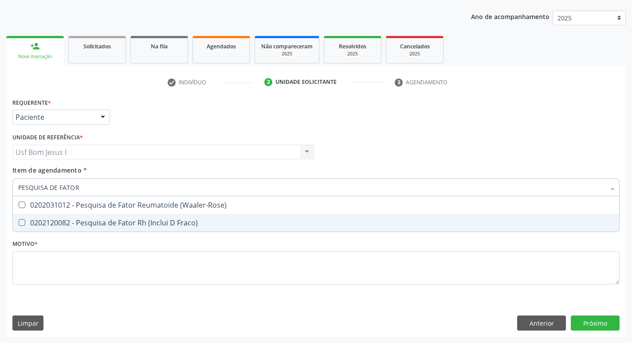
click at [77, 216] on span "0202120082 - Pesquisa de Fator Rh (Inclui D Fraco)" at bounding box center [316, 223] width 606 height 18
checkbox Fraco\) "true"
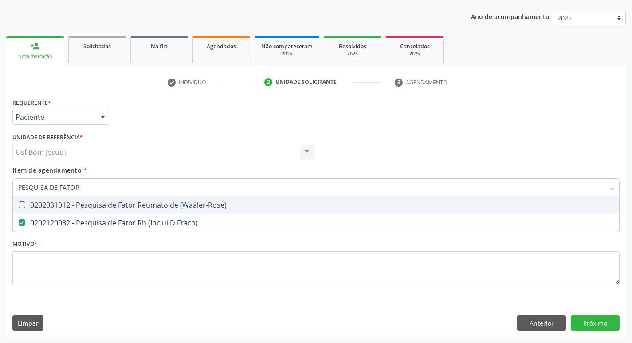
click at [91, 188] on input "PESQUISA DE FATOR" at bounding box center [311, 187] width 586 height 18
click at [411, 139] on div "Profissional Solicitante Por favor, selecione a Unidade de Atendimento primeiro…" at bounding box center [315, 148] width 611 height 35
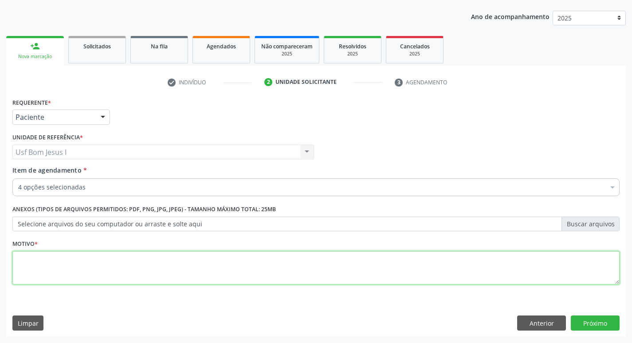
click at [265, 271] on textarea at bounding box center [315, 268] width 607 height 34
type textarea "."
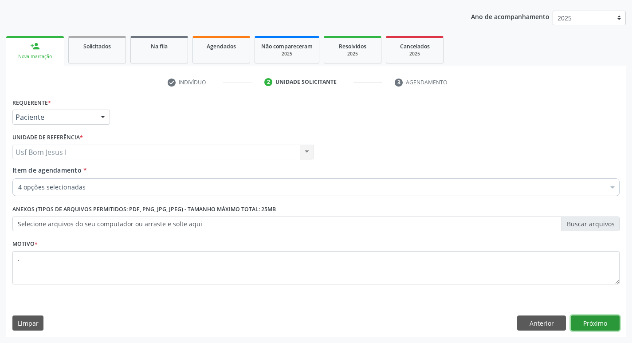
click at [607, 320] on button "Próximo" at bounding box center [594, 322] width 49 height 15
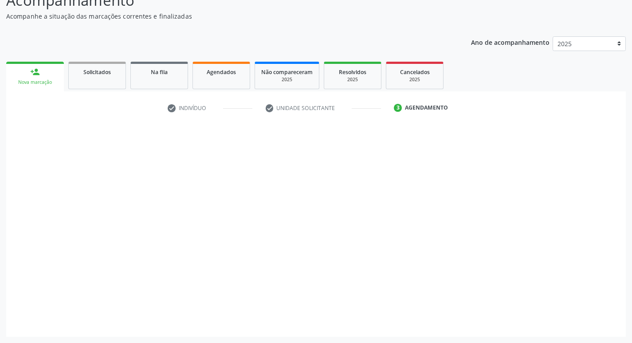
scroll to position [71, 0]
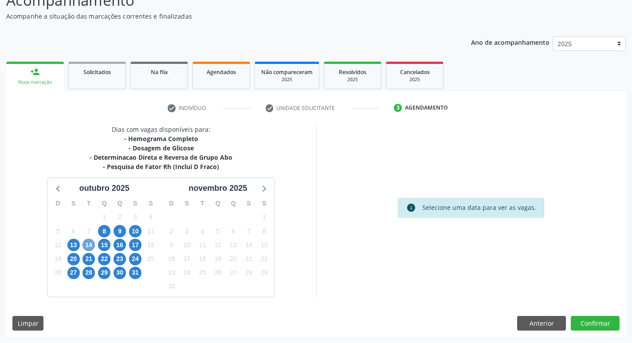
click at [92, 243] on span "14" at bounding box center [88, 244] width 12 height 12
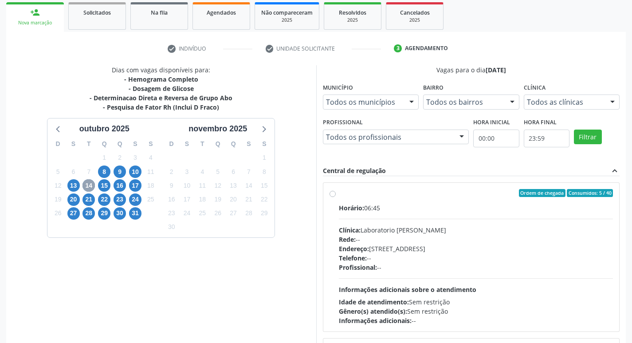
scroll to position [160, 0]
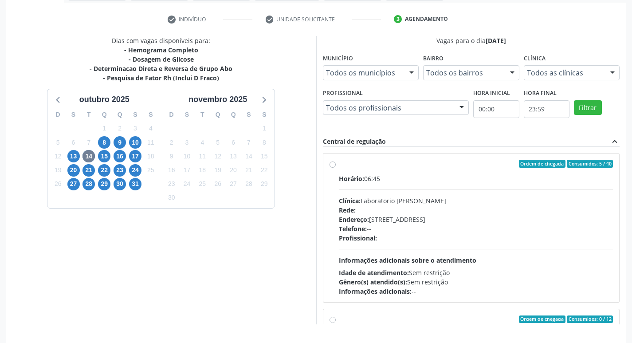
drag, startPoint x: 435, startPoint y: 234, endPoint x: 438, endPoint y: 231, distance: 4.7
click at [435, 234] on div "Profissional: --" at bounding box center [476, 237] width 274 height 9
click at [336, 168] on input "Ordem de chegada Consumidos: 5 / 40 Horário: 06:45 Clínica: Laboratorio Jose Pa…" at bounding box center [332, 164] width 6 height 8
radio input "true"
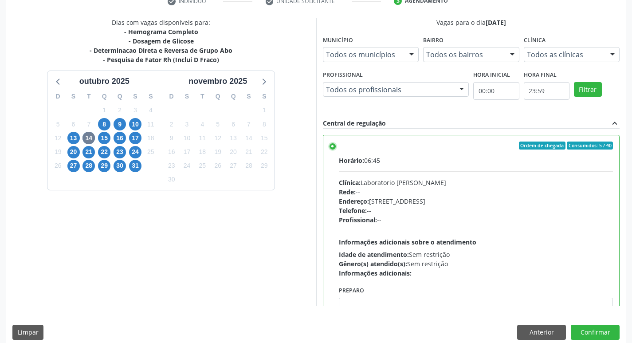
scroll to position [187, 0]
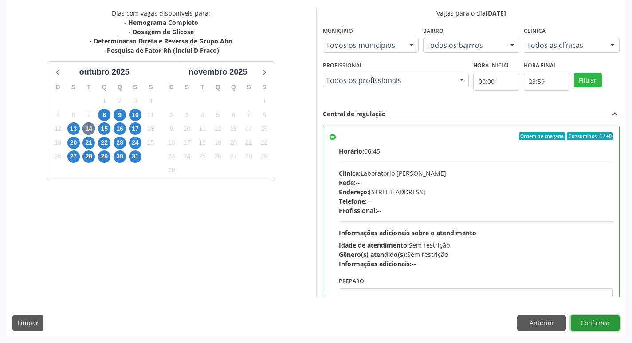
click at [606, 320] on button "Confirmar" at bounding box center [594, 322] width 49 height 15
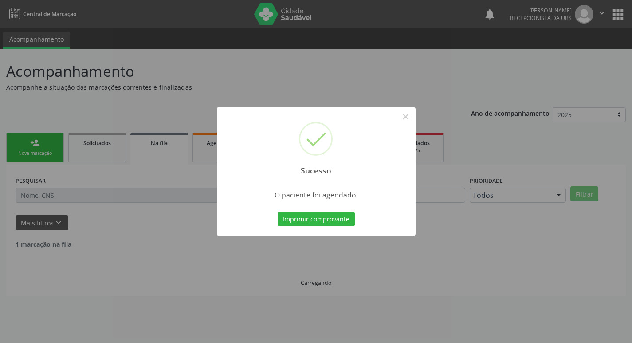
scroll to position [0, 0]
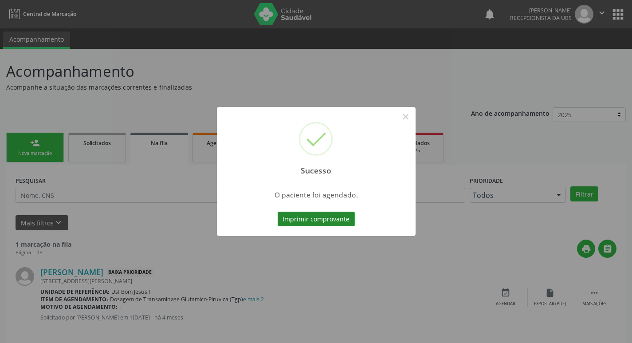
click at [325, 225] on button "Imprimir comprovante" at bounding box center [315, 218] width 77 height 15
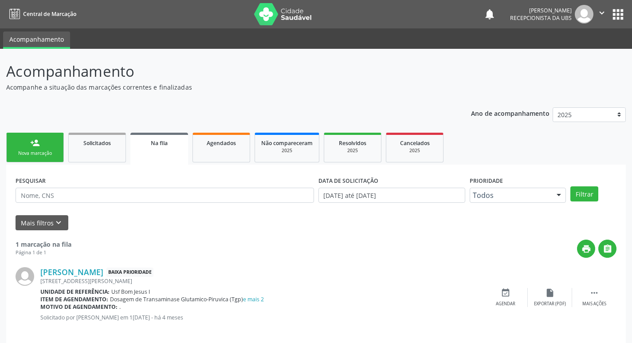
click at [43, 150] on div "Sucesso × O paciente foi agendado. Imprimir comprovante Cancel" at bounding box center [316, 171] width 632 height 343
click at [41, 155] on div "Nova marcação" at bounding box center [35, 153] width 44 height 7
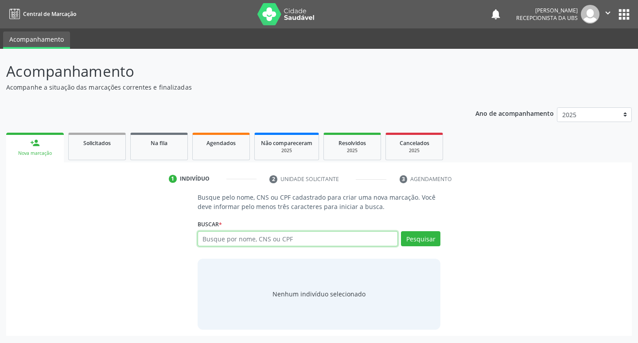
click at [272, 242] on input "text" at bounding box center [298, 238] width 201 height 15
type input "164259789030003"
click at [421, 239] on button "Pesquisar" at bounding box center [420, 238] width 39 height 15
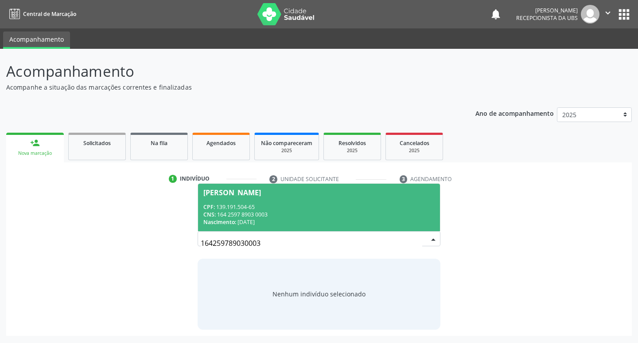
click at [390, 212] on div "CNS: 164 2597 8903 0003" at bounding box center [319, 215] width 232 height 8
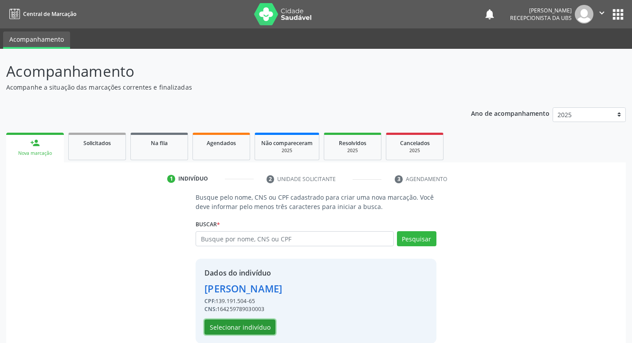
click at [259, 326] on button "Selecionar indivíduo" at bounding box center [239, 326] width 71 height 15
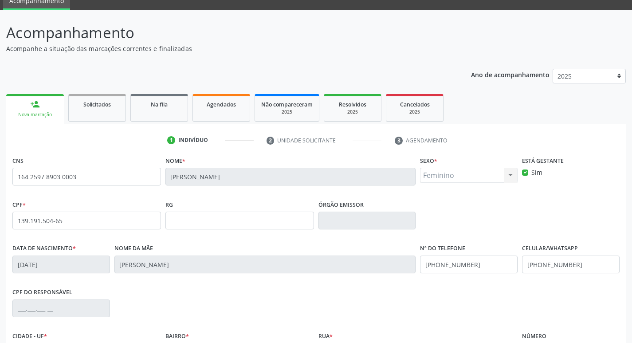
scroll to position [138, 0]
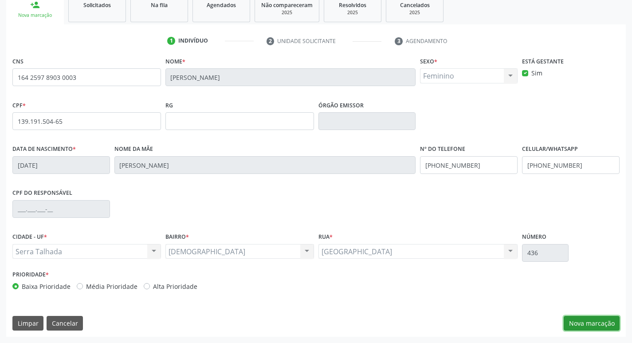
click at [581, 324] on button "Nova marcação" at bounding box center [591, 323] width 56 height 15
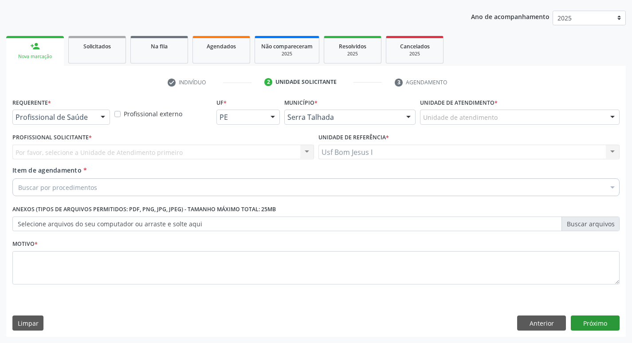
scroll to position [97, 0]
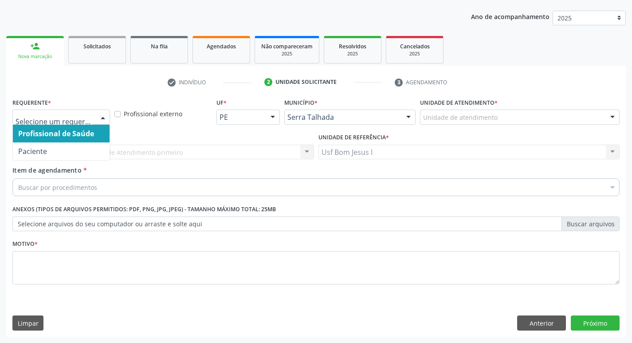
click at [93, 115] on div at bounding box center [61, 116] width 98 height 15
click at [92, 143] on span "Paciente" at bounding box center [61, 151] width 97 height 18
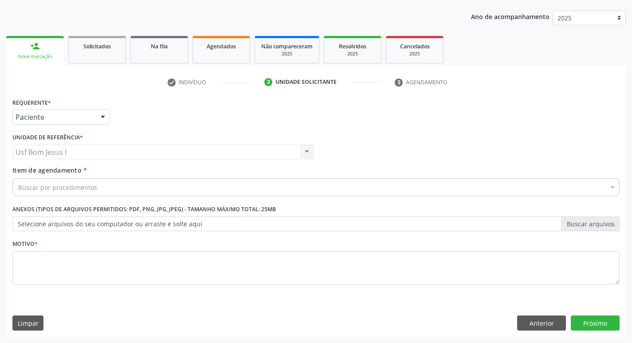
click at [121, 187] on div "Buscar por procedimentos" at bounding box center [315, 187] width 607 height 18
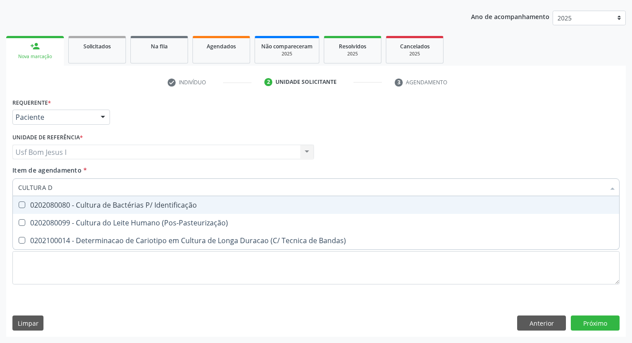
type input "CULTURA DE"
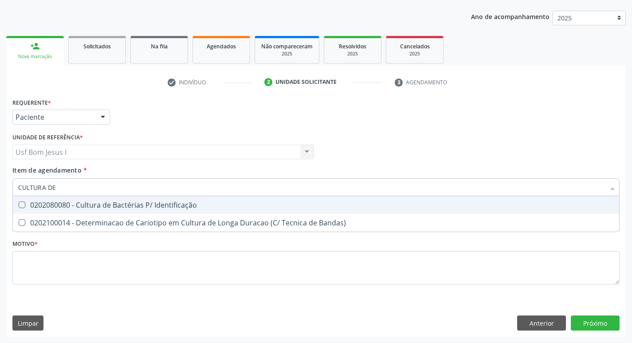
click at [124, 205] on div "0202080080 - Cultura de Bactérias P/ Identificação" at bounding box center [315, 204] width 595 height 7
checkbox Identificação "true"
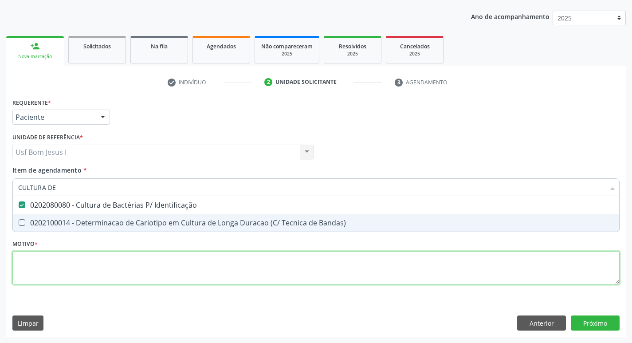
click at [137, 274] on div "Requerente * Paciente Profissional de Saúde Paciente Nenhum resultado encontrad…" at bounding box center [315, 196] width 607 height 201
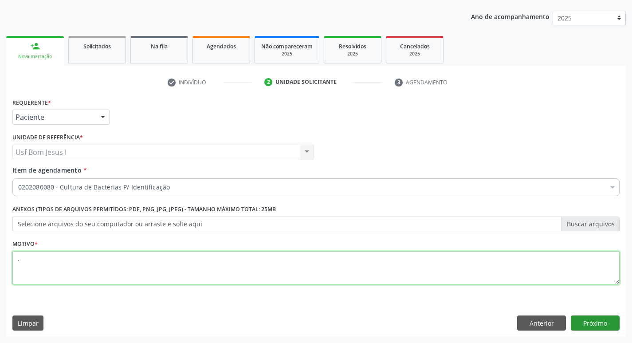
type textarea "."
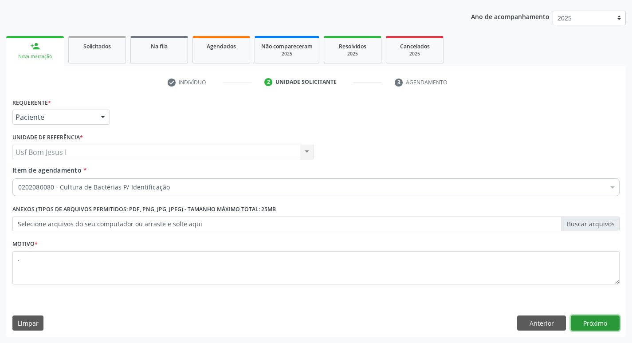
click at [609, 325] on button "Próximo" at bounding box center [594, 322] width 49 height 15
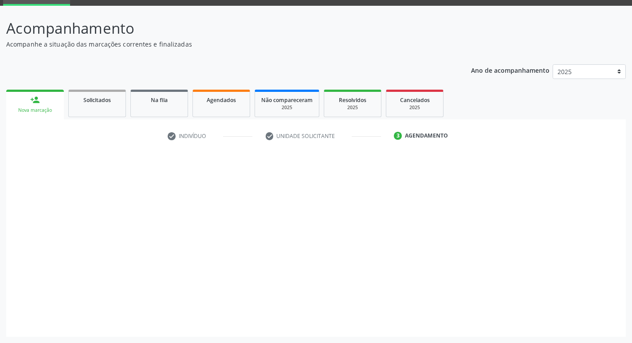
scroll to position [43, 0]
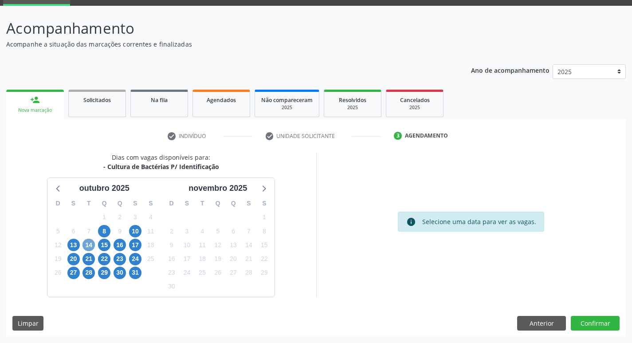
click at [89, 247] on span "14" at bounding box center [88, 244] width 12 height 12
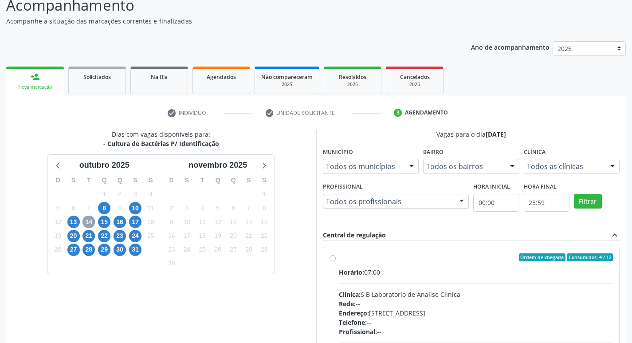
scroll to position [187, 0]
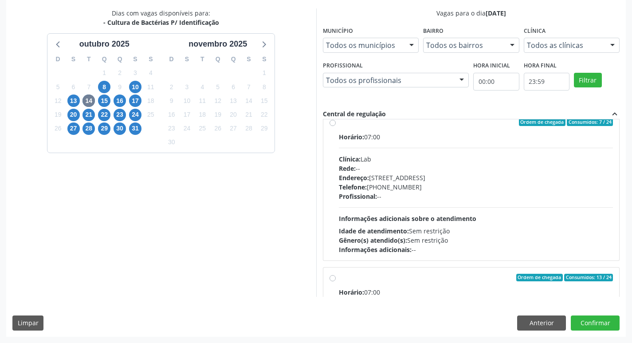
click at [460, 176] on div "Endereço: Casa, nº 1037, N S da Penha, Serra Talhada - PE" at bounding box center [476, 177] width 274 height 9
click at [336, 126] on input "Ordem de chegada Consumidos: 7 / 24 Horário: 07:00 Clínica: Lab Rede: -- Endere…" at bounding box center [332, 122] width 6 height 8
radio input "true"
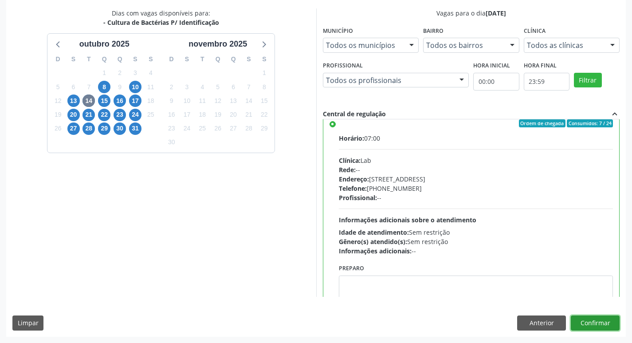
drag, startPoint x: 606, startPoint y: 322, endPoint x: 612, endPoint y: 314, distance: 10.0
click at [605, 322] on button "Confirmar" at bounding box center [594, 322] width 49 height 15
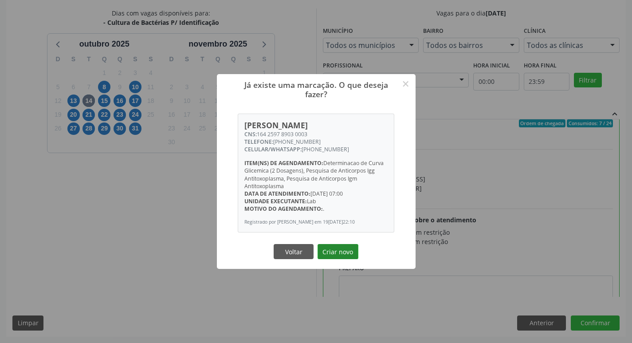
click at [338, 254] on button "Criar novo" at bounding box center [337, 251] width 41 height 15
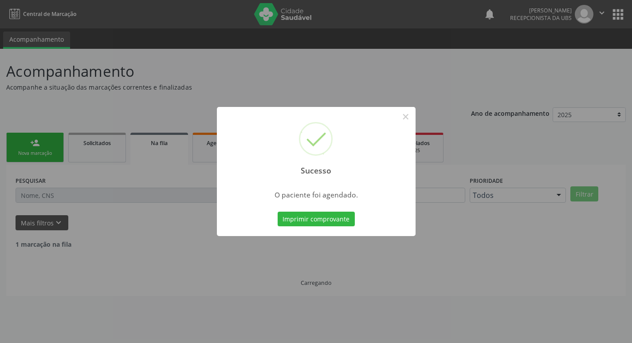
scroll to position [0, 0]
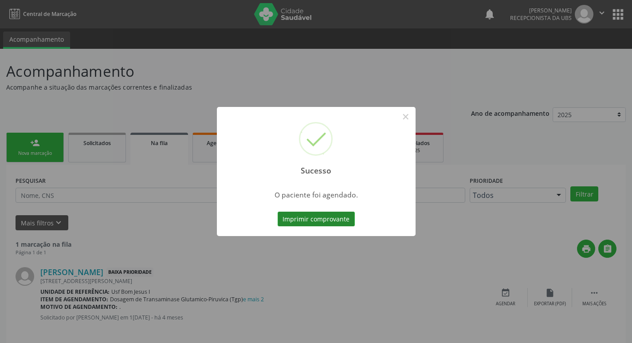
click at [320, 217] on button "Imprimir comprovante" at bounding box center [315, 218] width 77 height 15
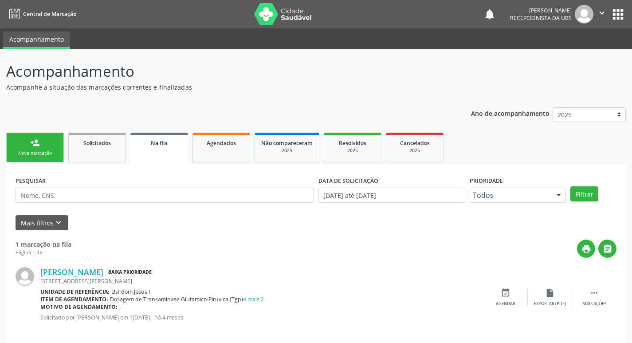
click at [39, 149] on link "person_add Nova marcação" at bounding box center [35, 148] width 58 height 30
click at [53, 156] on div "Nova marcação" at bounding box center [35, 153] width 44 height 7
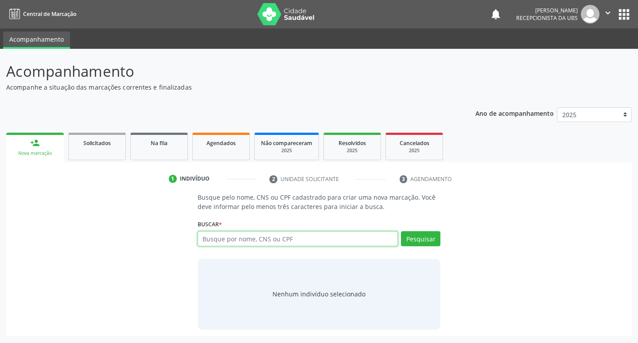
click at [257, 244] on input "text" at bounding box center [298, 238] width 201 height 15
paste input "164 2597 8903 0003"
type input "164 2597 8903 0003"
click at [419, 238] on button "Pesquisar" at bounding box center [420, 238] width 39 height 15
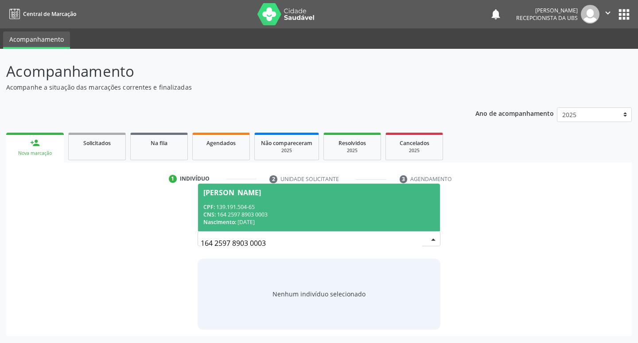
click at [352, 196] on span "Katia Lerticia da Silva CPF: 139.191.504-65 CNS: 164 2597 8903 0003 Nascimento:…" at bounding box center [319, 206] width 242 height 47
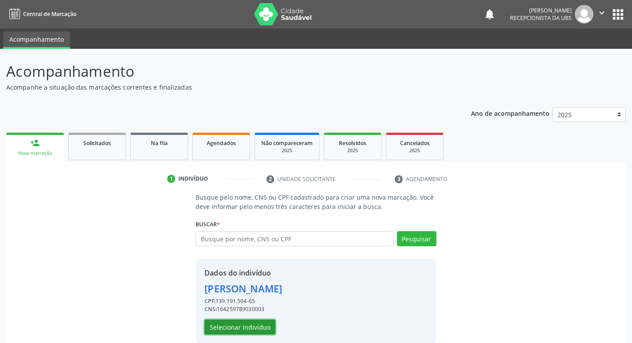
click at [261, 326] on button "Selecionar indivíduo" at bounding box center [239, 326] width 71 height 15
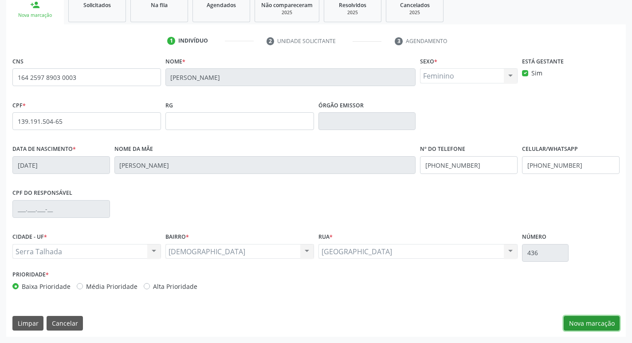
click at [578, 318] on button "Nova marcação" at bounding box center [591, 323] width 56 height 15
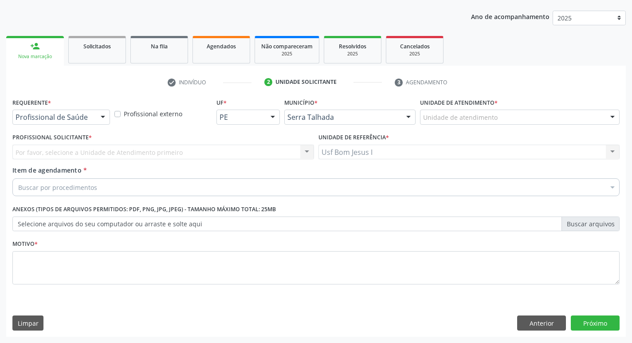
scroll to position [97, 0]
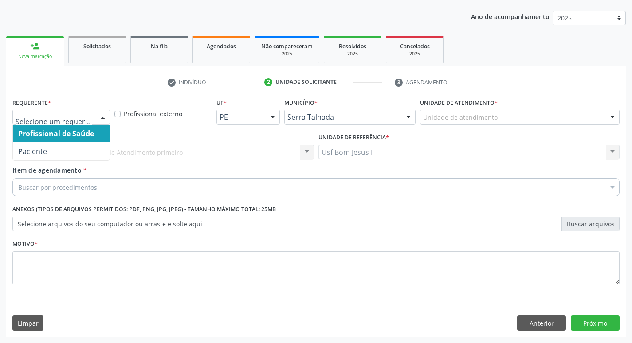
drag, startPoint x: 73, startPoint y: 118, endPoint x: 74, endPoint y: 122, distance: 4.6
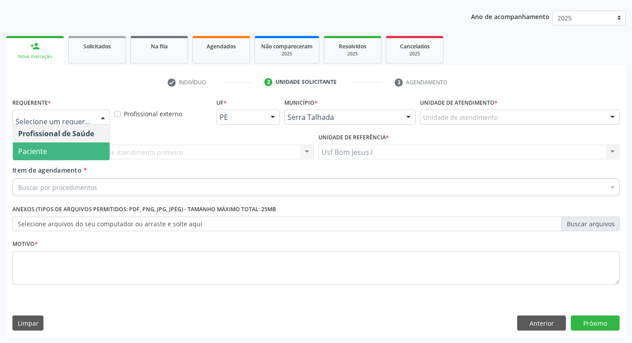
click at [79, 152] on span "Paciente" at bounding box center [61, 151] width 97 height 18
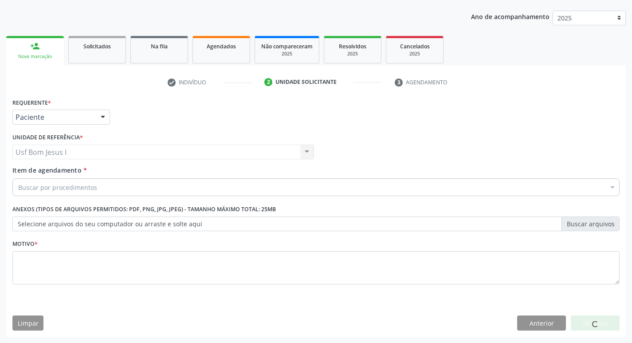
click at [95, 186] on div "Buscar por procedimentos" at bounding box center [315, 187] width 607 height 18
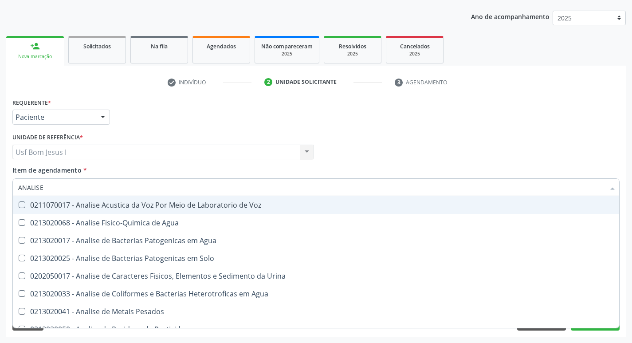
type input "ANALISE"
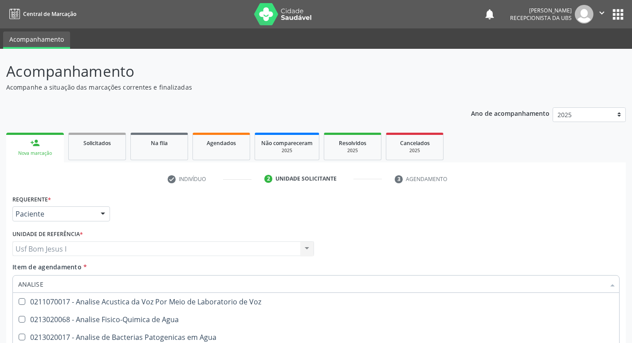
checkbox Urina "true"
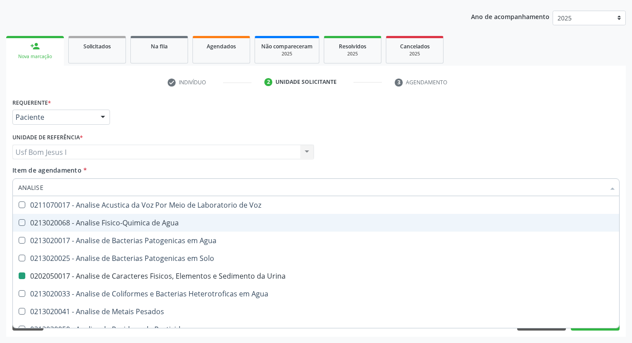
click at [429, 125] on div "Requerente * Paciente Profissional de Saúde Paciente Nenhum resultado encontrad…" at bounding box center [315, 113] width 611 height 35
checkbox Agua "true"
checkbox Urina "false"
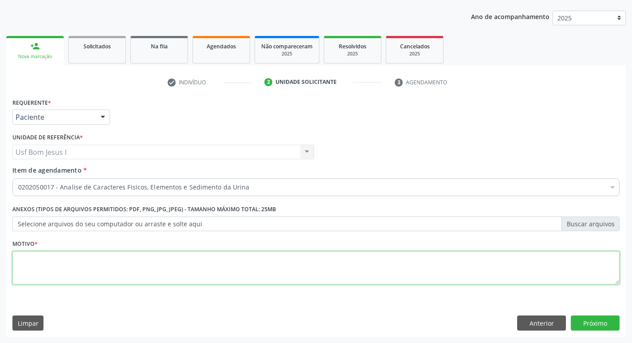
click at [563, 274] on textarea at bounding box center [315, 268] width 607 height 34
type textarea "."
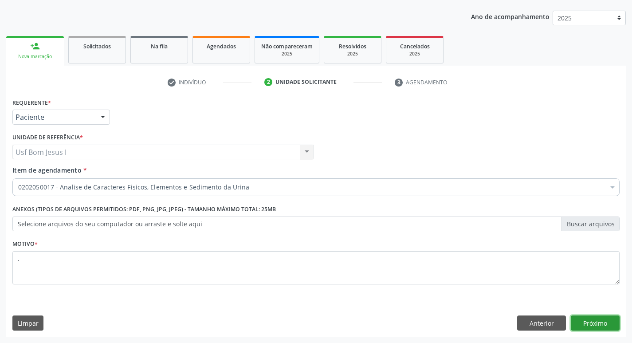
click at [584, 327] on button "Próximo" at bounding box center [594, 322] width 49 height 15
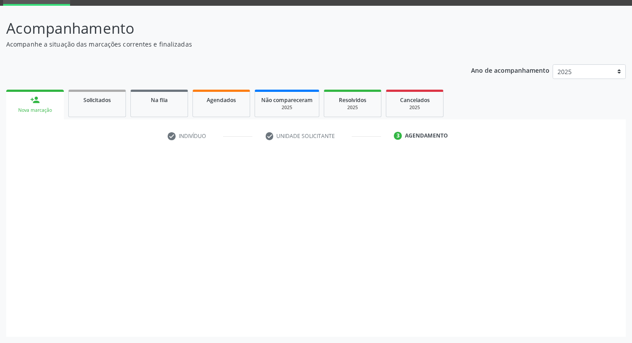
scroll to position [43, 0]
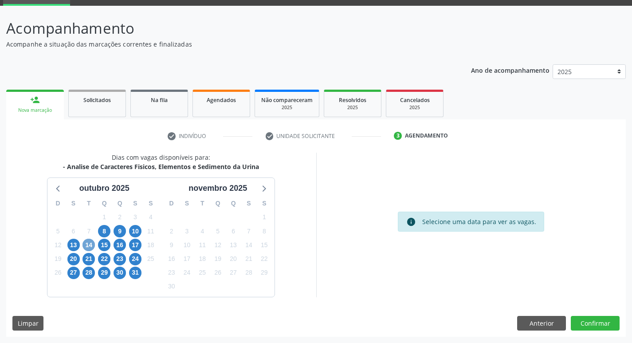
click at [86, 245] on span "14" at bounding box center [88, 244] width 12 height 12
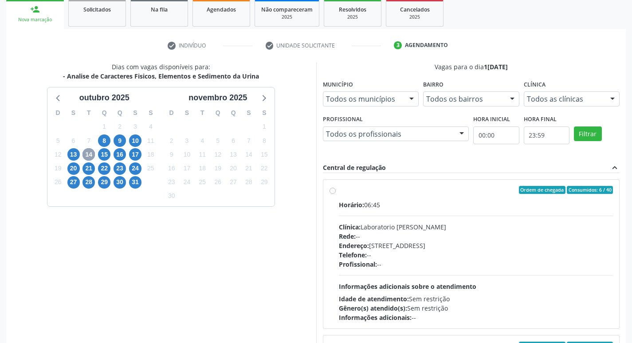
scroll to position [161, 0]
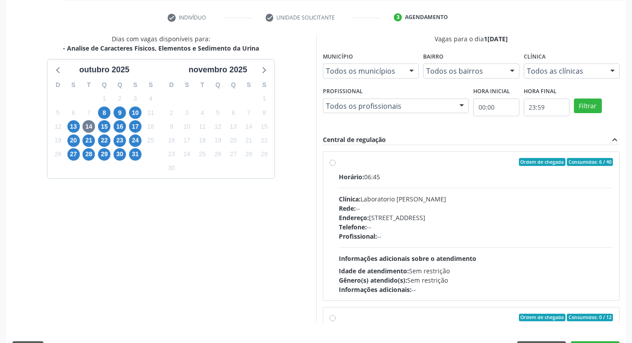
click at [406, 213] on div "Endereço: [STREET_ADDRESS]" at bounding box center [476, 217] width 274 height 9
click at [336, 166] on input "Ordem de chegada Consumidos: 6 / 40 Horário: 06:45 Clínica: Laboratorio [PERSON…" at bounding box center [332, 162] width 6 height 8
radio input "true"
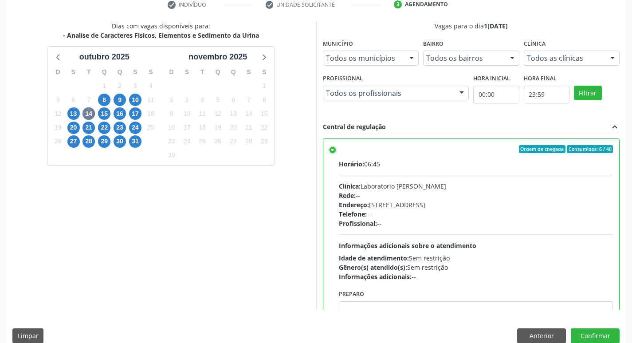
scroll to position [187, 0]
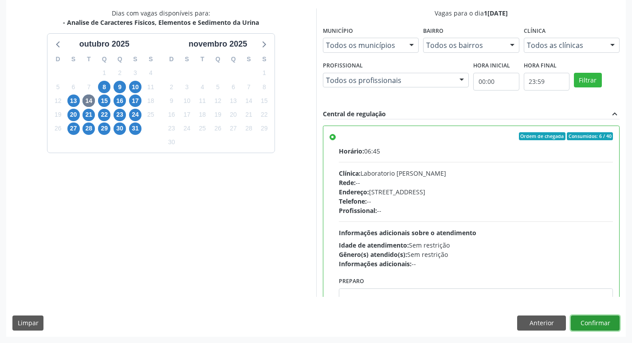
click at [600, 321] on button "Confirmar" at bounding box center [594, 322] width 49 height 15
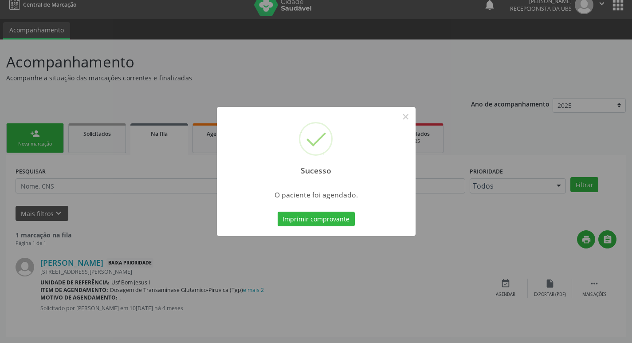
scroll to position [0, 0]
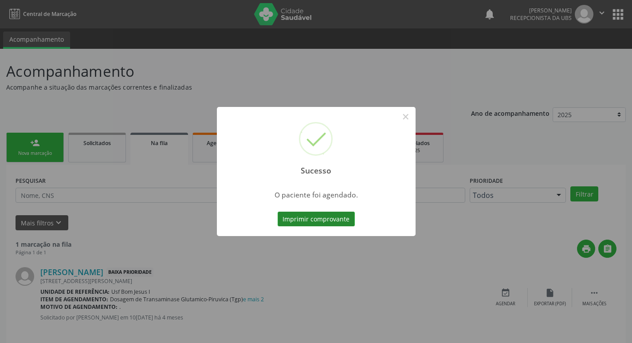
click at [305, 222] on button "Imprimir comprovante" at bounding box center [315, 218] width 77 height 15
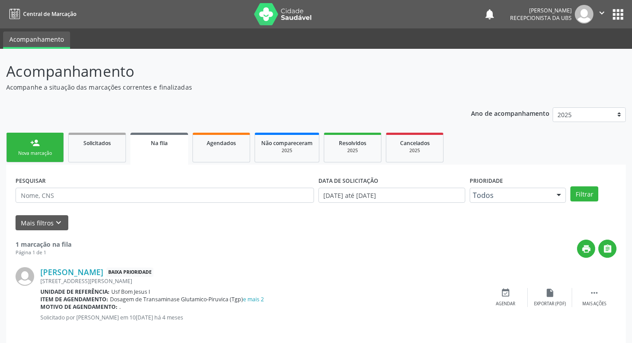
click at [19, 158] on link "person_add Nova marcação" at bounding box center [35, 148] width 58 height 30
click at [48, 158] on link "person_add Nova marcação" at bounding box center [35, 148] width 58 height 30
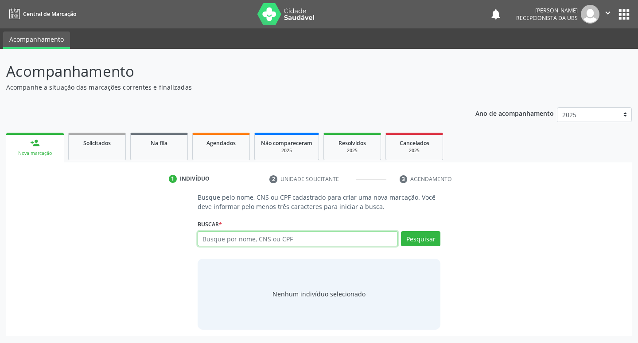
click at [263, 237] on input "text" at bounding box center [298, 238] width 201 height 15
type input "898003709004227"
click at [430, 239] on button "Pesquisar" at bounding box center [420, 238] width 39 height 15
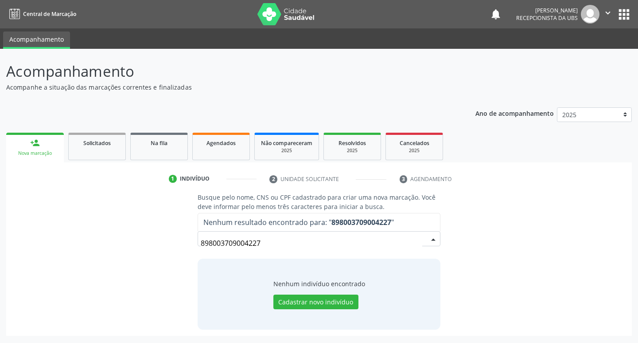
click at [230, 242] on input "898003709004227" at bounding box center [312, 243] width 222 height 18
drag, startPoint x: 264, startPoint y: 243, endPoint x: 165, endPoint y: 245, distance: 98.8
click at [165, 245] on div "Busque pelo nome, CNS ou CPF cadastrado para criar uma nova marcação. Você deve…" at bounding box center [318, 260] width 613 height 137
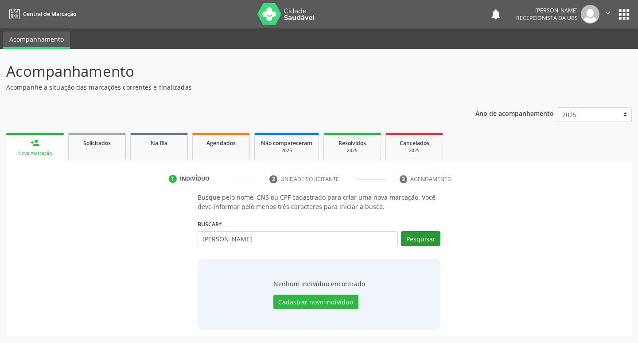
type input "[PERSON_NAME]"
click at [413, 241] on button "Pesquisar" at bounding box center [420, 238] width 39 height 15
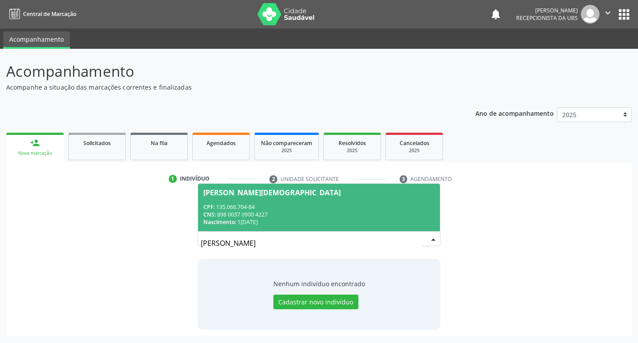
click at [308, 211] on div "CNS: 898 0037 0900 4227" at bounding box center [319, 215] width 232 height 8
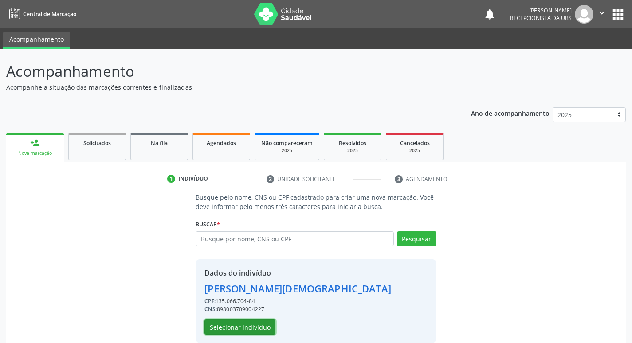
click at [265, 324] on button "Selecionar indivíduo" at bounding box center [239, 326] width 71 height 15
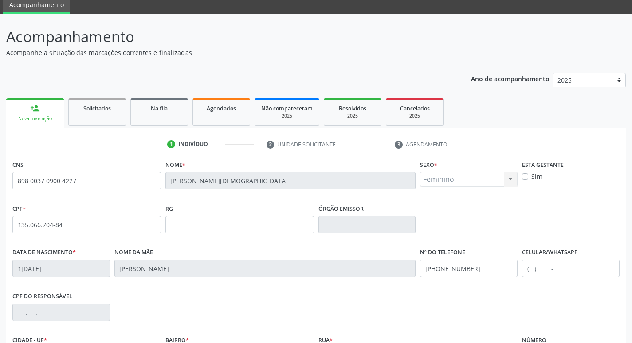
scroll to position [138, 0]
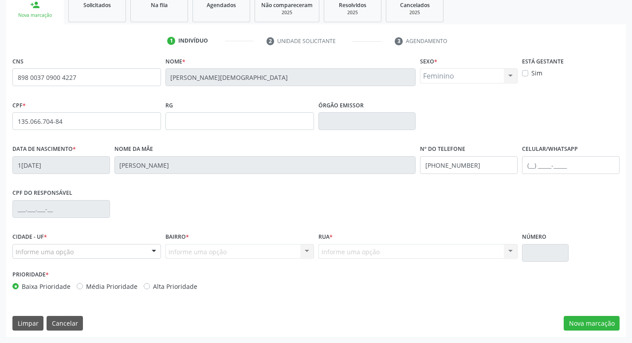
click at [531, 75] on label "Sim" at bounding box center [536, 72] width 11 height 9
click at [526, 75] on input "Sim" at bounding box center [525, 72] width 6 height 8
checkbox input "true"
click at [587, 319] on button "Nova marcação" at bounding box center [591, 323] width 56 height 15
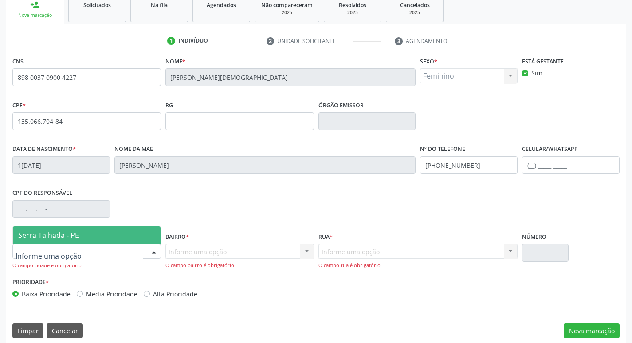
click at [59, 238] on span "Serra Talhada - PE" at bounding box center [48, 235] width 61 height 10
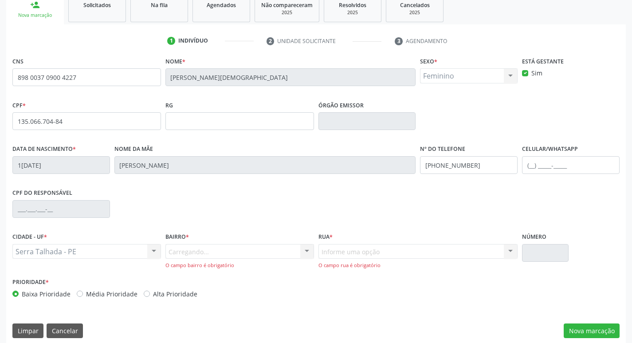
click at [305, 249] on div "Carregando... Nenhum resultado encontrado para: " " Nenhuma opção encontrada. D…" at bounding box center [239, 256] width 148 height 25
click at [265, 251] on div "Informe uma opção" at bounding box center [239, 251] width 148 height 15
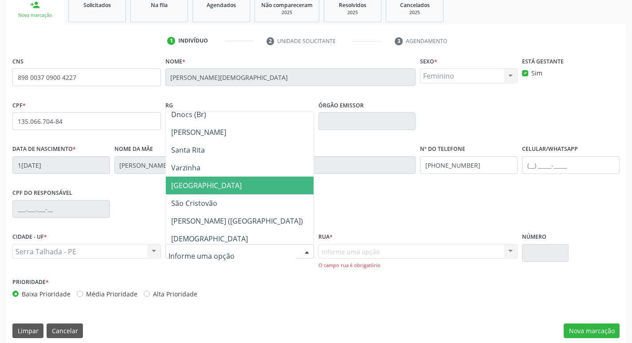
scroll to position [177, 0]
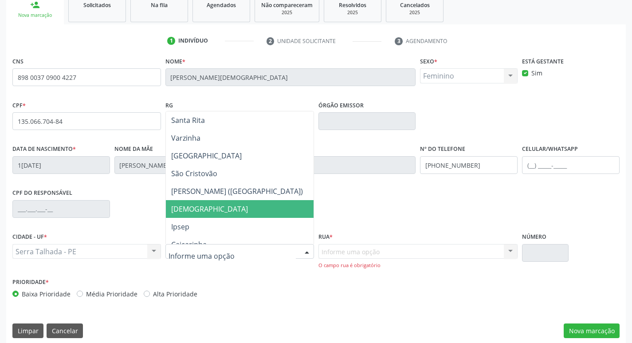
click at [219, 208] on span "[DEMOGRAPHIC_DATA]" at bounding box center [240, 209] width 148 height 18
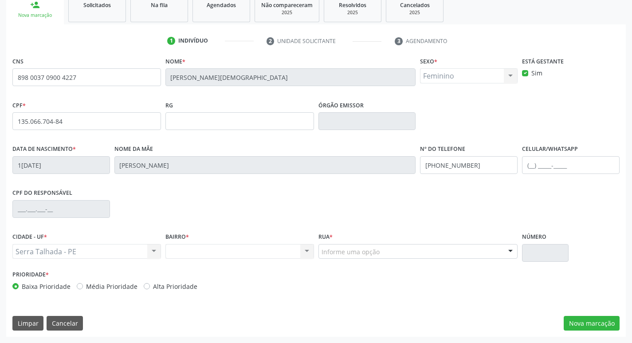
click at [402, 247] on div "Informe uma opção" at bounding box center [417, 251] width 199 height 15
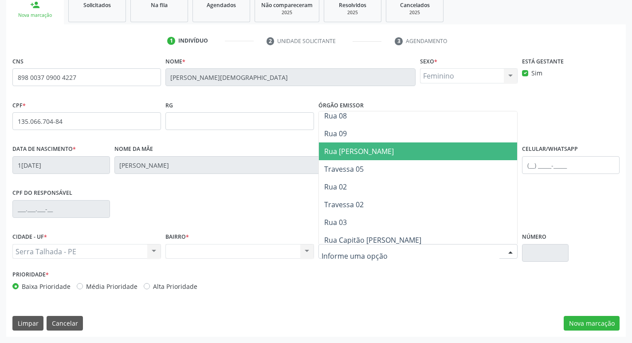
scroll to position [414, 0]
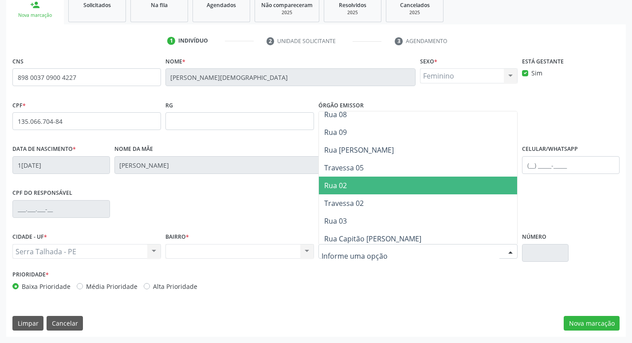
click at [353, 186] on span "Rua 02" at bounding box center [418, 185] width 199 height 18
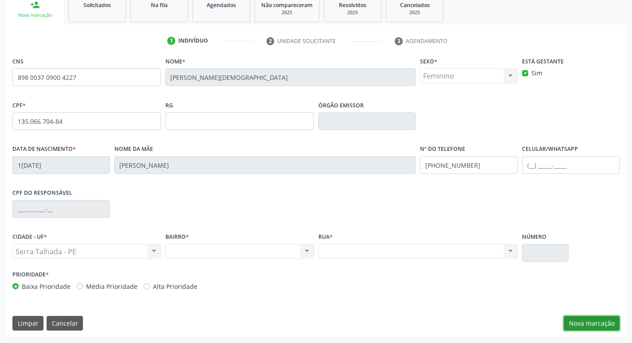
click at [593, 326] on button "Nova marcação" at bounding box center [591, 323] width 56 height 15
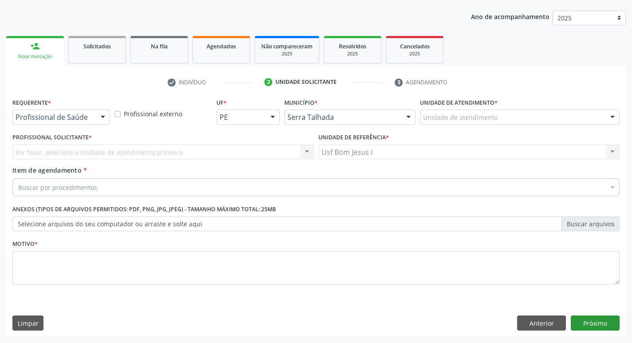
scroll to position [97, 0]
drag, startPoint x: 95, startPoint y: 117, endPoint x: 97, endPoint y: 124, distance: 6.9
click at [95, 118] on div "Profissional de Saúde Profissional de Saúde Paciente Nenhum resultado encontrad…" at bounding box center [61, 116] width 98 height 15
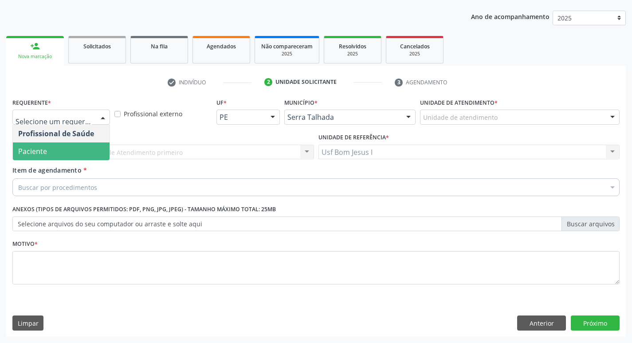
click at [79, 149] on span "Paciente" at bounding box center [61, 151] width 97 height 18
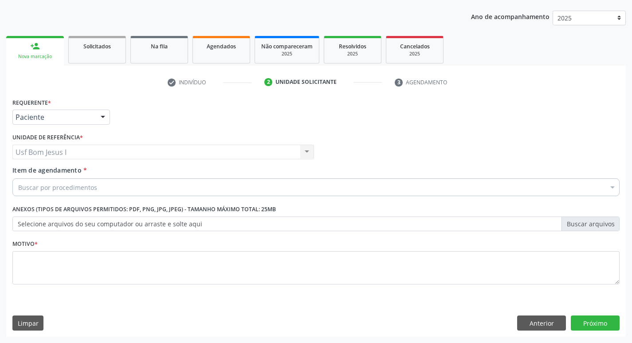
click at [112, 188] on div "Buscar por procedimentos" at bounding box center [315, 187] width 607 height 18
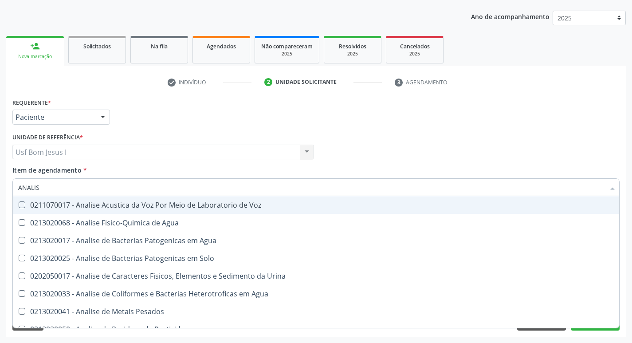
type input "ANALISE"
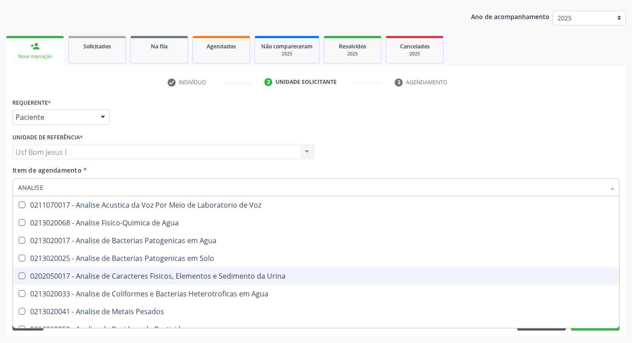
click at [156, 279] on div "0202050017 - Analise de Caracteres Fisicos, Elementos e Sedimento da Urina" at bounding box center [315, 275] width 595 height 7
checkbox Urina "true"
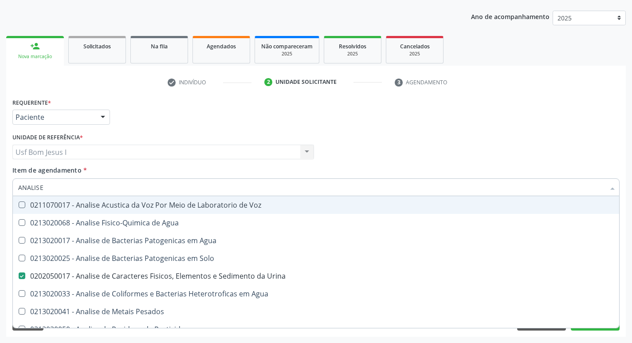
click at [74, 191] on input "ANALISE" at bounding box center [311, 187] width 586 height 18
type input "HE"
checkbox Urina "false"
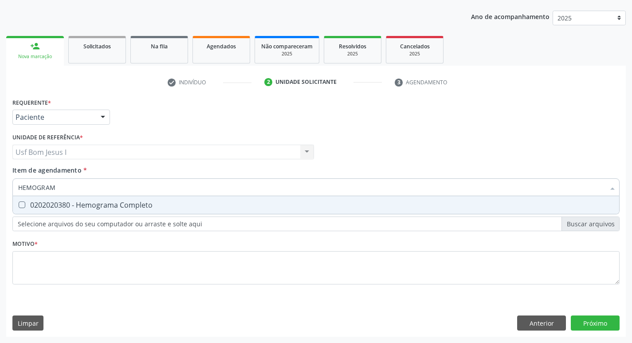
type input "HEMOGRAMA"
click at [67, 203] on div "0202020380 - Hemograma Completo" at bounding box center [315, 204] width 595 height 7
checkbox Completo "true"
drag, startPoint x: 62, startPoint y: 190, endPoint x: 22, endPoint y: 203, distance: 42.5
click at [7, 197] on div "Requerente * Paciente Profissional de Saúde Paciente Nenhum resultado encontrad…" at bounding box center [315, 216] width 619 height 241
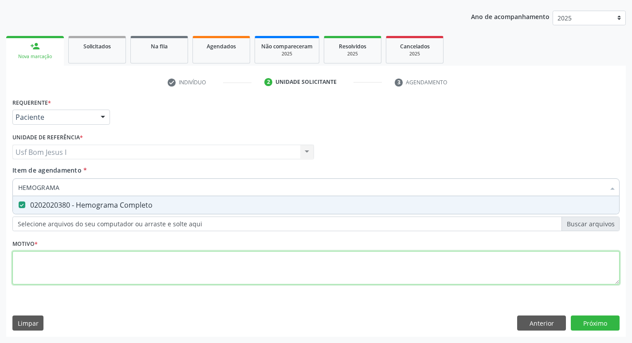
click at [372, 269] on div "Requerente * Paciente Profissional de Saúde Paciente Nenhum resultado encontrad…" at bounding box center [315, 196] width 607 height 201
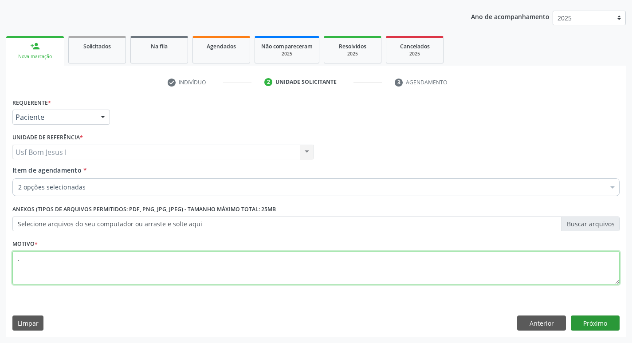
type textarea "."
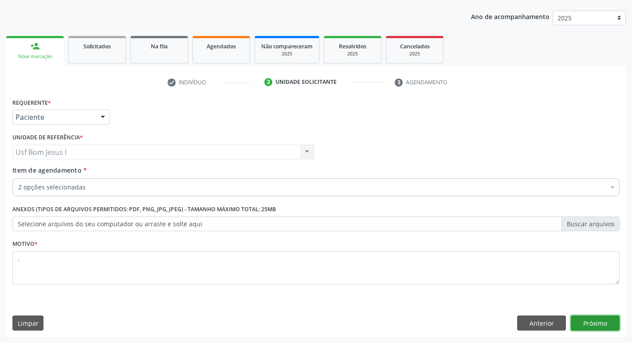
click at [602, 322] on button "Próximo" at bounding box center [594, 322] width 49 height 15
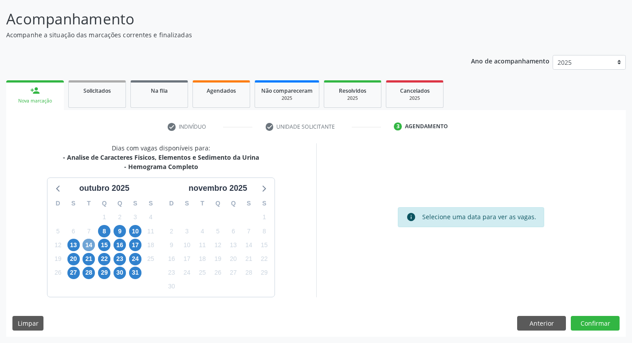
click at [89, 247] on span "14" at bounding box center [88, 244] width 12 height 12
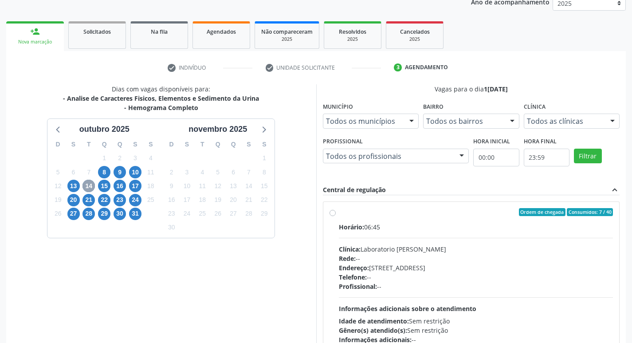
scroll to position [141, 0]
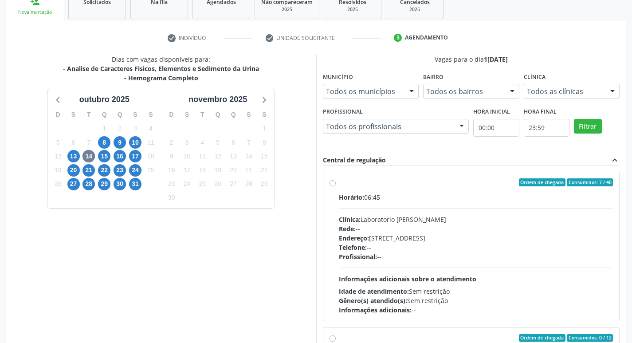
click at [483, 219] on div "Clínica: Laboratorio [PERSON_NAME]" at bounding box center [476, 219] width 274 height 9
click at [336, 186] on input "Ordem de chegada Consumidos: 7 / 40 Horário: 06:45 Clínica: Laboratorio [PERSON…" at bounding box center [332, 182] width 6 height 8
radio input "true"
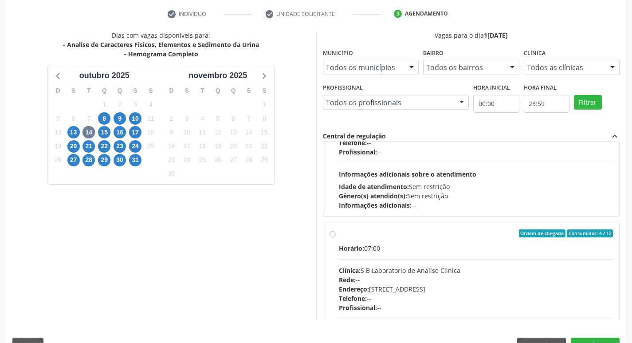
scroll to position [187, 0]
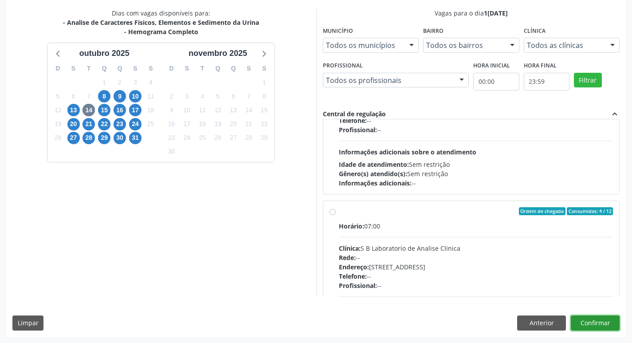
click at [610, 318] on button "Confirmar" at bounding box center [594, 322] width 49 height 15
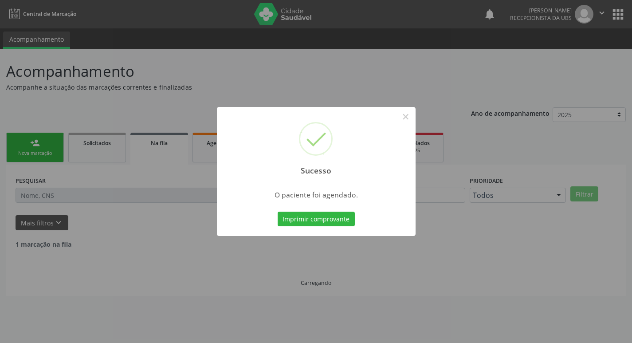
scroll to position [0, 0]
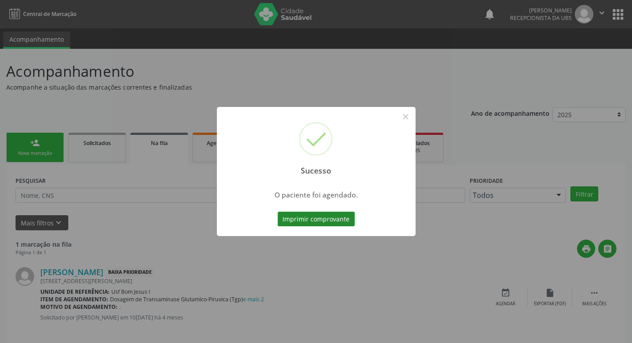
click at [322, 213] on button "Imprimir comprovante" at bounding box center [315, 218] width 77 height 15
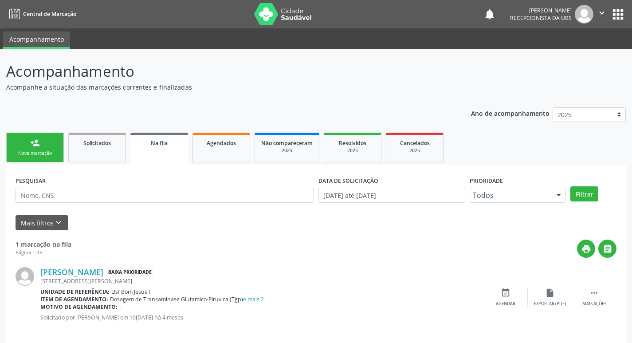
click at [38, 148] on div "Sucesso × O paciente foi agendado. Imprimir comprovante Cancel" at bounding box center [316, 171] width 632 height 343
click at [45, 167] on div "PESQUISAR DATA DE SOLICITAÇÃO 0[DATE] até 0[DATE] Prioridade Todos Todos Baixa …" at bounding box center [315, 254] width 619 height 181
click at [57, 154] on link "person_add Nova marcação" at bounding box center [35, 148] width 58 height 30
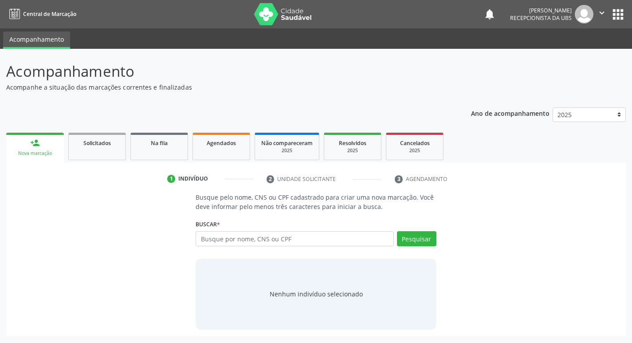
click at [55, 151] on div "Nova marcação" at bounding box center [34, 153] width 45 height 7
click at [256, 233] on input "text" at bounding box center [298, 238] width 201 height 15
click at [255, 235] on input "text" at bounding box center [298, 238] width 201 height 15
paste input "898 0037 0900 4227"
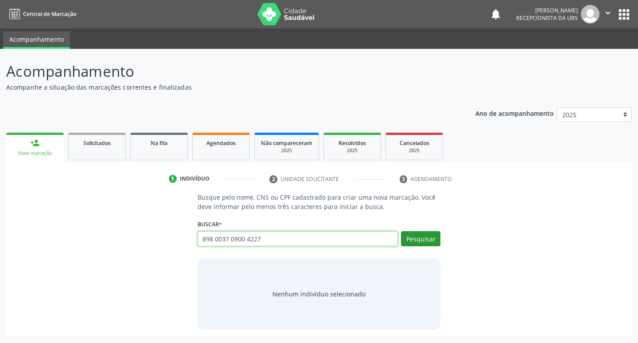
type input "898 0037 0900 4227"
click at [434, 244] on button "Pesquisar" at bounding box center [420, 238] width 39 height 15
type input "898 0037 0900 4227"
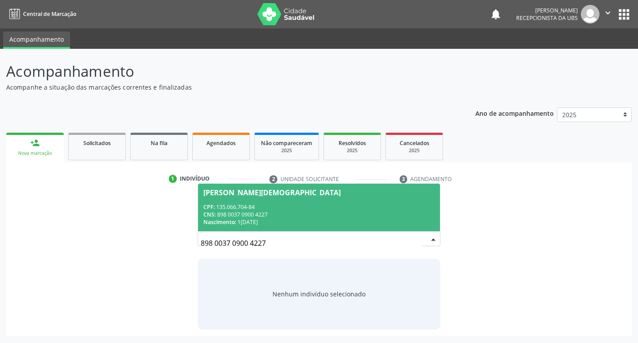
click at [378, 206] on div "CPF: 135.066.704-84" at bounding box center [319, 207] width 232 height 8
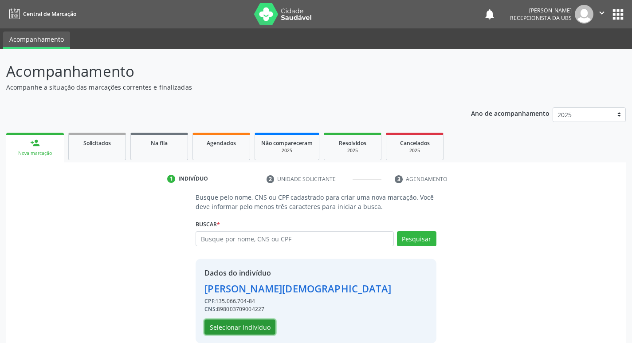
click at [261, 324] on button "Selecionar indivíduo" at bounding box center [239, 326] width 71 height 15
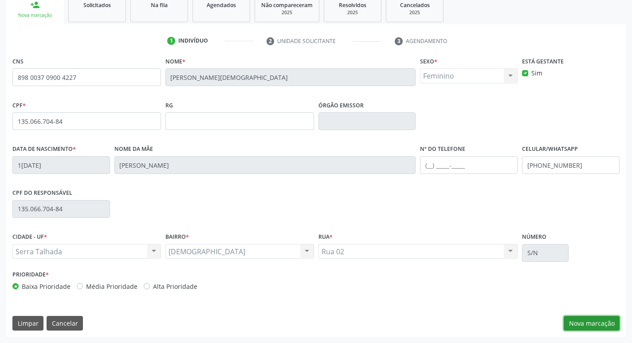
click at [589, 320] on button "Nova marcação" at bounding box center [591, 323] width 56 height 15
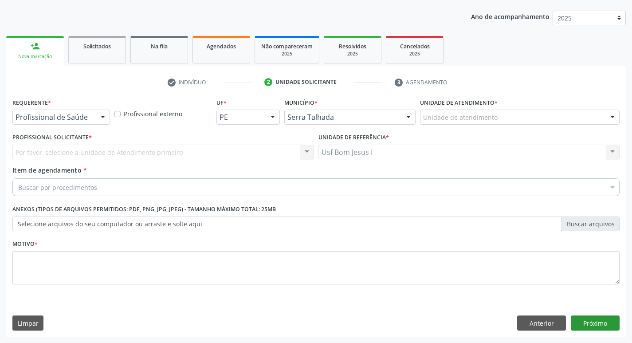
scroll to position [97, 0]
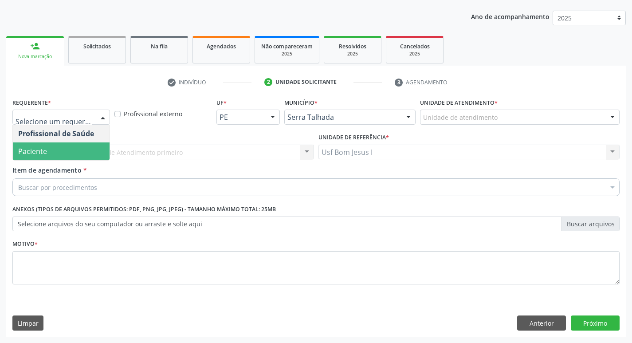
click at [62, 145] on span "Paciente" at bounding box center [61, 151] width 97 height 18
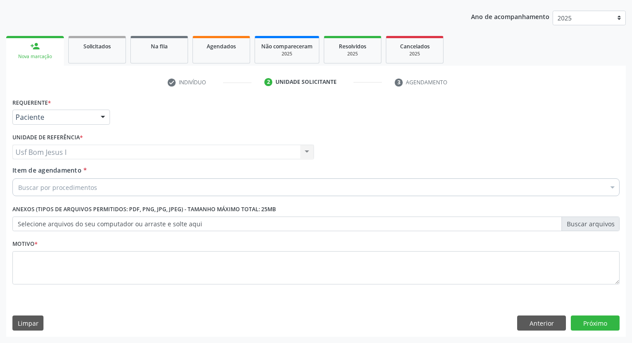
click at [100, 187] on div "Buscar por procedimentos" at bounding box center [315, 187] width 607 height 18
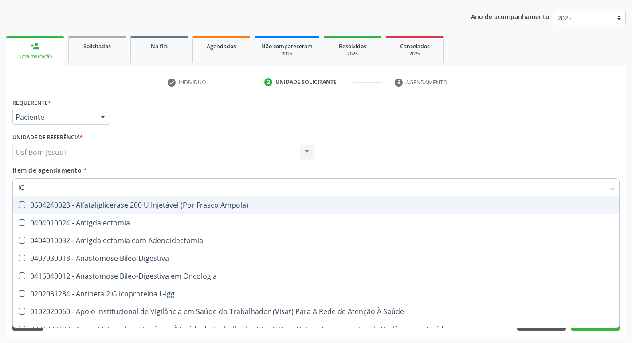
type input "IGG"
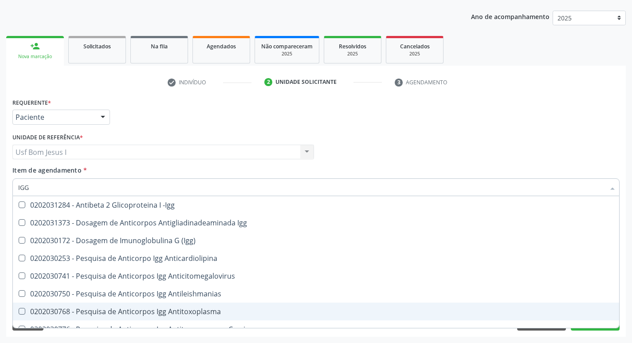
click at [250, 310] on div "0202030768 - Pesquisa de Anticorpos Igg Antitoxoplasma" at bounding box center [315, 311] width 595 height 7
checkbox Antitoxoplasma "true"
type input "IG"
checkbox Antitoxoplasma "false"
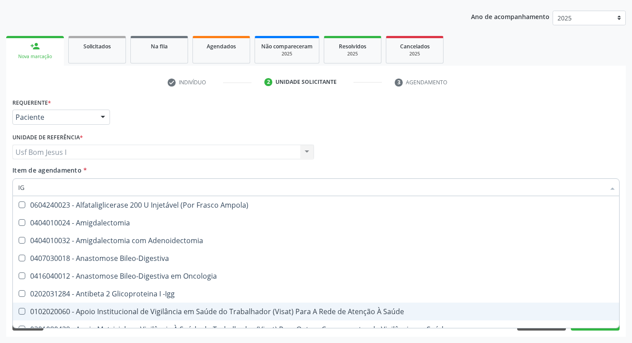
type input "IGM"
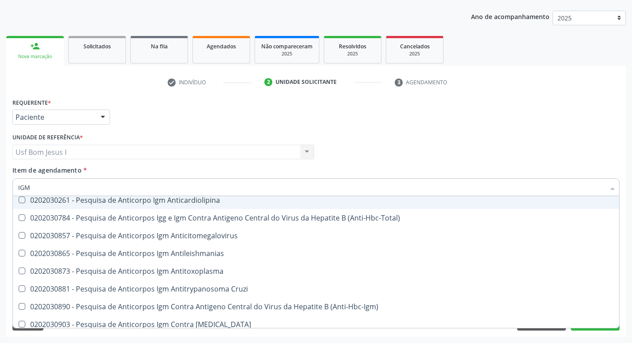
scroll to position [59, 0]
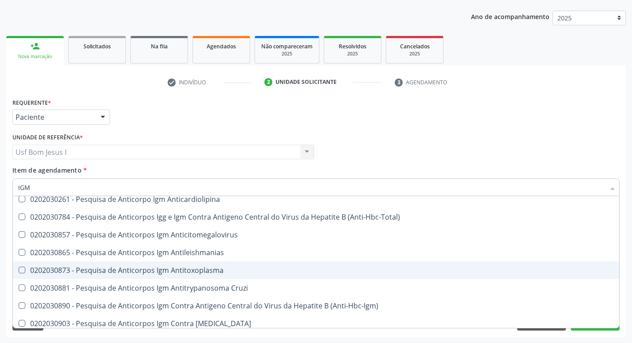
click at [223, 273] on div "0202030873 - Pesquisa de Anticorpos Igm Antitoxoplasma" at bounding box center [315, 269] width 595 height 7
checkbox Antitoxoplasma "true"
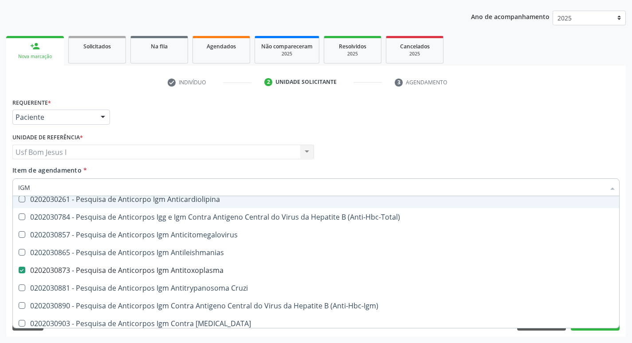
drag, startPoint x: 56, startPoint y: 186, endPoint x: 3, endPoint y: 191, distance: 53.4
click at [3, 191] on div "Acompanhamento Acompanhe a situação das marcações correntes e finalizadas Relat…" at bounding box center [316, 147] width 632 height 390
type input "CULTUR"
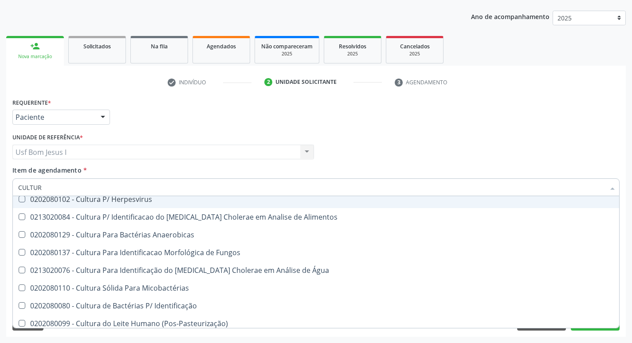
checkbox Água "false"
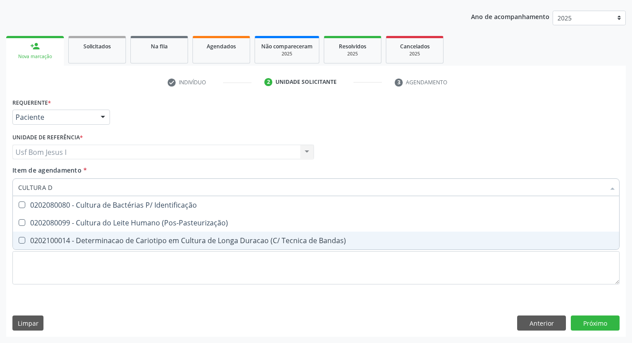
scroll to position [0, 0]
type input "CULTURA DE"
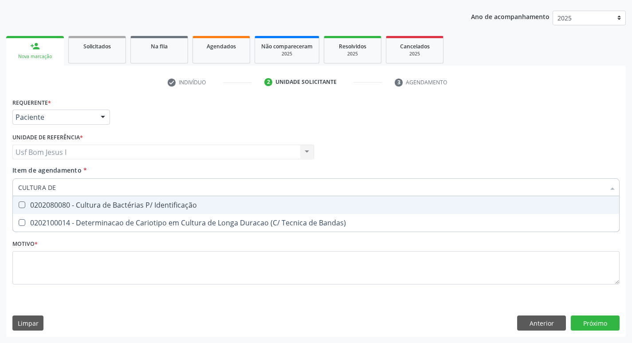
click at [206, 211] on span "0202080080 - Cultura de Bactérias P/ Identificação" at bounding box center [316, 205] width 606 height 18
checkbox Identificação "true"
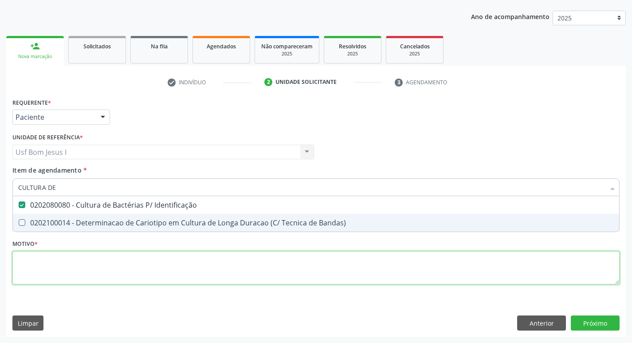
click at [115, 275] on div "Requerente * Paciente Profissional de Saúde Paciente Nenhum resultado encontrad…" at bounding box center [315, 196] width 607 height 201
type textarea "."
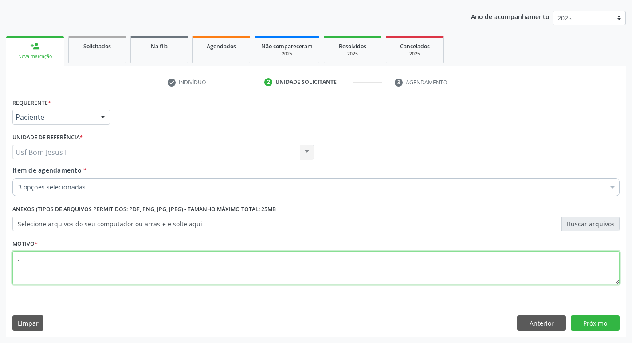
checkbox Antitoxoplasma "true"
type textarea "."
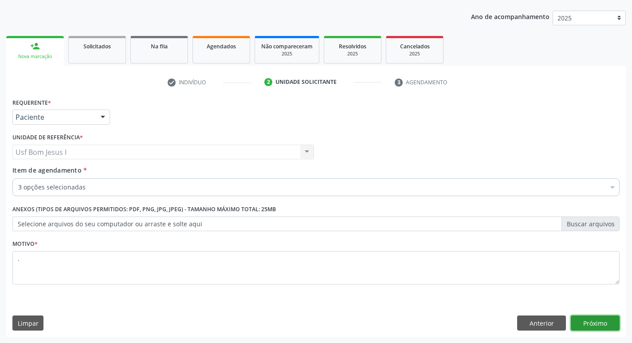
click at [591, 321] on button "Próximo" at bounding box center [594, 322] width 49 height 15
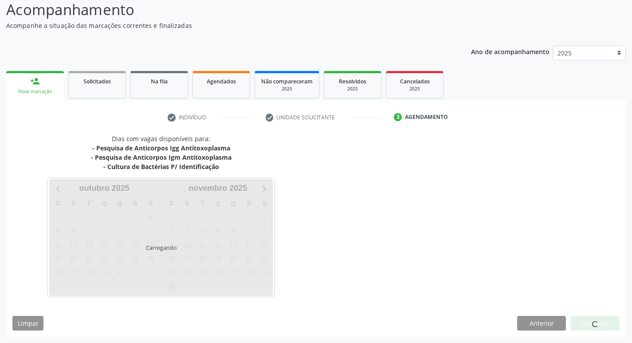
scroll to position [62, 0]
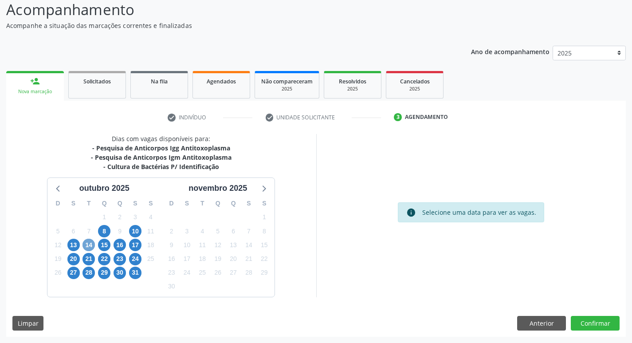
click at [88, 246] on span "14" at bounding box center [88, 244] width 12 height 12
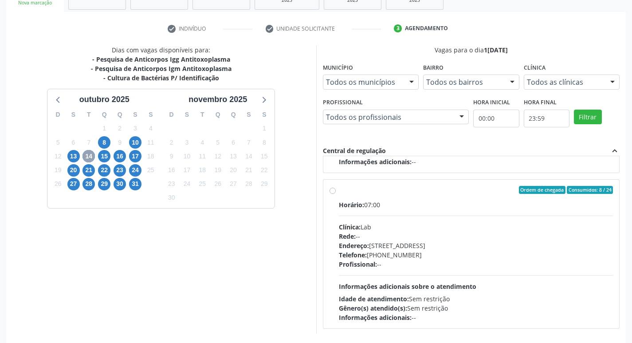
scroll to position [296, 0]
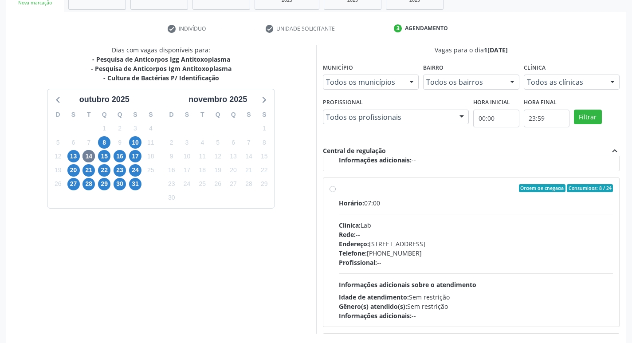
click at [454, 231] on div "Rede: --" at bounding box center [476, 234] width 274 height 9
click at [336, 192] on input "Ordem de chegada Consumidos: 8 / 24 Horário: 07:00 Clínica: Lab Rede: -- Endere…" at bounding box center [332, 188] width 6 height 8
radio input "true"
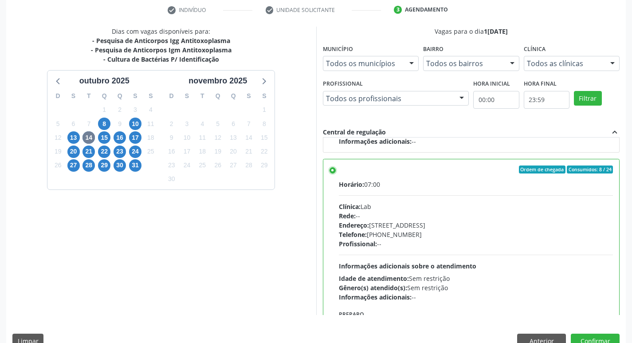
scroll to position [187, 0]
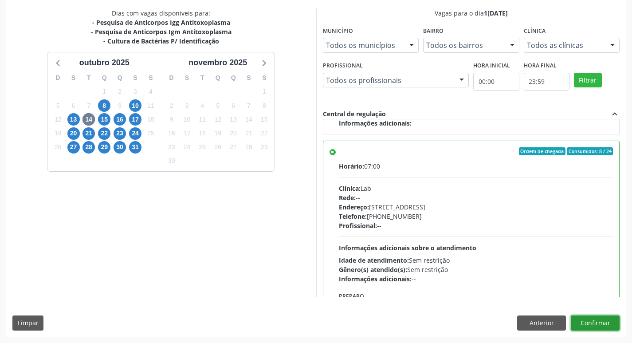
click at [606, 325] on button "Confirmar" at bounding box center [594, 322] width 49 height 15
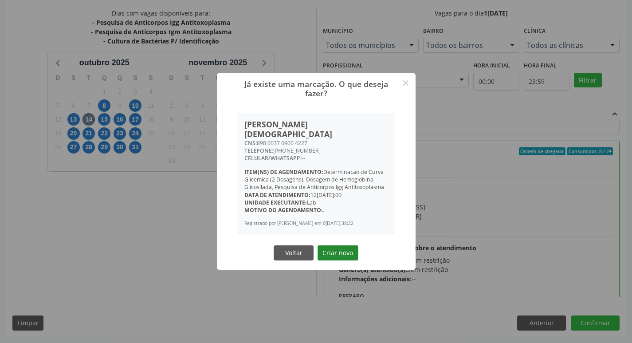
click at [338, 255] on button "Criar novo" at bounding box center [337, 252] width 41 height 15
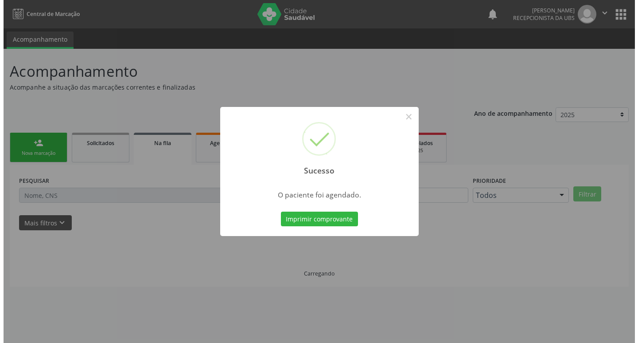
scroll to position [0, 0]
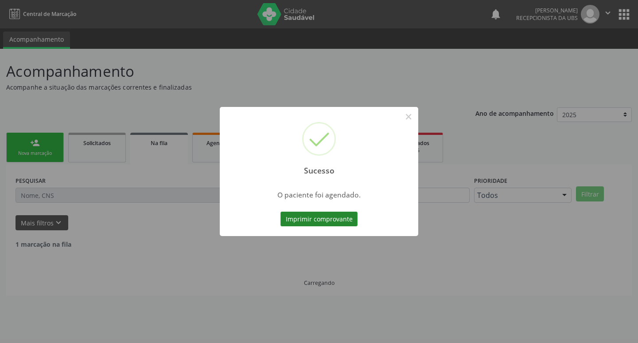
click at [328, 221] on button "Imprimir comprovante" at bounding box center [319, 218] width 77 height 15
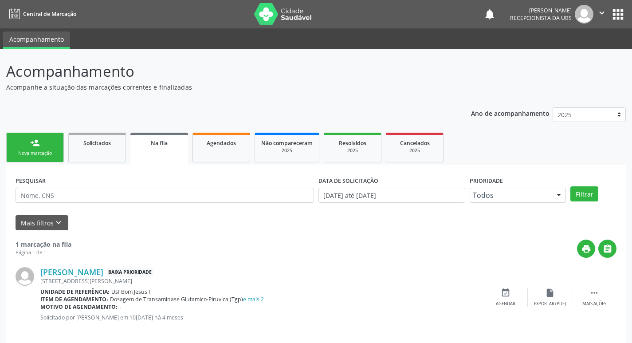
click at [37, 143] on div "person_add" at bounding box center [35, 143] width 10 height 10
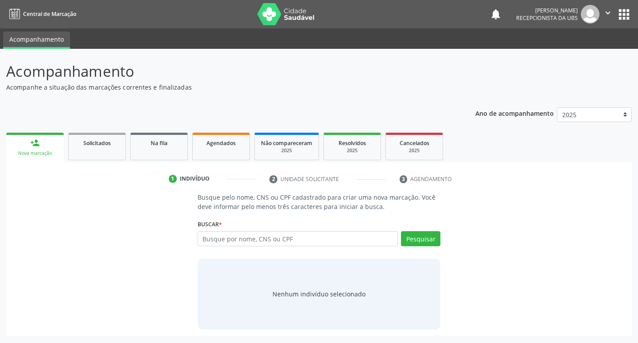
click at [301, 230] on div "Buscar * Busque por nome, CNS ou CPF Nenhum resultado encontrado para: " " Digi…" at bounding box center [319, 234] width 243 height 35
click at [300, 235] on input "text" at bounding box center [298, 238] width 201 height 15
type input "898001462546604"
click at [432, 244] on button "Pesquisar" at bounding box center [420, 238] width 39 height 15
click at [295, 238] on input "898001462546604" at bounding box center [298, 238] width 201 height 15
